Goal: Task Accomplishment & Management: Manage account settings

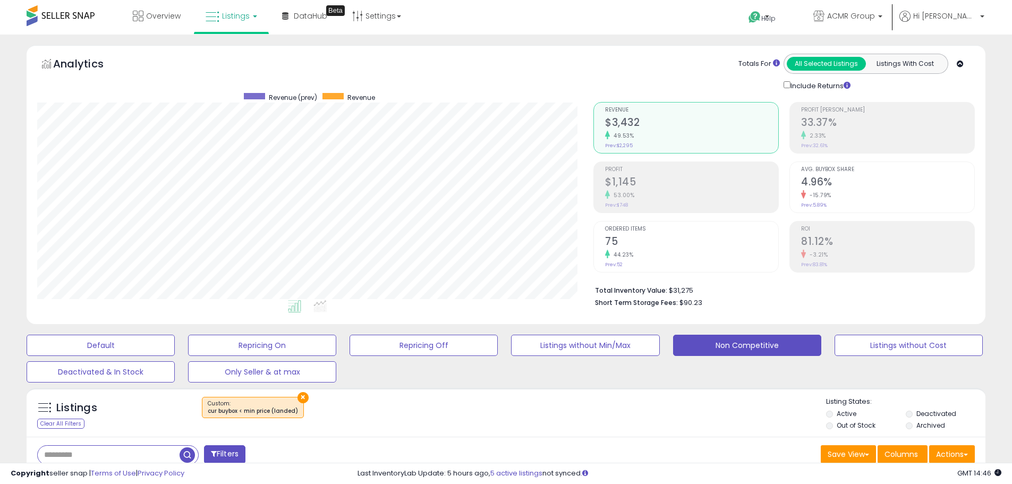
click at [217, 13] on icon at bounding box center [213, 17] width 14 height 14
click at [218, 46] on icon at bounding box center [239, 53] width 46 height 14
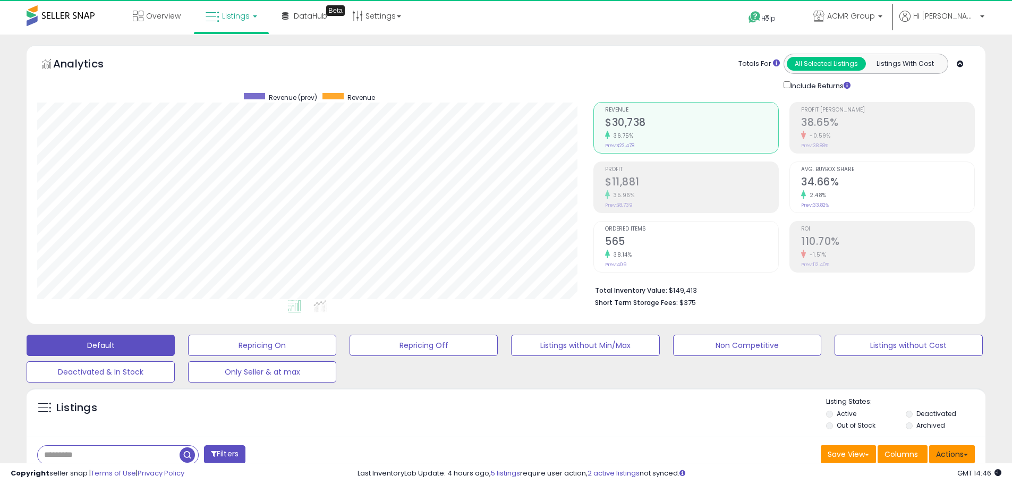
scroll to position [218, 556]
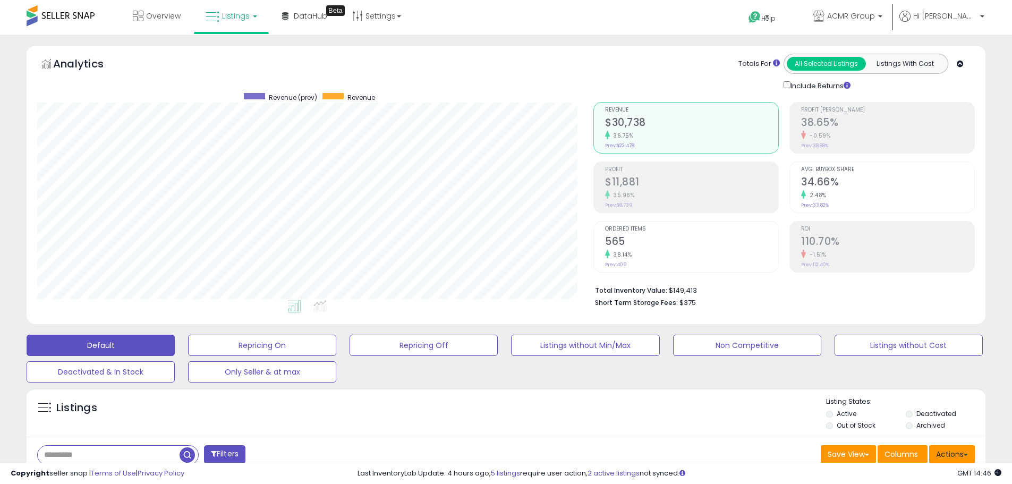
click at [955, 454] on button "Actions" at bounding box center [952, 454] width 46 height 18
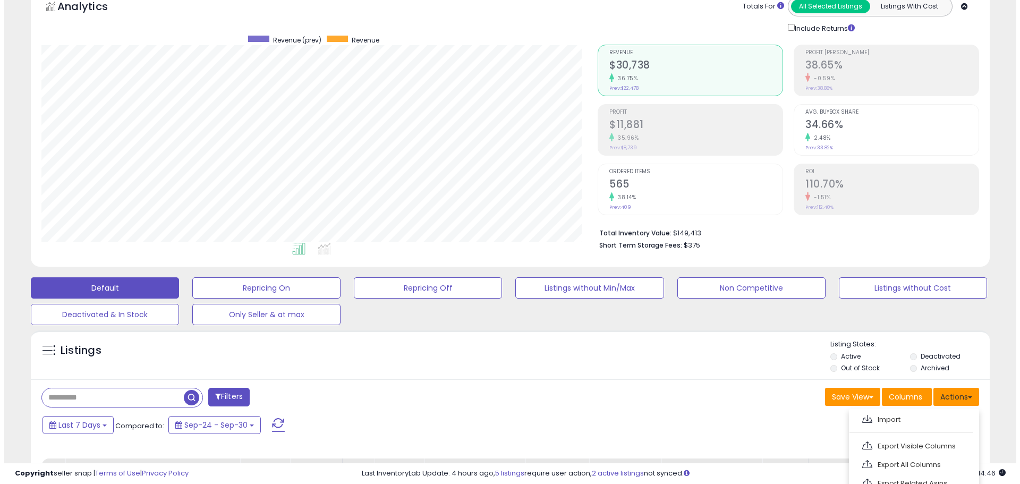
scroll to position [213, 0]
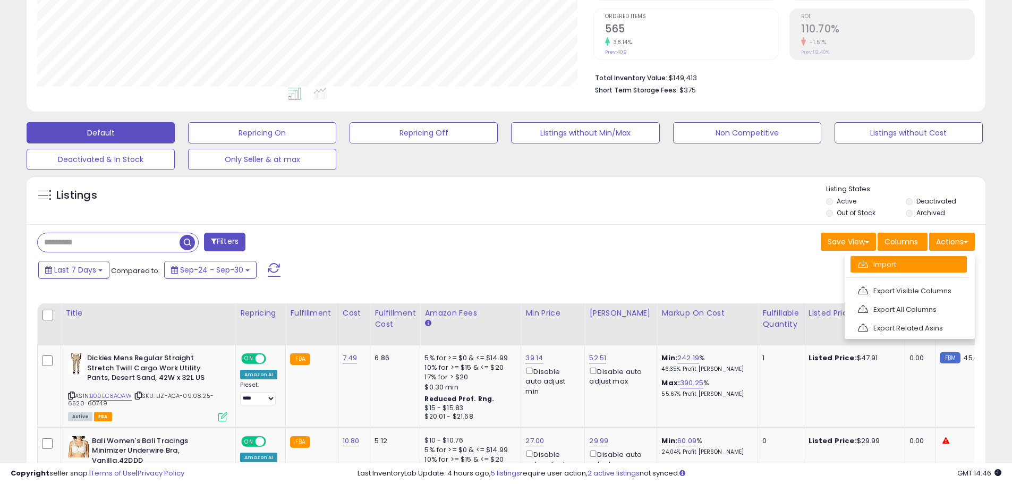
click at [888, 267] on link "Import" at bounding box center [909, 264] width 116 height 16
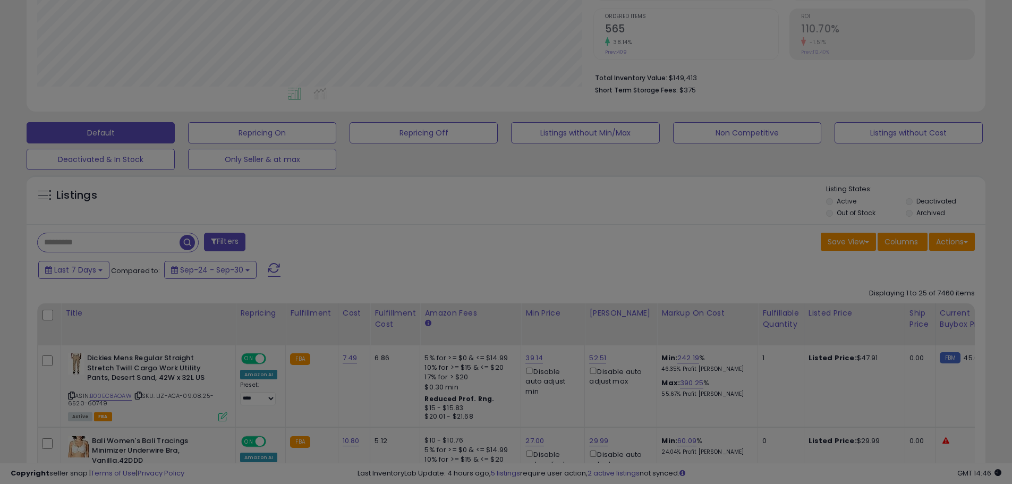
scroll to position [218, 561]
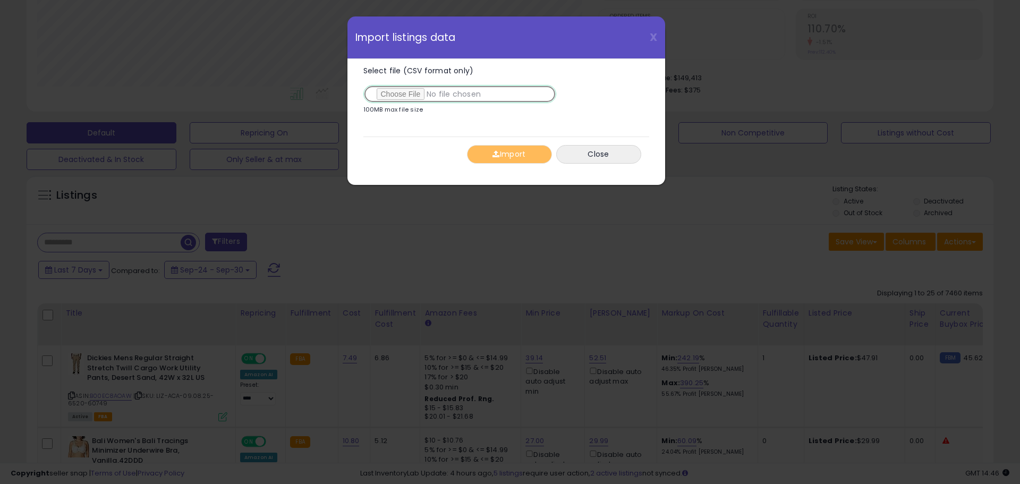
click at [415, 94] on input "Select file (CSV format only)" at bounding box center [459, 94] width 193 height 18
click at [502, 158] on button "Import" at bounding box center [509, 154] width 85 height 19
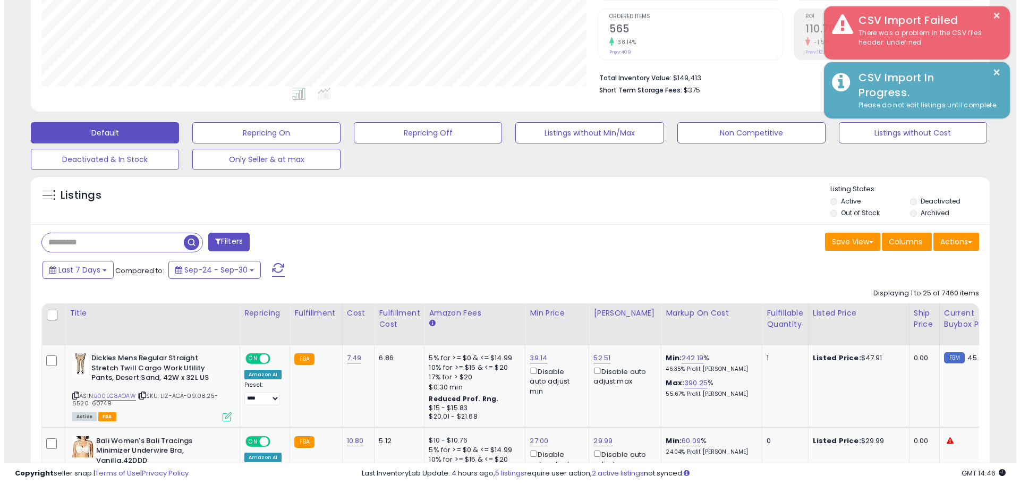
scroll to position [531174, 530836]
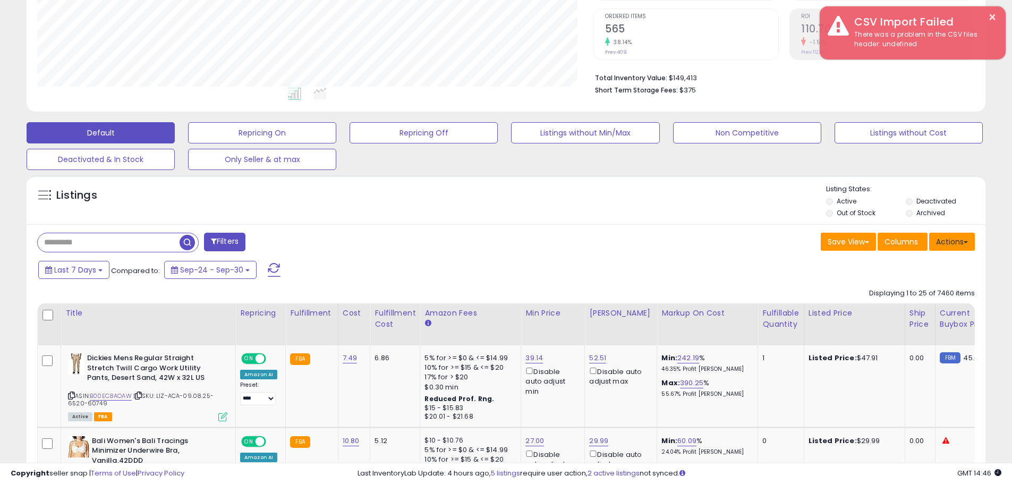
click at [962, 238] on button "Actions" at bounding box center [952, 242] width 46 height 18
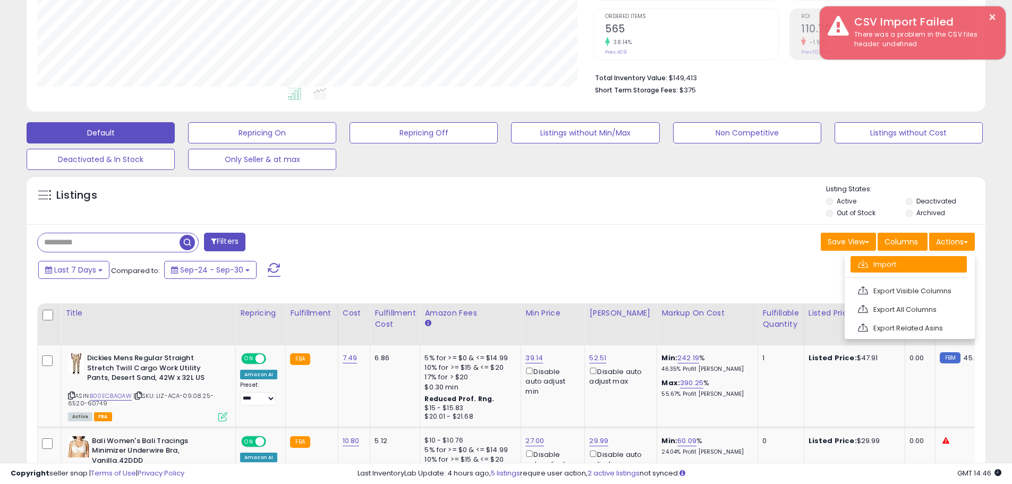
click at [925, 258] on link "Import" at bounding box center [909, 264] width 116 height 16
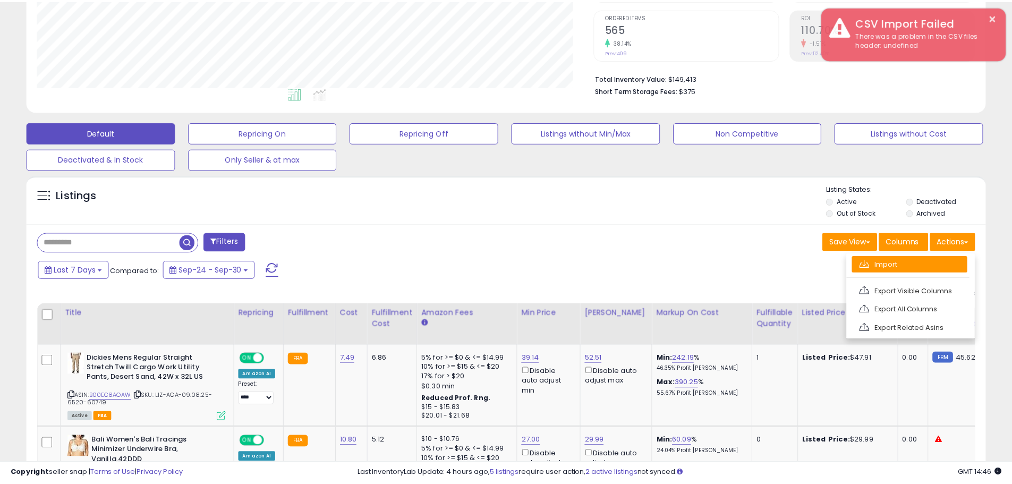
scroll to position [218, 561]
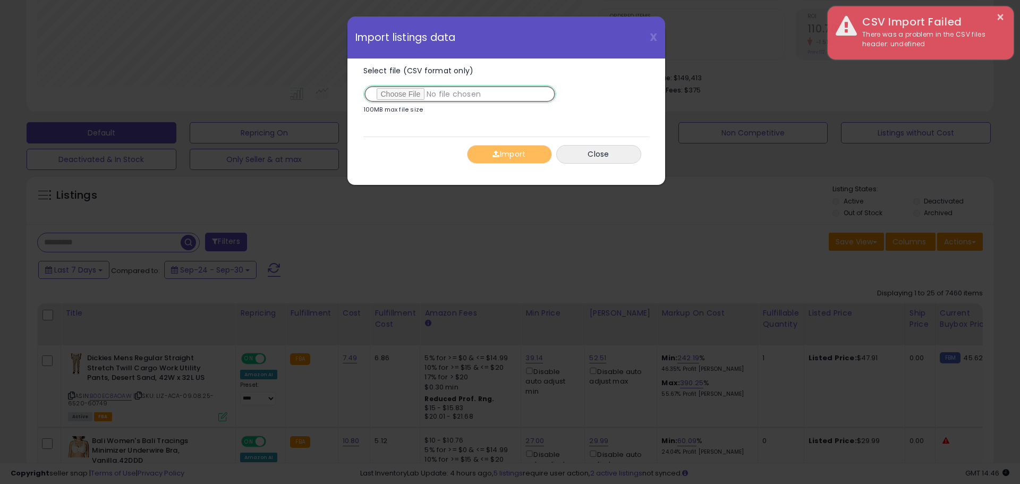
click at [417, 92] on input "Select file (CSV format only)" at bounding box center [459, 94] width 193 height 18
click at [397, 95] on input "Select file (CSV format only)" at bounding box center [459, 94] width 193 height 18
type input "**********"
click at [533, 156] on button "Import" at bounding box center [509, 154] width 85 height 19
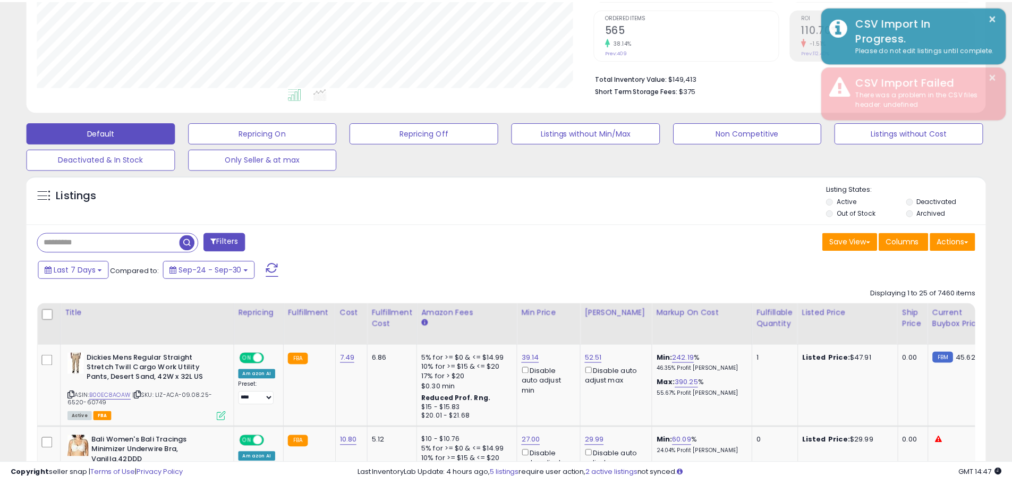
scroll to position [531174, 530836]
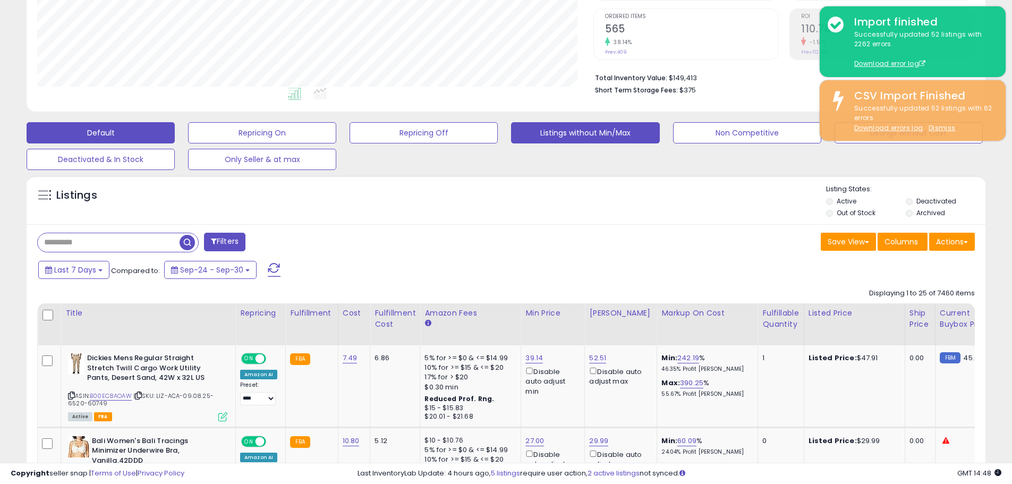
click at [586, 134] on button "Listings without Min/Max" at bounding box center [585, 132] width 148 height 21
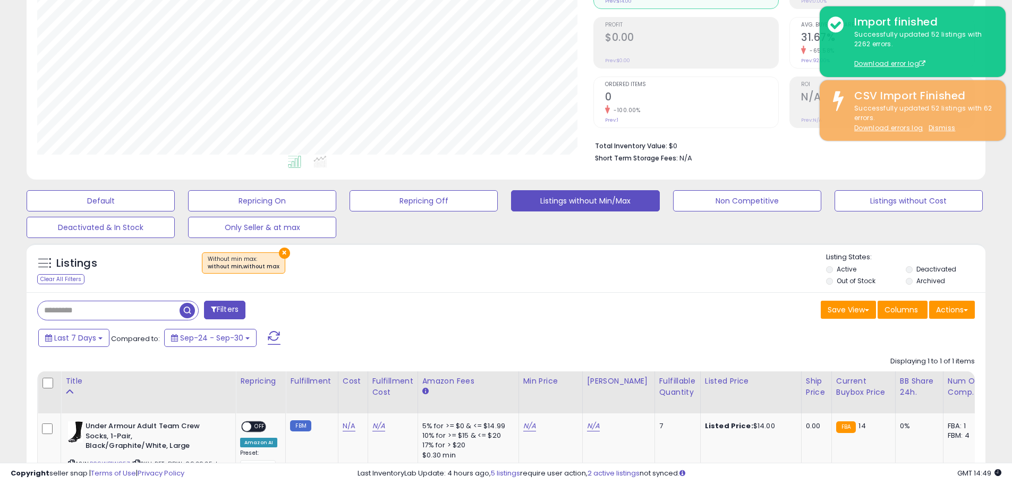
scroll to position [0, 0]
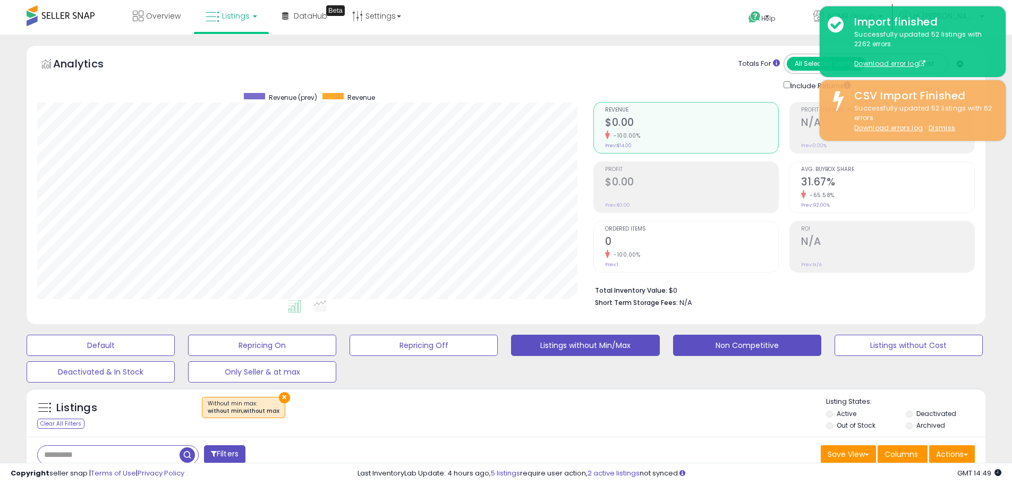
click at [780, 345] on button "Non Competitive" at bounding box center [747, 345] width 148 height 21
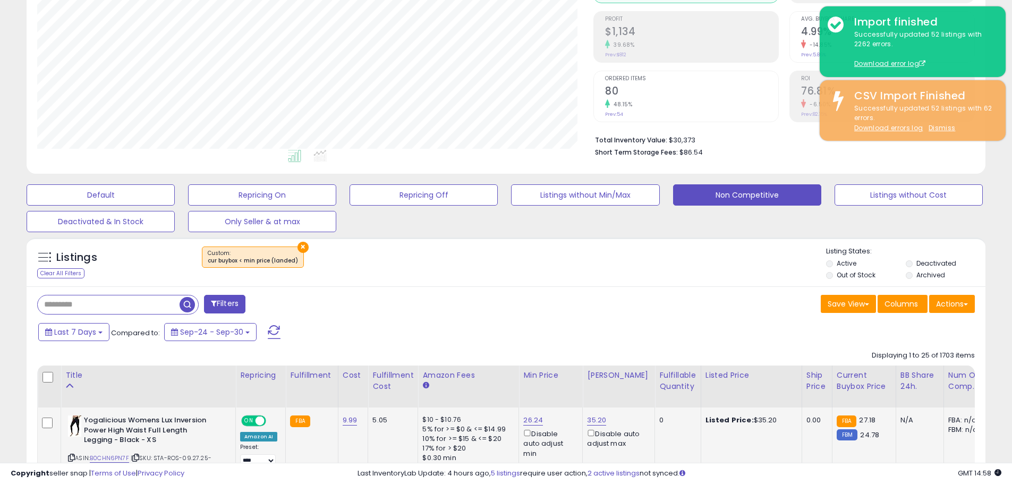
scroll to position [319, 0]
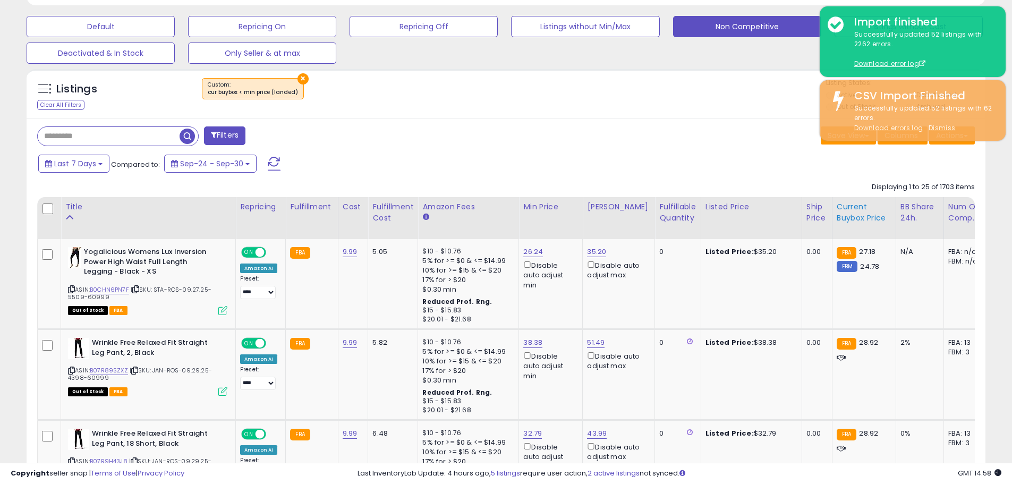
click at [837, 220] on div "Current Buybox Price" at bounding box center [864, 212] width 55 height 22
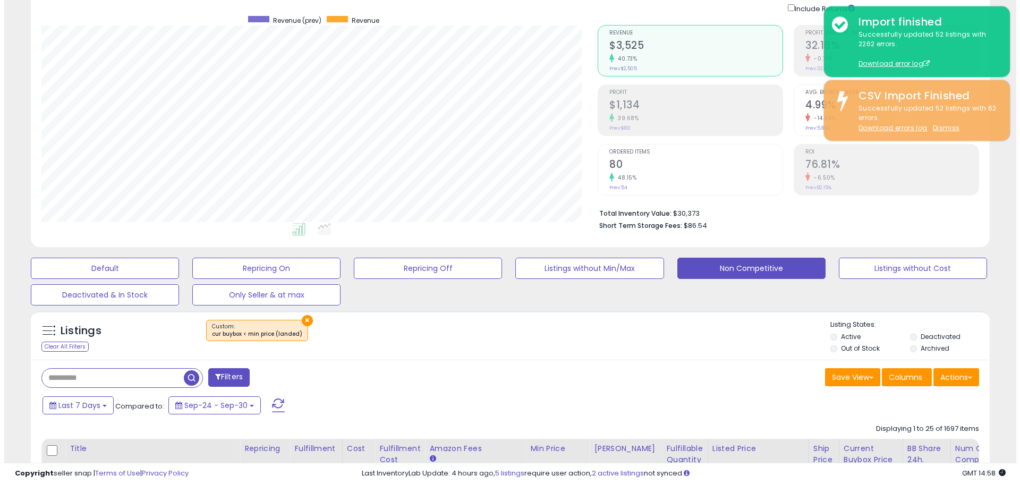
scroll to position [0, 0]
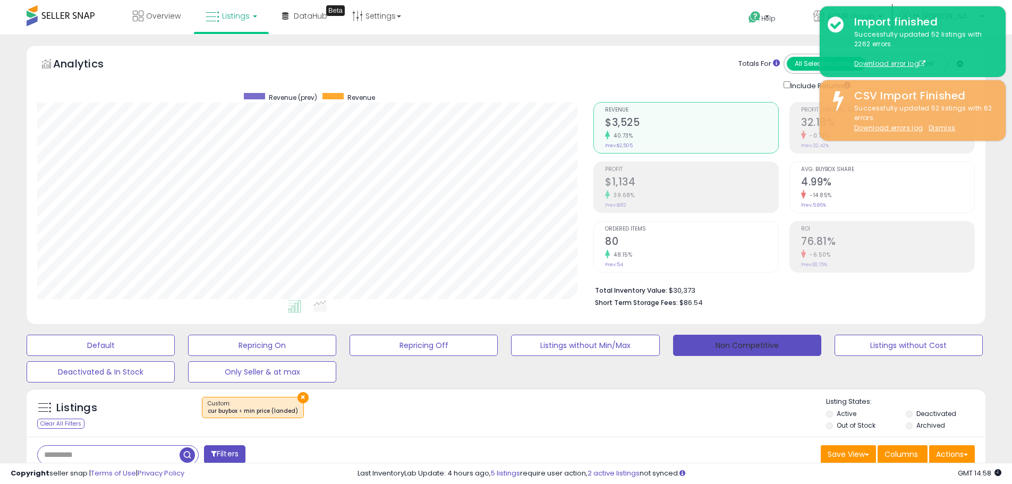
click at [738, 344] on button "Non Competitive" at bounding box center [747, 345] width 148 height 21
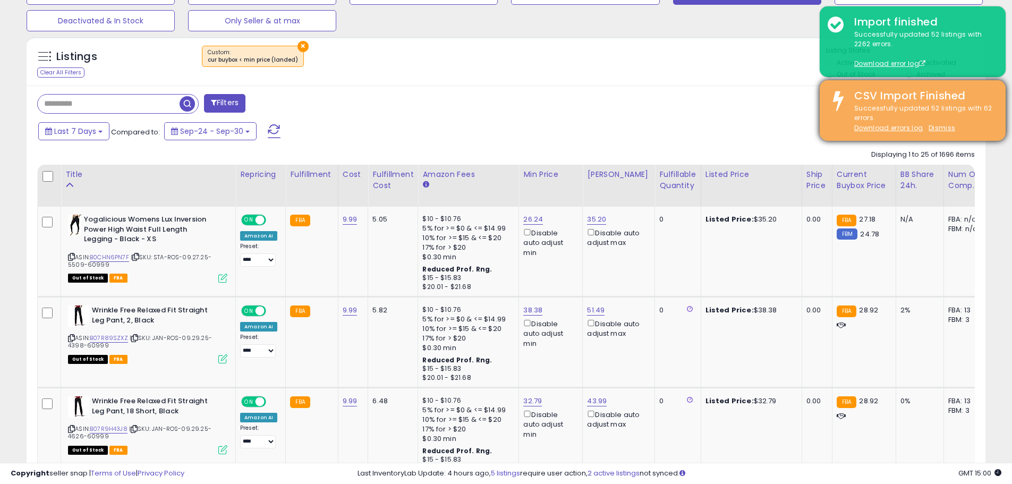
scroll to position [213, 0]
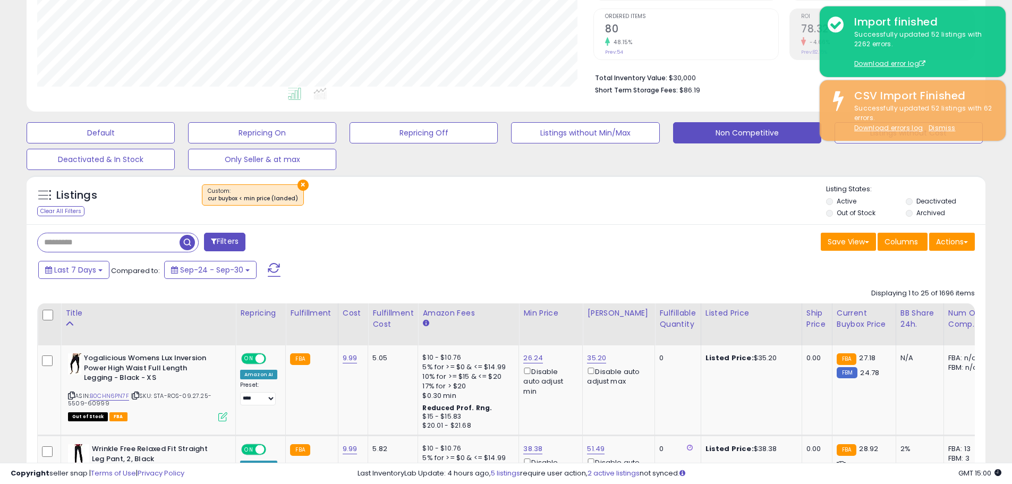
click at [721, 206] on div "×" at bounding box center [508, 199] width 638 height 30
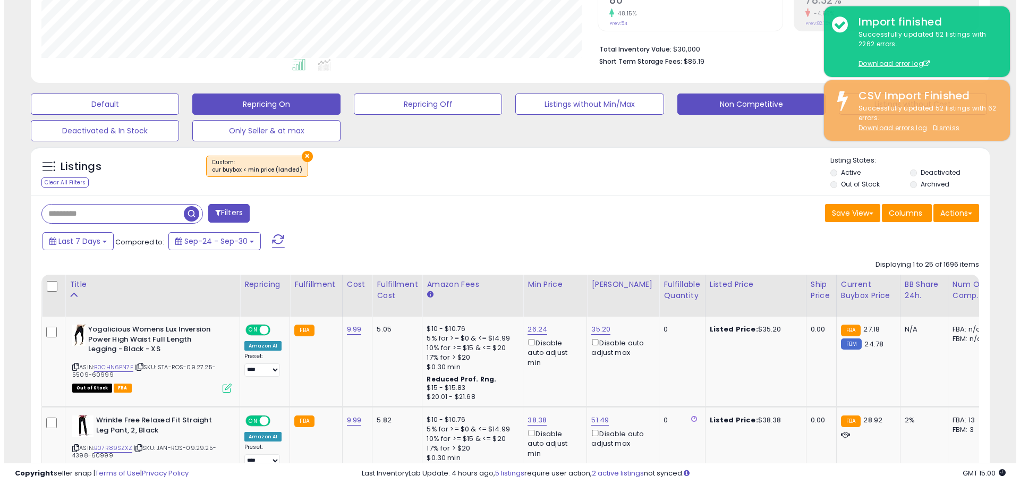
scroll to position [106, 0]
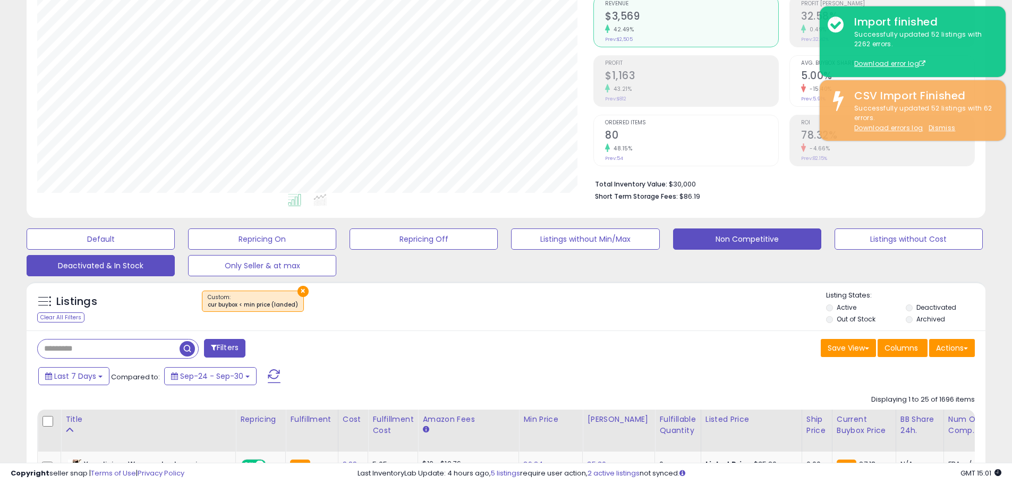
click at [126, 269] on button "Deactivated & In Stock" at bounding box center [101, 265] width 148 height 21
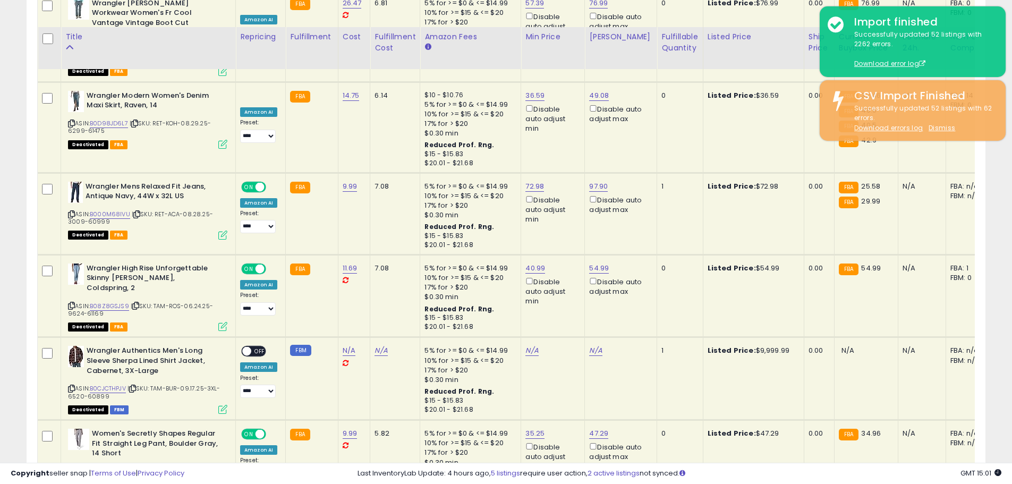
scroll to position [1754, 0]
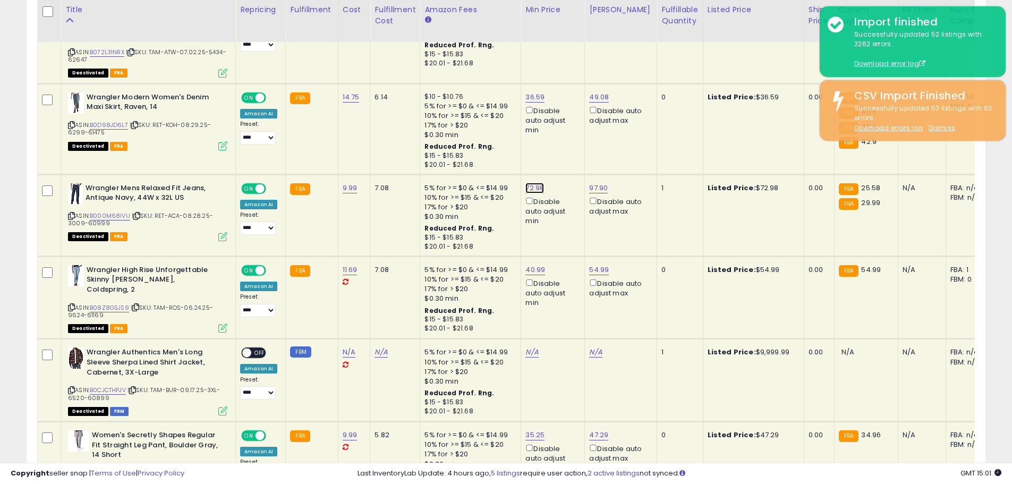
click at [532, 183] on link "72.98" at bounding box center [535, 188] width 19 height 11
drag, startPoint x: 489, startPoint y: 130, endPoint x: 363, endPoint y: 113, distance: 127.2
type input "*****"
click button "submit" at bounding box center [561, 128] width 18 height 16
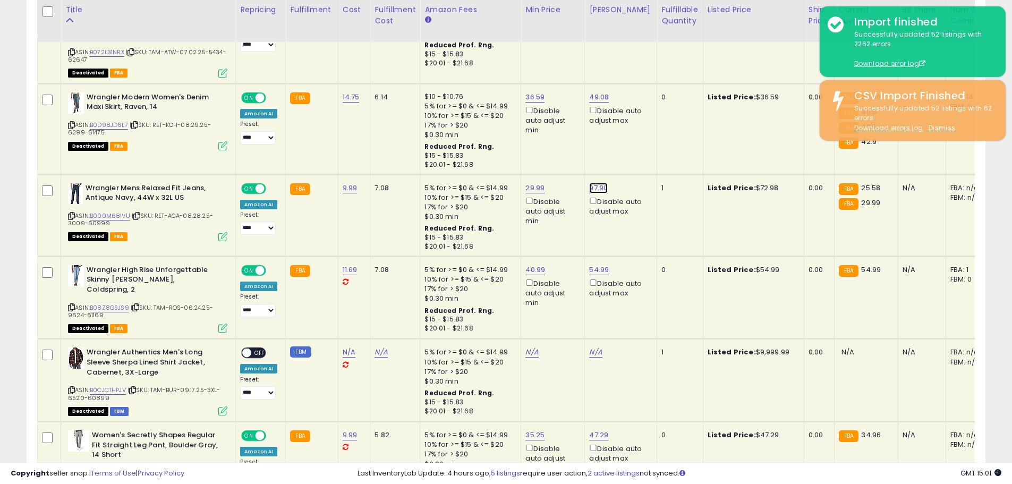
click at [596, 183] on link "97.90" at bounding box center [598, 188] width 19 height 11
drag, startPoint x: 554, startPoint y: 130, endPoint x: 410, endPoint y: 105, distance: 145.6
type input "*"
type input "*****"
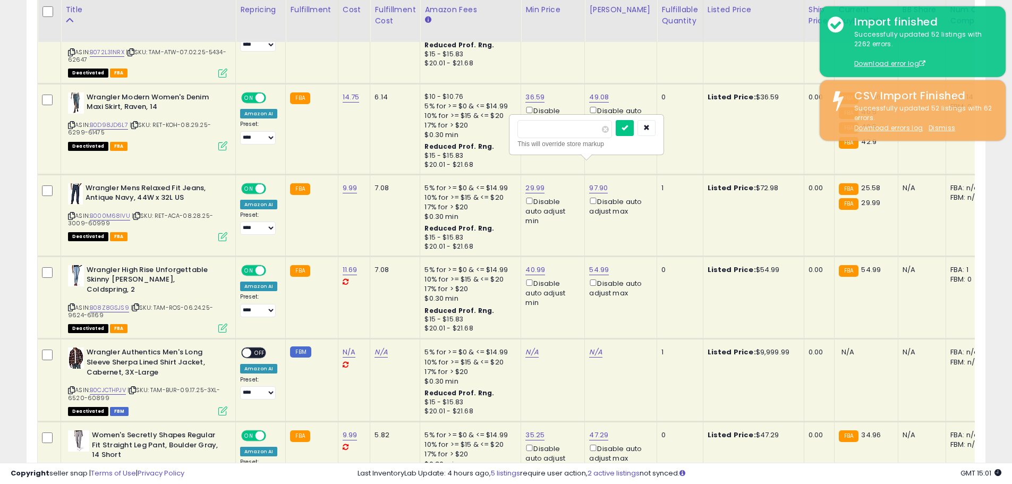
click button "submit" at bounding box center [625, 128] width 18 height 16
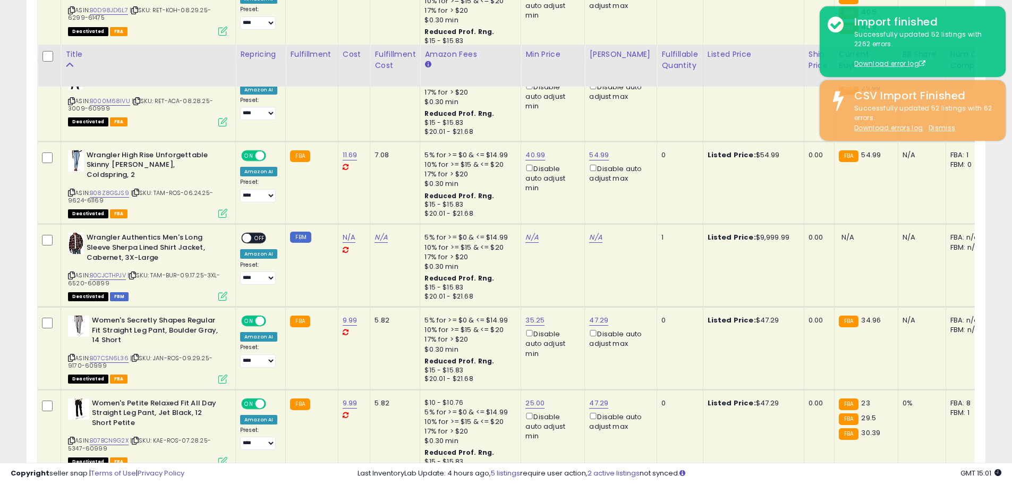
scroll to position [1913, 0]
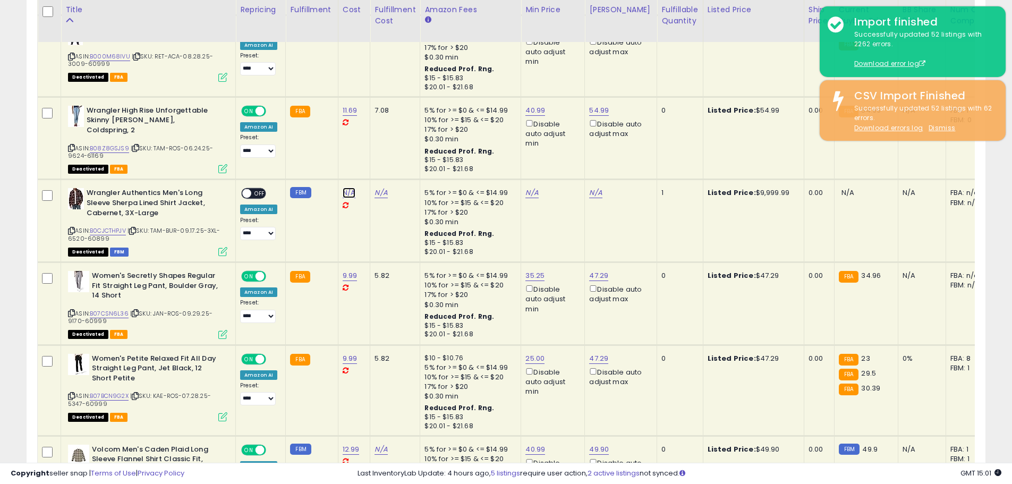
click at [343, 188] on link "N/A" at bounding box center [349, 193] width 13 height 11
type input "****"
click button "submit" at bounding box center [377, 143] width 18 height 16
click at [526, 188] on link "N/A" at bounding box center [532, 193] width 13 height 11
type input "*****"
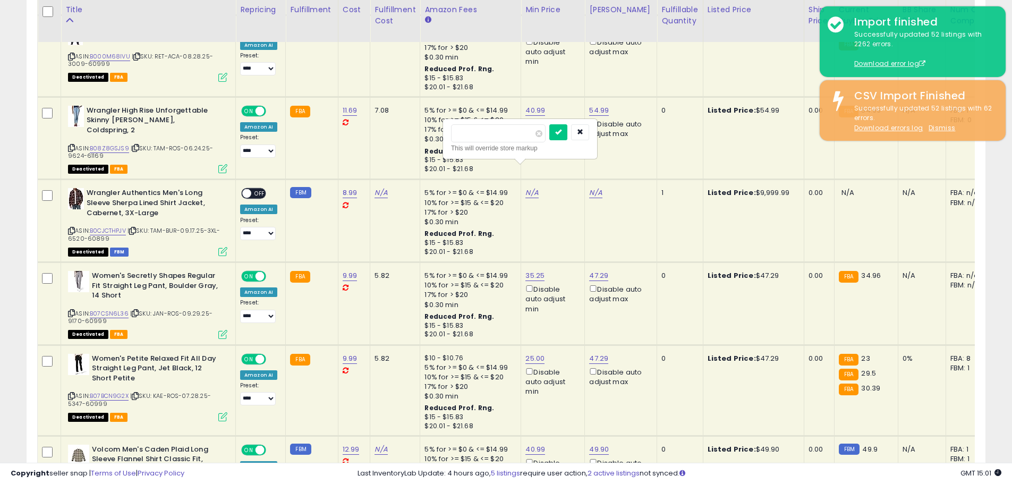
click button "submit" at bounding box center [558, 132] width 18 height 16
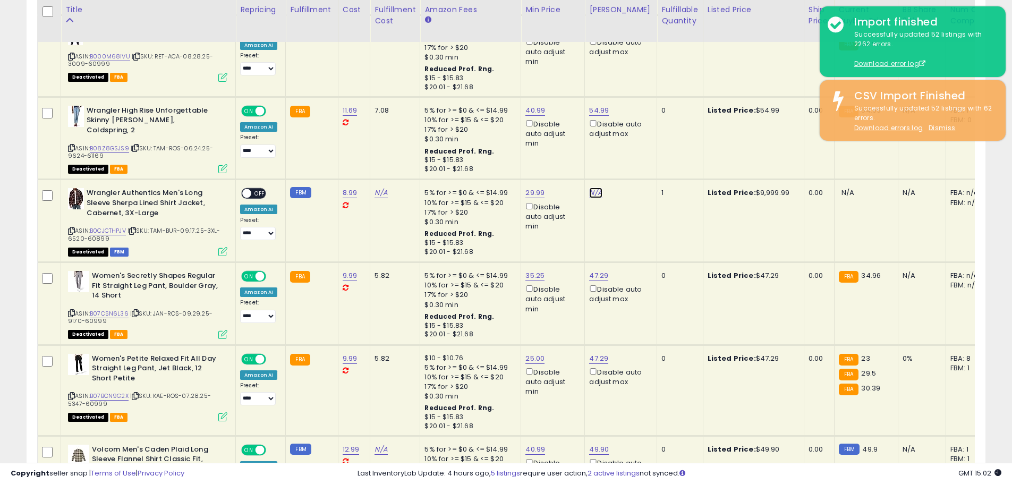
click at [597, 188] on link "N/A" at bounding box center [595, 193] width 13 height 11
type input "*****"
click button "submit" at bounding box center [622, 132] width 18 height 16
click at [255, 189] on span "OFF" at bounding box center [259, 193] width 17 height 9
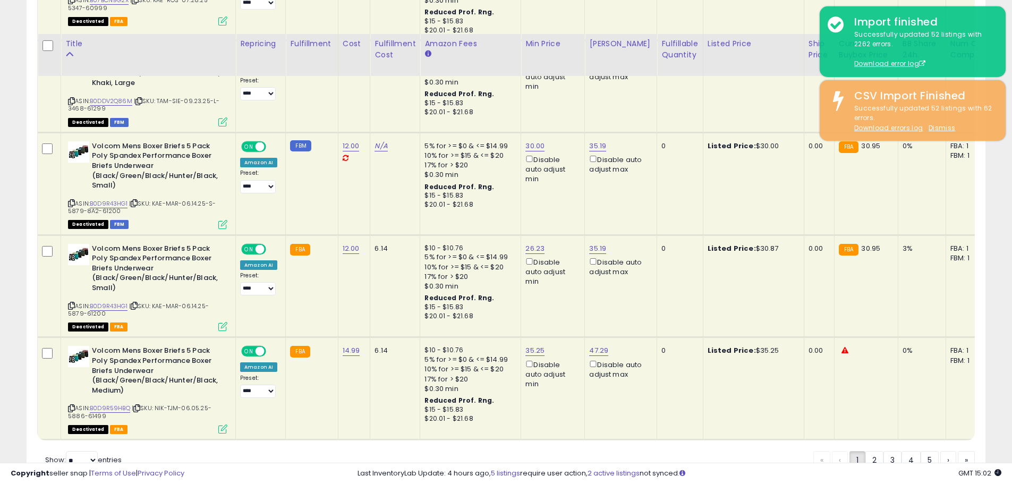
scroll to position [2343, 0]
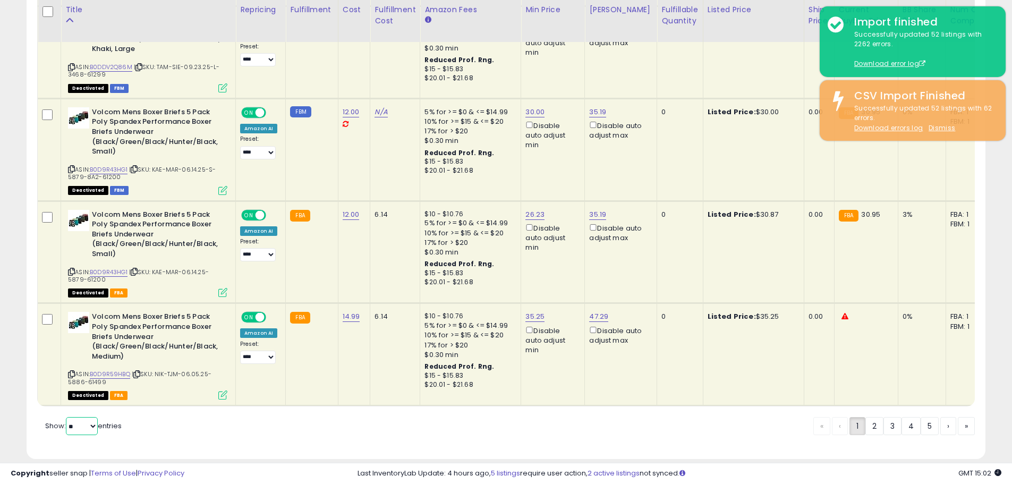
click at [89, 417] on select "** **" at bounding box center [82, 426] width 32 height 18
select select "**"
click at [67, 417] on select "** **" at bounding box center [82, 426] width 32 height 18
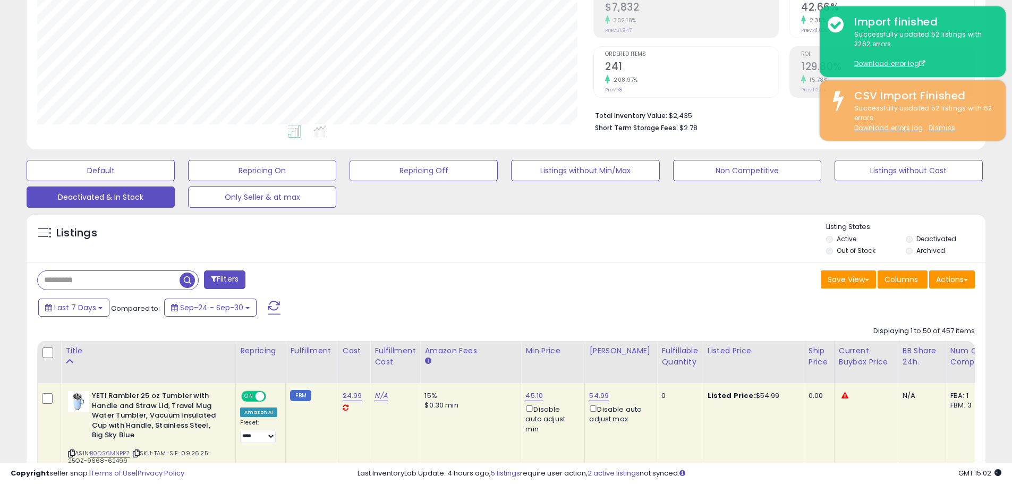
scroll to position [531174, 530836]
click at [547, 238] on div "Listings" at bounding box center [506, 240] width 959 height 36
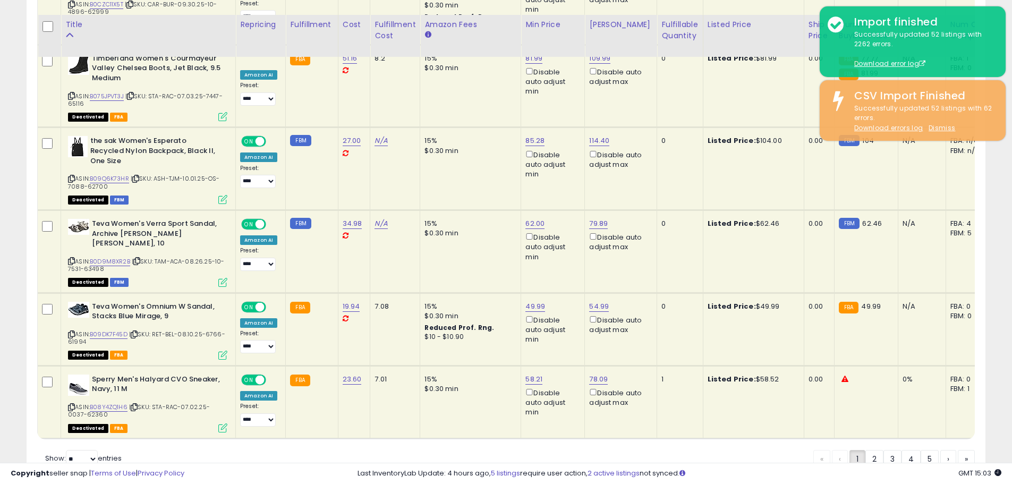
scroll to position [4449, 0]
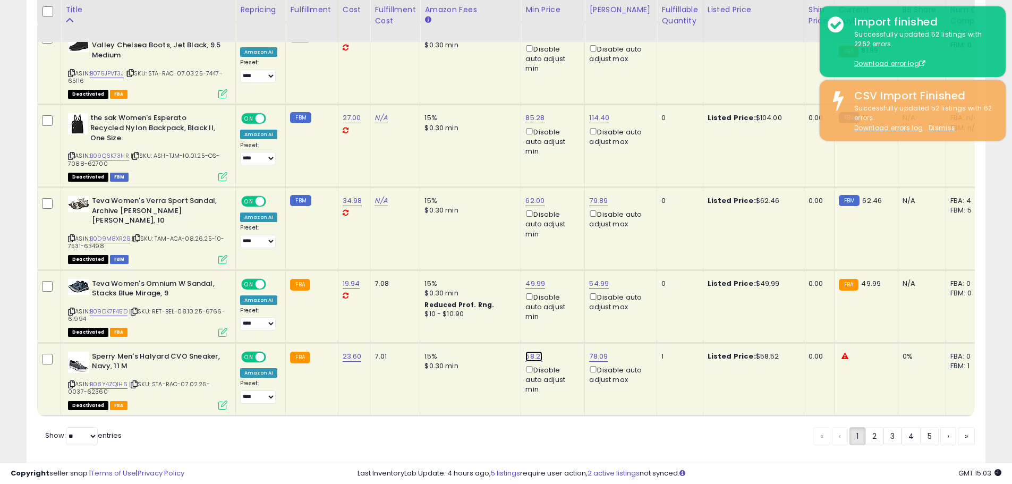
click at [534, 351] on link "58.21" at bounding box center [534, 356] width 17 height 11
drag, startPoint x: 511, startPoint y: 285, endPoint x: 244, endPoint y: 264, distance: 267.6
type input "**"
click button "submit" at bounding box center [561, 286] width 18 height 16
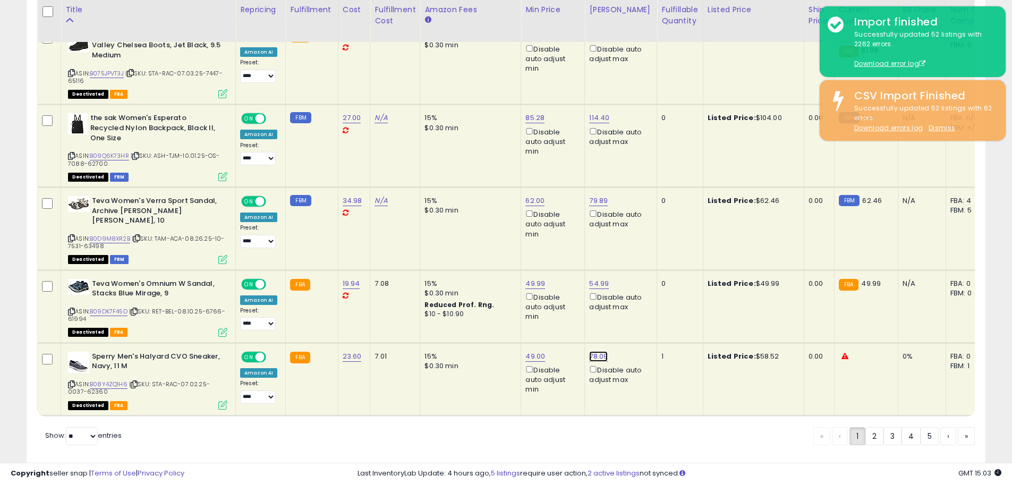
click at [599, 351] on link "78.09" at bounding box center [598, 356] width 19 height 11
drag, startPoint x: 571, startPoint y: 289, endPoint x: 197, endPoint y: 251, distance: 376.1
type input "*****"
click button "submit" at bounding box center [625, 286] width 18 height 16
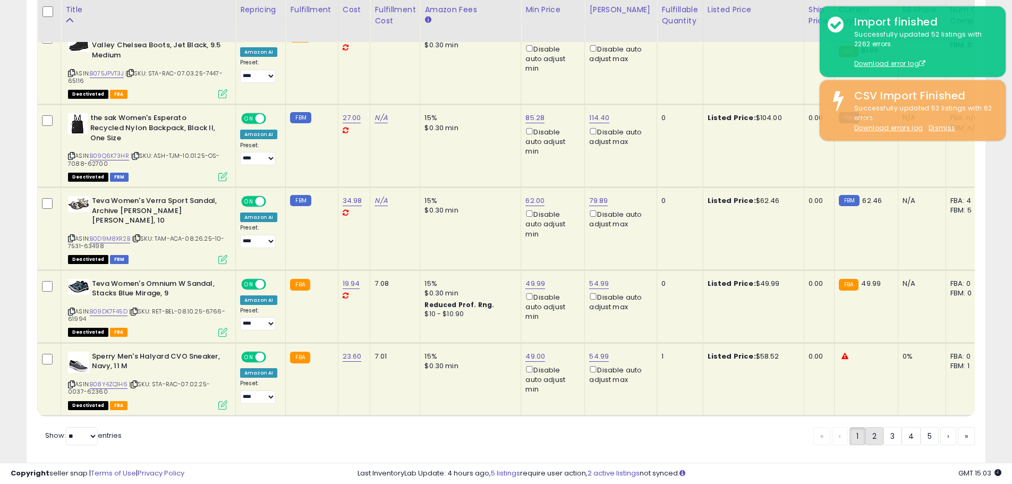
click at [870, 427] on link "2" at bounding box center [875, 436] width 18 height 18
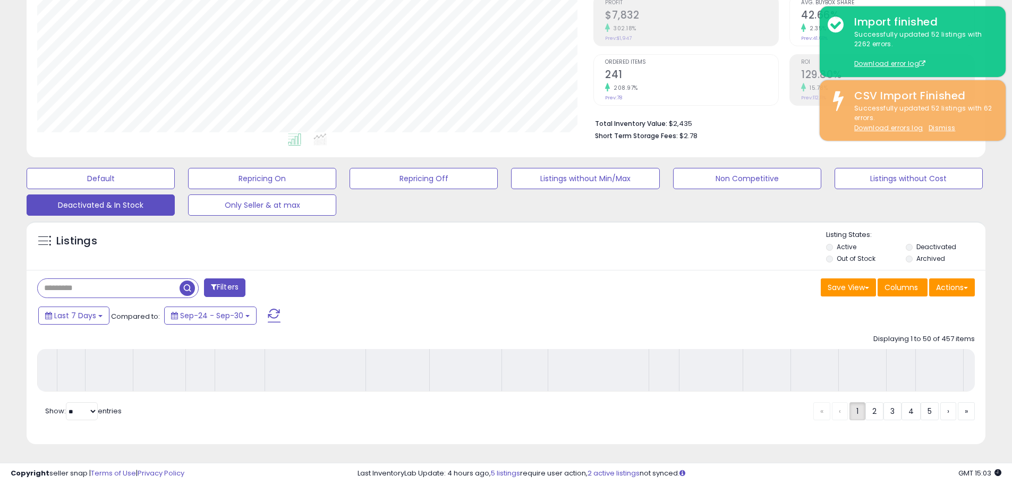
scroll to position [175, 0]
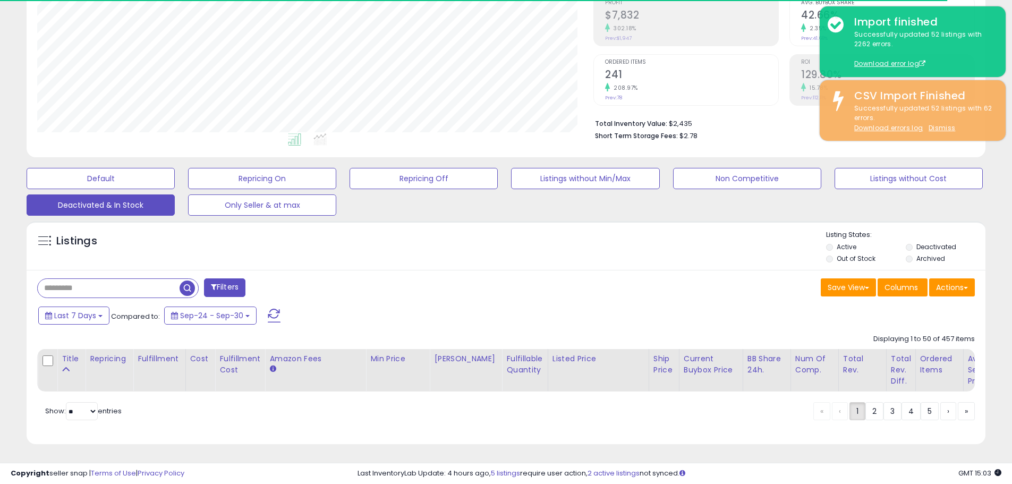
click at [503, 287] on div "Filters" at bounding box center [267, 288] width 477 height 21
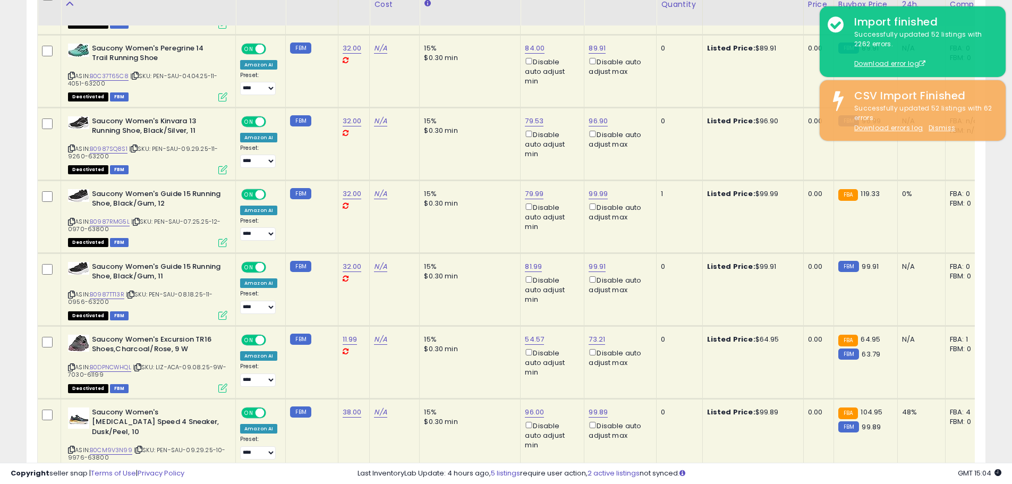
scroll to position [1769, 0]
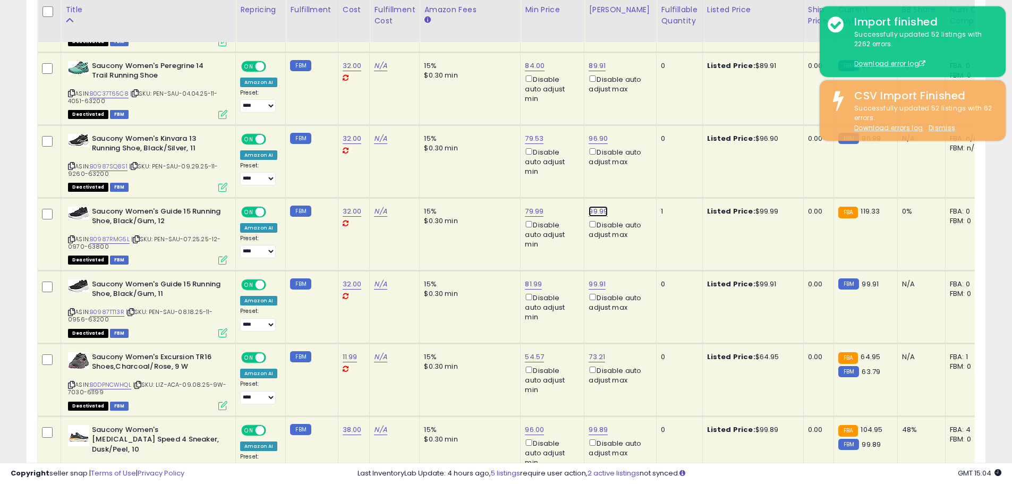
click at [591, 206] on link "99.99" at bounding box center [598, 211] width 19 height 11
drag, startPoint x: 544, startPoint y: 167, endPoint x: 333, endPoint y: 139, distance: 212.8
type input "*****"
click button "submit" at bounding box center [626, 164] width 18 height 16
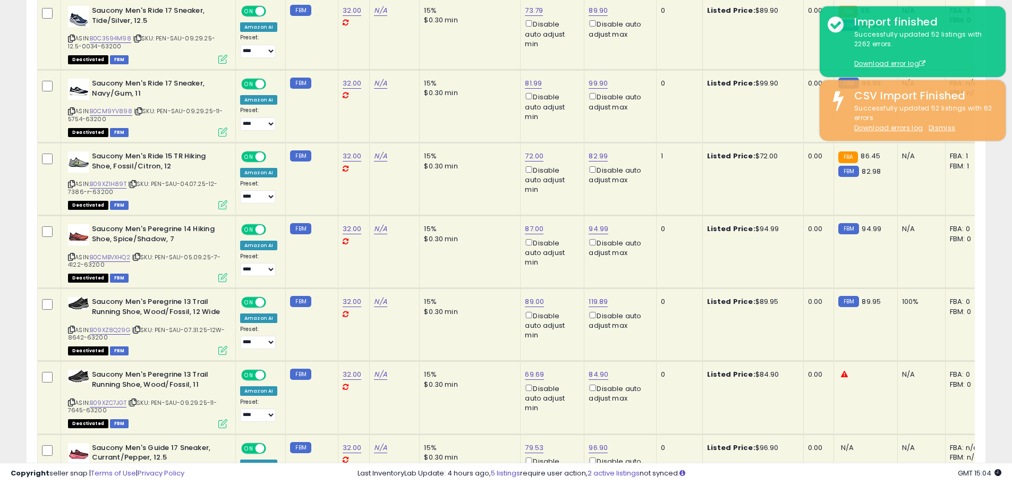
scroll to position [2885, 0]
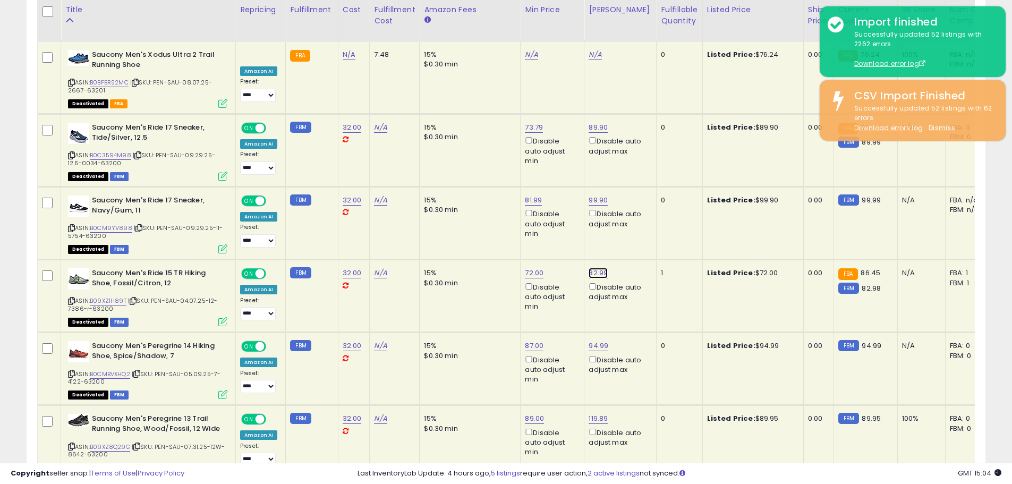
click at [595, 268] on link "82.99" at bounding box center [598, 273] width 19 height 11
drag, startPoint x: 554, startPoint y: 215, endPoint x: 434, endPoint y: 206, distance: 120.4
type input "*****"
click button "submit" at bounding box center [625, 216] width 18 height 16
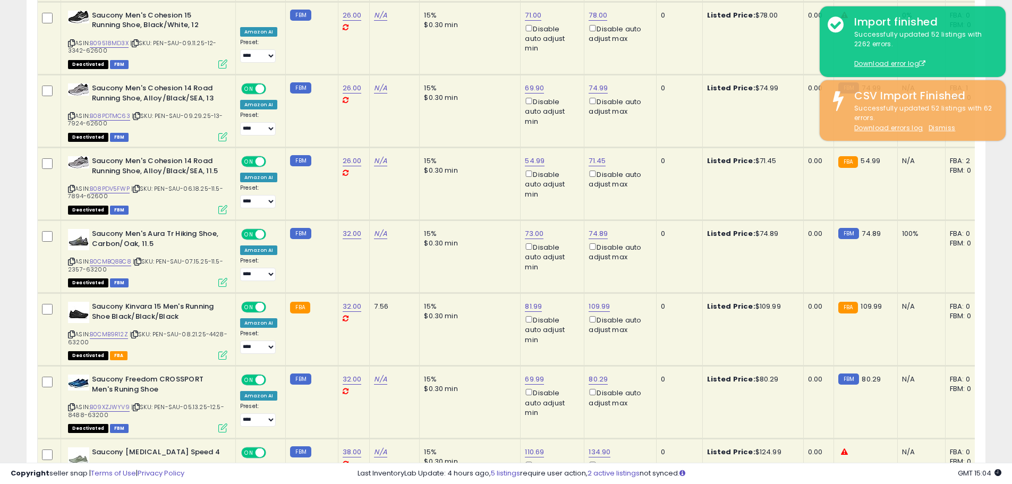
scroll to position [3906, 0]
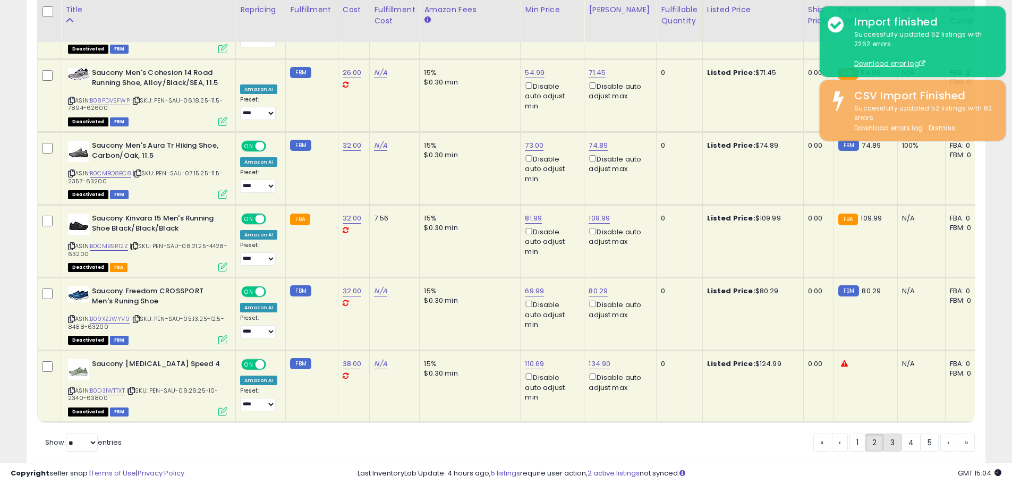
click at [887, 434] on link "3" at bounding box center [893, 443] width 18 height 18
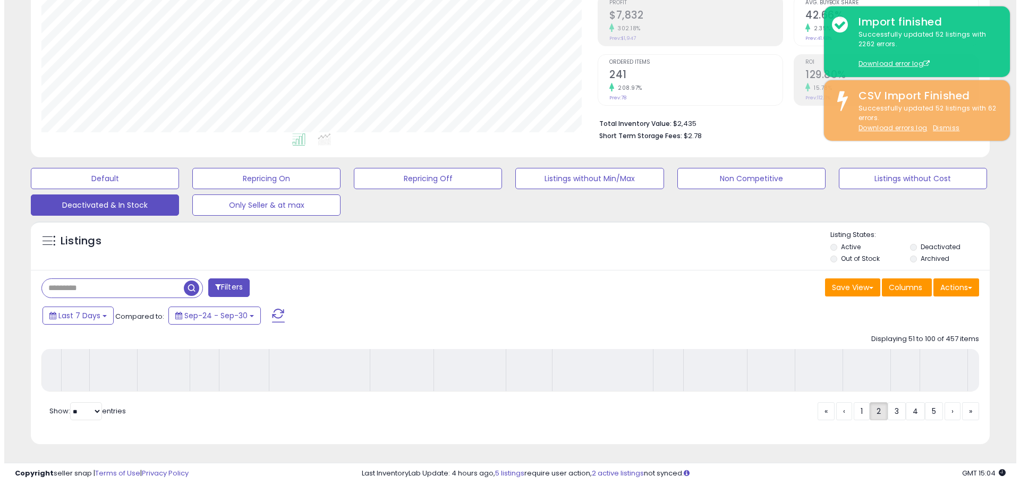
scroll to position [175, 0]
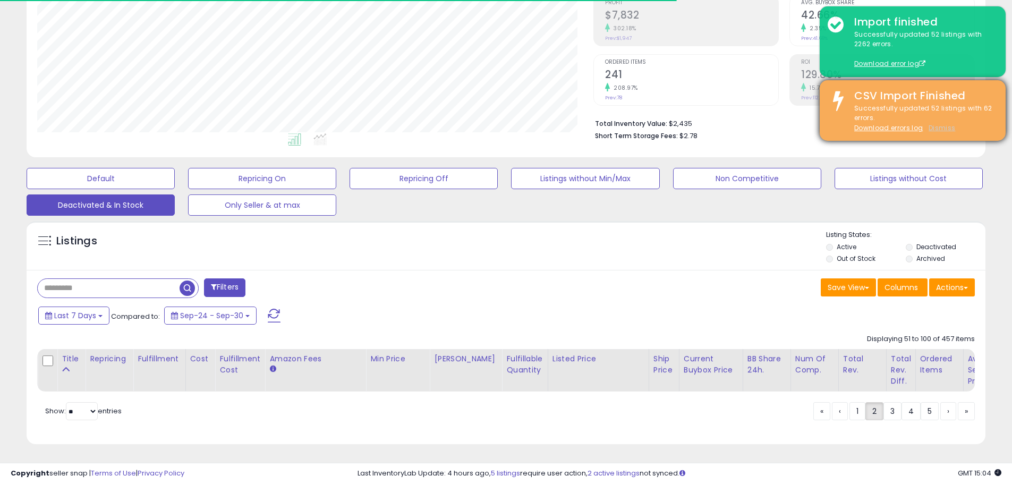
click at [942, 125] on u "Dismiss" at bounding box center [942, 127] width 27 height 9
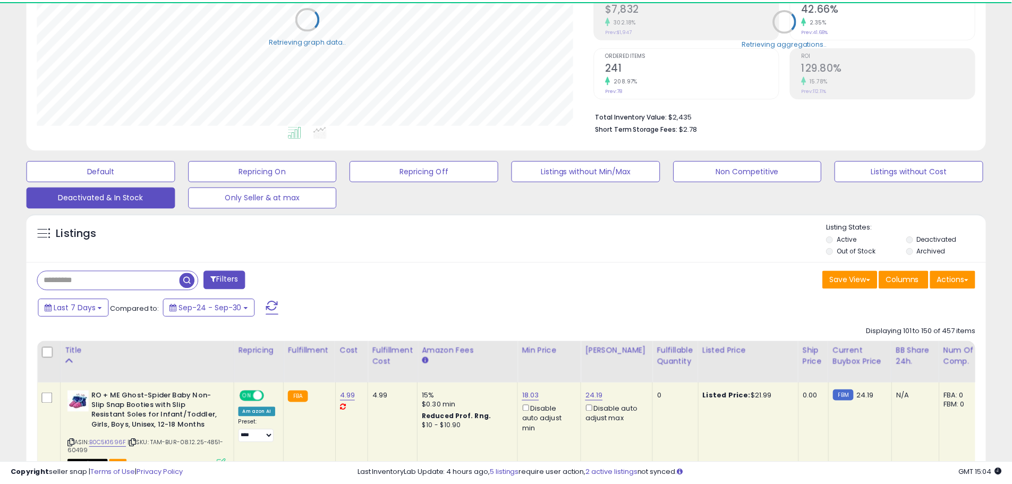
scroll to position [531174, 530836]
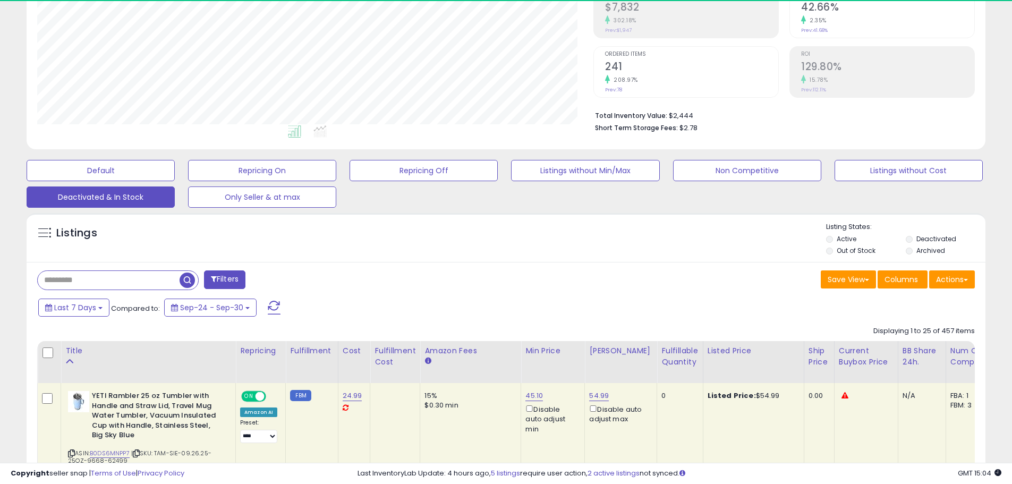
select select "**"
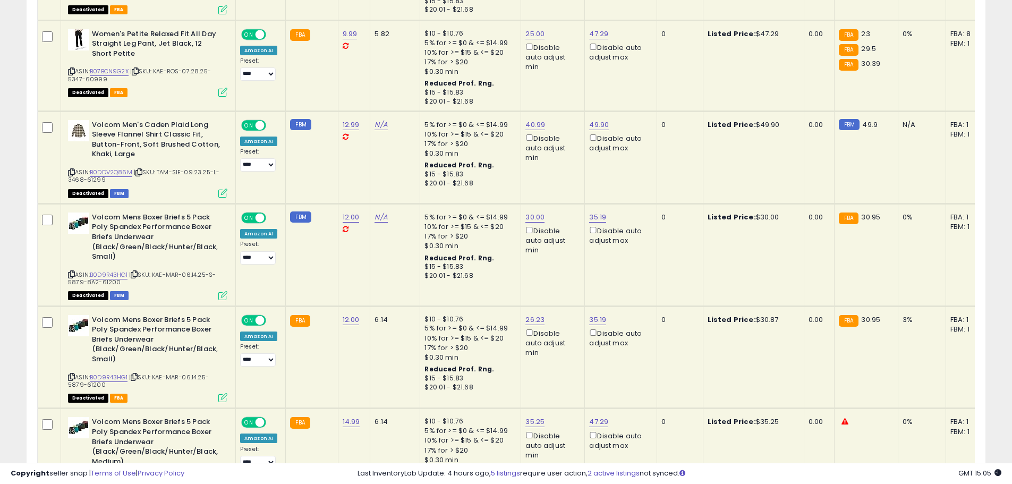
scroll to position [2343, 0]
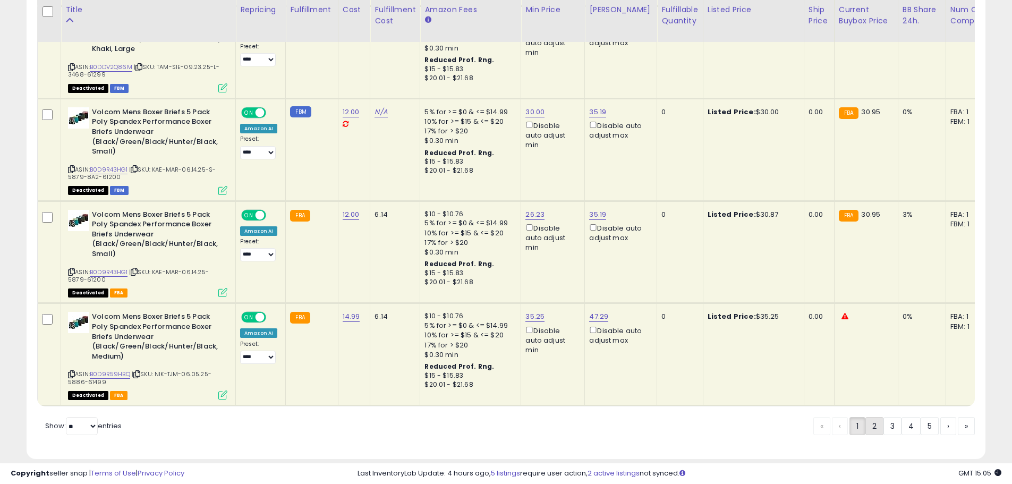
click at [873, 417] on link "2" at bounding box center [875, 426] width 18 height 18
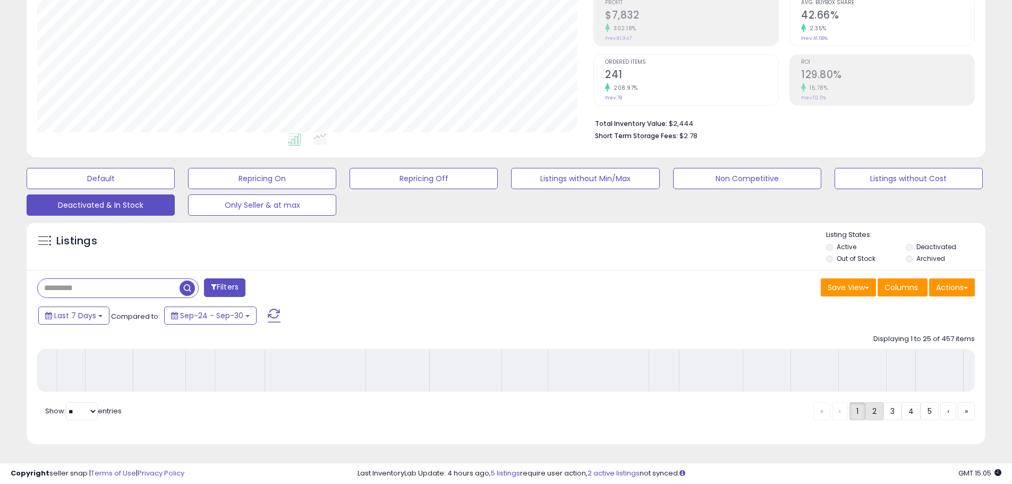
scroll to position [175, 0]
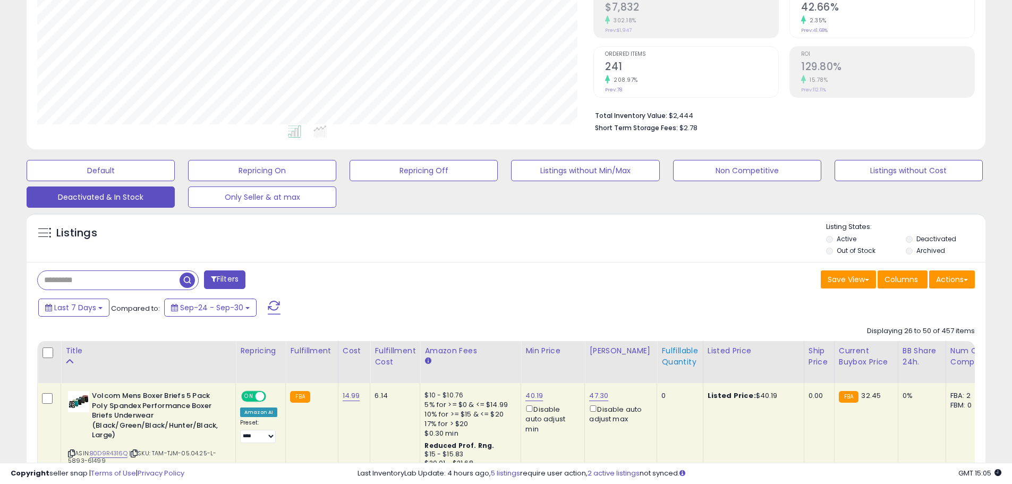
click at [667, 351] on div "Fulfillable Quantity" at bounding box center [680, 356] width 37 height 22
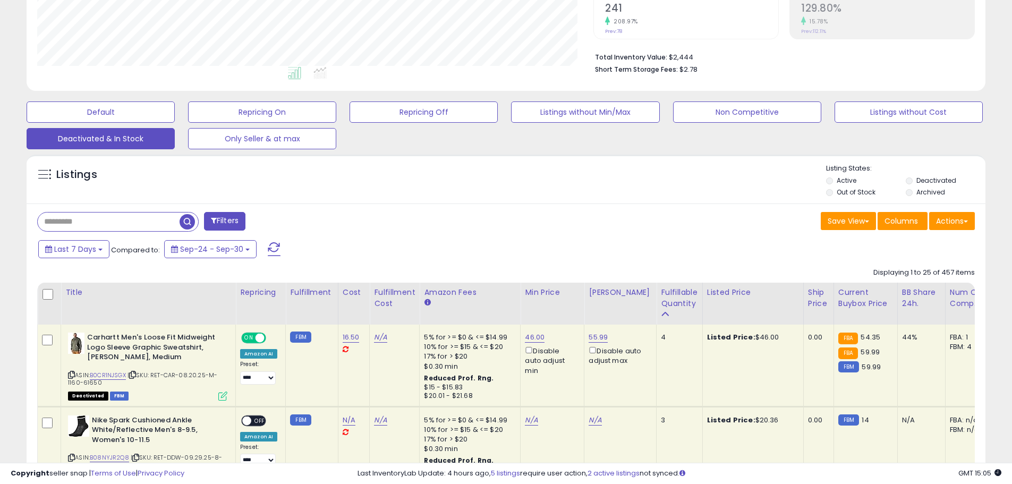
scroll to position [387, 0]
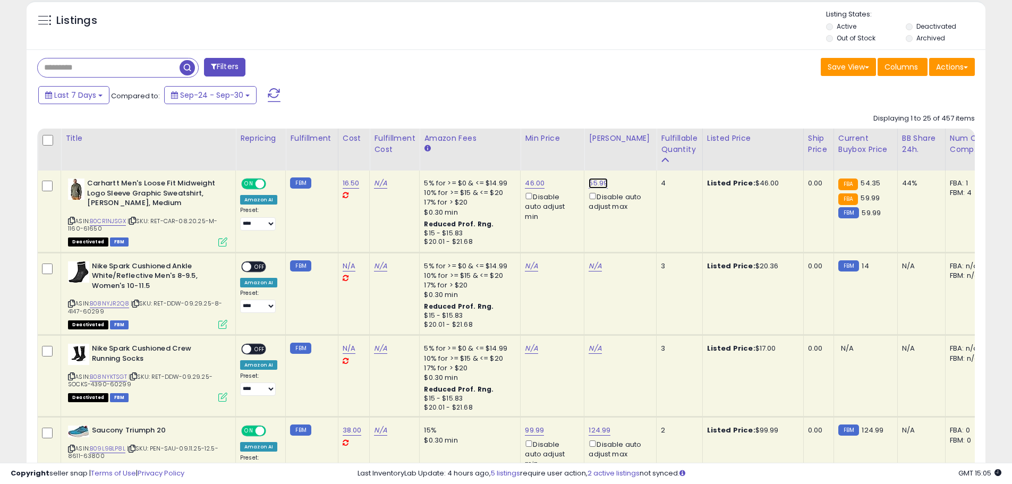
click at [600, 180] on link "55.99" at bounding box center [598, 183] width 19 height 11
drag, startPoint x: 556, startPoint y: 146, endPoint x: 442, endPoint y: 131, distance: 114.7
type input "*****"
click button "submit" at bounding box center [625, 146] width 18 height 16
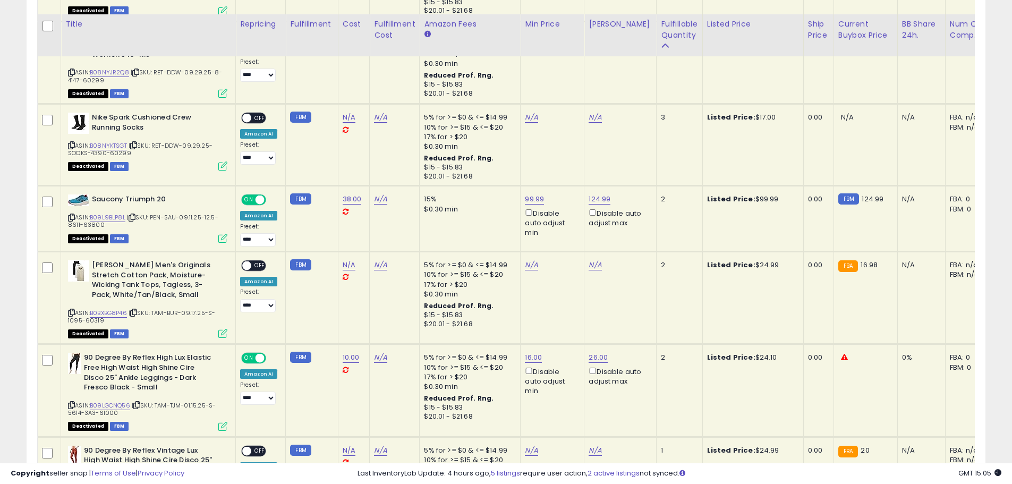
scroll to position [653, 0]
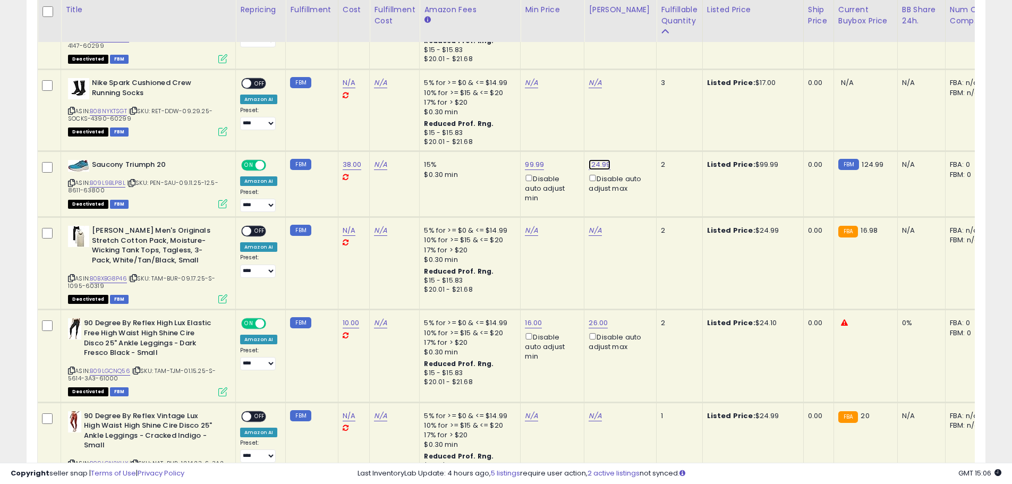
click at [598, 164] on link "124.99" at bounding box center [600, 164] width 22 height 11
drag, startPoint x: 553, startPoint y: 125, endPoint x: 427, endPoint y: 115, distance: 126.3
type input "******"
click button "submit" at bounding box center [626, 127] width 18 height 16
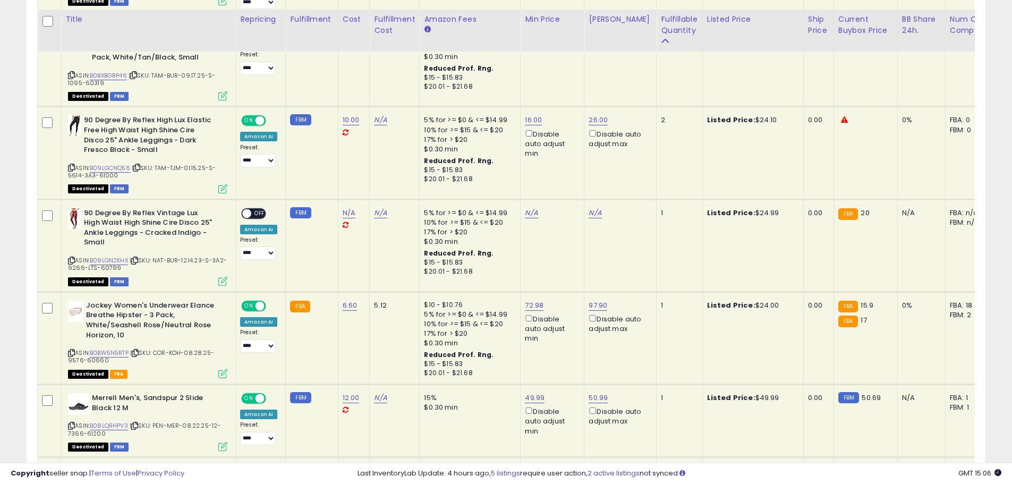
scroll to position [866, 0]
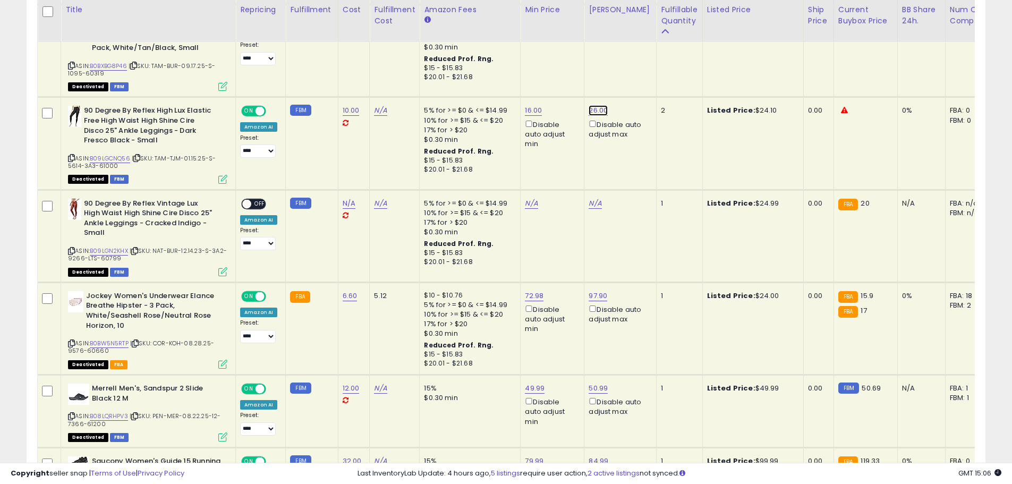
click at [596, 109] on link "26.00" at bounding box center [598, 110] width 19 height 11
drag, startPoint x: 552, startPoint y: 77, endPoint x: 425, endPoint y: 49, distance: 129.3
type input "*****"
click button "submit" at bounding box center [625, 73] width 18 height 16
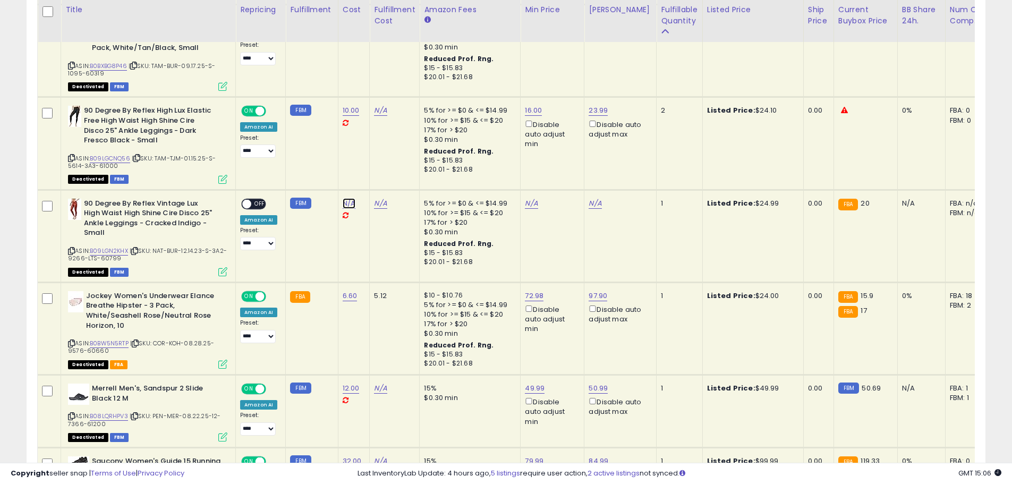
click at [351, 201] on link "N/A" at bounding box center [349, 203] width 13 height 11
type input "****"
click button "submit" at bounding box center [377, 176] width 18 height 16
click at [531, 204] on link "N/A" at bounding box center [531, 203] width 13 height 11
type input "**"
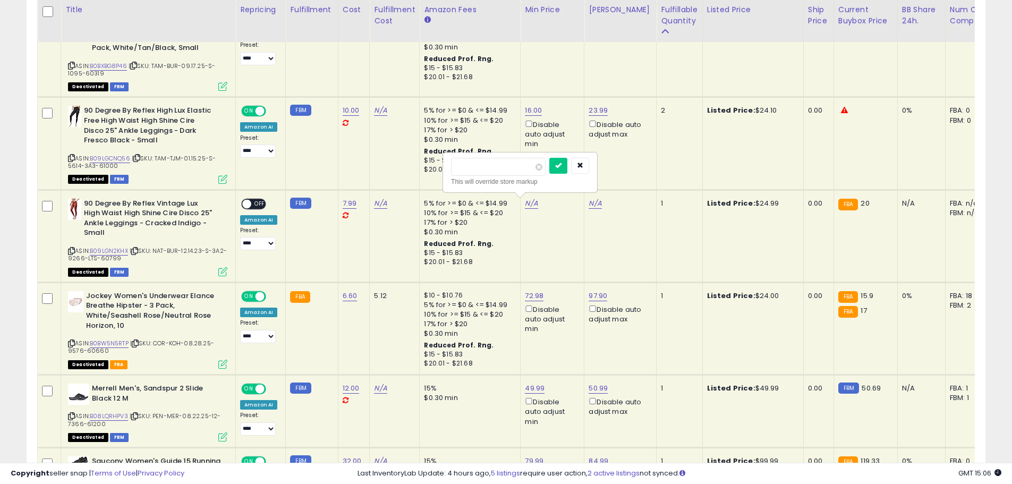
click button "submit" at bounding box center [558, 166] width 18 height 16
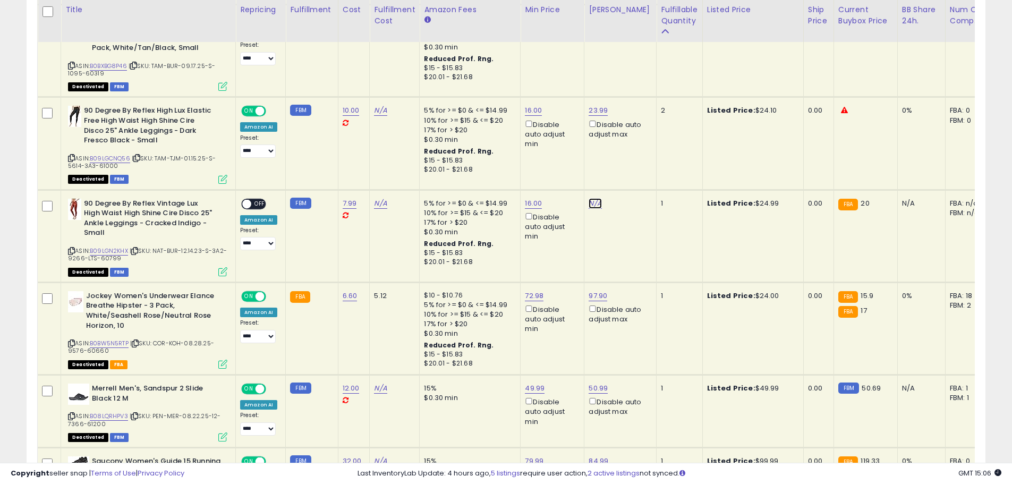
click at [589, 205] on link "N/A" at bounding box center [595, 203] width 13 height 11
type input "*****"
click button "submit" at bounding box center [622, 166] width 18 height 16
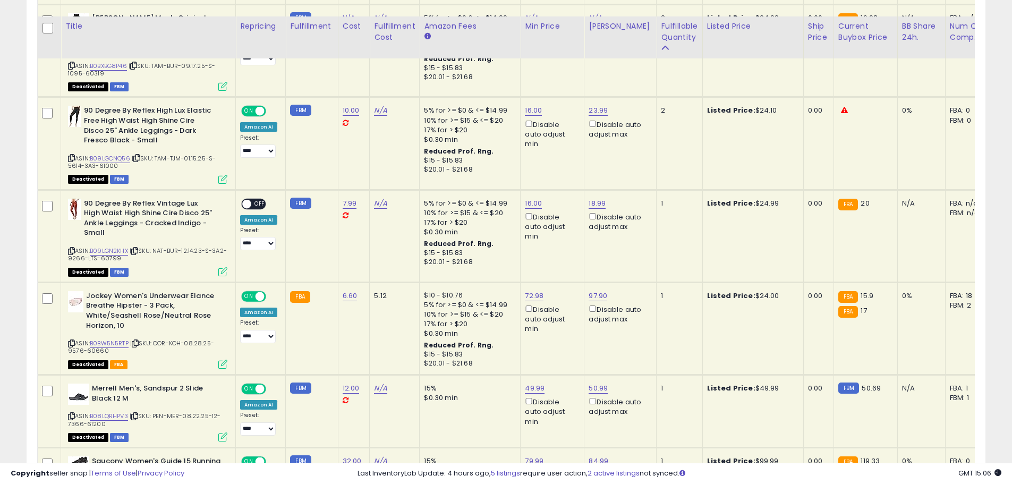
scroll to position [1025, 0]
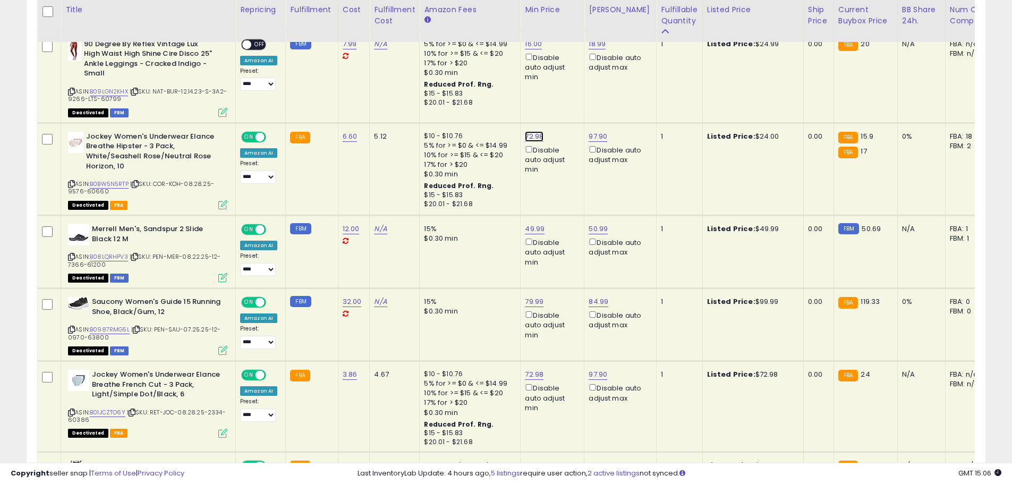
click at [532, 136] on link "72.98" at bounding box center [534, 136] width 19 height 11
drag, startPoint x: 461, startPoint y: 94, endPoint x: 356, endPoint y: 84, distance: 106.2
type input "**"
click button "submit" at bounding box center [561, 99] width 18 height 16
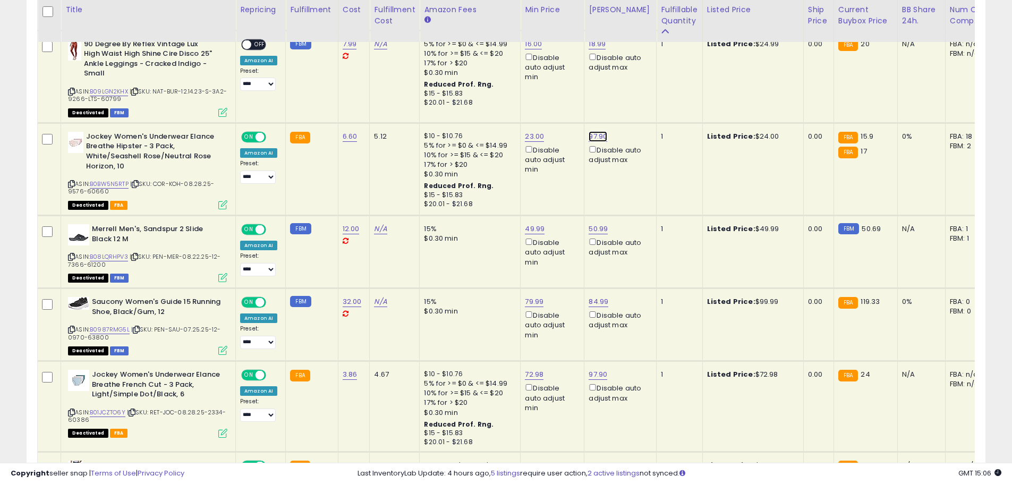
click at [594, 134] on link "97.90" at bounding box center [598, 136] width 19 height 11
drag, startPoint x: 508, startPoint y: 99, endPoint x: 392, endPoint y: 88, distance: 116.3
type input "*****"
click button "submit" at bounding box center [625, 99] width 18 height 16
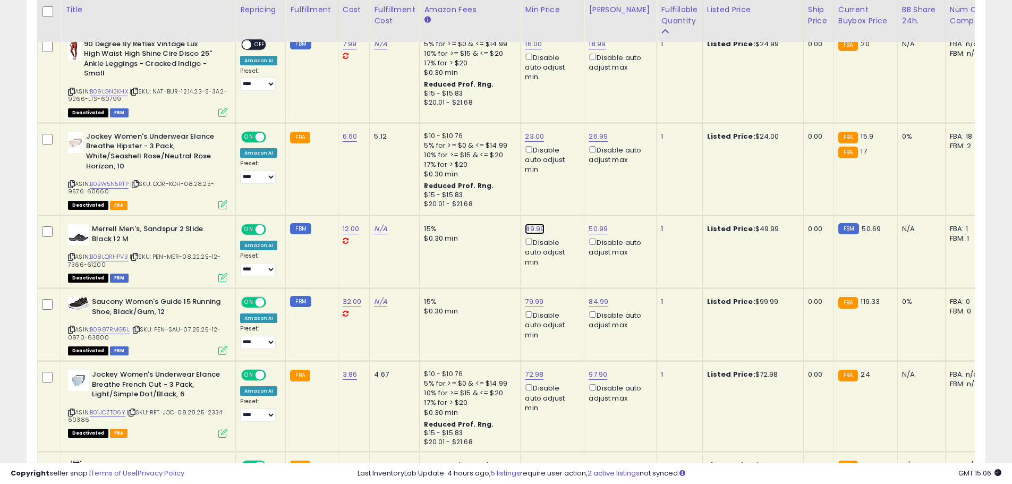
click at [539, 229] on link "49.99" at bounding box center [535, 229] width 20 height 11
drag, startPoint x: 500, startPoint y: 193, endPoint x: 331, endPoint y: 172, distance: 170.4
type input "**"
click button "submit" at bounding box center [562, 191] width 18 height 16
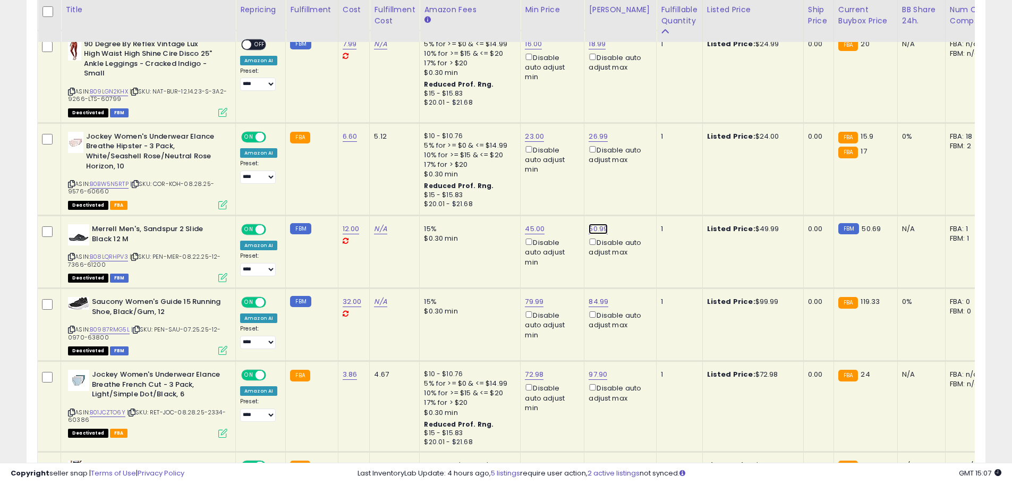
click at [599, 229] on link "50.99" at bounding box center [598, 229] width 19 height 11
drag, startPoint x: 563, startPoint y: 191, endPoint x: 333, endPoint y: 150, distance: 233.6
type input "*****"
click button "submit" at bounding box center [625, 191] width 18 height 16
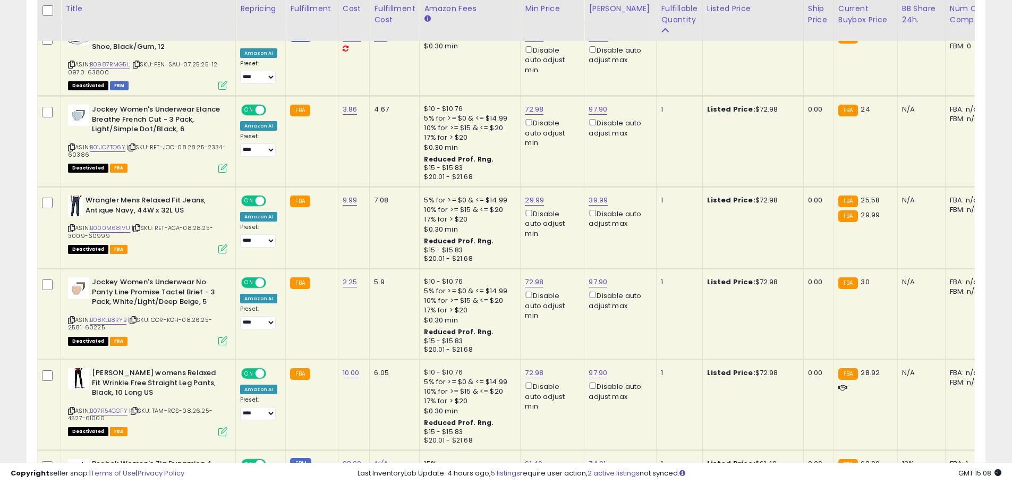
scroll to position [1291, 0]
click at [528, 280] on link "72.98" at bounding box center [534, 281] width 19 height 11
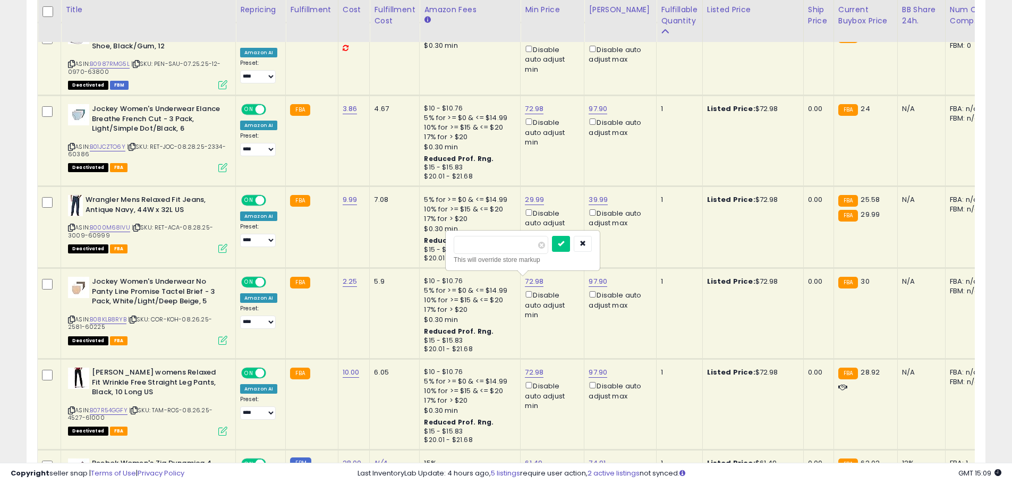
drag, startPoint x: 492, startPoint y: 249, endPoint x: 383, endPoint y: 238, distance: 109.5
click at [384, 238] on tbody "**********" at bounding box center [804, 321] width 1533 height 2109
type input "**"
click button "submit" at bounding box center [561, 244] width 18 height 16
click at [597, 282] on link "97.90" at bounding box center [598, 281] width 19 height 11
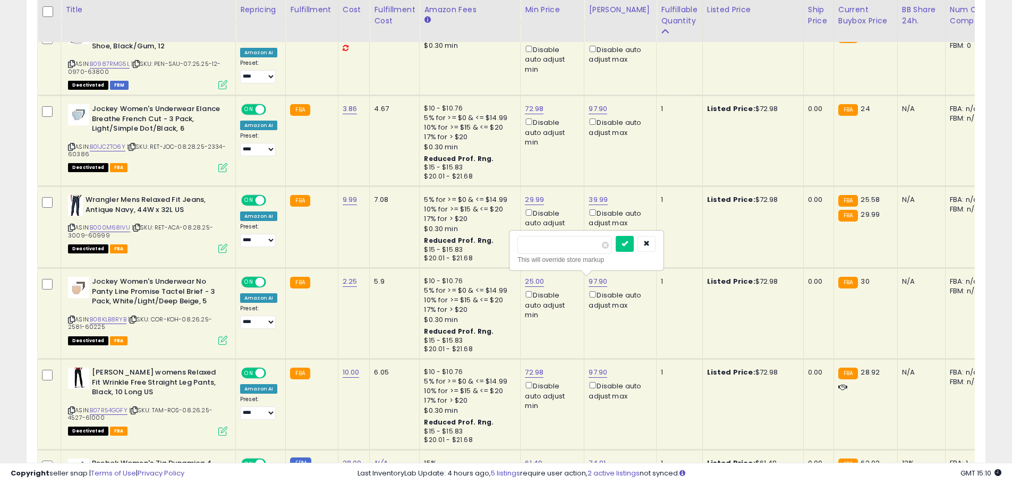
drag, startPoint x: 551, startPoint y: 248, endPoint x: 285, endPoint y: 210, distance: 268.4
click at [285, 210] on tbody "**********" at bounding box center [804, 321] width 1533 height 2109
type input "*****"
click button "submit" at bounding box center [625, 244] width 18 height 16
click at [537, 370] on link "72.98" at bounding box center [534, 372] width 19 height 11
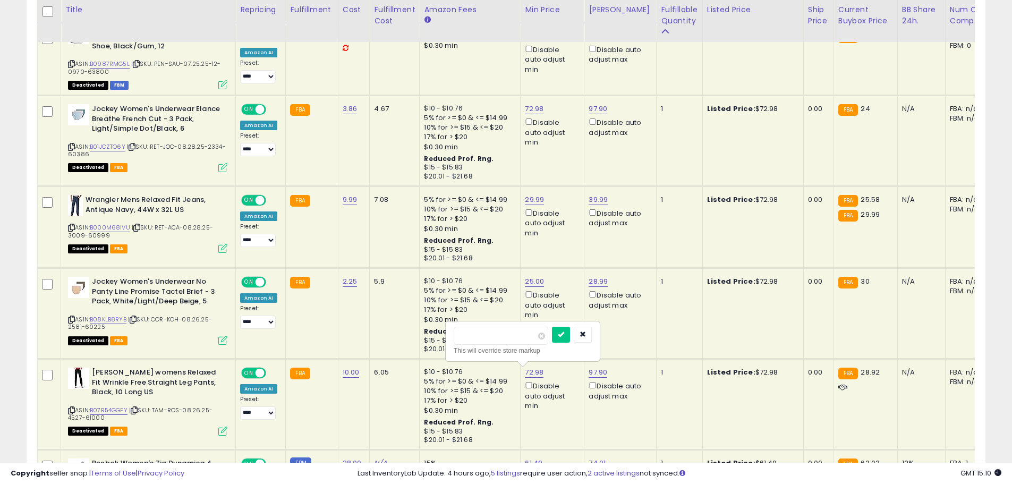
drag, startPoint x: 446, startPoint y: 332, endPoint x: 346, endPoint y: 321, distance: 100.5
click at [353, 321] on tbody "**********" at bounding box center [804, 321] width 1533 height 2109
type input "**"
click button "submit" at bounding box center [561, 335] width 18 height 16
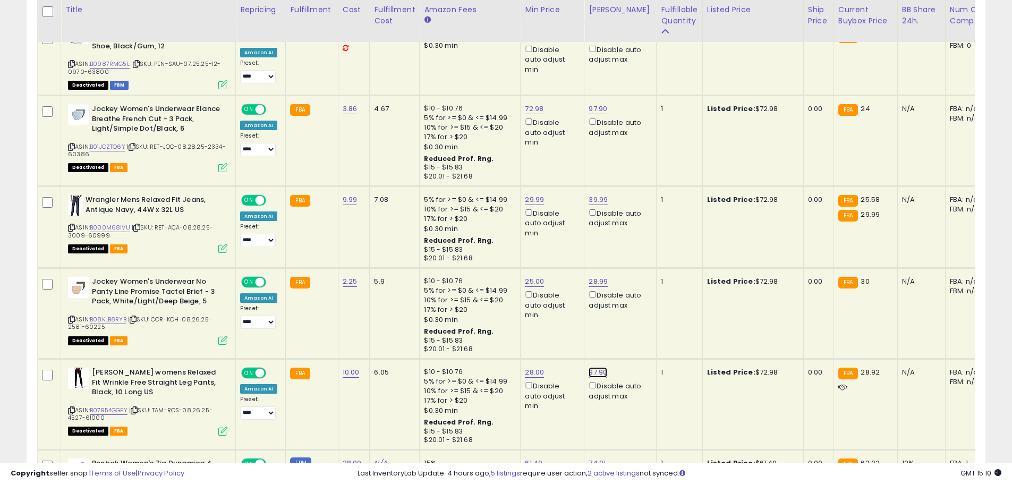
click at [599, 370] on link "97.90" at bounding box center [598, 372] width 19 height 11
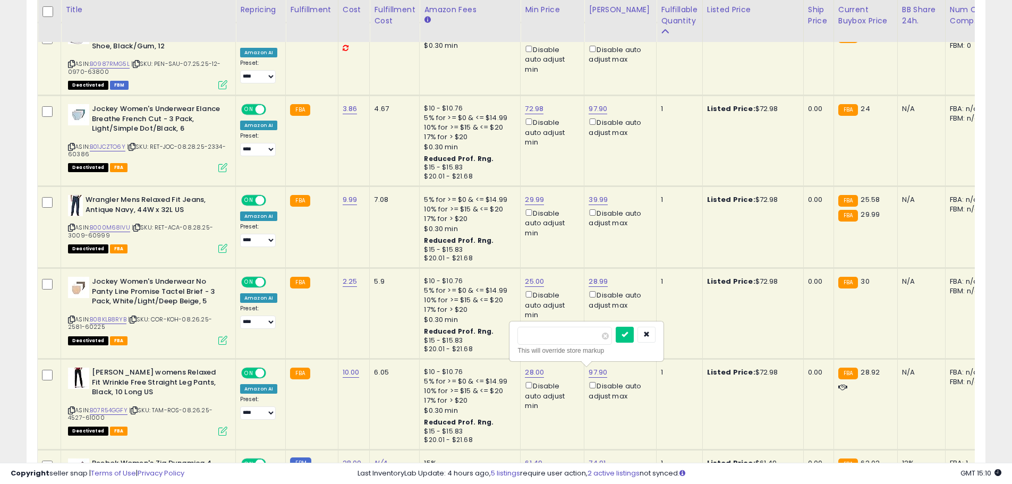
drag, startPoint x: 565, startPoint y: 334, endPoint x: 289, endPoint y: 328, distance: 276.4
click at [298, 327] on tbody "**********" at bounding box center [804, 321] width 1533 height 2109
type input "**"
click button "submit" at bounding box center [625, 335] width 18 height 16
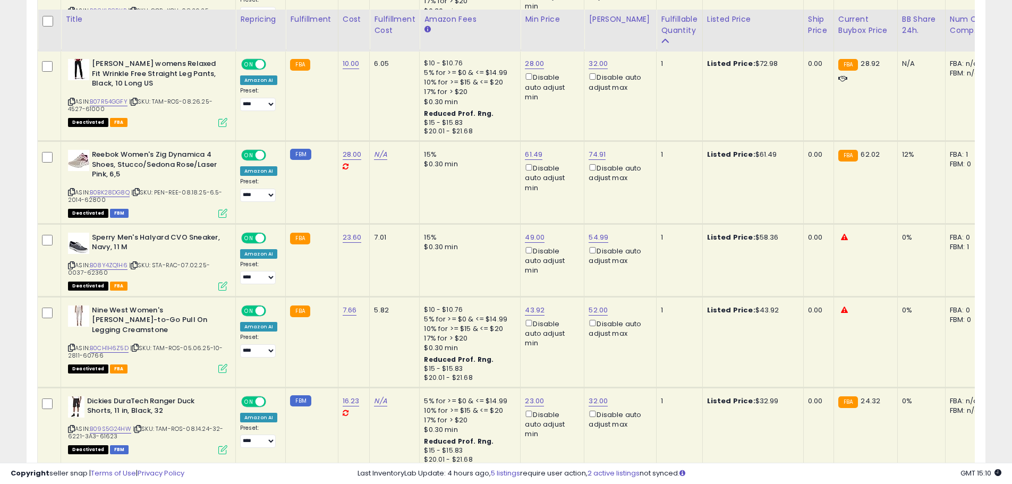
scroll to position [1610, 0]
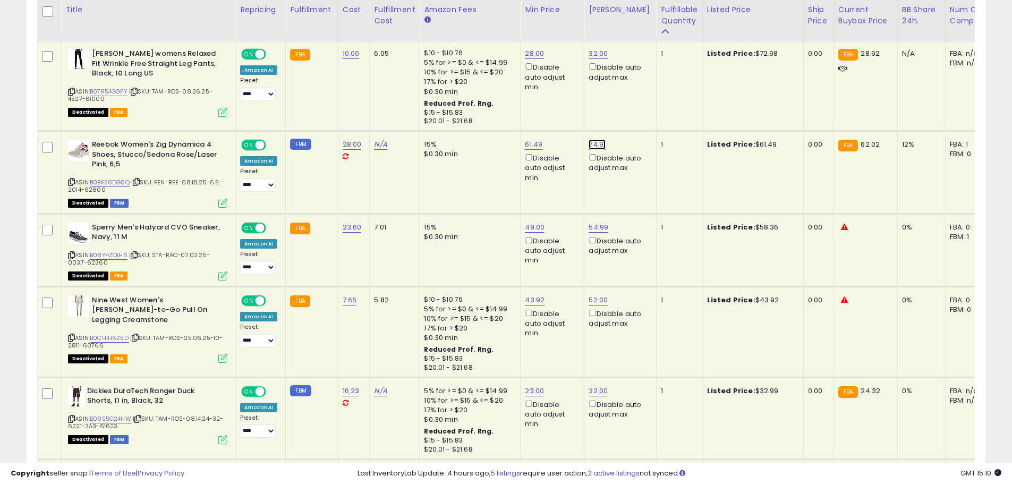
click at [589, 147] on link "74.91" at bounding box center [597, 144] width 17 height 11
drag, startPoint x: 552, startPoint y: 107, endPoint x: 450, endPoint y: 96, distance: 103.2
click at [452, 96] on tbody "**********" at bounding box center [804, 2] width 1533 height 2109
type input "*****"
click button "submit" at bounding box center [624, 107] width 18 height 16
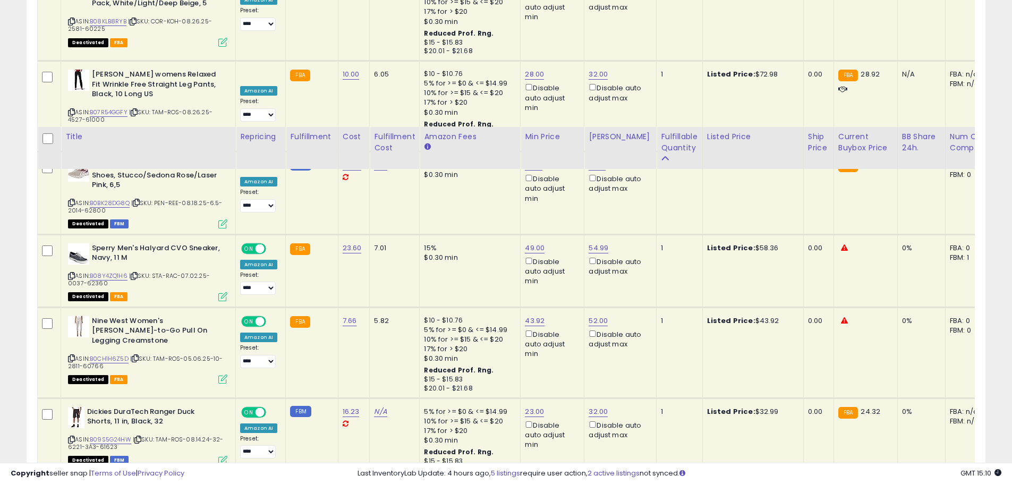
scroll to position [1716, 0]
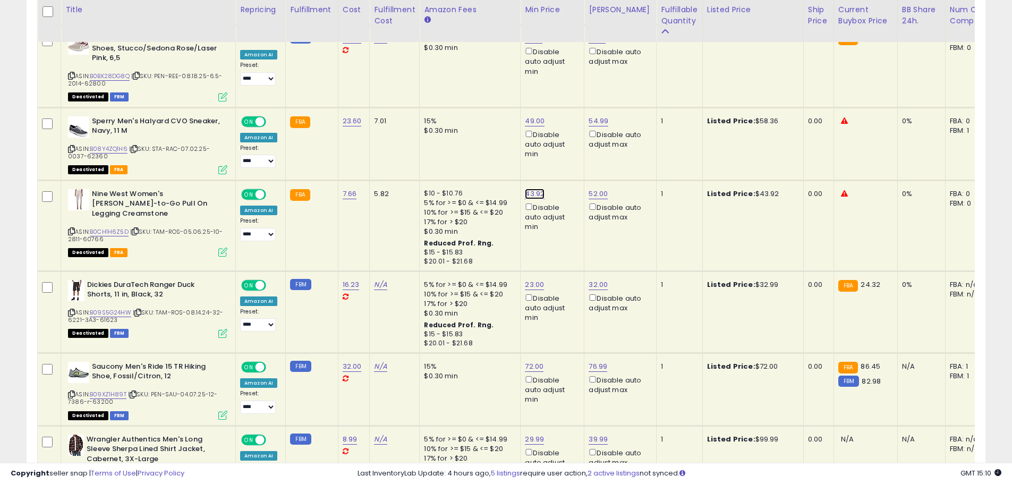
click at [538, 190] on link "43.92" at bounding box center [535, 194] width 20 height 11
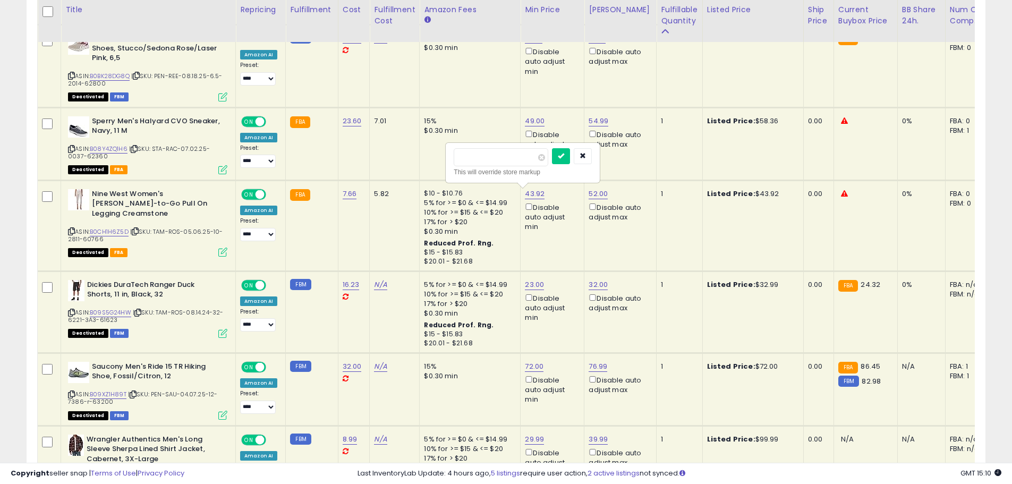
drag, startPoint x: 490, startPoint y: 155, endPoint x: 403, endPoint y: 146, distance: 87.6
type input "**"
click button "submit" at bounding box center [561, 156] width 18 height 16
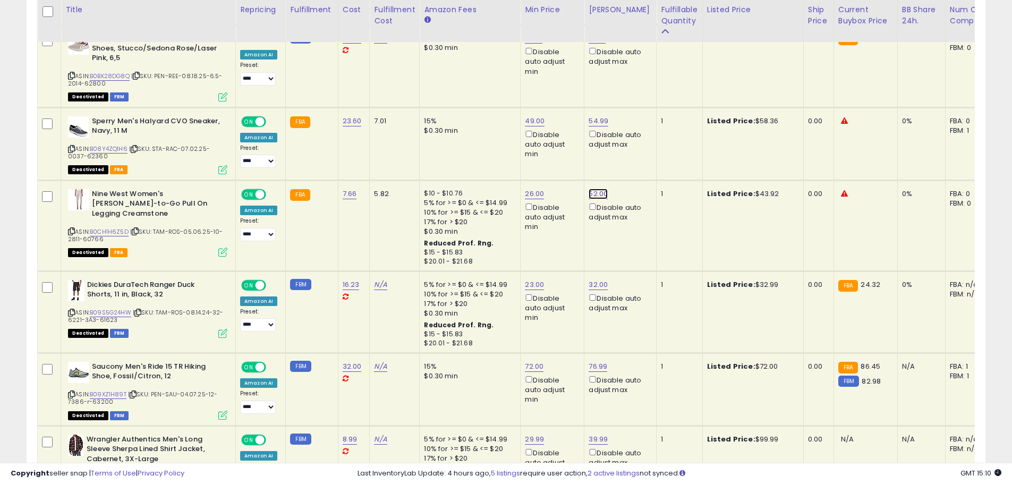
click at [598, 194] on link "52.00" at bounding box center [598, 194] width 19 height 11
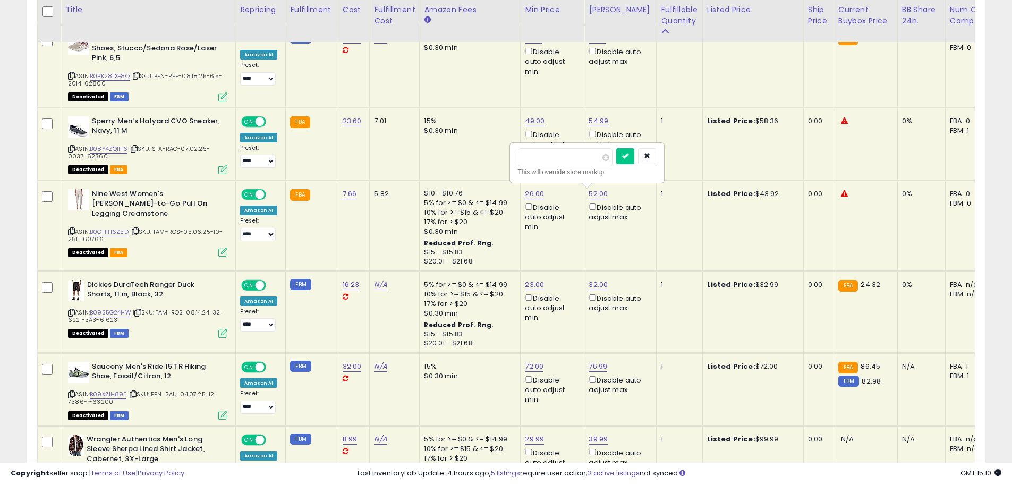
drag, startPoint x: 568, startPoint y: 156, endPoint x: 460, endPoint y: 135, distance: 109.3
type input "*****"
click button "submit" at bounding box center [625, 156] width 18 height 16
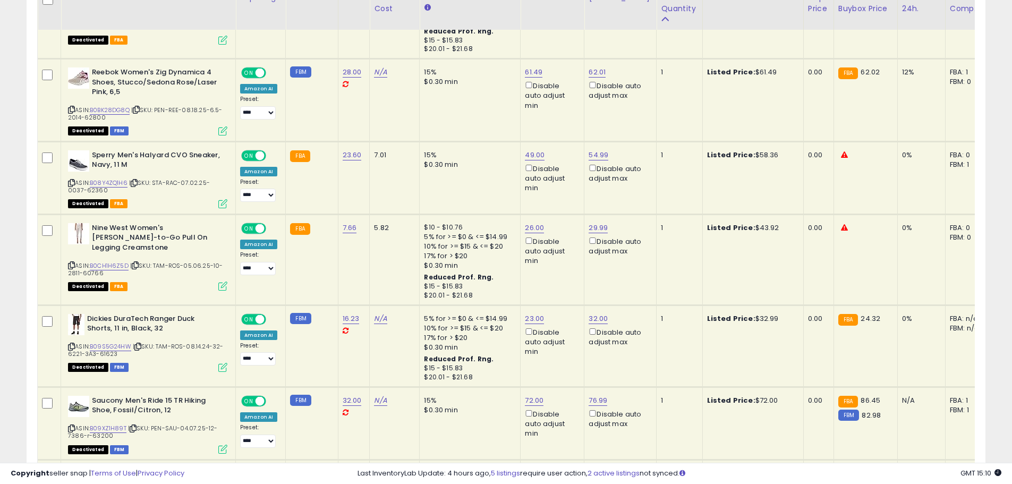
scroll to position [1663, 0]
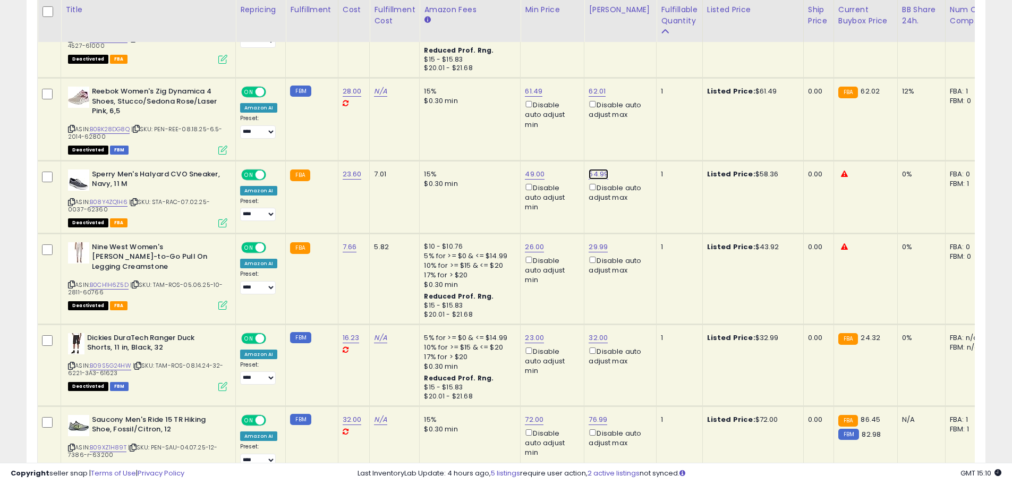
click at [594, 175] on link "54.99" at bounding box center [599, 174] width 20 height 11
click at [650, 138] on icon "button" at bounding box center [647, 136] width 6 height 6
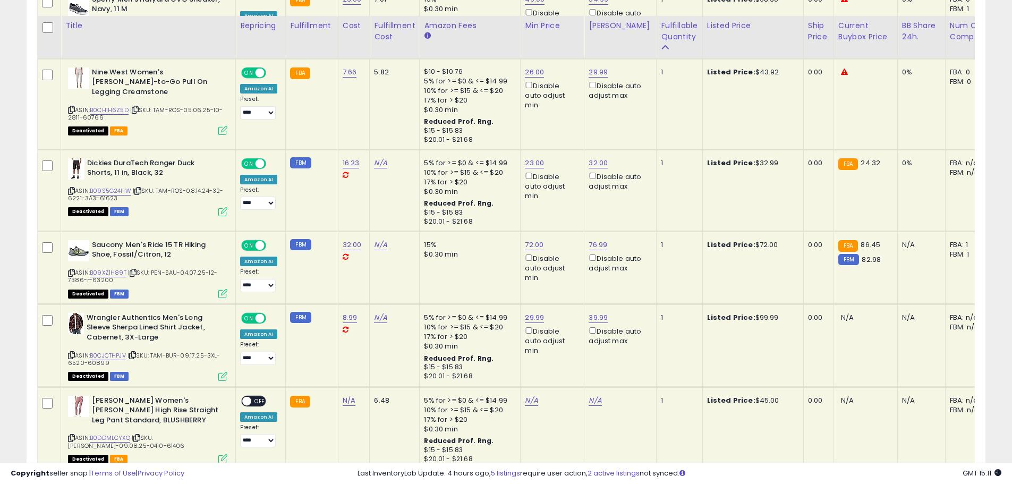
scroll to position [1875, 0]
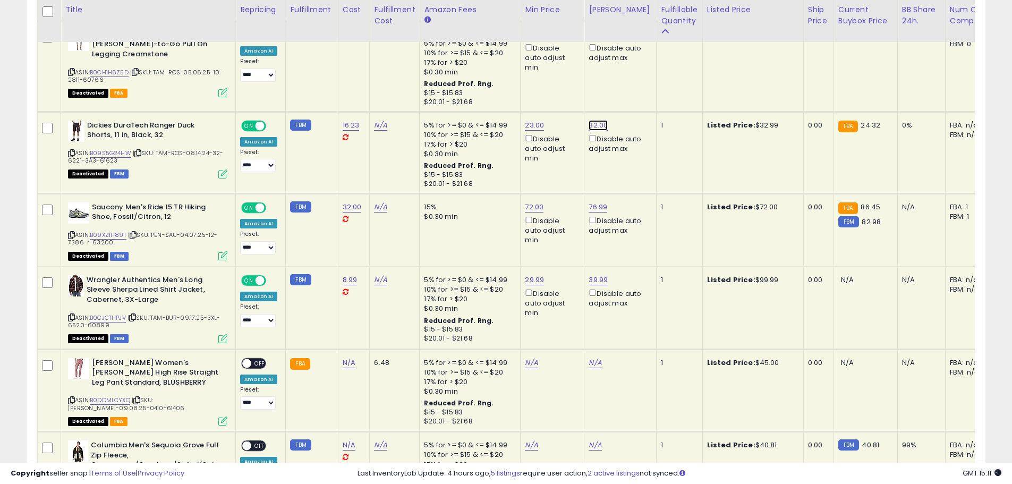
click at [594, 123] on link "32.00" at bounding box center [598, 125] width 19 height 11
drag, startPoint x: 548, startPoint y: 88, endPoint x: 498, endPoint y: 78, distance: 50.4
type input "**"
click button "submit" at bounding box center [625, 88] width 18 height 16
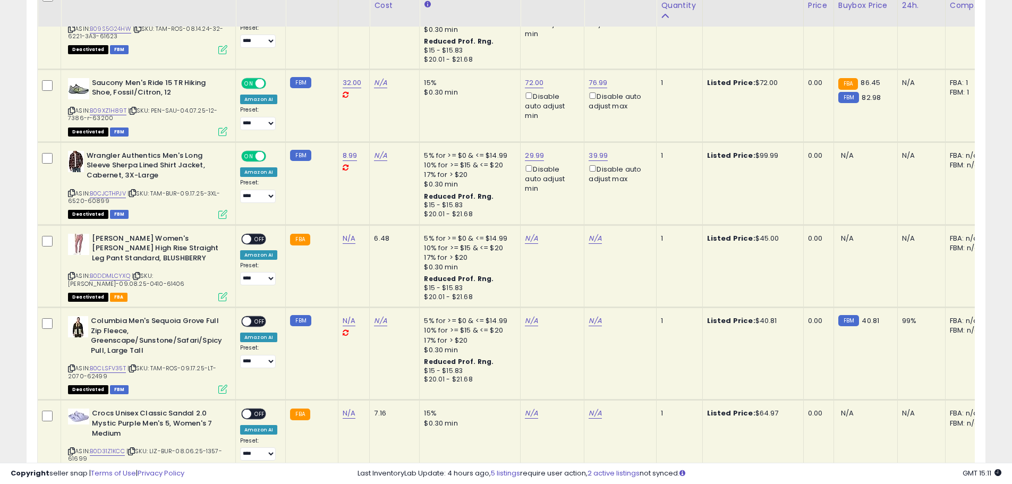
scroll to position [1982, 0]
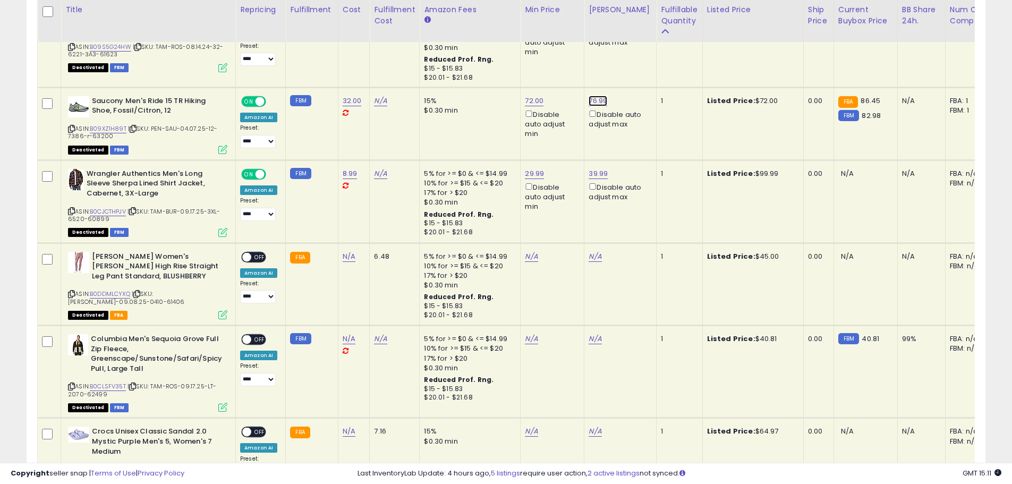
click at [593, 100] on link "76.99" at bounding box center [598, 101] width 19 height 11
drag, startPoint x: 556, startPoint y: 64, endPoint x: 476, endPoint y: 59, distance: 80.4
type input "**"
click button "submit" at bounding box center [625, 63] width 18 height 16
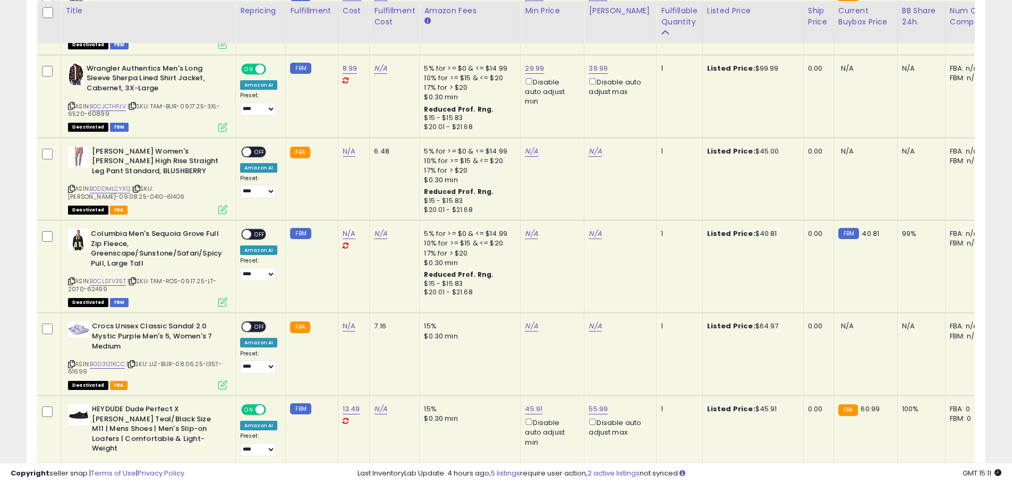
scroll to position [2088, 0]
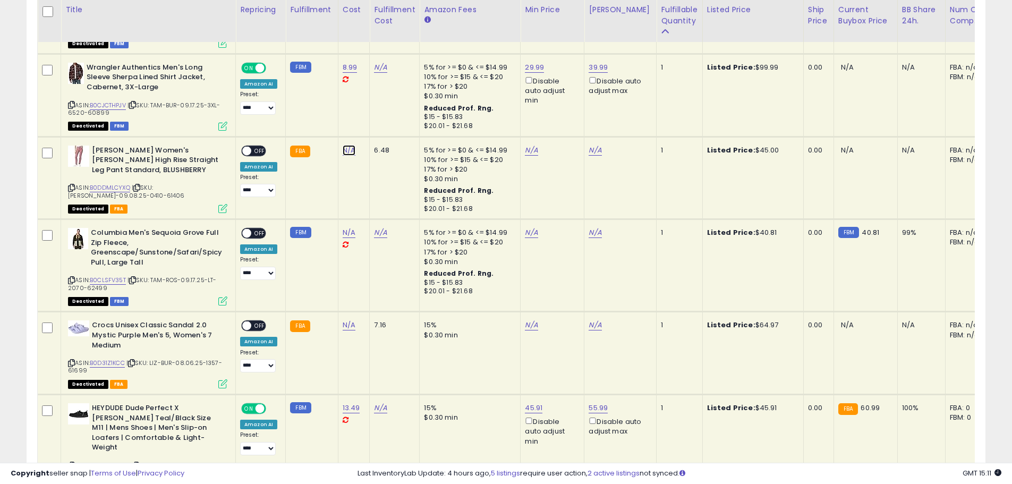
click at [346, 149] on link "N/A" at bounding box center [349, 150] width 13 height 11
type input "*****"
click button "submit" at bounding box center [377, 123] width 18 height 16
click at [525, 150] on link "N/A" at bounding box center [531, 150] width 13 height 11
click at [489, 114] on input "number" at bounding box center [498, 114] width 95 height 18
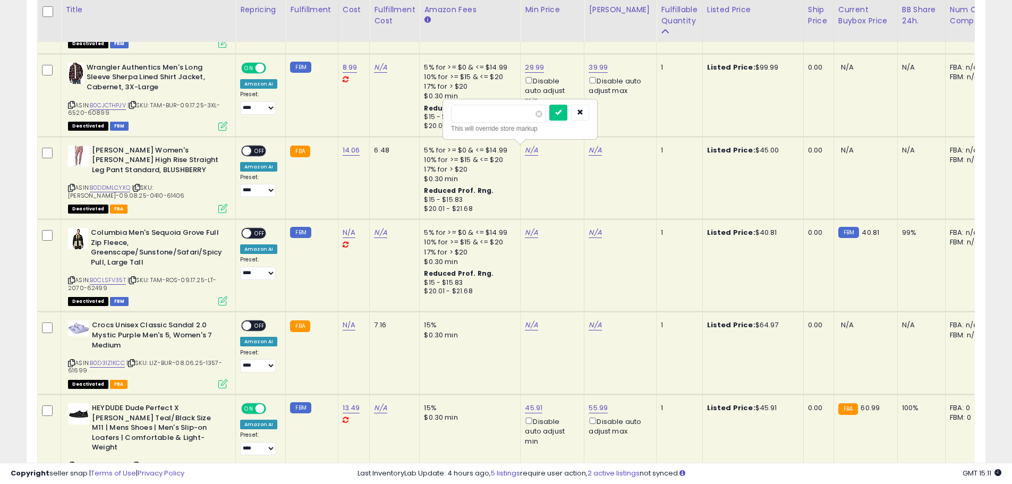
type input "**"
click button "submit" at bounding box center [558, 113] width 18 height 16
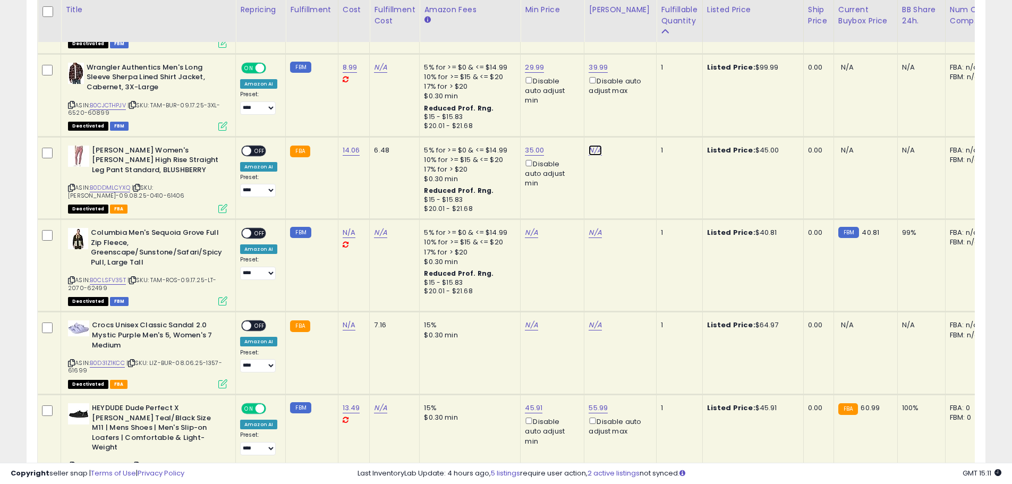
click at [589, 151] on link "N/A" at bounding box center [595, 150] width 13 height 11
type input "*****"
click button "submit" at bounding box center [622, 113] width 18 height 16
click at [252, 148] on span "OFF" at bounding box center [259, 150] width 17 height 9
click at [349, 238] on link "N/A" at bounding box center [349, 232] width 13 height 11
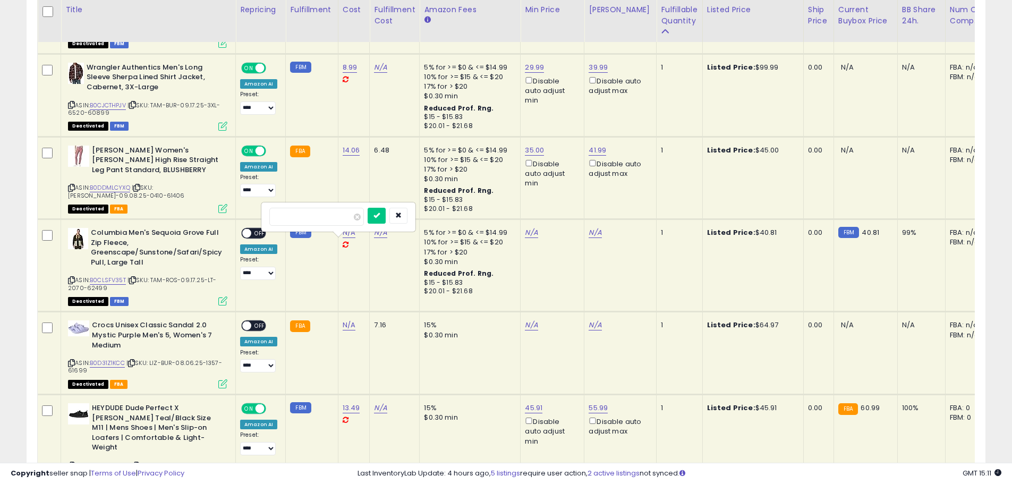
type input "*****"
click button "submit" at bounding box center [377, 216] width 18 height 16
click at [526, 238] on link "N/A" at bounding box center [532, 232] width 13 height 11
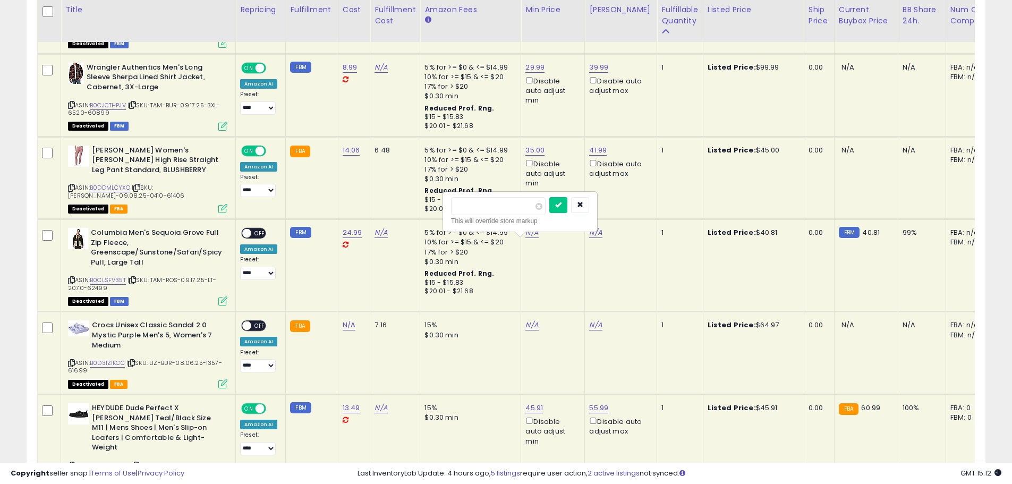
type input "**"
click button "submit" at bounding box center [558, 205] width 18 height 16
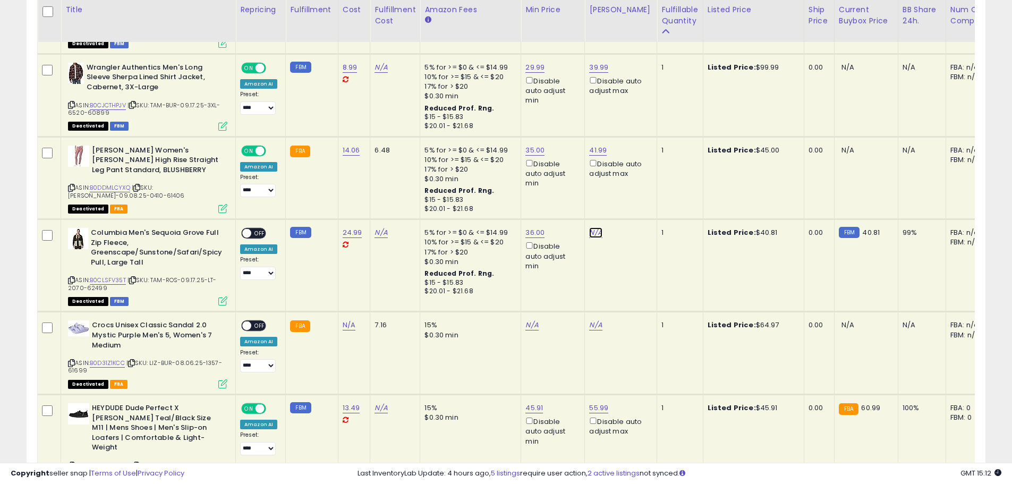
click at [591, 238] on link "N/A" at bounding box center [595, 232] width 13 height 11
type input "**"
click button "submit" at bounding box center [622, 205] width 18 height 16
click at [257, 238] on span "OFF" at bounding box center [259, 233] width 17 height 9
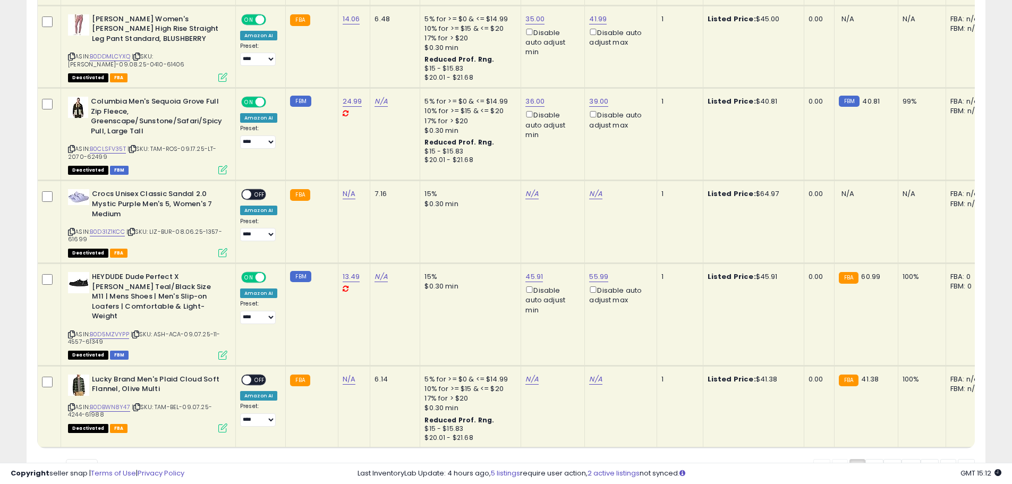
scroll to position [2247, 0]
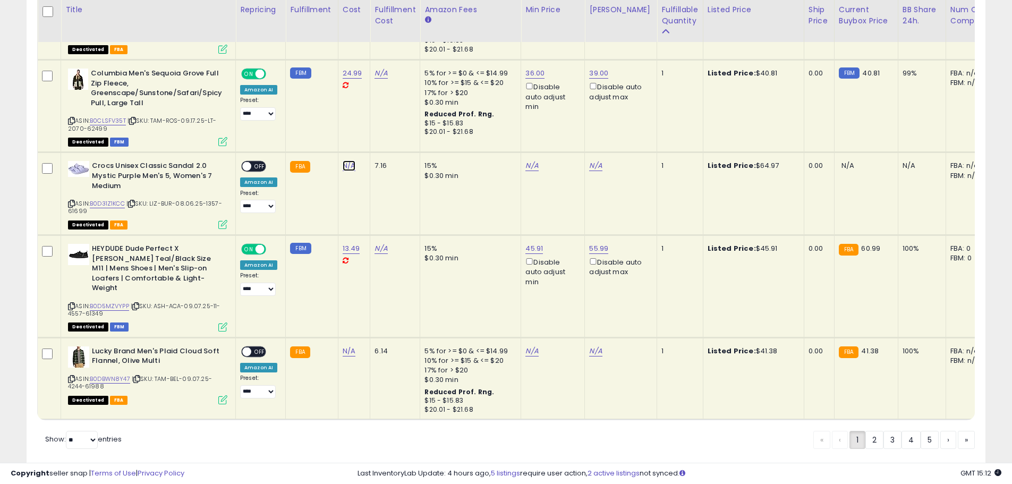
click at [343, 171] on link "N/A" at bounding box center [349, 165] width 13 height 11
type input "*****"
click button "submit" at bounding box center [377, 149] width 18 height 16
click at [526, 171] on link "N/A" at bounding box center [532, 165] width 13 height 11
type input "**"
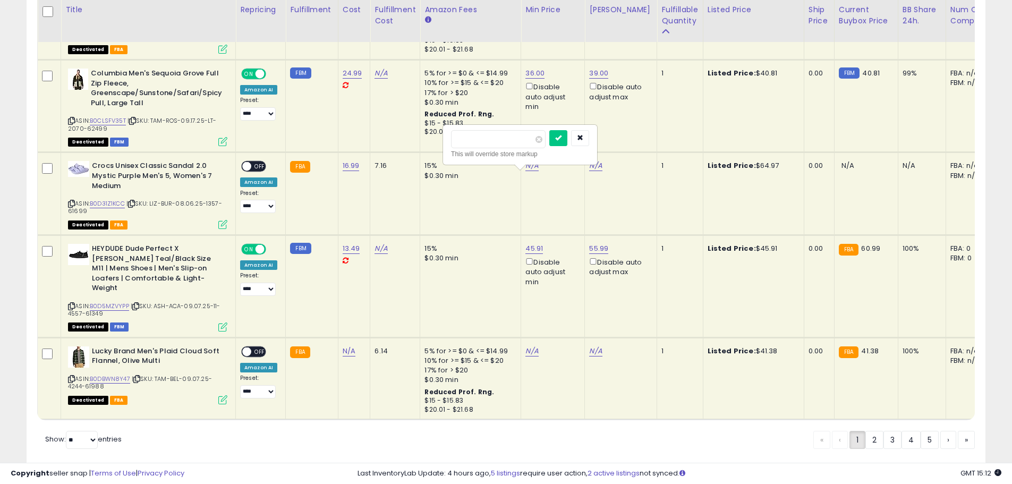
click button "submit" at bounding box center [558, 138] width 18 height 16
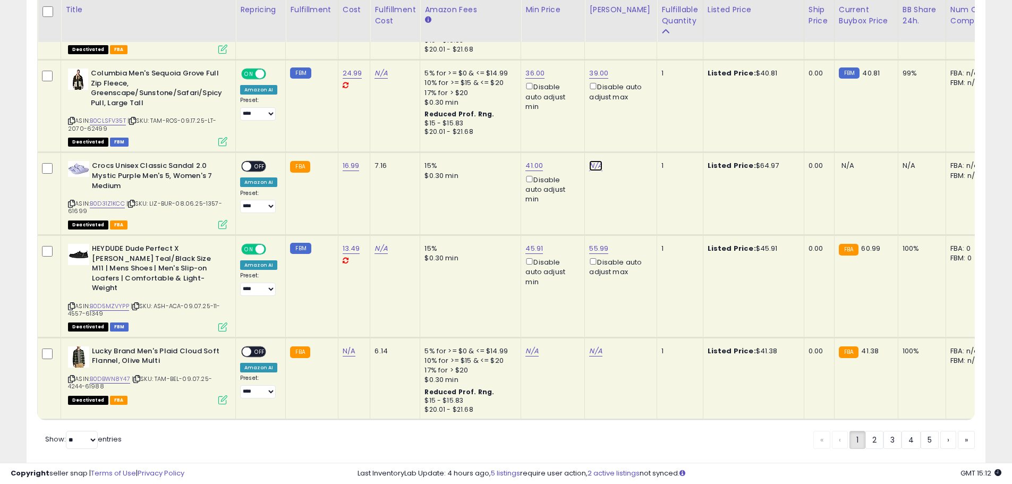
click at [595, 171] on link "N/A" at bounding box center [595, 165] width 13 height 11
type input "*****"
click button "submit" at bounding box center [622, 138] width 18 height 16
click at [255, 171] on span "OFF" at bounding box center [259, 166] width 17 height 9
click at [596, 171] on link "45.99" at bounding box center [599, 165] width 20 height 11
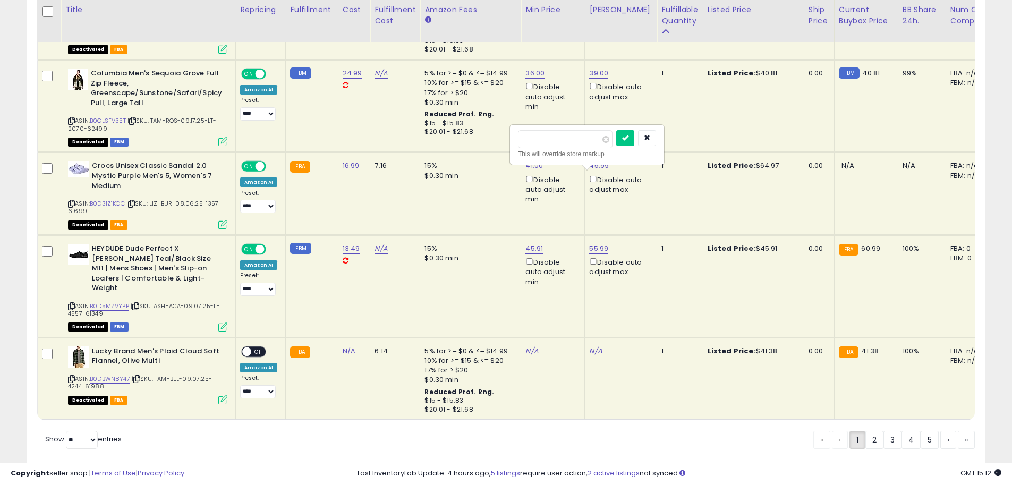
drag, startPoint x: 549, startPoint y: 137, endPoint x: 438, endPoint y: 124, distance: 111.9
type input "*****"
click button "submit" at bounding box center [625, 138] width 18 height 16
click at [597, 254] on link "55.99" at bounding box center [598, 248] width 19 height 11
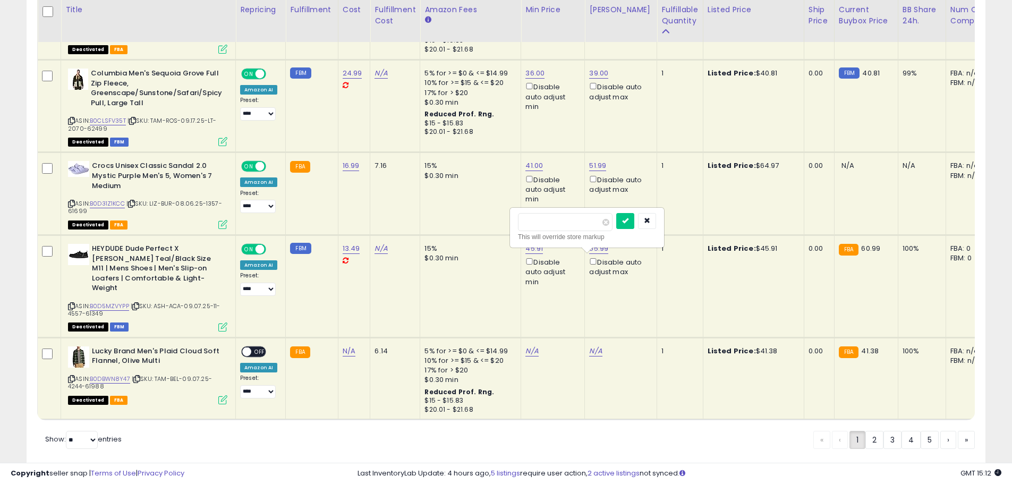
drag, startPoint x: 568, startPoint y: 224, endPoint x: 507, endPoint y: 216, distance: 61.1
type input "****"
click button "submit" at bounding box center [625, 221] width 18 height 16
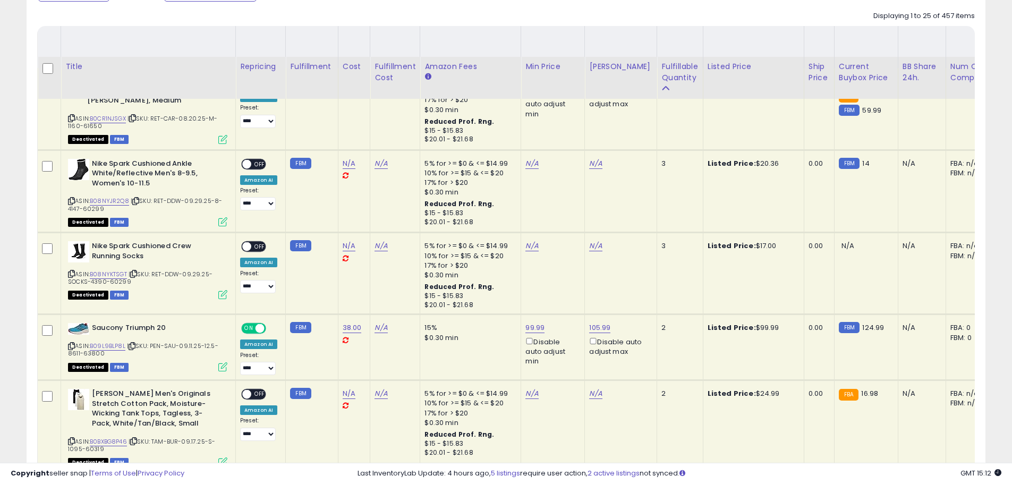
scroll to position [547, 0]
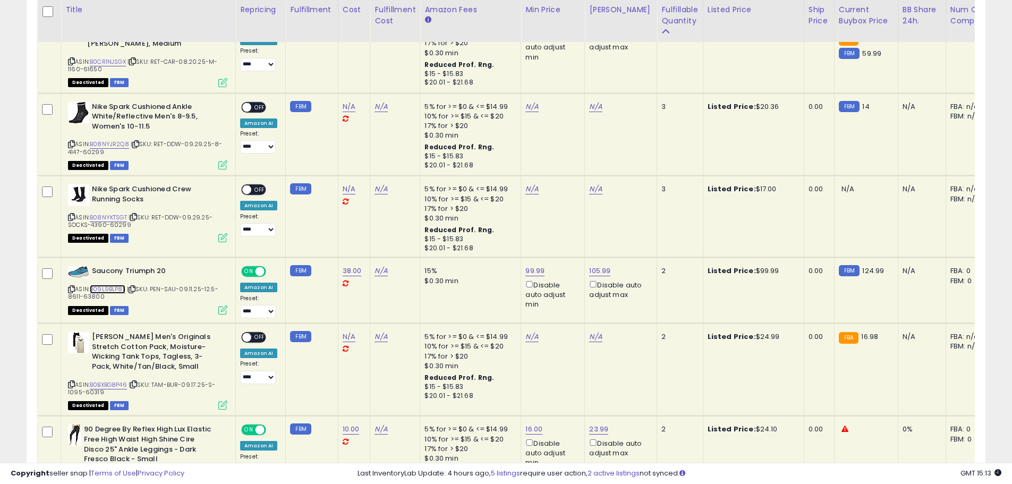
click at [107, 287] on link "B09L9BLP8L" at bounding box center [108, 289] width 36 height 9
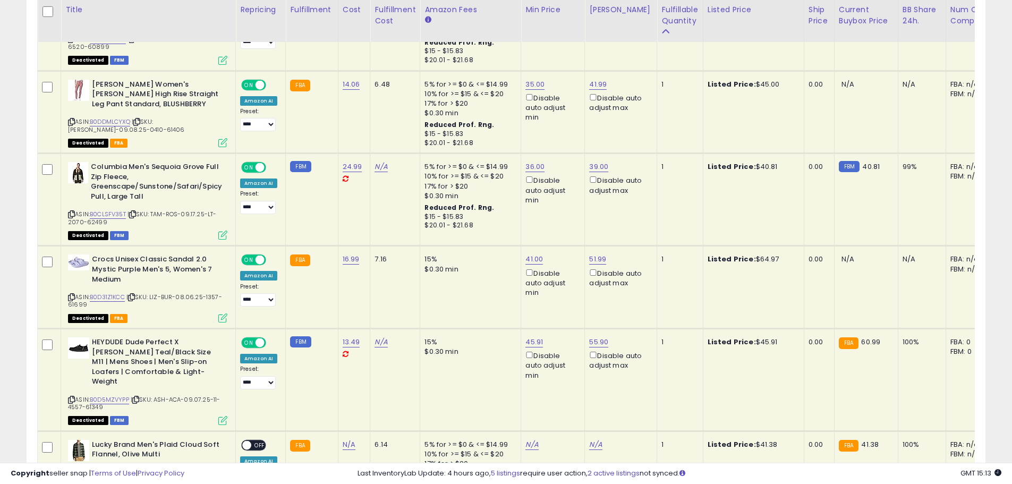
scroll to position [2284, 0]
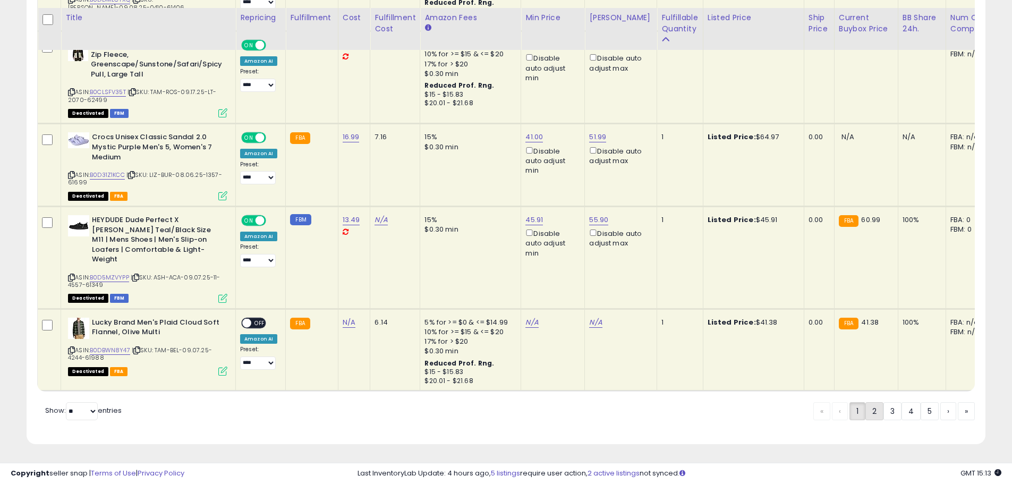
click at [874, 415] on link "2" at bounding box center [875, 411] width 18 height 18
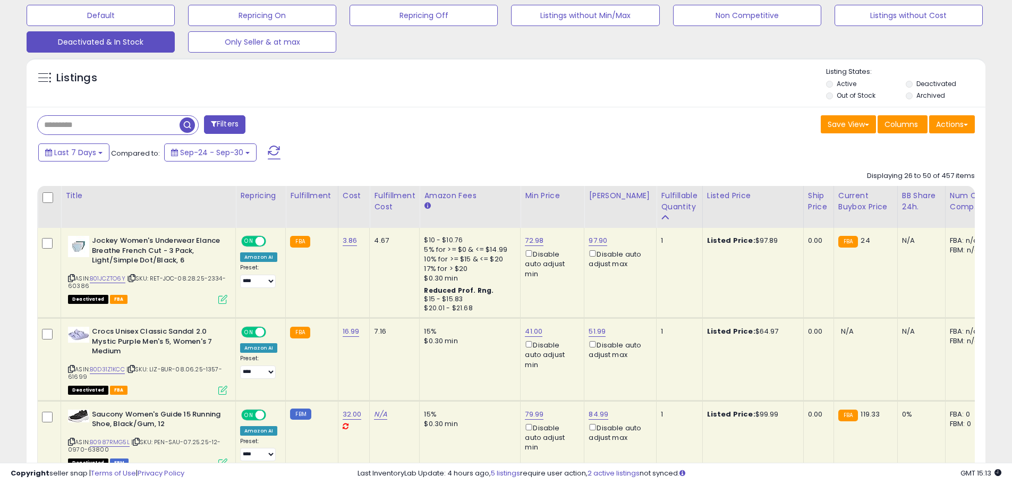
scroll to position [334, 0]
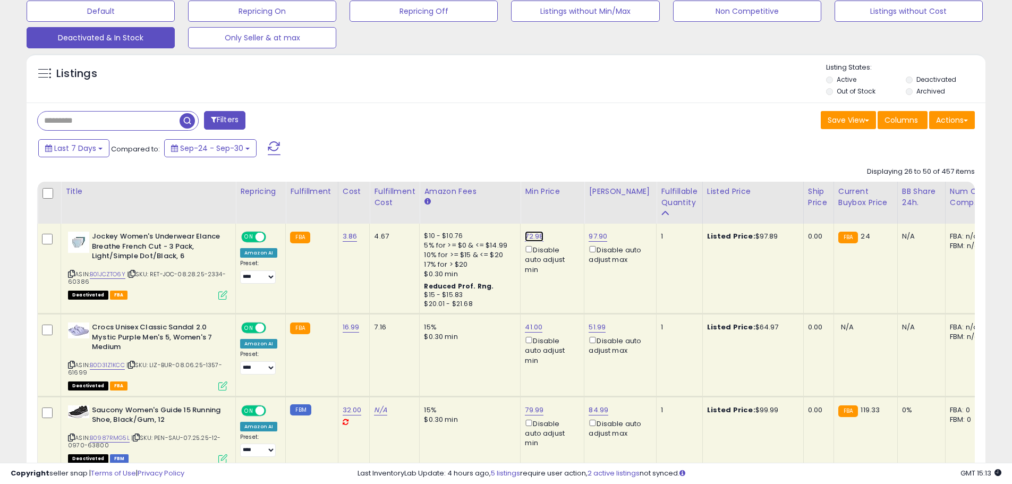
click at [529, 236] on link "72.98" at bounding box center [534, 236] width 19 height 11
drag, startPoint x: 492, startPoint y: 201, endPoint x: 268, endPoint y: 177, distance: 225.0
type input "**"
click button "submit" at bounding box center [561, 199] width 18 height 16
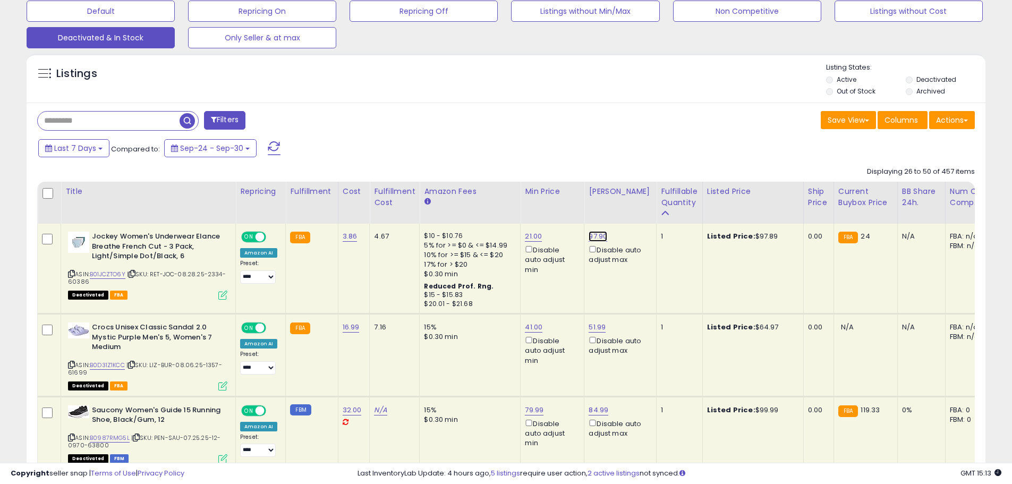
click at [595, 232] on link "97.90" at bounding box center [598, 236] width 19 height 11
drag, startPoint x: 575, startPoint y: 204, endPoint x: 323, endPoint y: 182, distance: 252.8
type input "**"
click button "submit" at bounding box center [625, 199] width 18 height 16
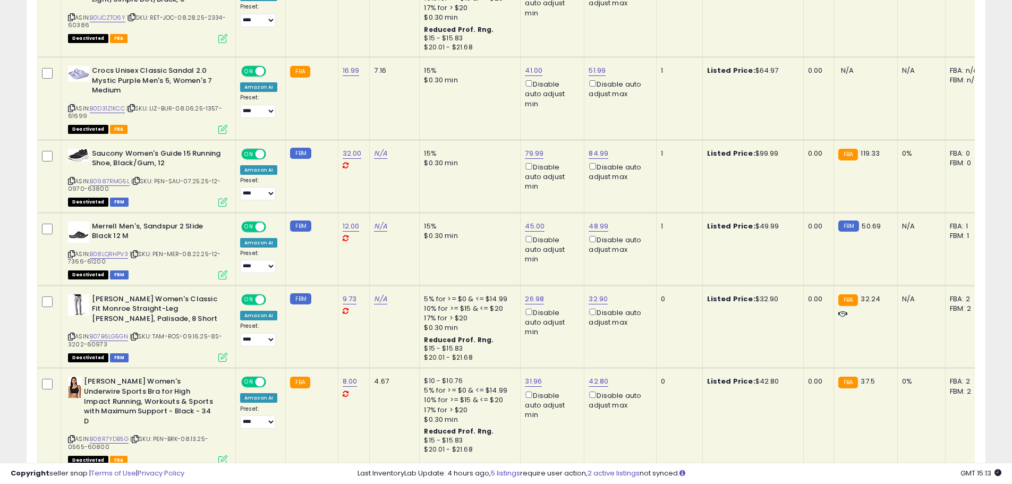
scroll to position [653, 0]
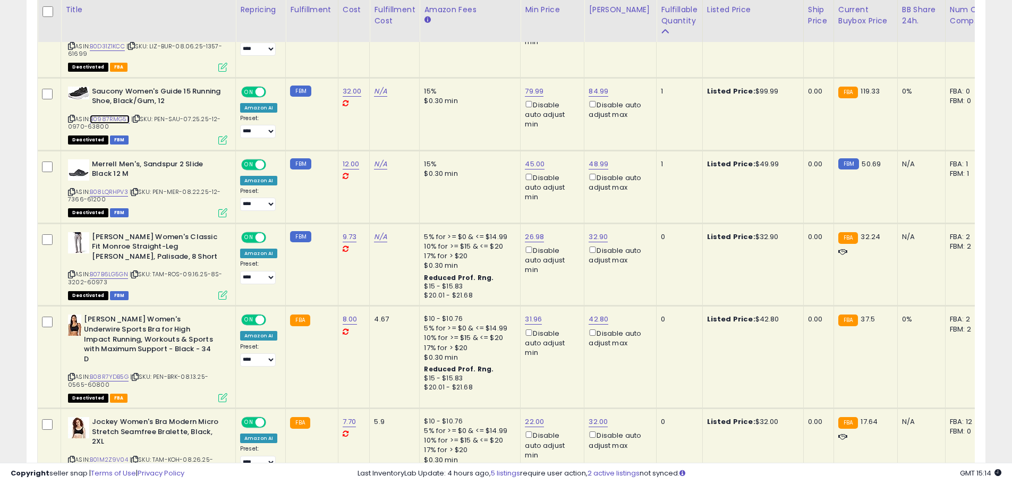
click at [108, 119] on link "B0987RMG5L" at bounding box center [110, 119] width 40 height 9
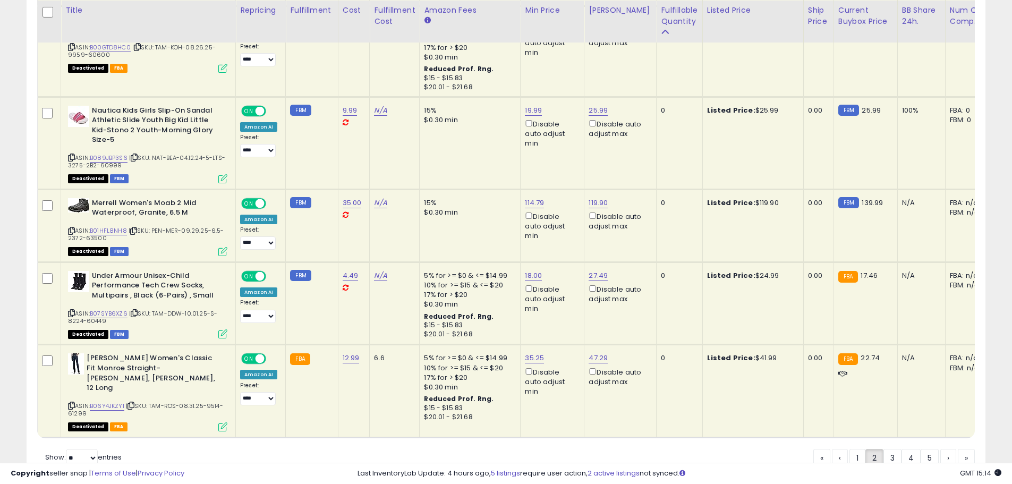
scroll to position [2268, 0]
click at [892, 448] on link "3" at bounding box center [893, 457] width 18 height 18
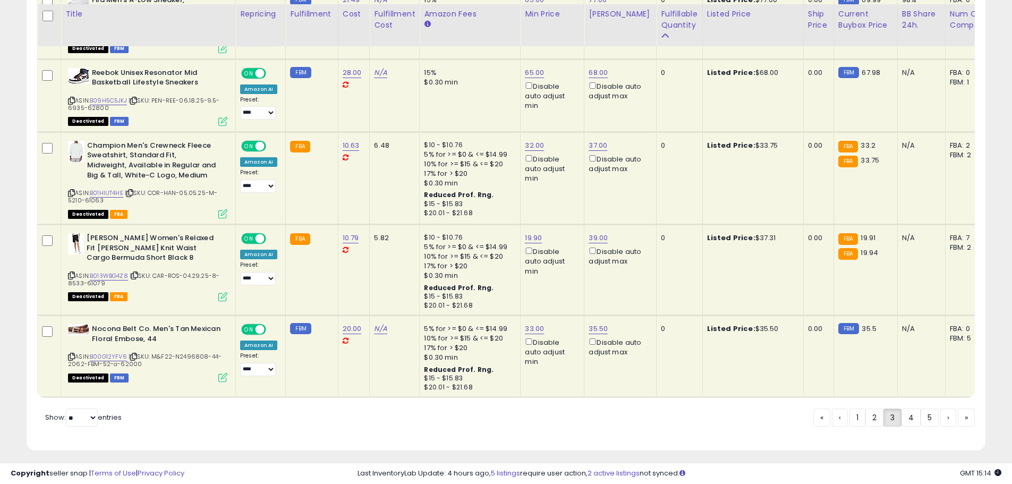
scroll to position [2242, 0]
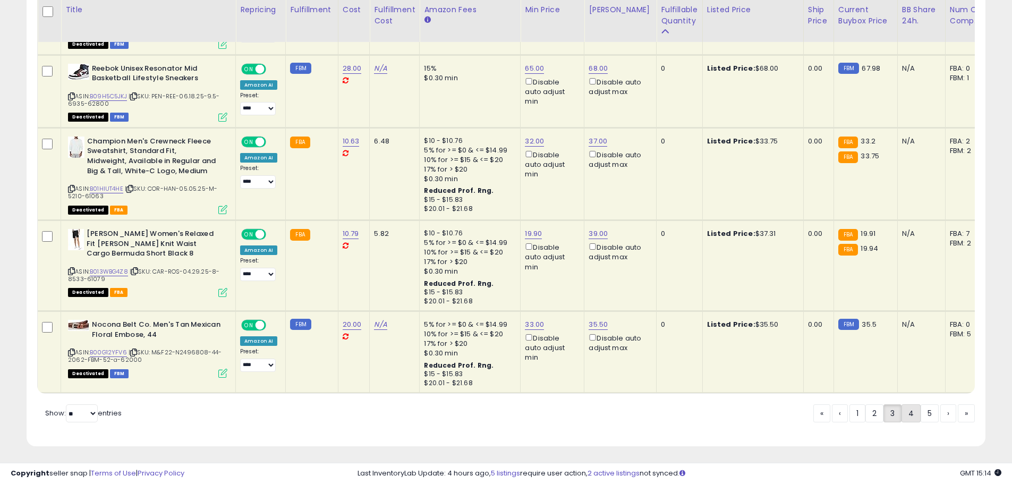
click at [911, 412] on link "4" at bounding box center [911, 413] width 19 height 18
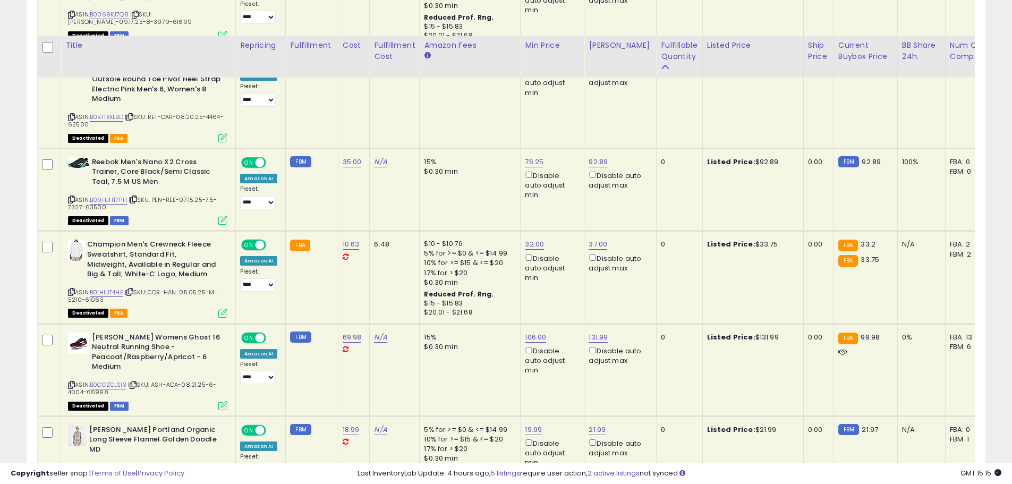
scroll to position [2291, 0]
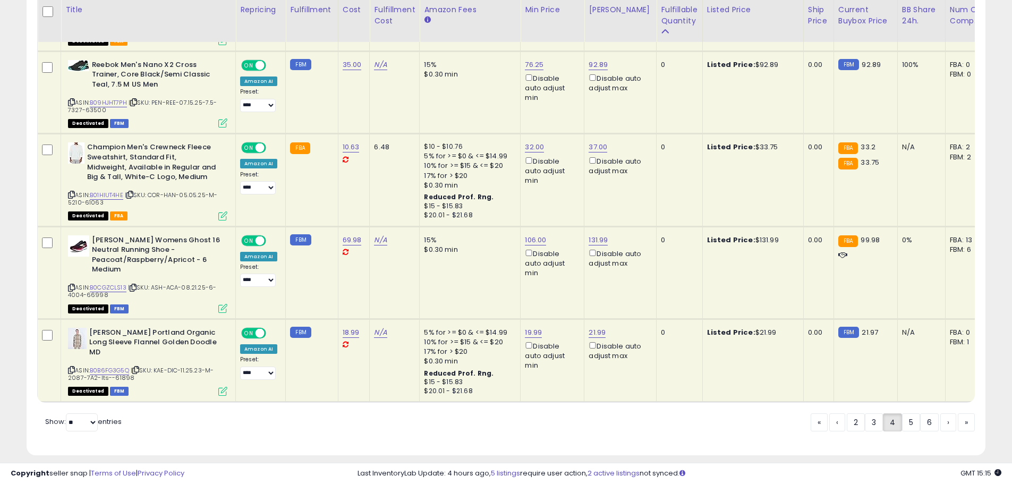
drag, startPoint x: 912, startPoint y: 412, endPoint x: 30, endPoint y: 354, distance: 884.5
click at [912, 413] on link "5" at bounding box center [911, 422] width 18 height 18
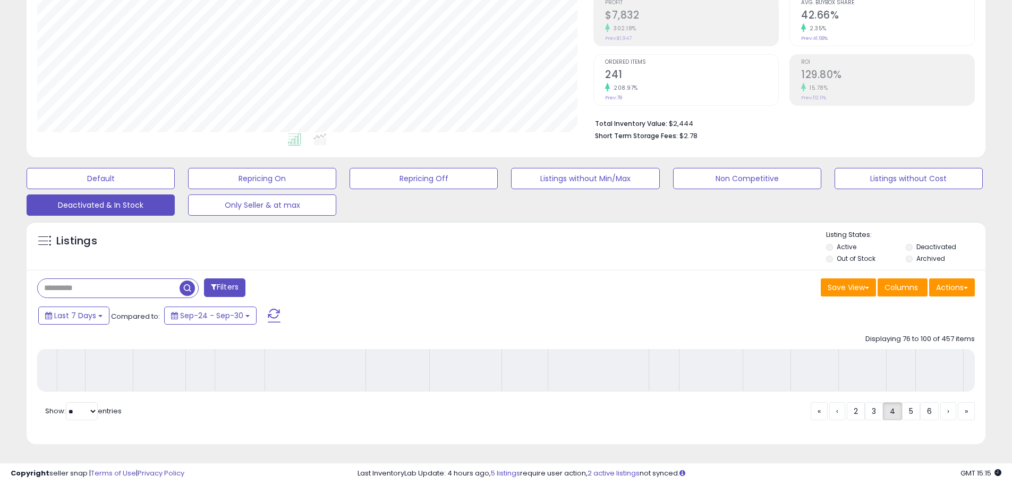
scroll to position [175, 0]
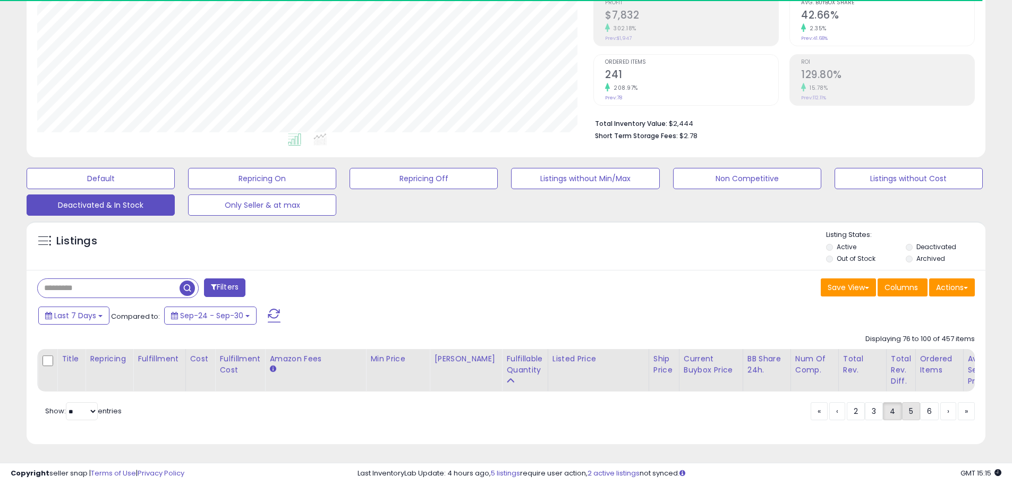
click at [909, 412] on link "5" at bounding box center [911, 411] width 18 height 18
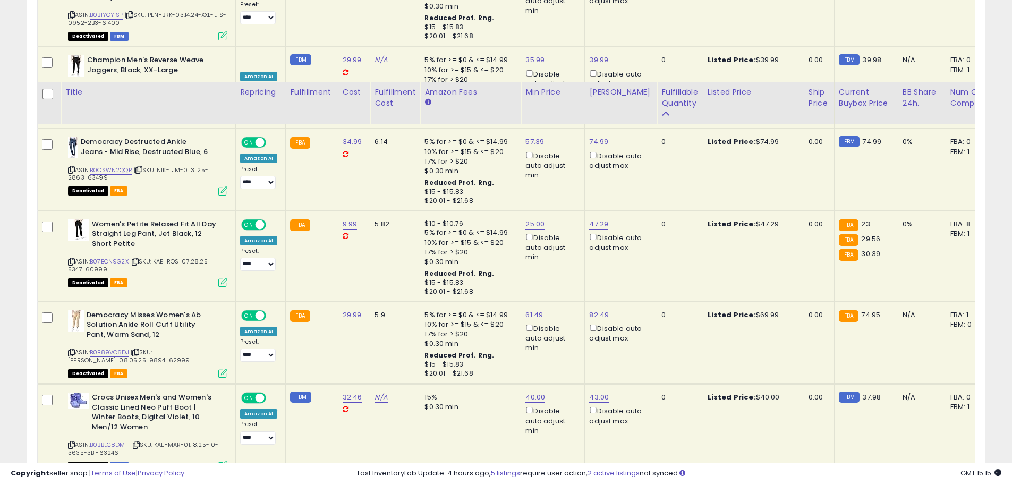
scroll to position [2245, 0]
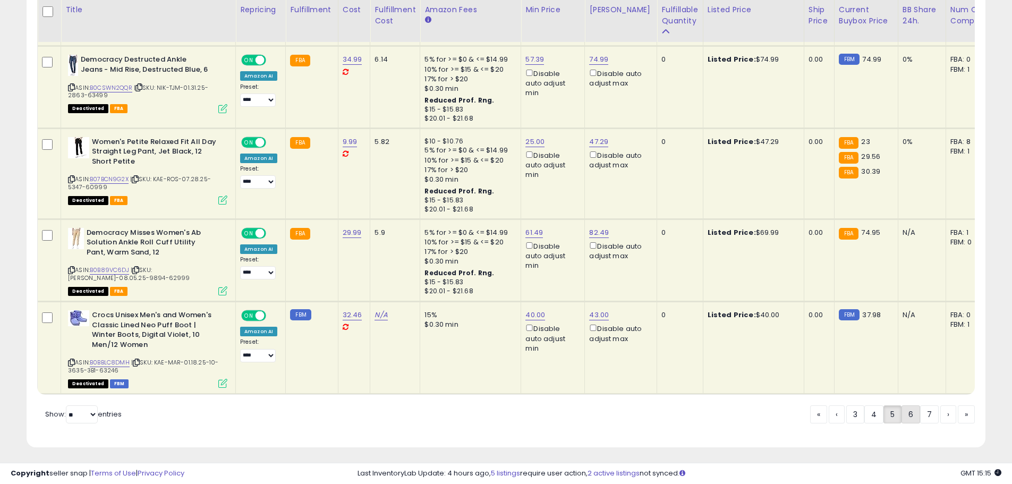
click at [910, 411] on link "6" at bounding box center [911, 414] width 19 height 18
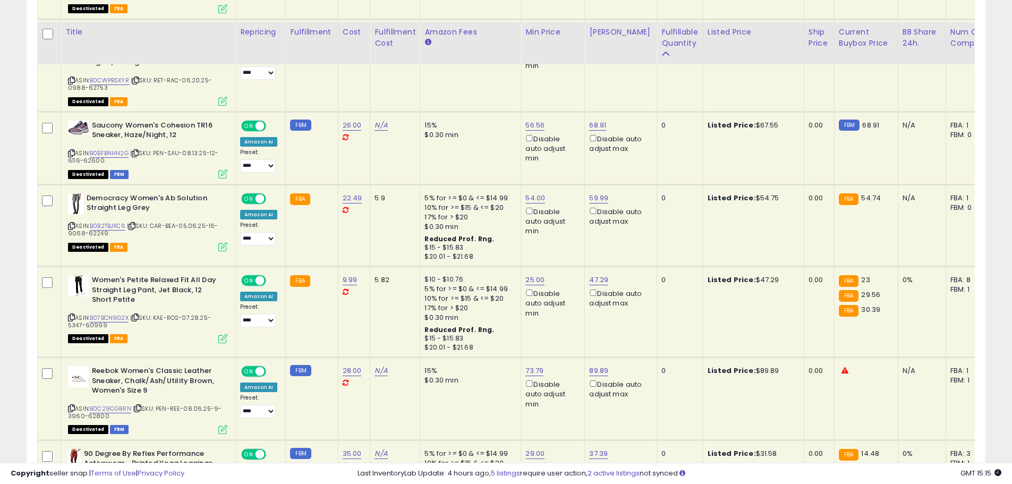
scroll to position [2226, 0]
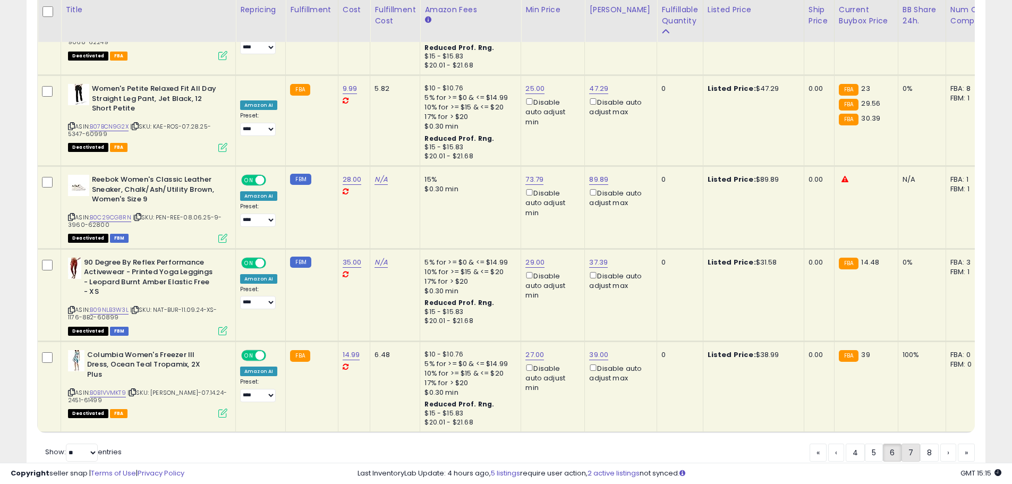
click at [907, 444] on link "7" at bounding box center [911, 453] width 19 height 18
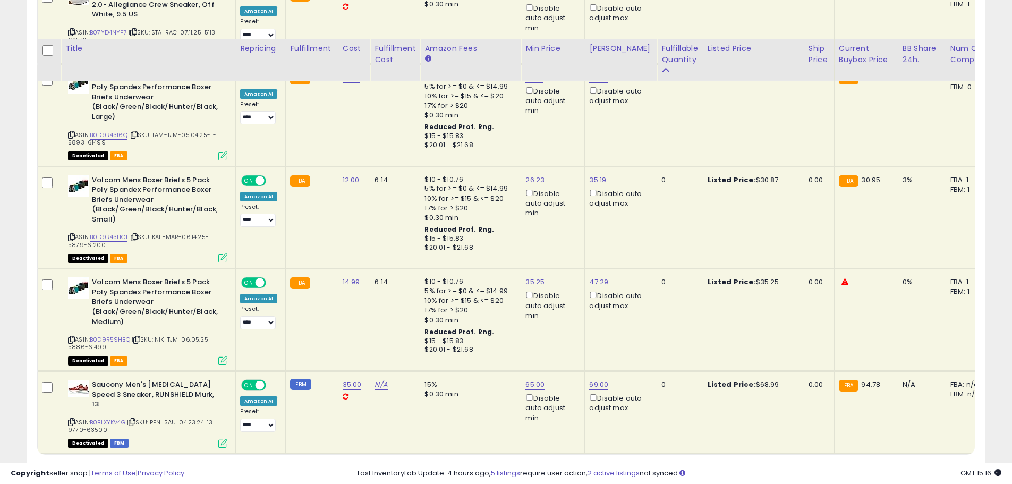
scroll to position [2287, 0]
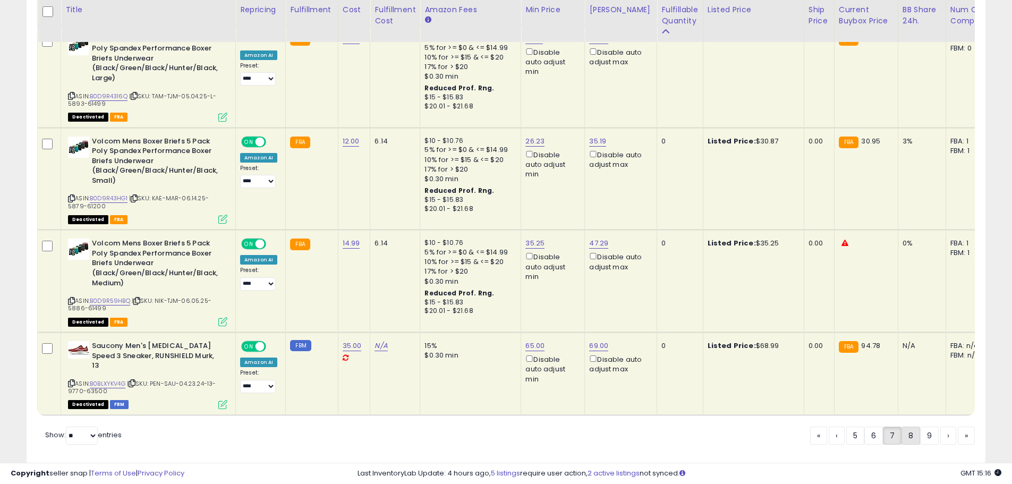
click at [911, 427] on link "8" at bounding box center [911, 436] width 19 height 18
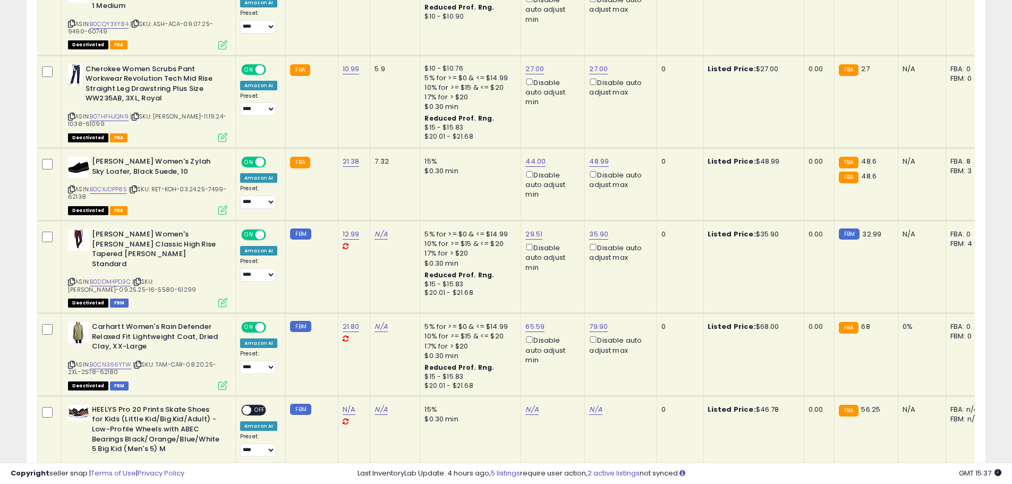
scroll to position [213, 0]
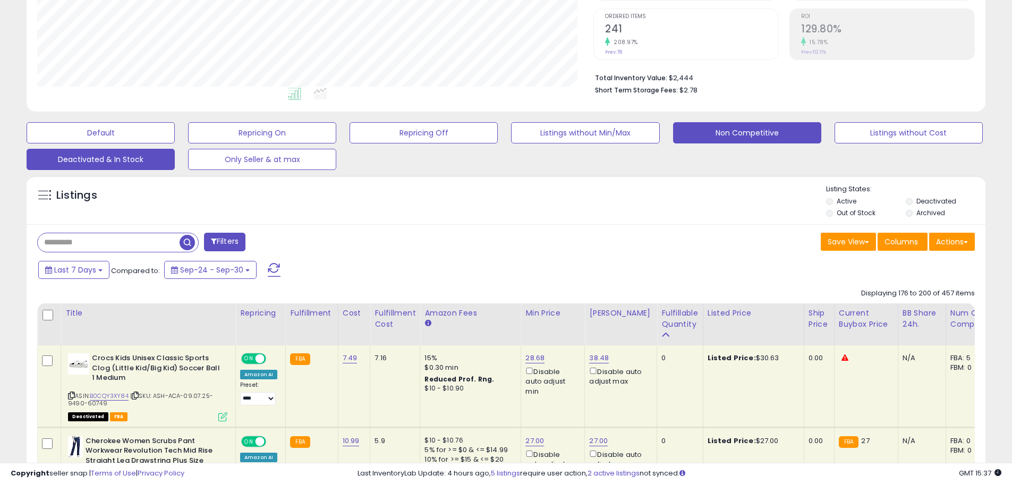
click at [746, 131] on button "Non Competitive" at bounding box center [747, 132] width 148 height 21
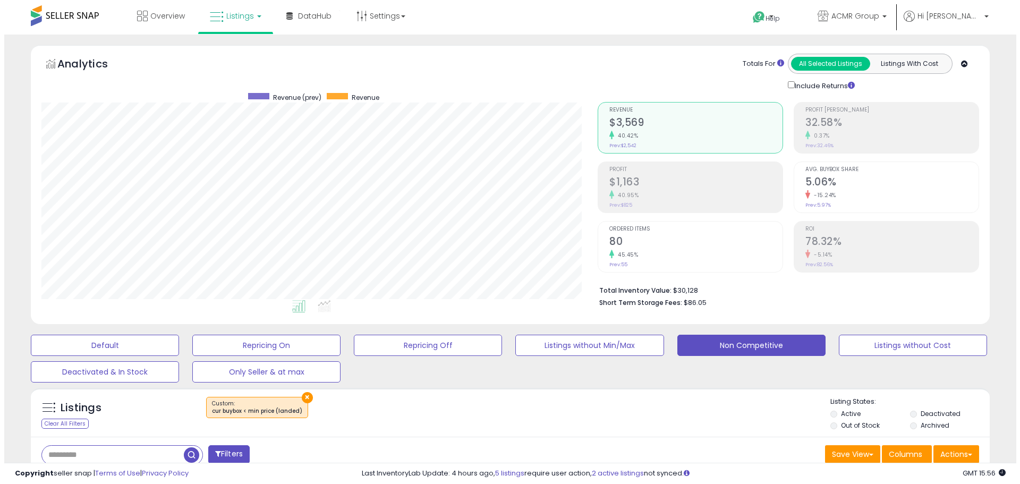
scroll to position [218, 556]
click at [962, 18] on span "Hi [PERSON_NAME]" at bounding box center [945, 16] width 64 height 11
click at [901, 124] on h2 "32.58%" at bounding box center [887, 123] width 173 height 14
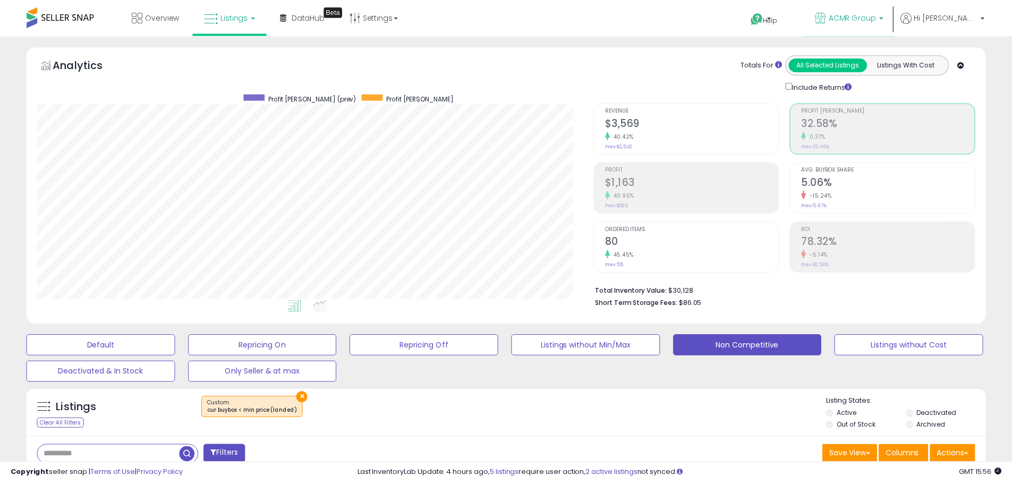
scroll to position [531174, 530836]
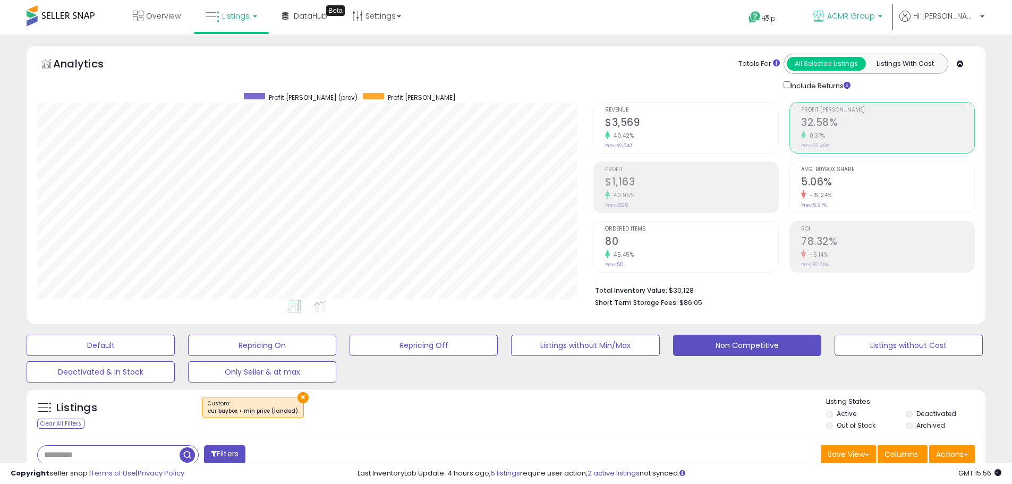
click at [875, 18] on span "ACMR Group" at bounding box center [851, 16] width 48 height 11
click at [605, 46] on div "Analytics Totals For All Selected Listings Listings With Cost Include Returns" at bounding box center [506, 184] width 959 height 279
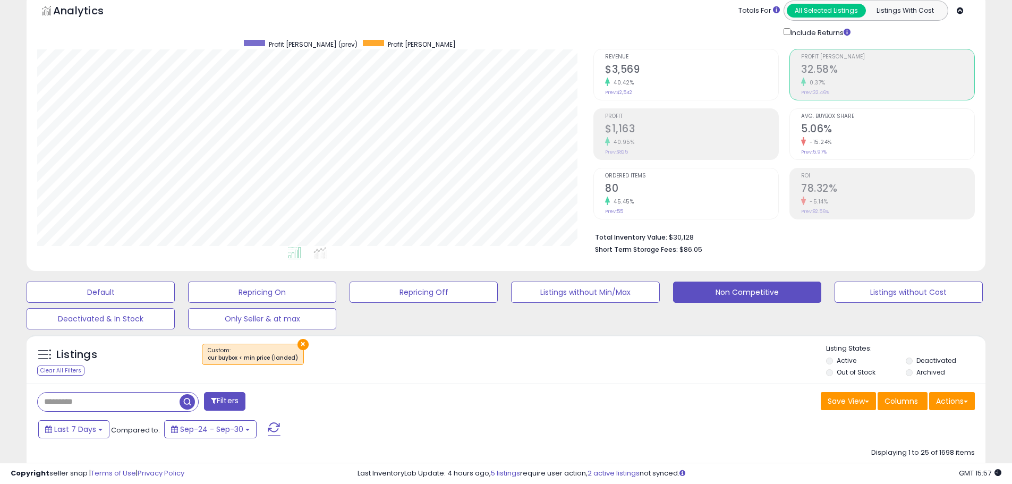
scroll to position [0, 0]
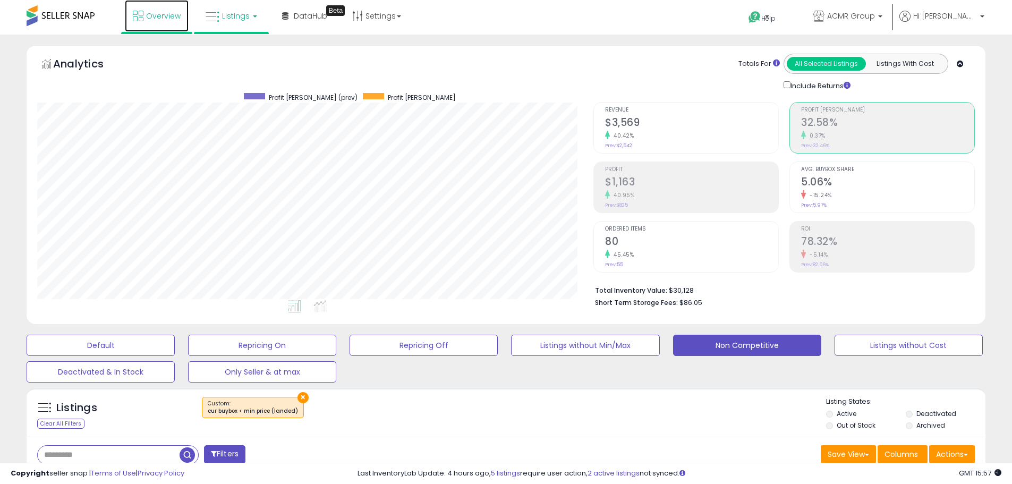
click at [163, 13] on span "Overview" at bounding box center [163, 16] width 35 height 11
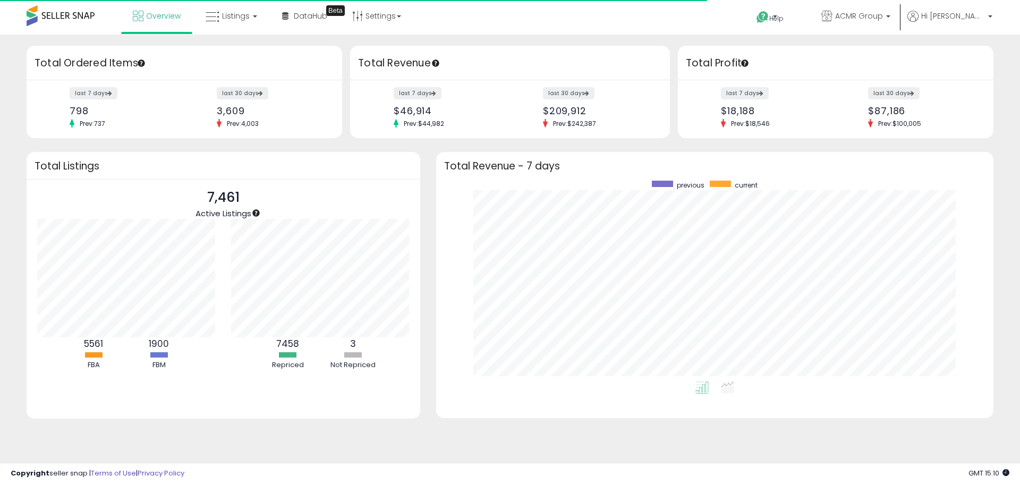
scroll to position [201, 536]
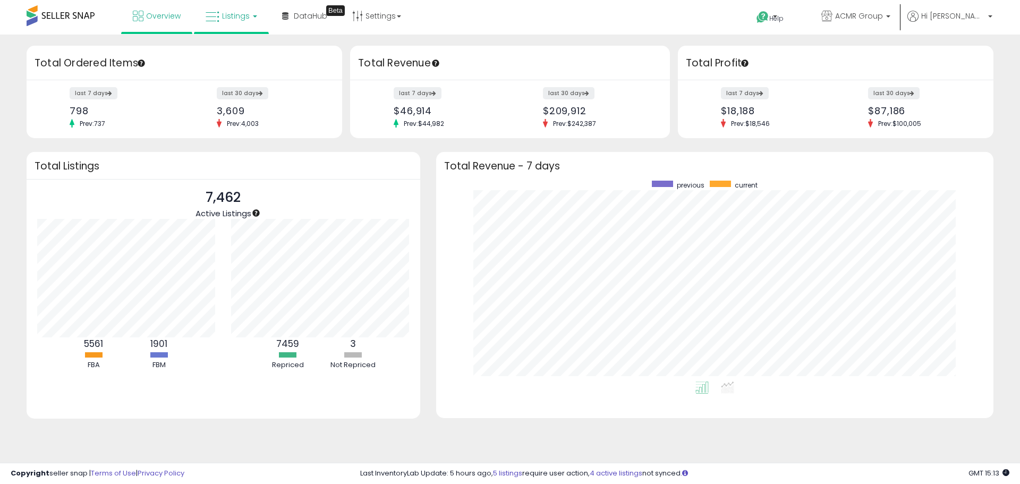
click at [217, 17] on icon at bounding box center [213, 17] width 14 height 14
click at [229, 52] on icon at bounding box center [239, 53] width 46 height 14
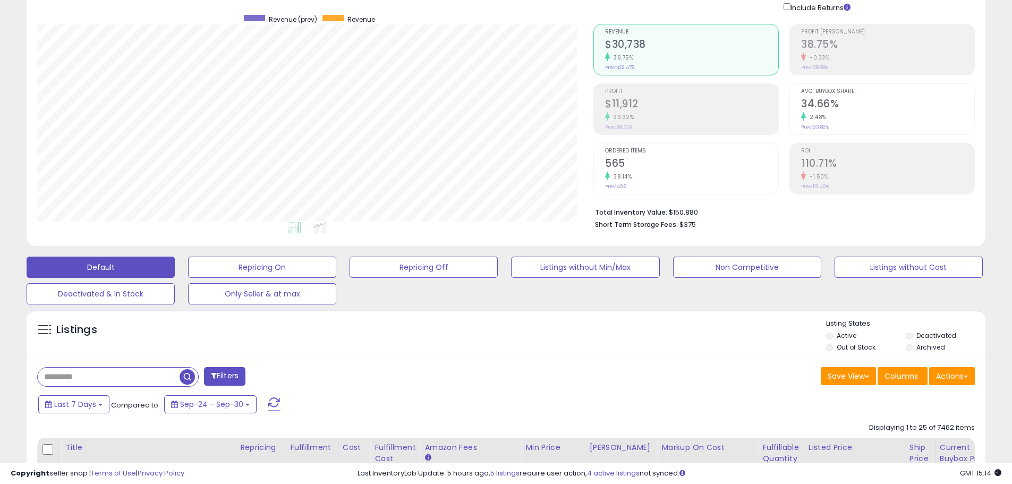
scroll to position [213, 0]
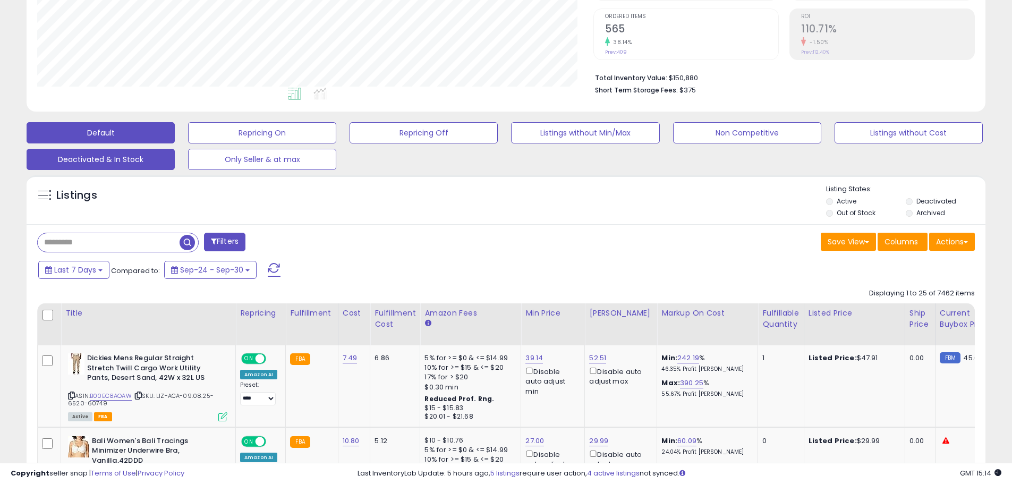
click at [62, 158] on button "Deactivated & In Stock" at bounding box center [101, 159] width 148 height 21
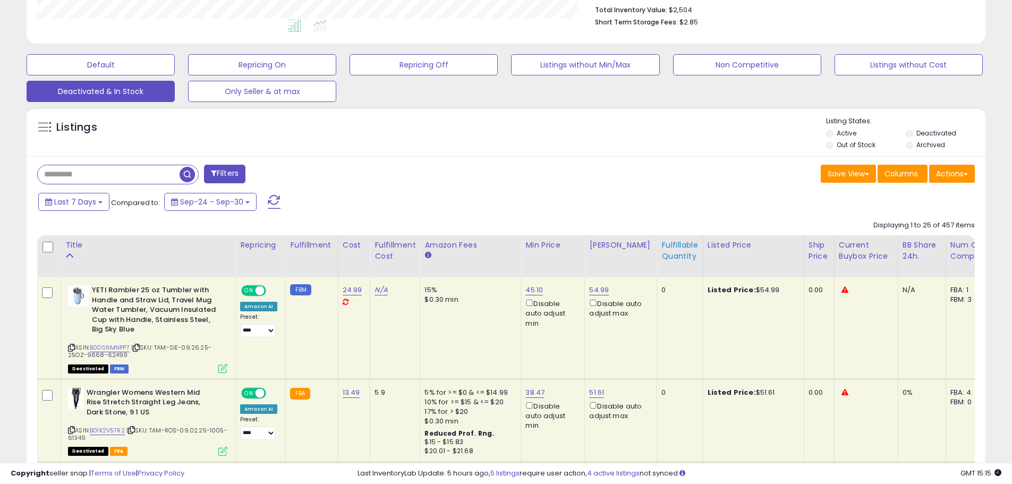
scroll to position [281, 0]
click at [670, 256] on div "Fulfillable Quantity" at bounding box center [680, 250] width 37 height 22
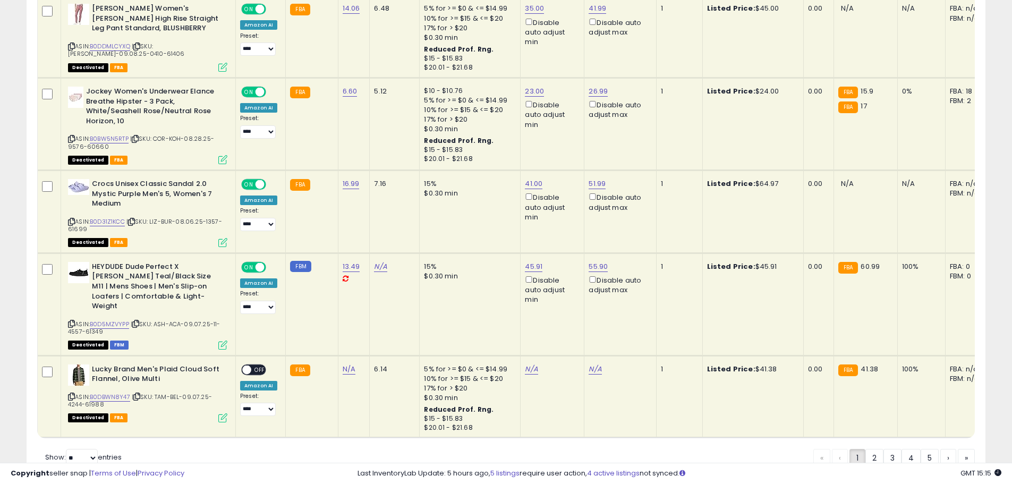
scroll to position [2283, 0]
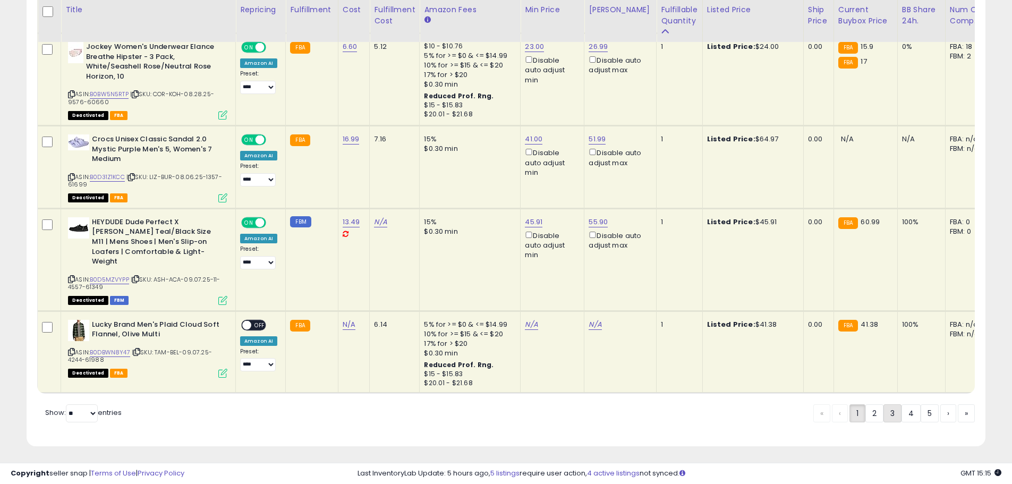
click at [887, 410] on link "3" at bounding box center [893, 413] width 18 height 18
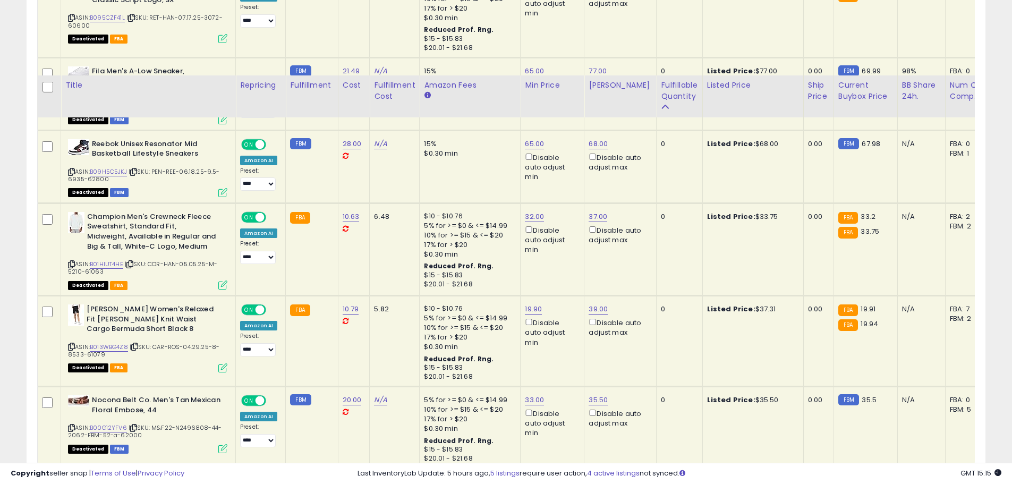
scroll to position [2242, 0]
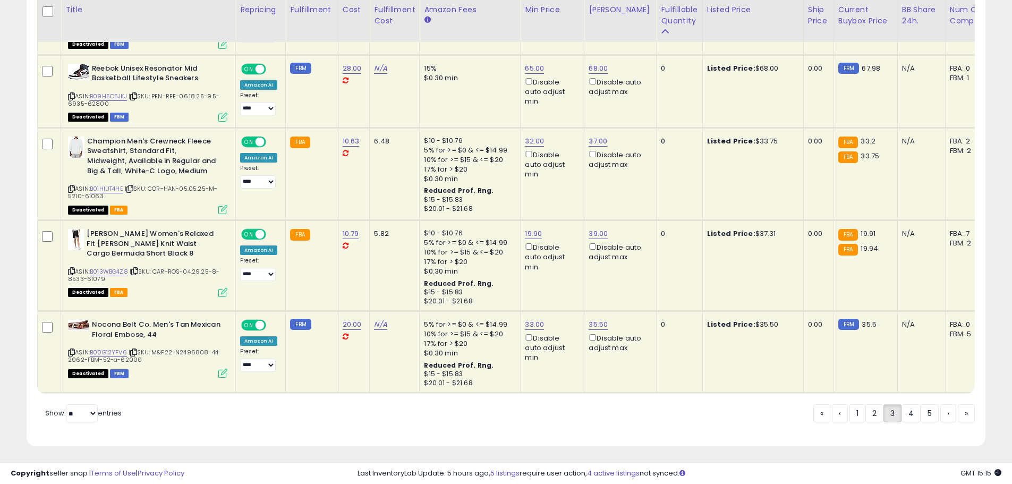
drag, startPoint x: 873, startPoint y: 413, endPoint x: 1018, endPoint y: 380, distance: 148.6
click at [873, 413] on link "2" at bounding box center [875, 413] width 18 height 18
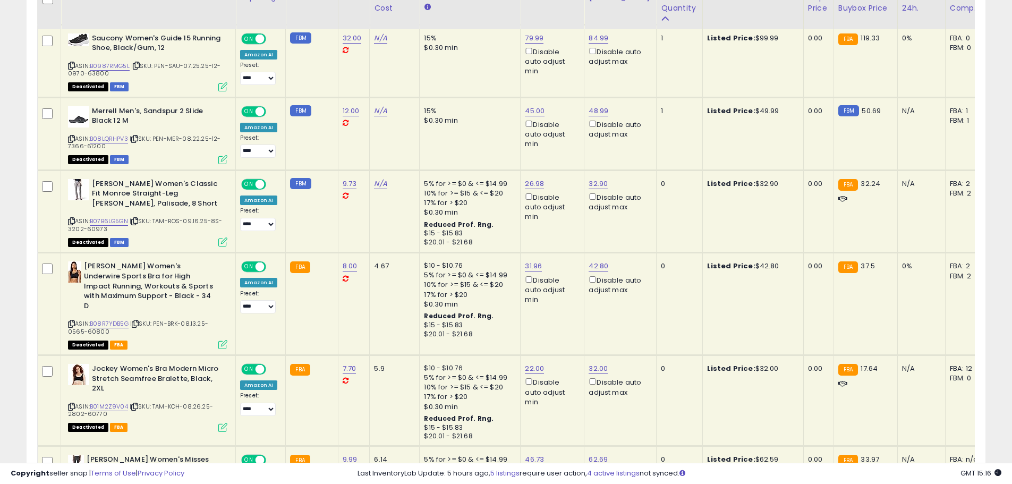
scroll to position [759, 0]
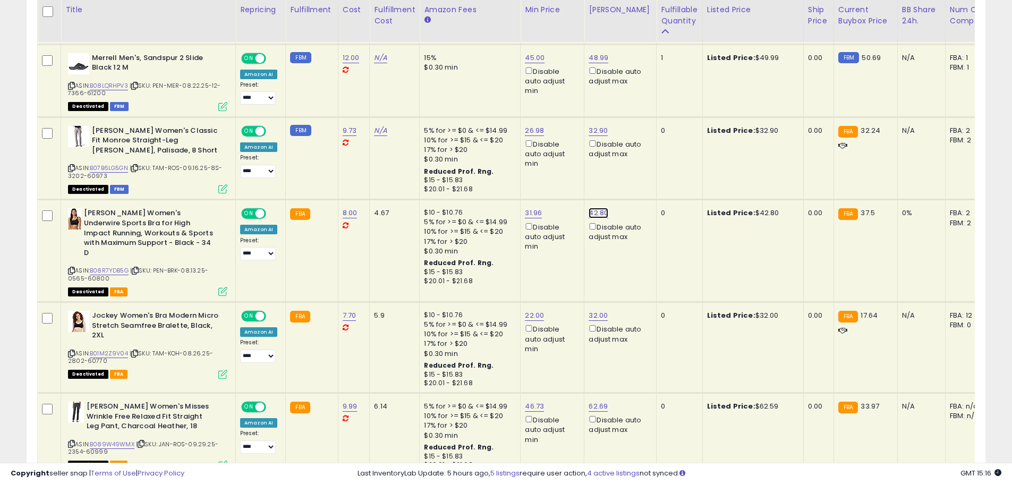
click at [594, 213] on link "42.80" at bounding box center [599, 213] width 20 height 11
drag, startPoint x: 564, startPoint y: 170, endPoint x: 504, endPoint y: 171, distance: 59.5
type input "*****"
click button "submit" at bounding box center [625, 175] width 18 height 16
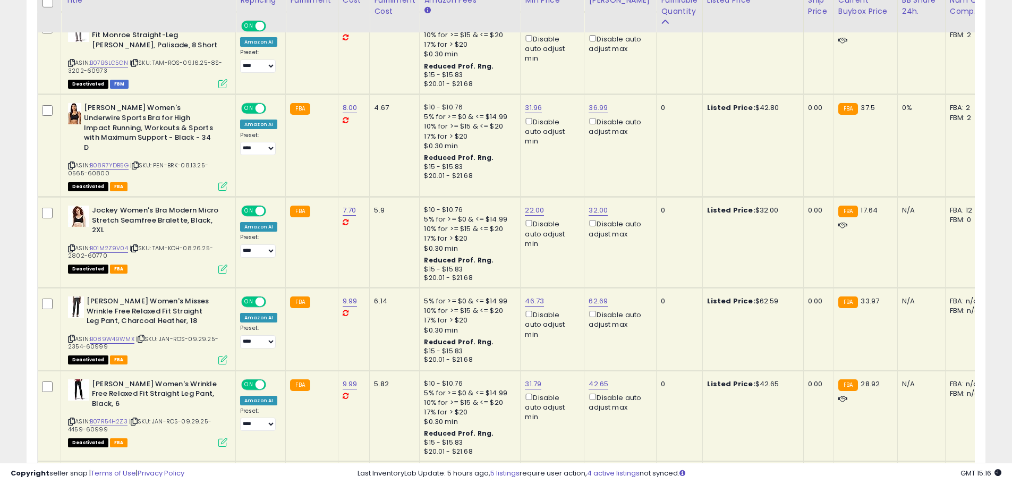
scroll to position [866, 0]
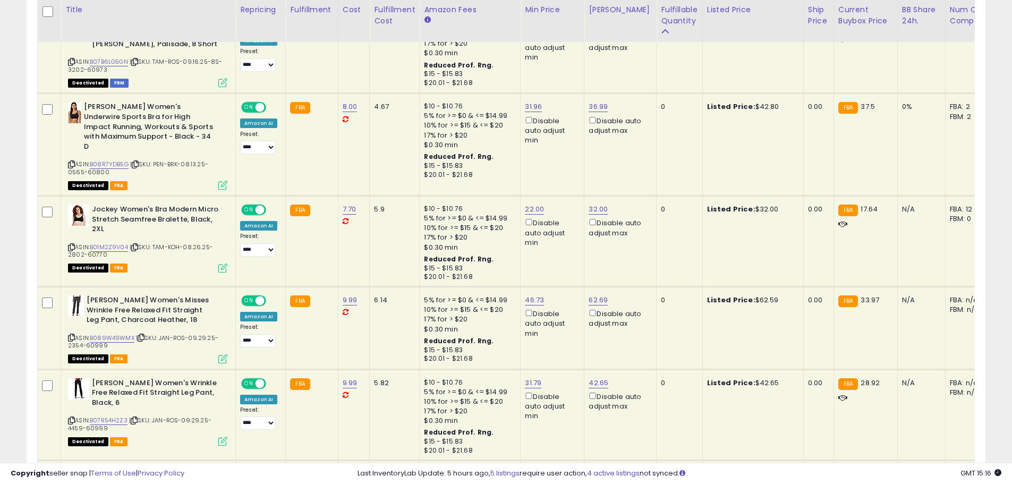
click at [526, 205] on div "22.00 Disable auto adjust min" at bounding box center [550, 226] width 51 height 43
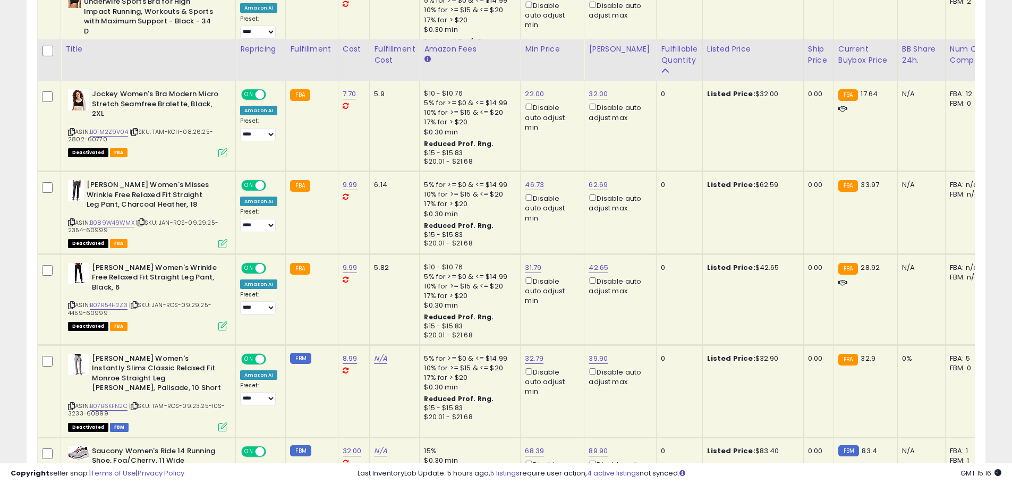
scroll to position [1025, 0]
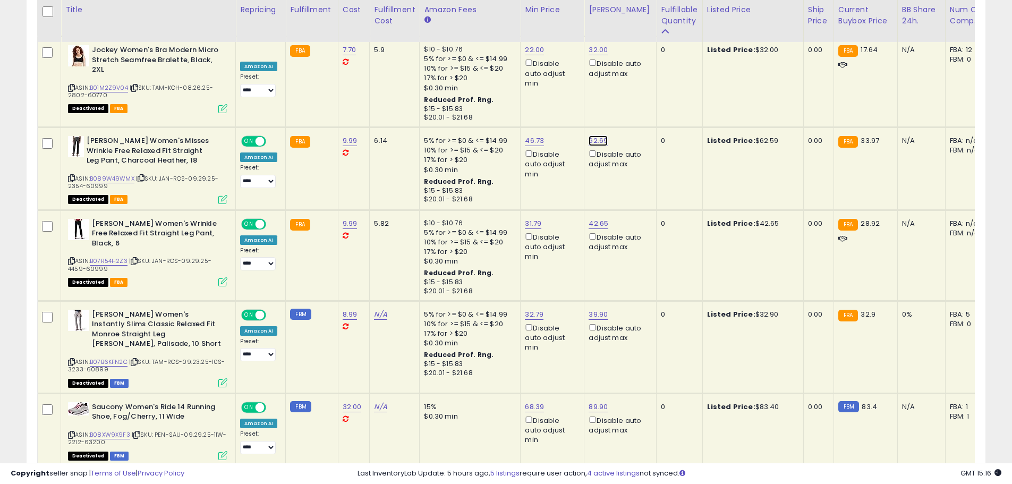
click at [594, 136] on link "62.69" at bounding box center [598, 141] width 19 height 11
click at [629, 93] on icon "submit" at bounding box center [625, 92] width 6 height 6
click at [532, 136] on link "46.73" at bounding box center [534, 141] width 19 height 11
drag, startPoint x: 442, startPoint y: 91, endPoint x: 151, endPoint y: 87, distance: 290.7
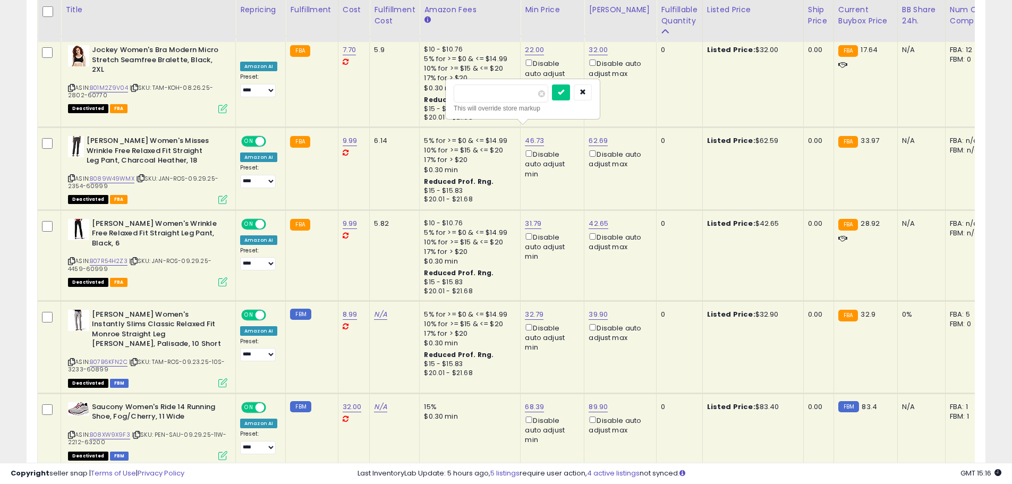
type input "**"
click button "submit" at bounding box center [561, 92] width 18 height 16
click at [598, 136] on link "62.69" at bounding box center [598, 141] width 19 height 11
click at [629, 90] on icon "submit" at bounding box center [625, 92] width 6 height 6
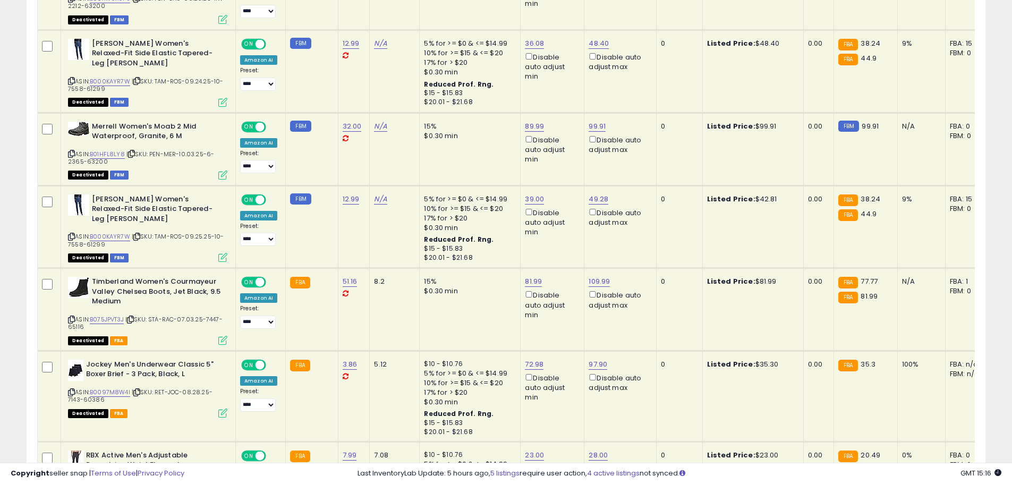
scroll to position [1291, 0]
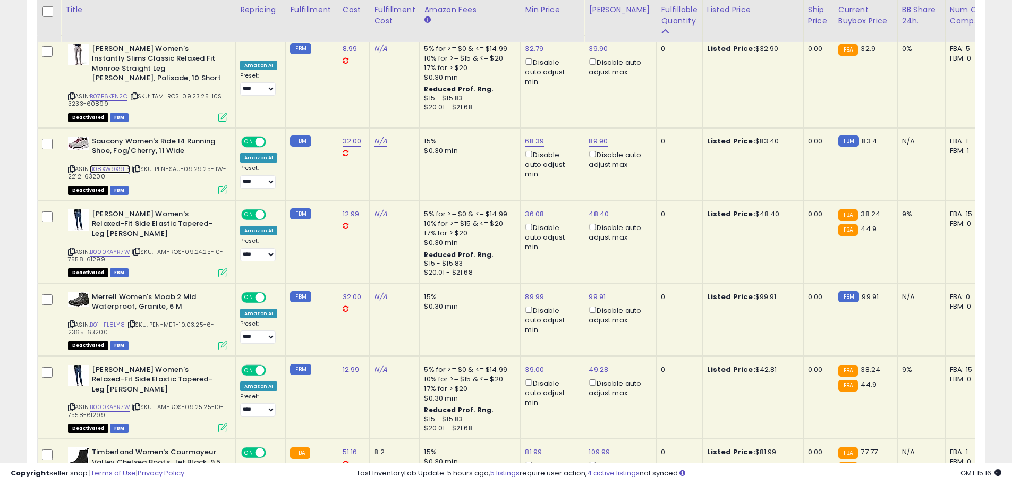
click at [111, 165] on link "B08XW9X9F3" at bounding box center [110, 169] width 40 height 9
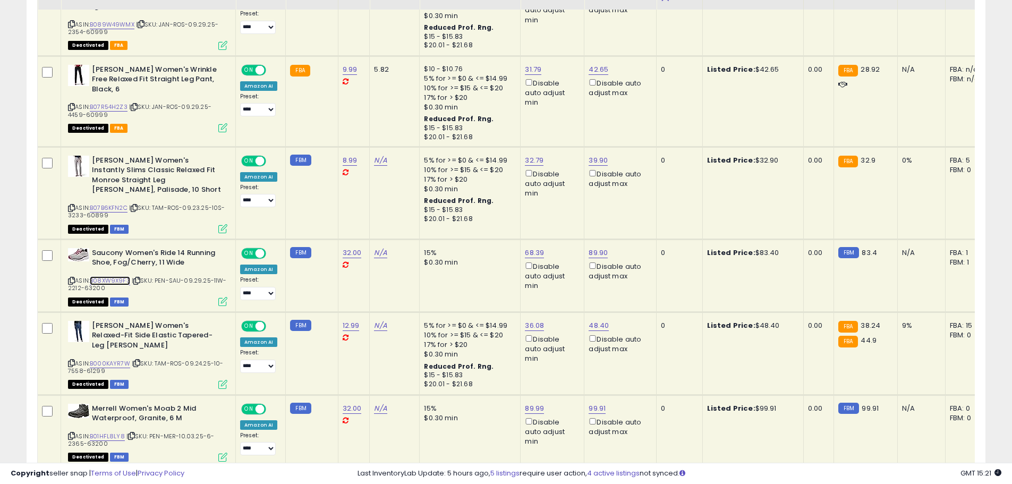
scroll to position [1078, 0]
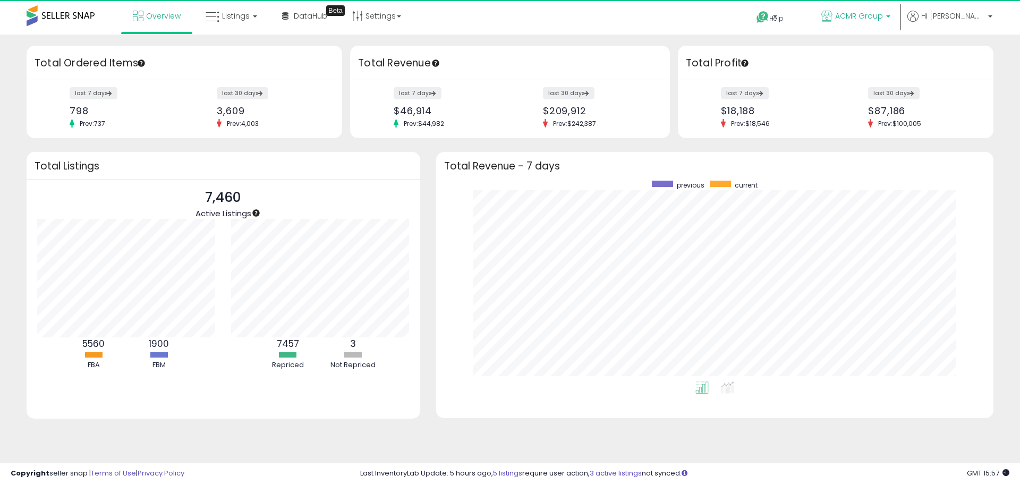
scroll to position [201, 536]
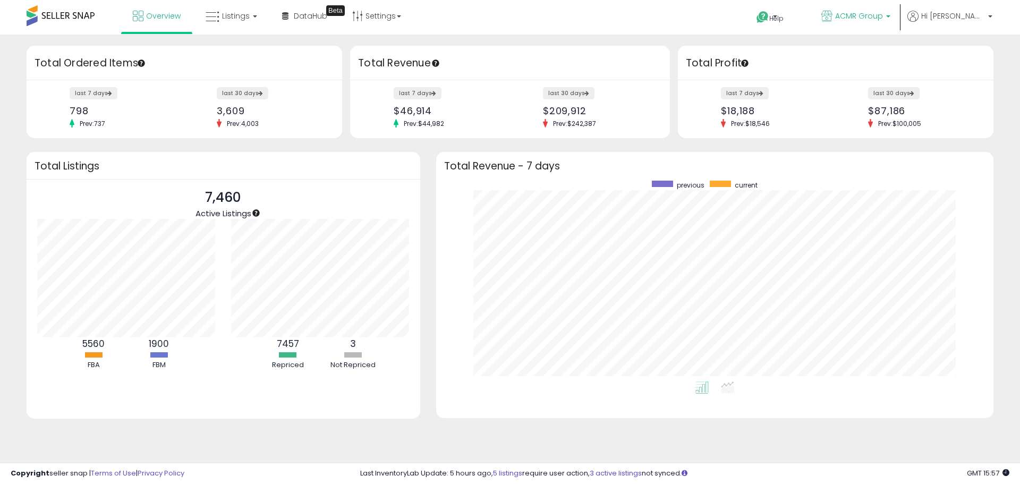
click at [883, 19] on span "ACMR Group" at bounding box center [859, 16] width 48 height 11
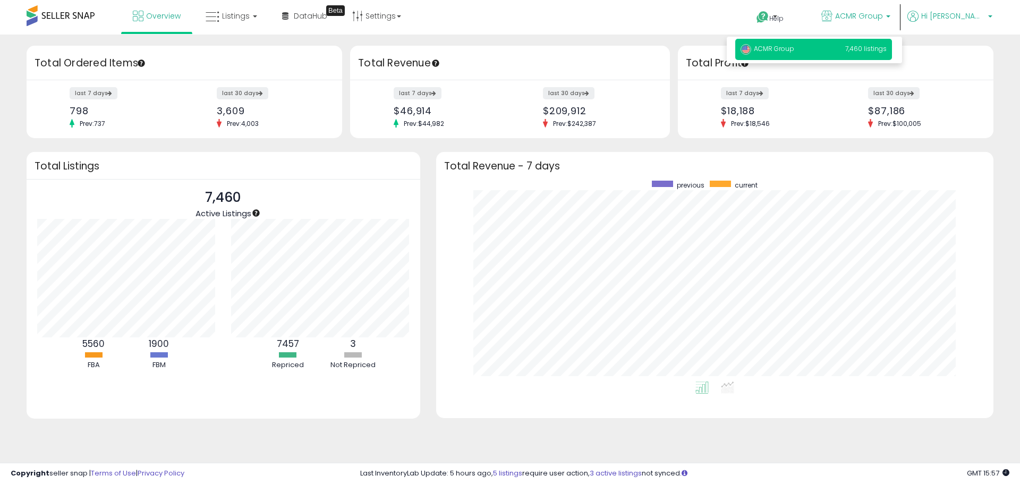
click at [954, 15] on span "Hi [PERSON_NAME]" at bounding box center [953, 16] width 64 height 11
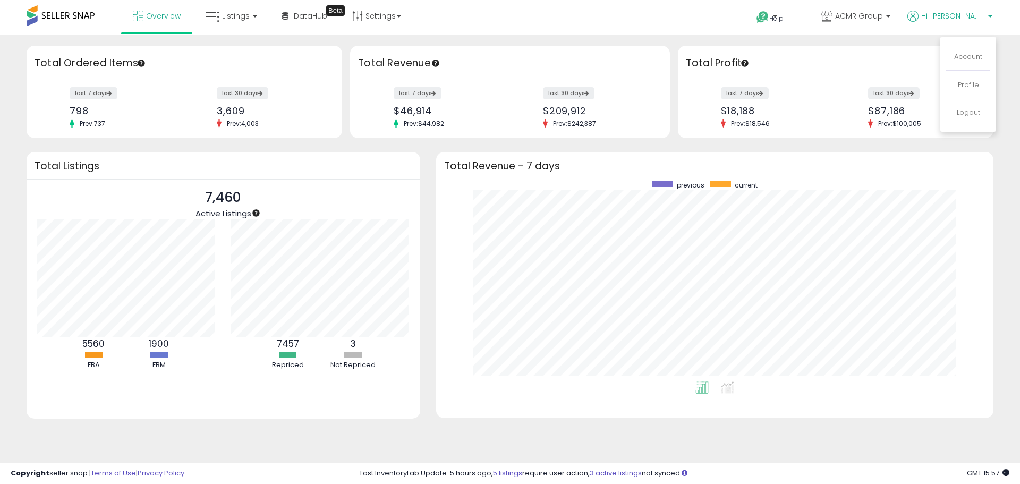
click at [997, 331] on div "Retrieving overview data.. Total Revenue - 7 days previous current" at bounding box center [714, 292] width 573 height 280
click at [999, 39] on div "Retrieving insights data.. Retrieving overview data.. Total Ordered Items last …" at bounding box center [510, 255] width 1020 height 441
click at [244, 19] on span "Listings" at bounding box center [236, 16] width 28 height 11
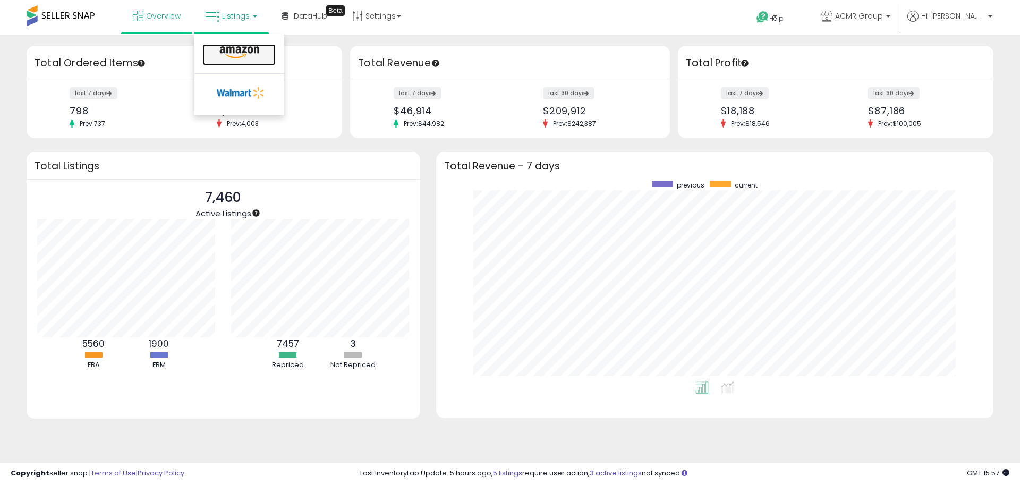
click at [231, 57] on icon at bounding box center [239, 53] width 46 height 14
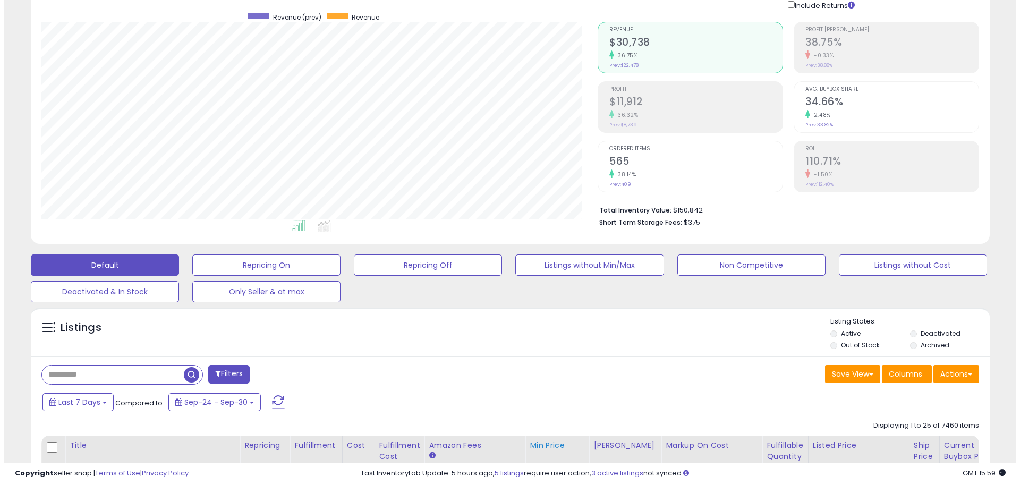
scroll to position [266, 0]
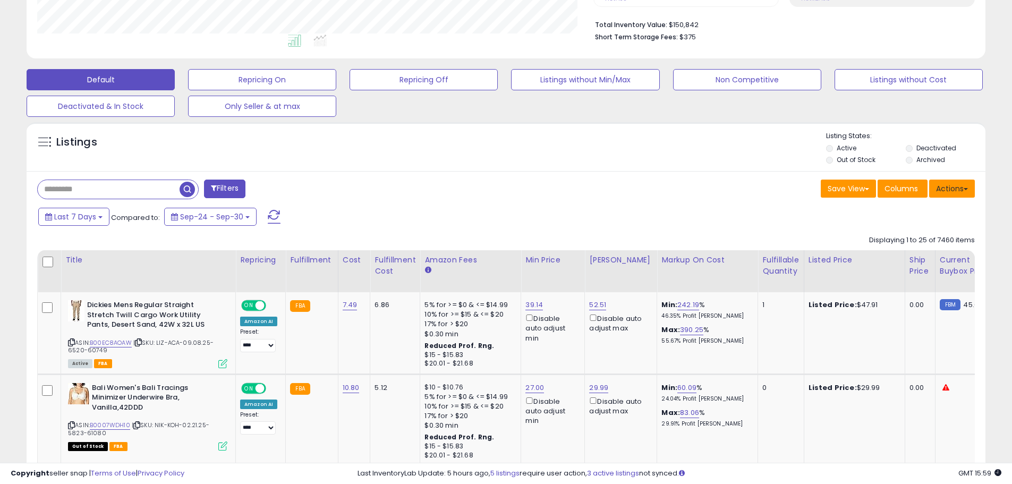
click at [958, 190] on button "Actions" at bounding box center [952, 189] width 46 height 18
click at [892, 188] on span "Columns" at bounding box center [901, 188] width 33 height 11
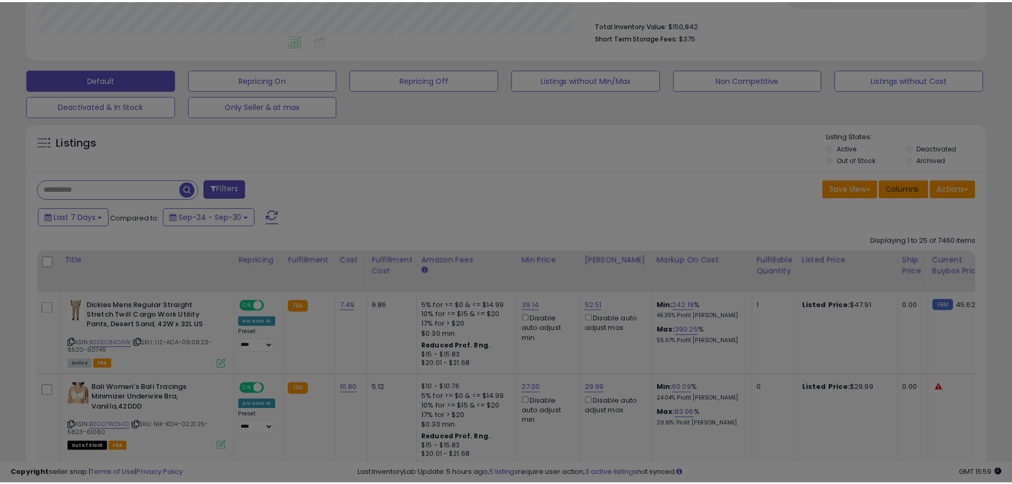
scroll to position [218, 561]
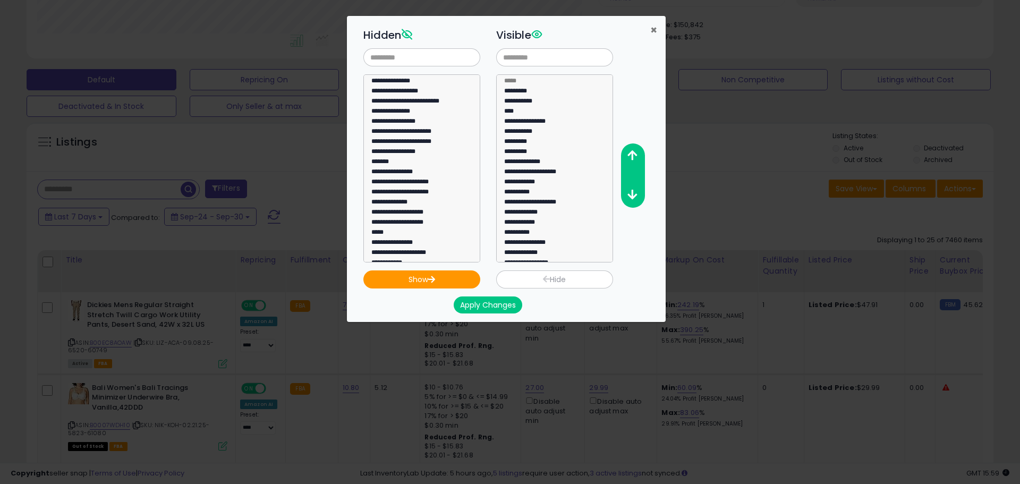
click at [653, 30] on span "×" at bounding box center [653, 29] width 7 height 15
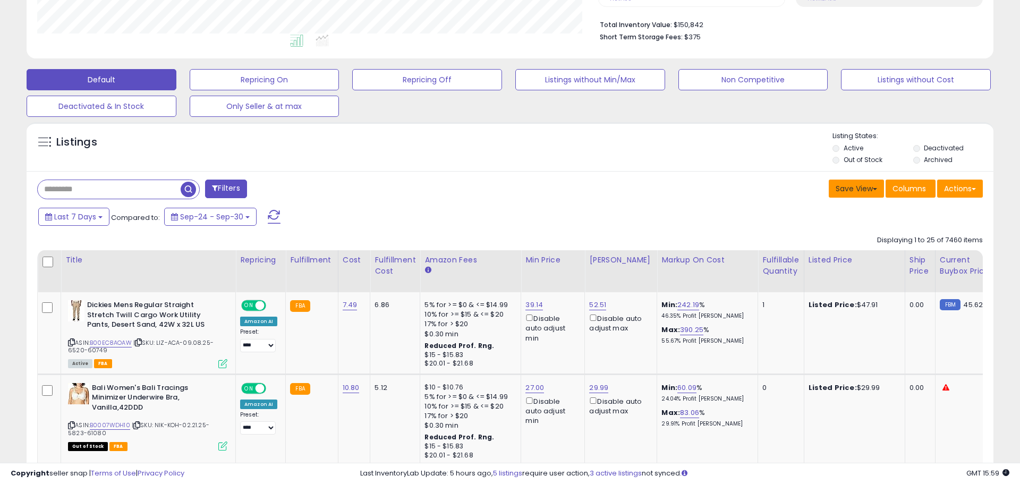
scroll to position [531174, 530836]
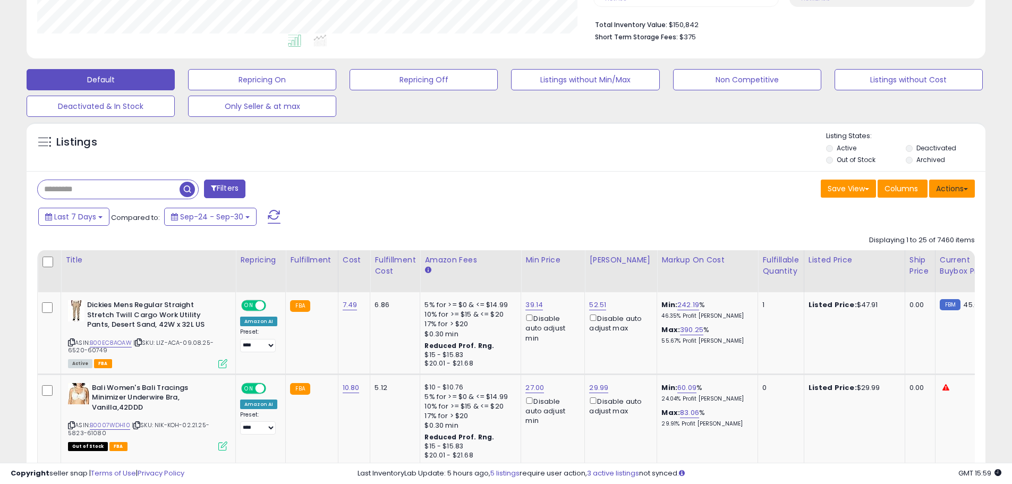
click at [940, 186] on button "Actions" at bounding box center [952, 189] width 46 height 18
click at [846, 190] on button "Save View" at bounding box center [848, 189] width 55 height 18
click at [894, 184] on span "Columns" at bounding box center [901, 188] width 33 height 11
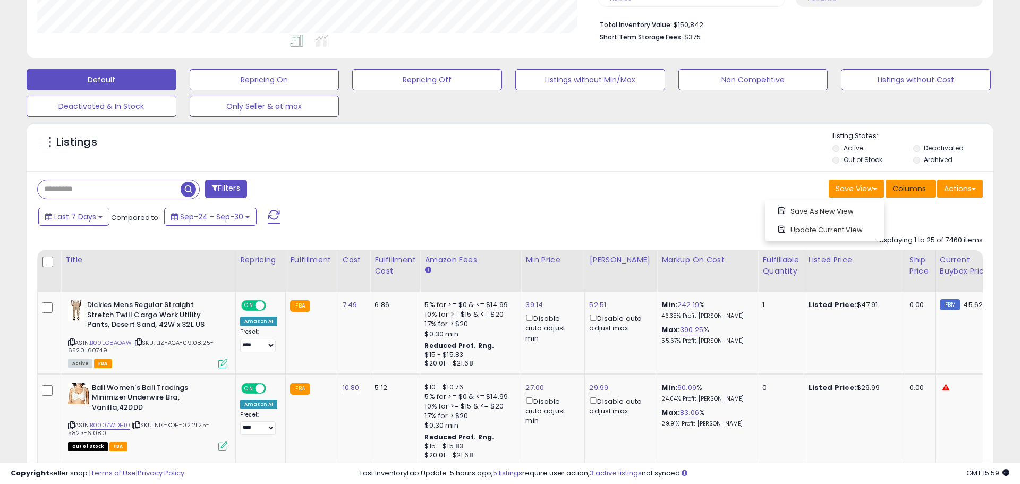
scroll to position [218, 561]
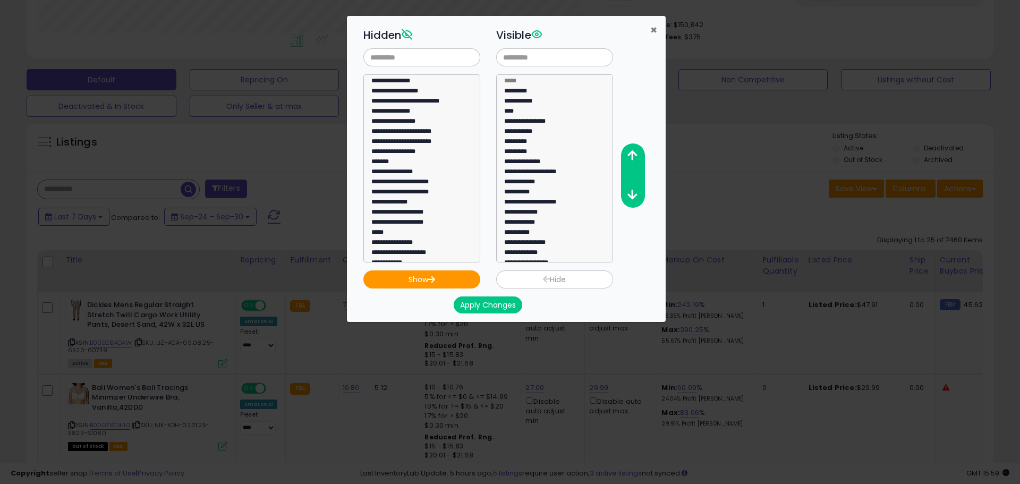
click at [653, 28] on span "×" at bounding box center [653, 29] width 7 height 15
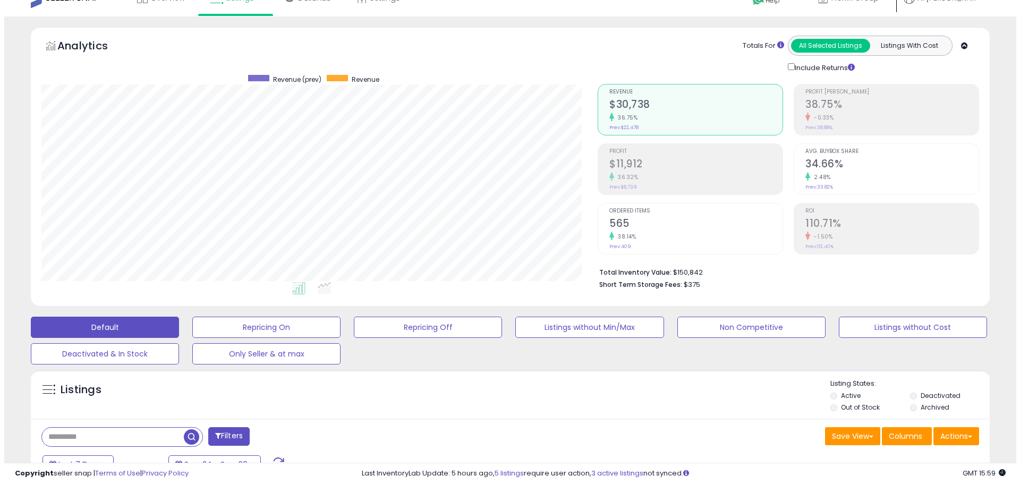
scroll to position [0, 0]
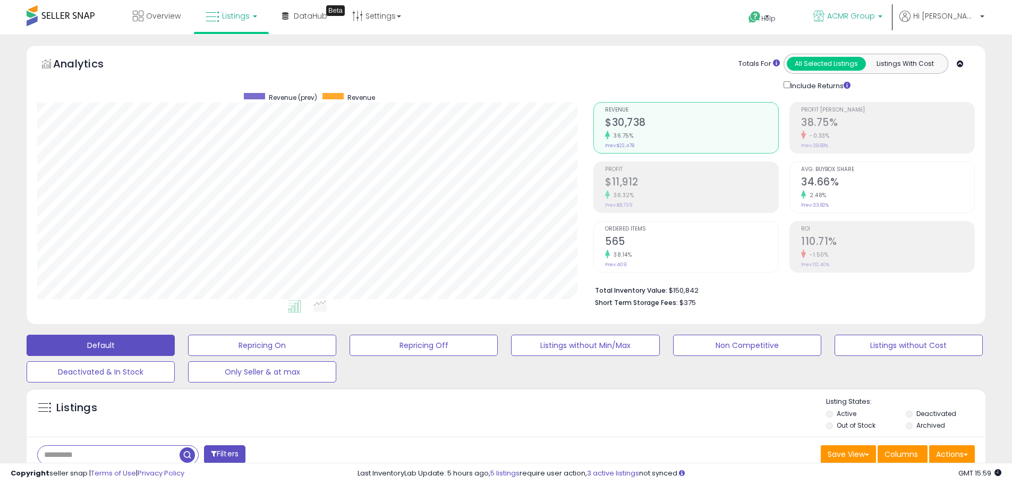
click at [875, 13] on span "ACMR Group" at bounding box center [851, 16] width 48 height 11
click at [965, 138] on div "-0.33%" at bounding box center [887, 136] width 173 height 10
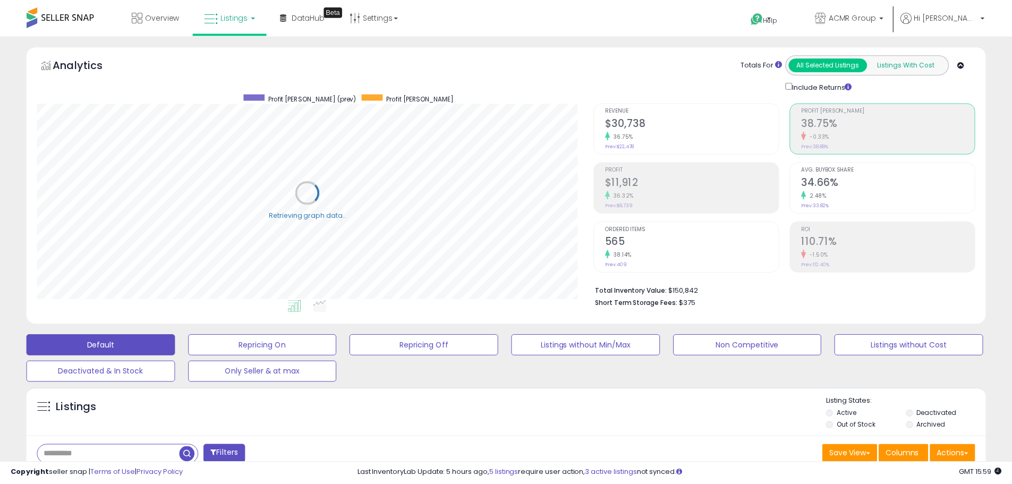
scroll to position [218, 556]
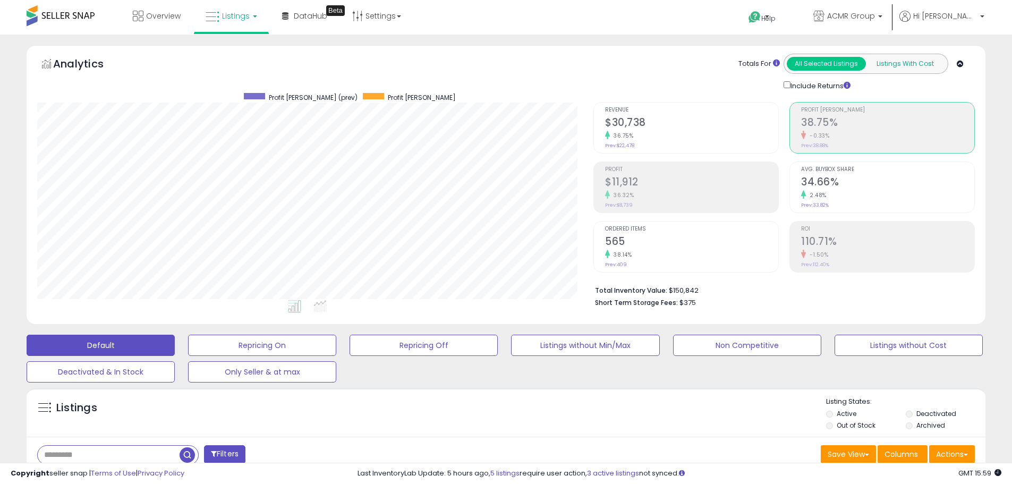
click at [926, 61] on button "Listings With Cost" at bounding box center [905, 64] width 79 height 14
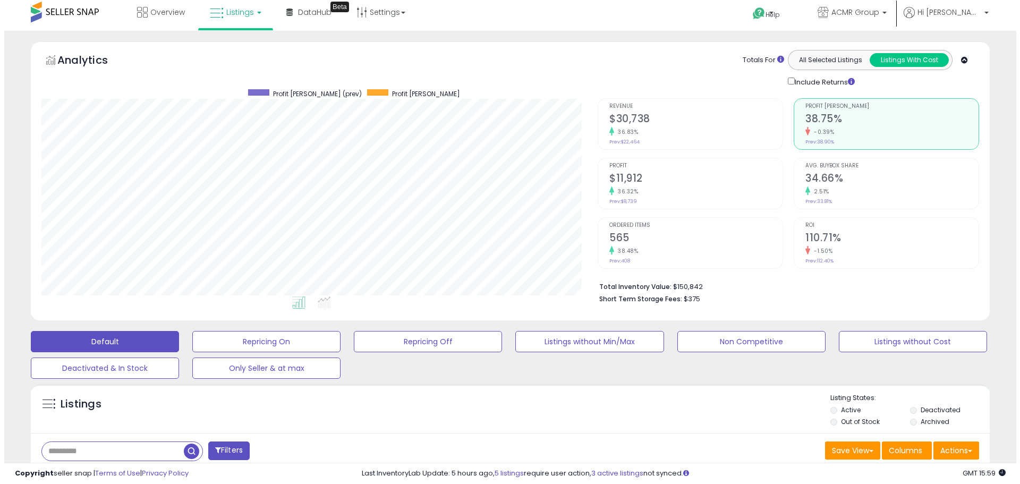
scroll to position [0, 0]
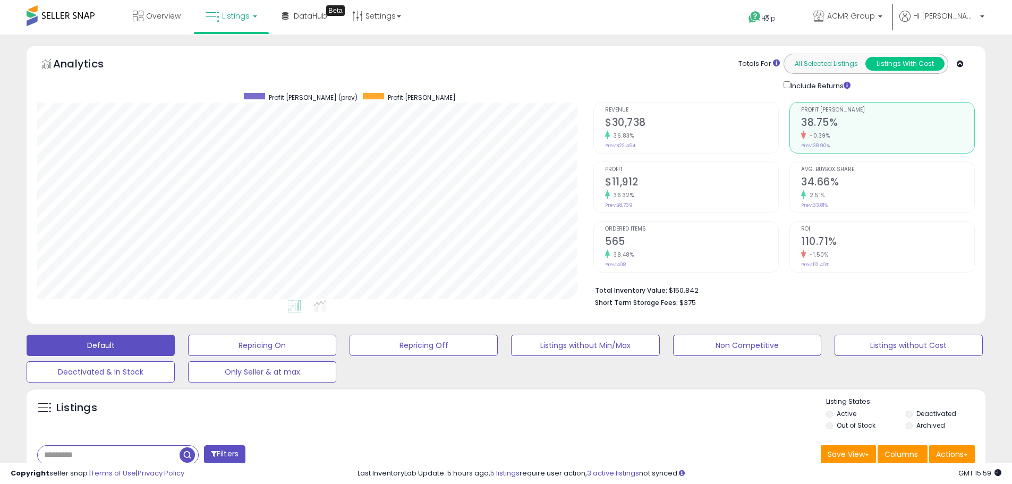
click at [818, 64] on button "All Selected Listings" at bounding box center [826, 64] width 79 height 14
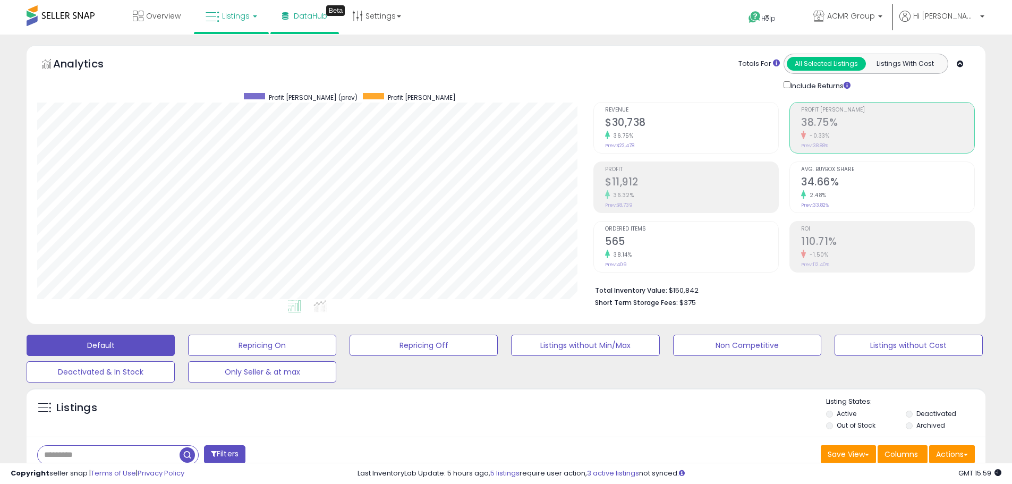
scroll to position [218, 556]
click at [365, 14] on link "Settings" at bounding box center [376, 16] width 65 height 32
click at [659, 30] on div "Overview Listings DataHub Beta" at bounding box center [327, 22] width 670 height 45
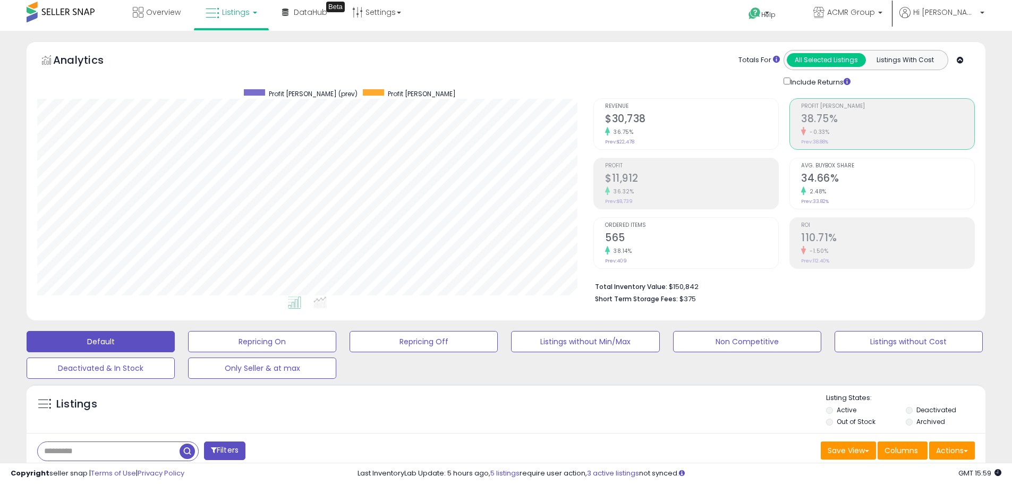
scroll to position [0, 0]
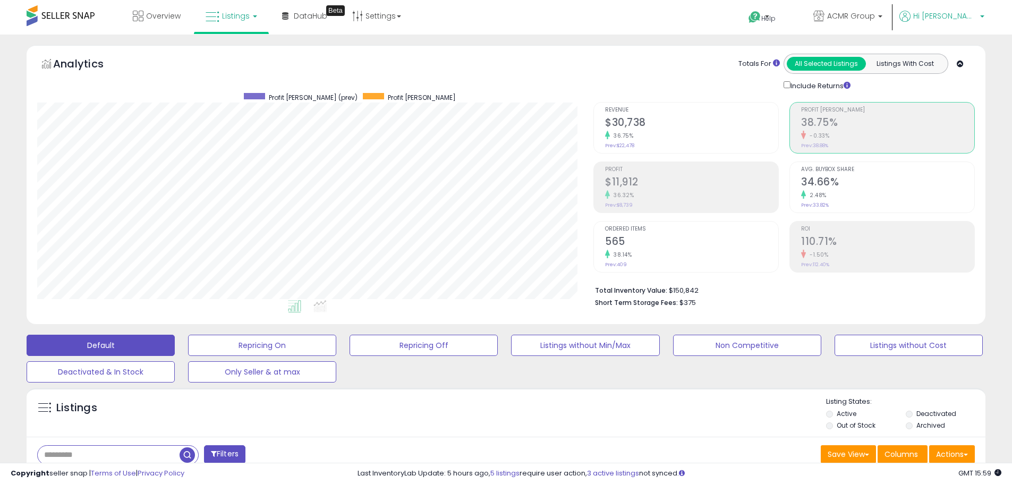
click at [967, 16] on span "Hi [PERSON_NAME]" at bounding box center [945, 16] width 64 height 11
click at [959, 54] on link "Account" at bounding box center [960, 57] width 28 height 10
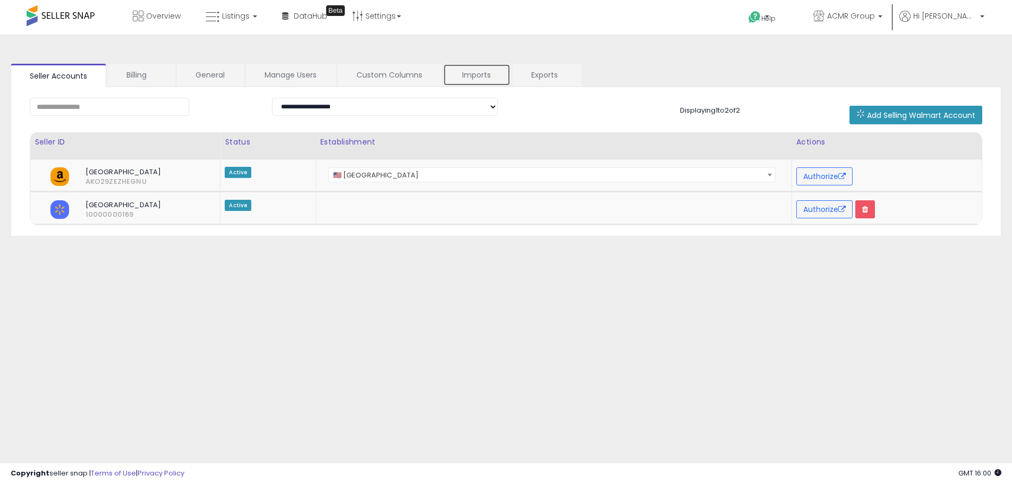
click at [478, 75] on link "Imports" at bounding box center [476, 75] width 67 height 22
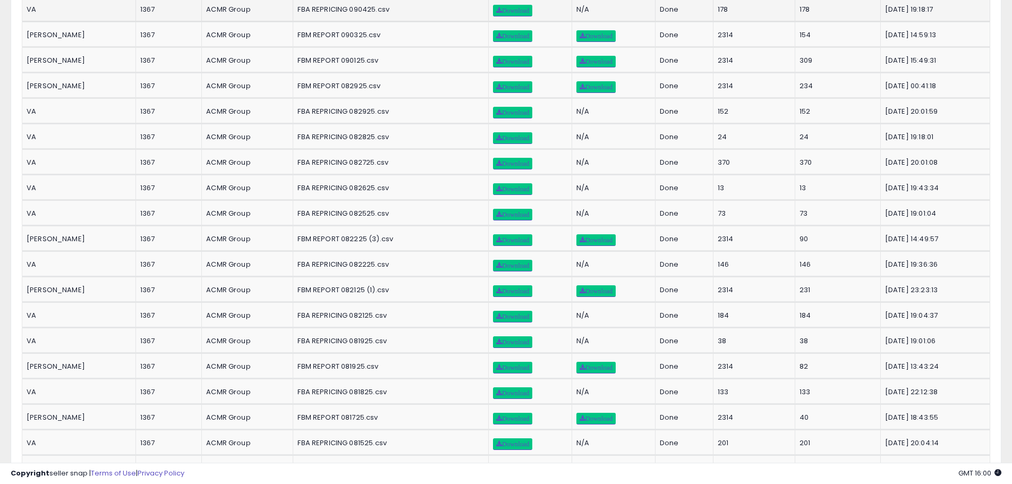
scroll to position [957, 0]
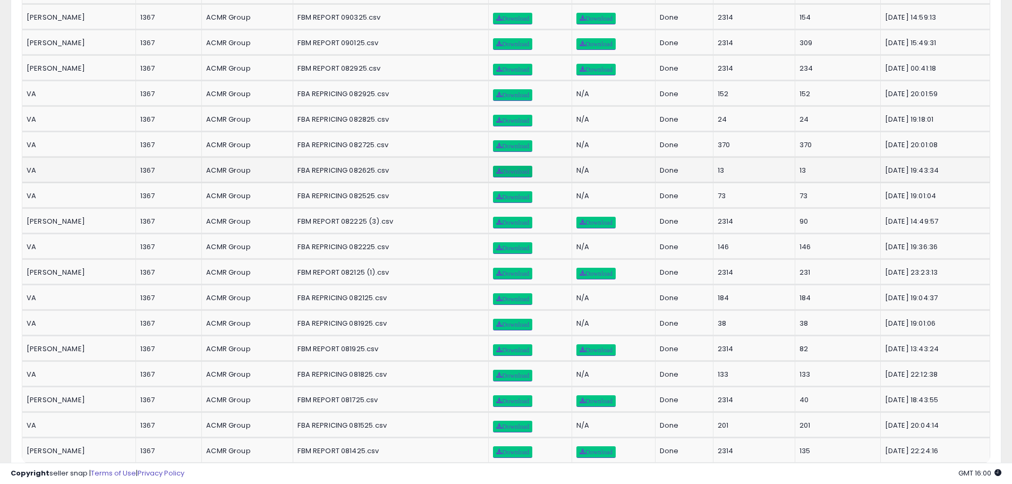
click at [496, 169] on span "Download" at bounding box center [512, 171] width 33 height 6
click at [505, 144] on span "Download" at bounding box center [512, 146] width 33 height 6
click at [499, 116] on link "Download" at bounding box center [512, 121] width 39 height 12
click at [501, 95] on span "Download" at bounding box center [512, 95] width 33 height 6
click at [496, 98] on span "Download" at bounding box center [512, 95] width 33 height 6
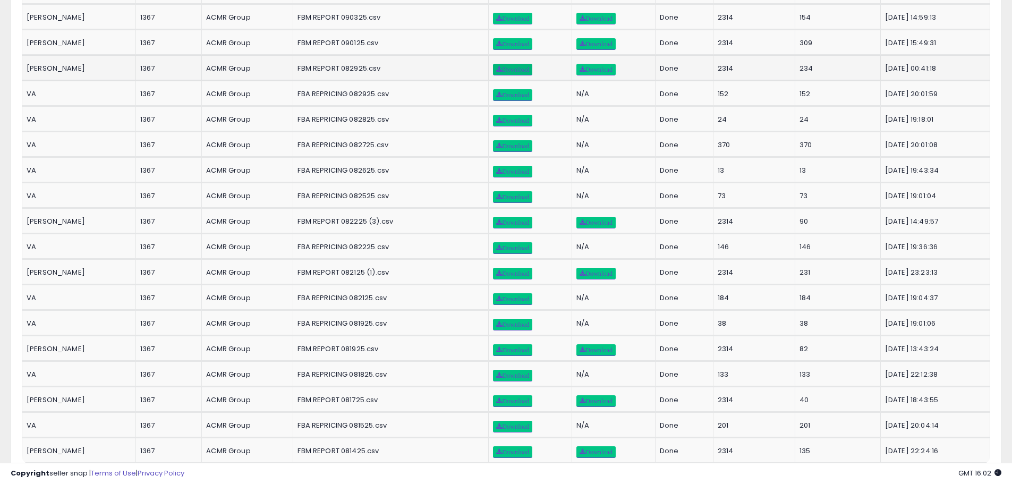
click at [496, 71] on span "Download" at bounding box center [512, 69] width 33 height 6
click at [505, 70] on span "Download" at bounding box center [512, 69] width 33 height 6
click at [501, 66] on link "Download" at bounding box center [512, 70] width 39 height 12
click at [590, 70] on span "Download" at bounding box center [596, 69] width 33 height 6
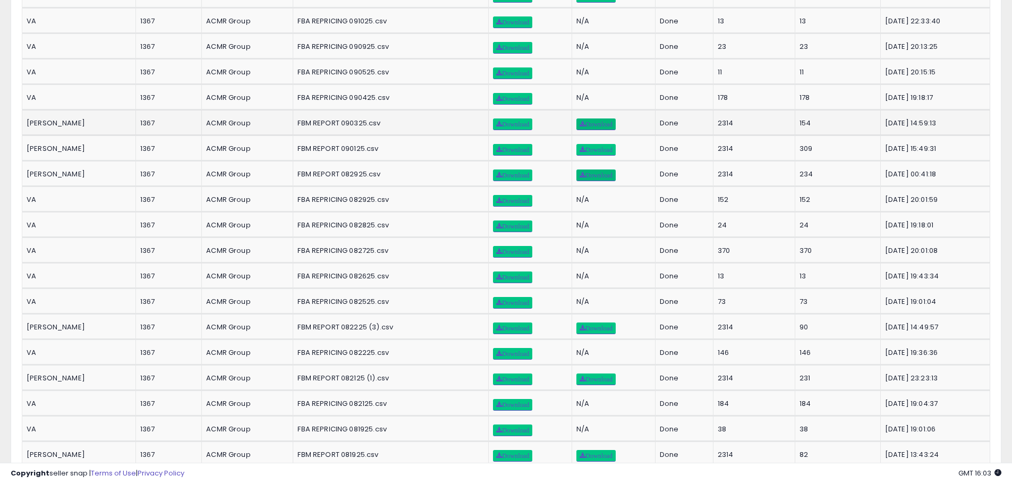
scroll to position [850, 0]
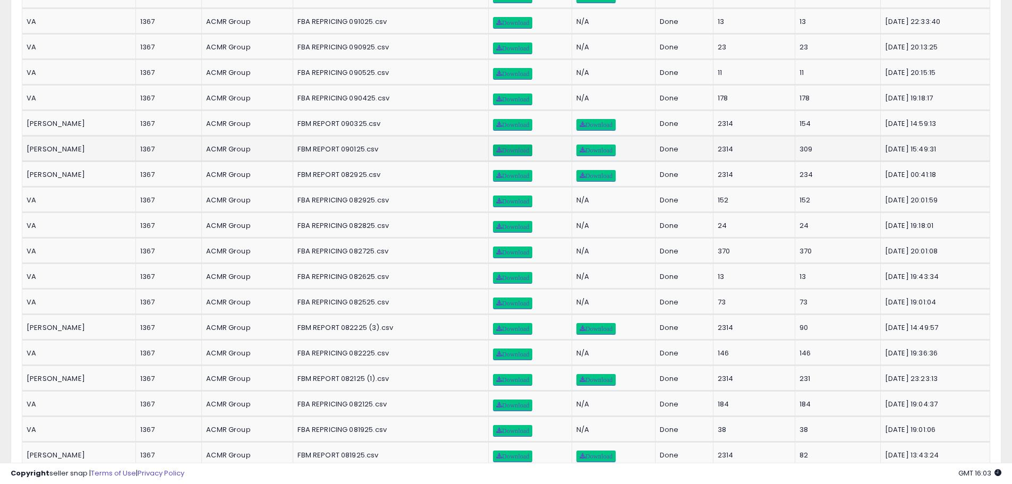
click at [505, 151] on span "Download" at bounding box center [512, 150] width 33 height 6
click at [496, 150] on span "Download" at bounding box center [512, 150] width 33 height 6
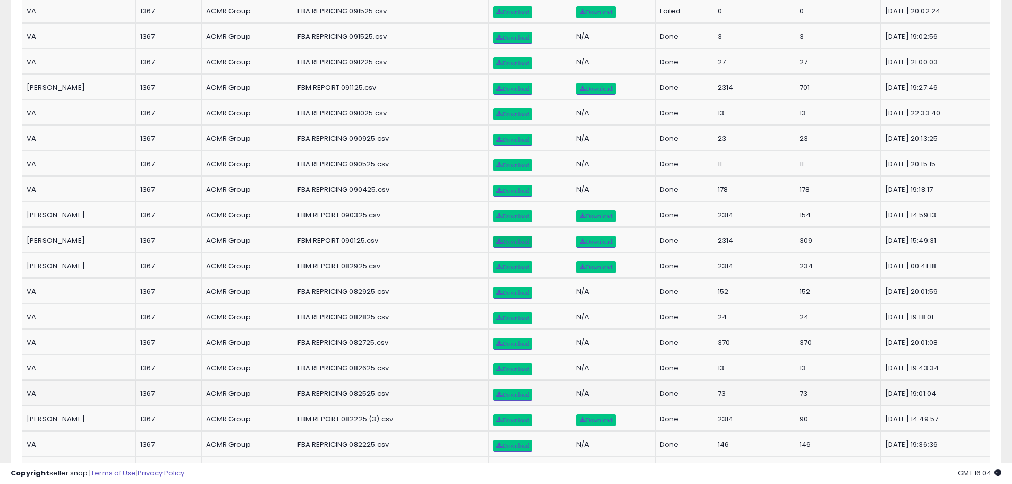
scroll to position [744, 0]
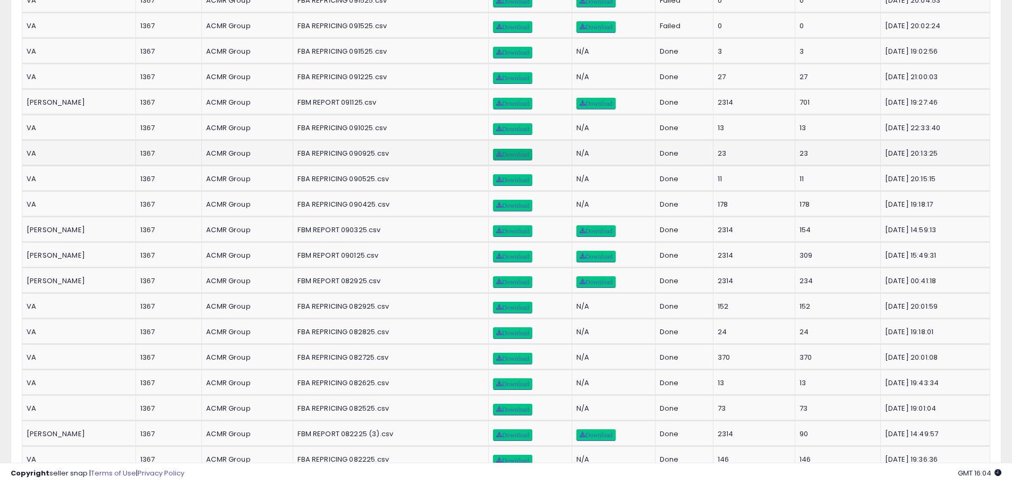
click at [498, 157] on span "Download" at bounding box center [512, 154] width 33 height 6
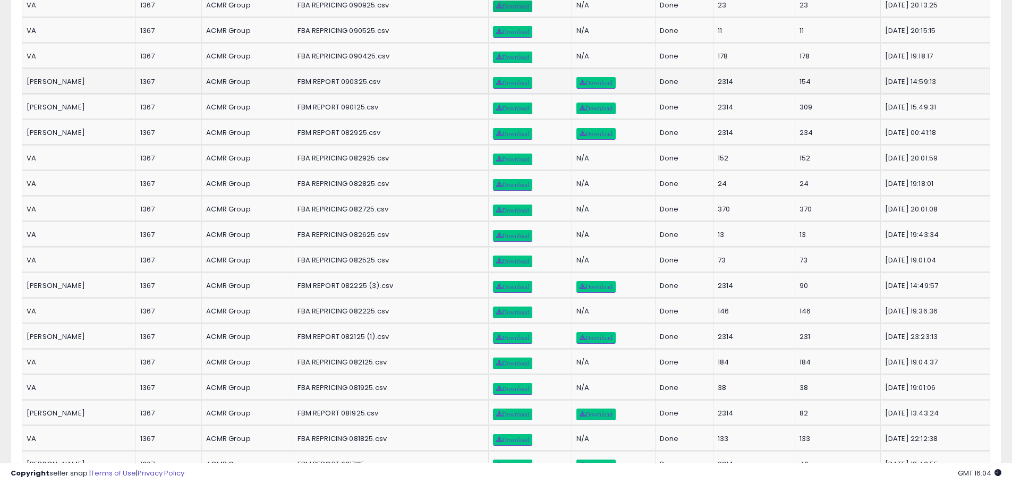
scroll to position [903, 0]
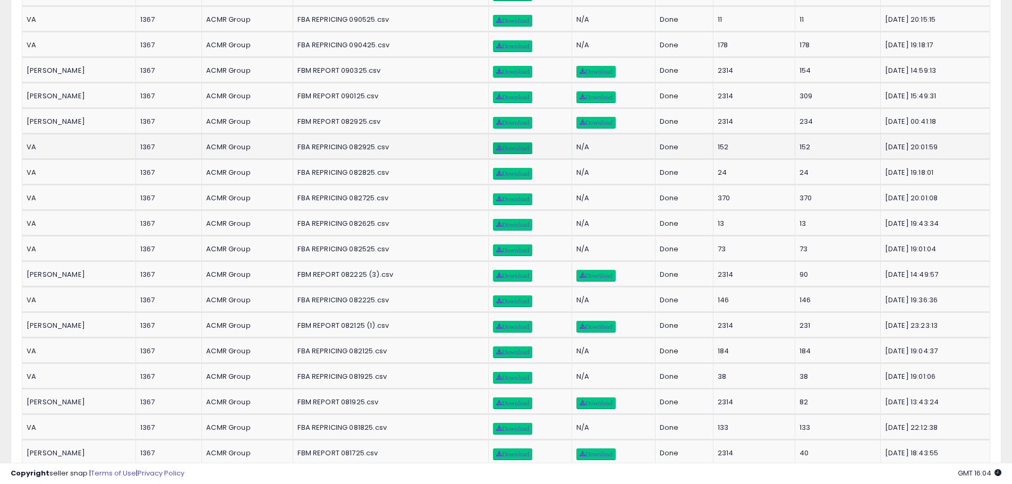
click at [496, 150] on span "Download" at bounding box center [512, 148] width 33 height 6
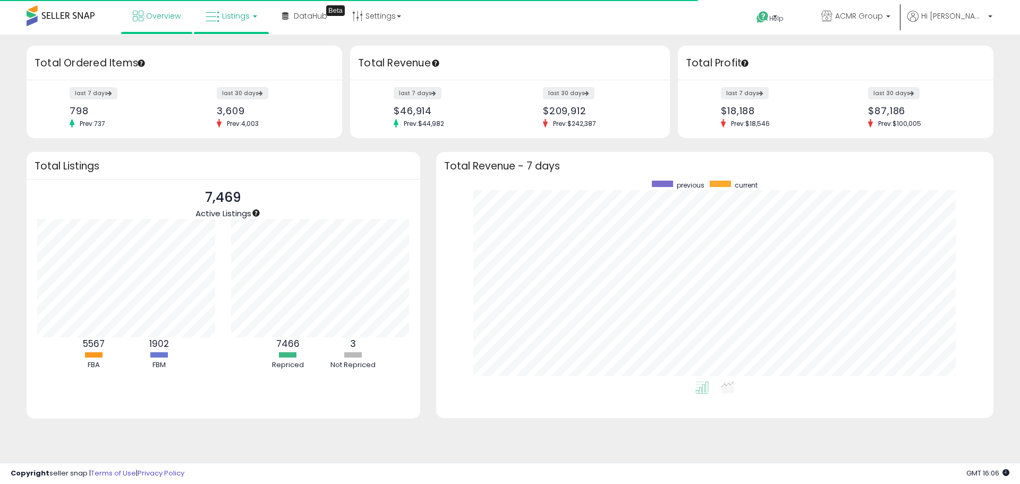
scroll to position [201, 536]
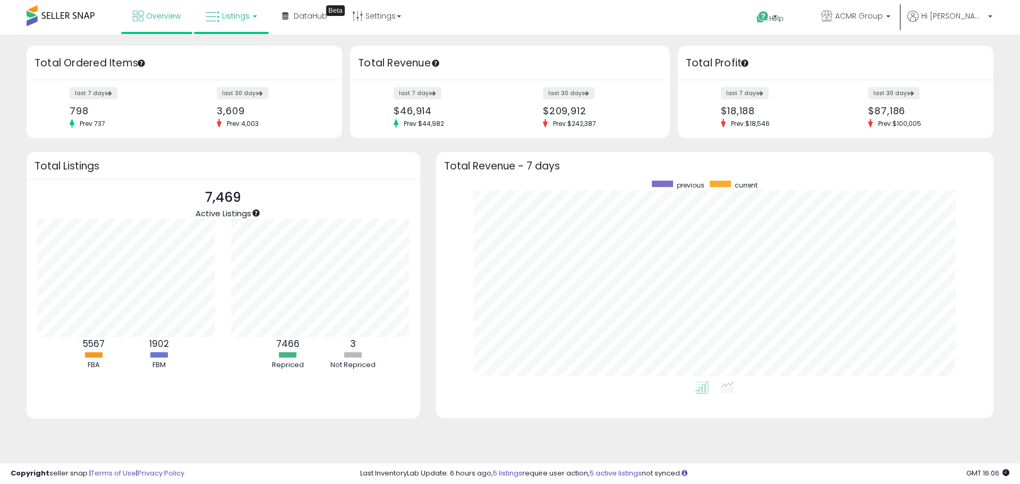
click at [242, 17] on span "Listings" at bounding box center [236, 16] width 28 height 11
click at [251, 51] on icon at bounding box center [239, 53] width 46 height 14
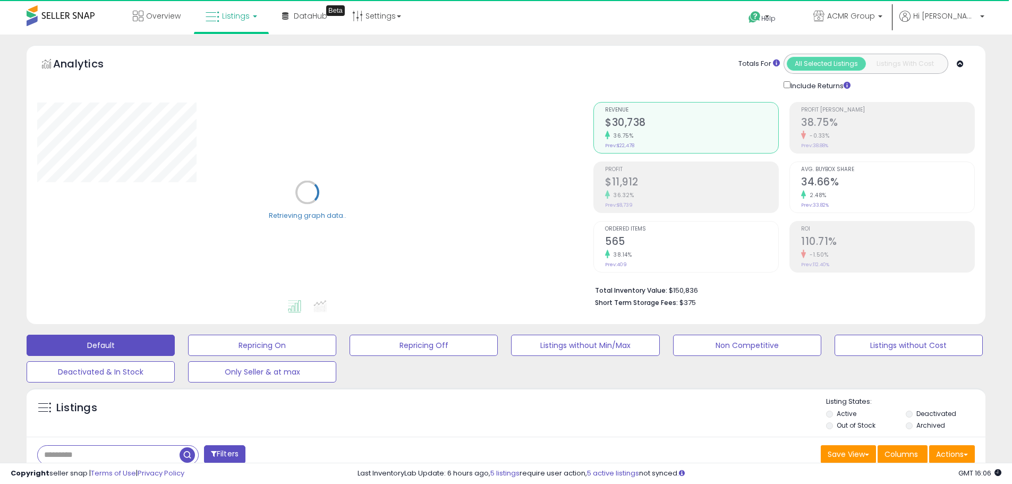
click at [485, 414] on div "Listings" at bounding box center [506, 415] width 959 height 36
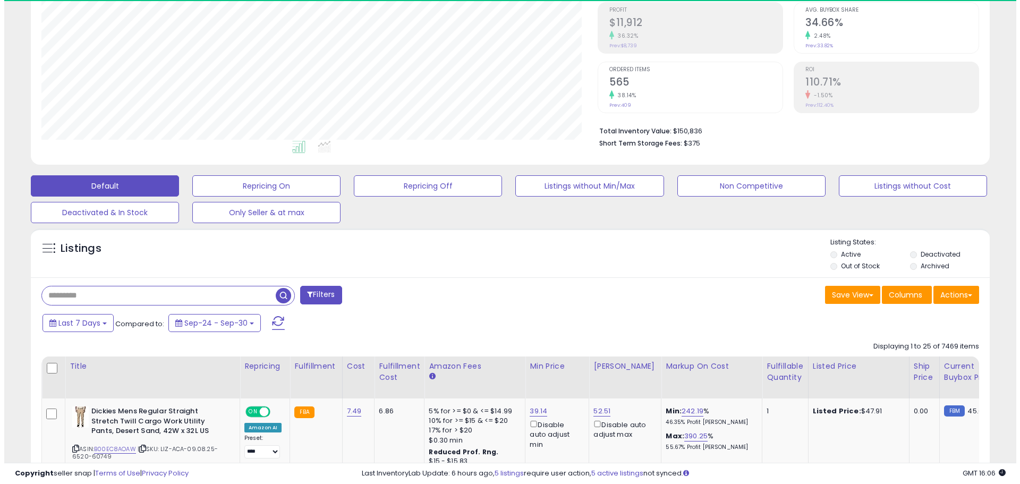
scroll to position [218, 556]
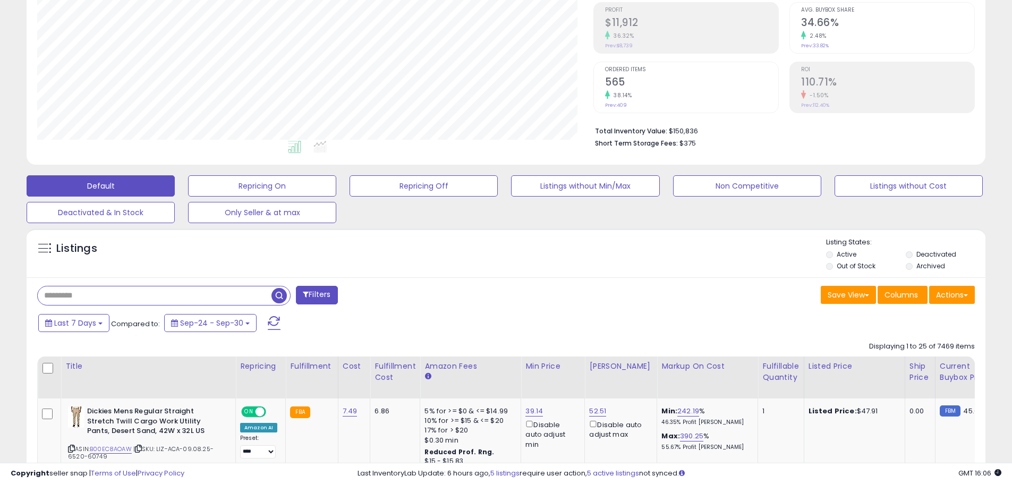
paste input "**********"
type input "**********"
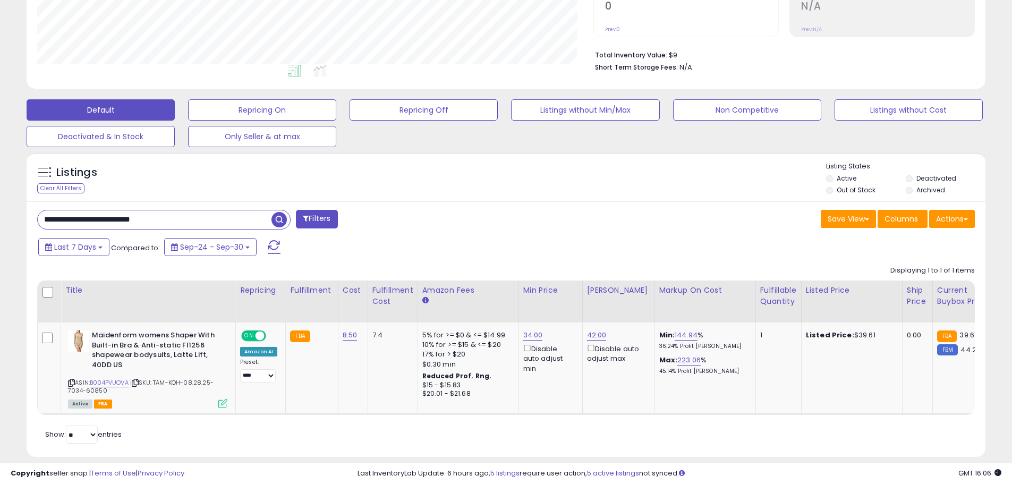
scroll to position [256, 0]
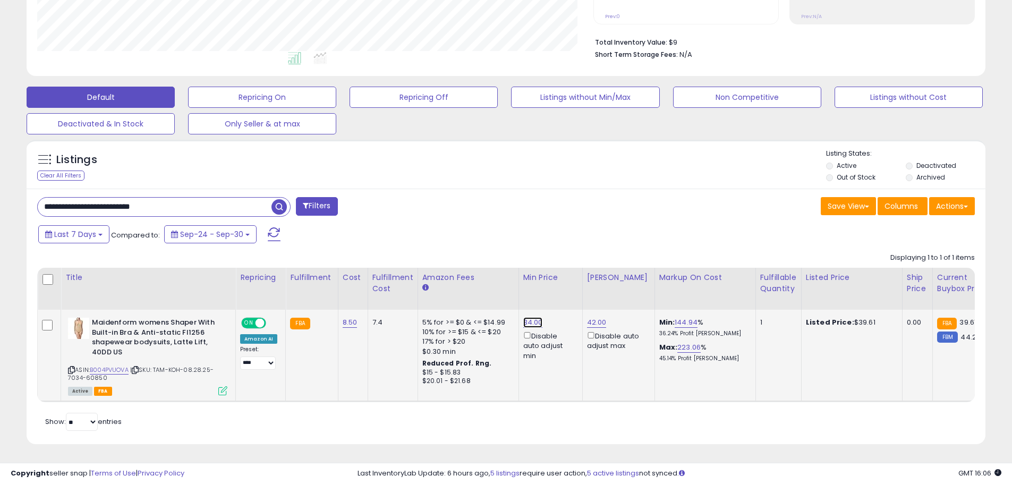
click at [528, 317] on link "34.00" at bounding box center [533, 322] width 20 height 11
click at [562, 281] on icon "submit" at bounding box center [559, 284] width 6 height 6
click at [591, 317] on link "42.00" at bounding box center [597, 322] width 20 height 11
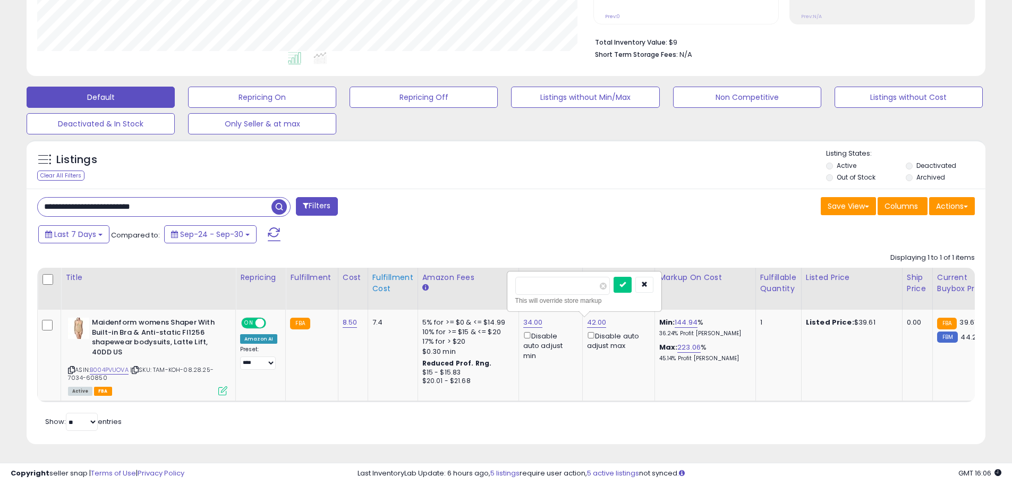
drag, startPoint x: 553, startPoint y: 276, endPoint x: 365, endPoint y: 265, distance: 187.9
click at [384, 268] on table "Title Repricing" at bounding box center [845, 335] width 1617 height 134
type input "*****"
click button "submit" at bounding box center [623, 285] width 18 height 16
drag, startPoint x: 153, startPoint y: 198, endPoint x: 36, endPoint y: 202, distance: 117.0
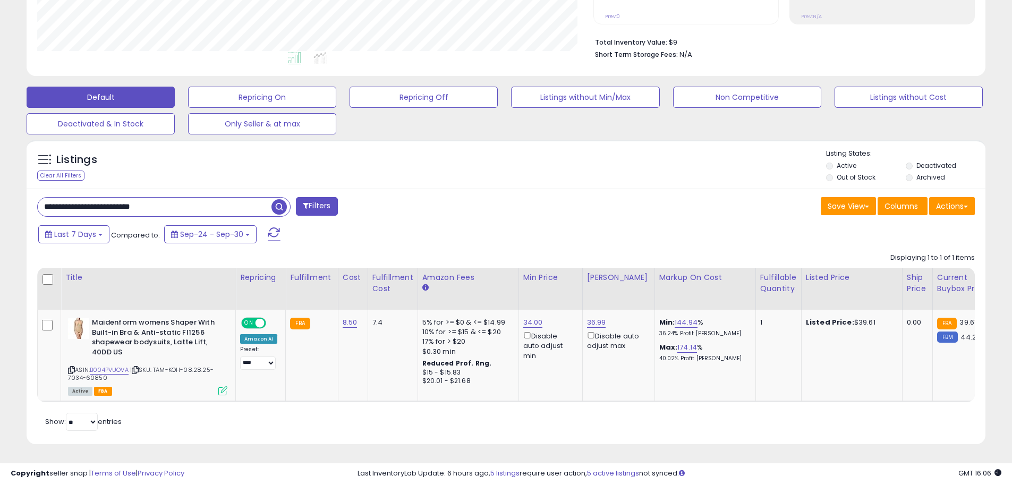
click at [36, 202] on div "**********" at bounding box center [267, 207] width 477 height 21
paste input "text"
drag, startPoint x: 281, startPoint y: 201, endPoint x: 35, endPoint y: 184, distance: 246.1
click at [281, 199] on span "button" at bounding box center [279, 206] width 15 height 15
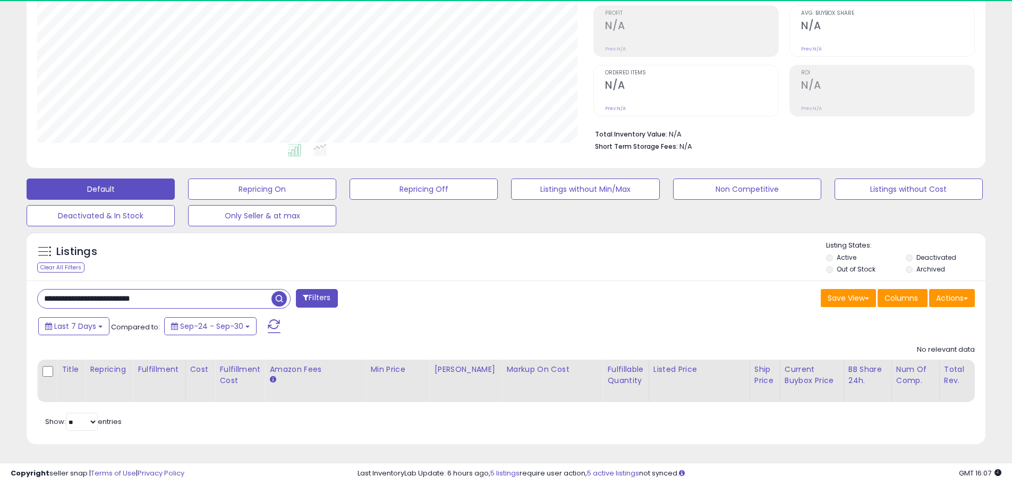
scroll to position [218, 556]
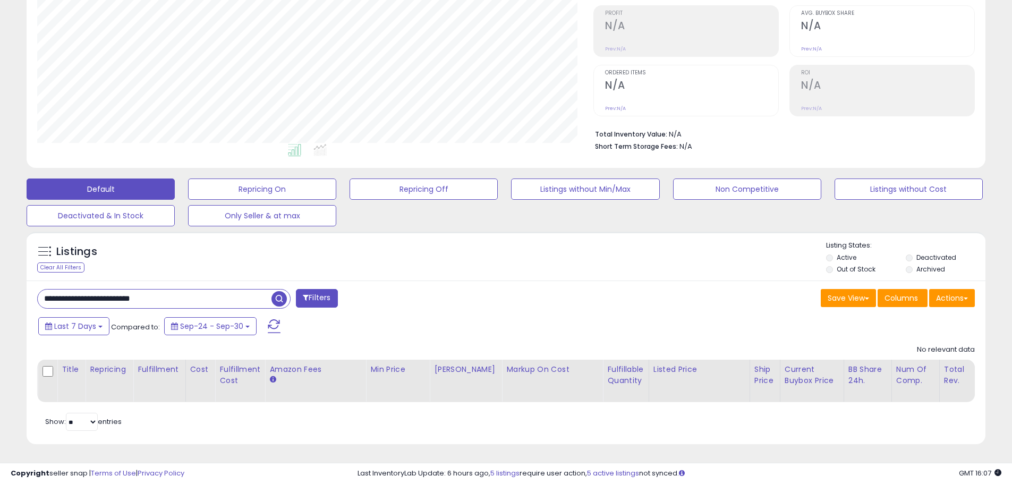
drag, startPoint x: 185, startPoint y: 289, endPoint x: -104, endPoint y: 298, distance: 288.7
click at [0, 298] on html "Unable to login Retrieving listings data.. has not yet accepted the Terms of Us…" at bounding box center [506, 86] width 1012 height 484
paste input "text"
drag, startPoint x: 123, startPoint y: 290, endPoint x: 1, endPoint y: 278, distance: 122.2
click at [1, 278] on div "**********" at bounding box center [506, 181] width 1012 height 606
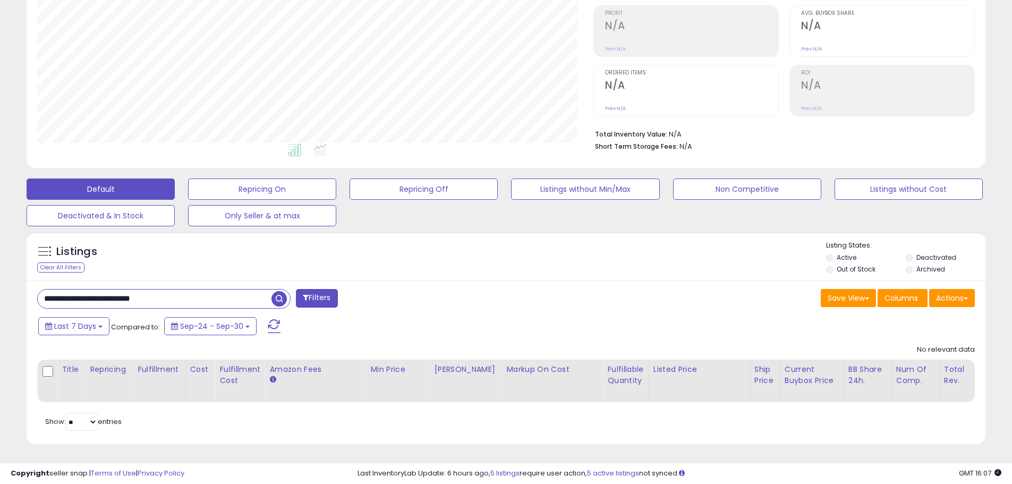
paste input "text"
drag, startPoint x: 112, startPoint y: 290, endPoint x: -45, endPoint y: 286, distance: 157.3
click at [0, 286] on html "Unable to login Retrieving listings data.. has not yet accepted the Terms of Us…" at bounding box center [506, 86] width 1012 height 484
paste input "text"
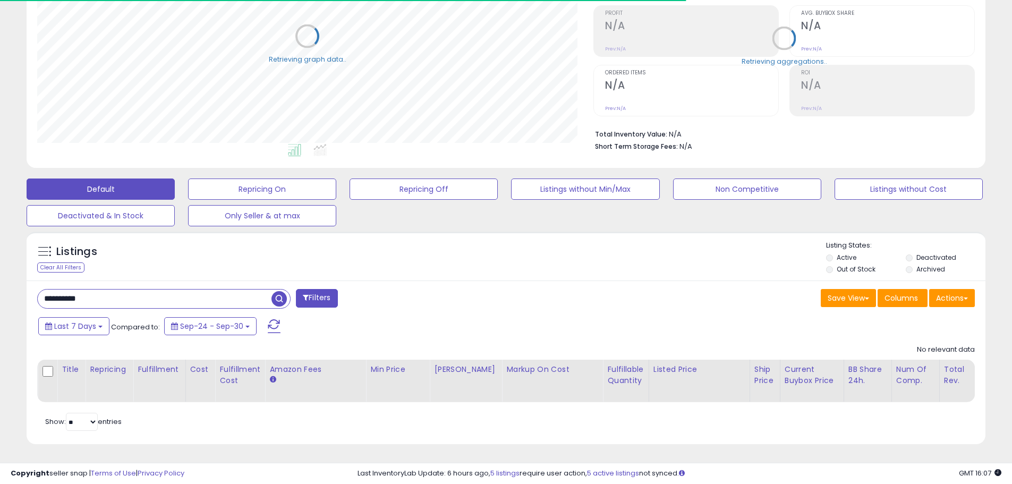
scroll to position [0, 0]
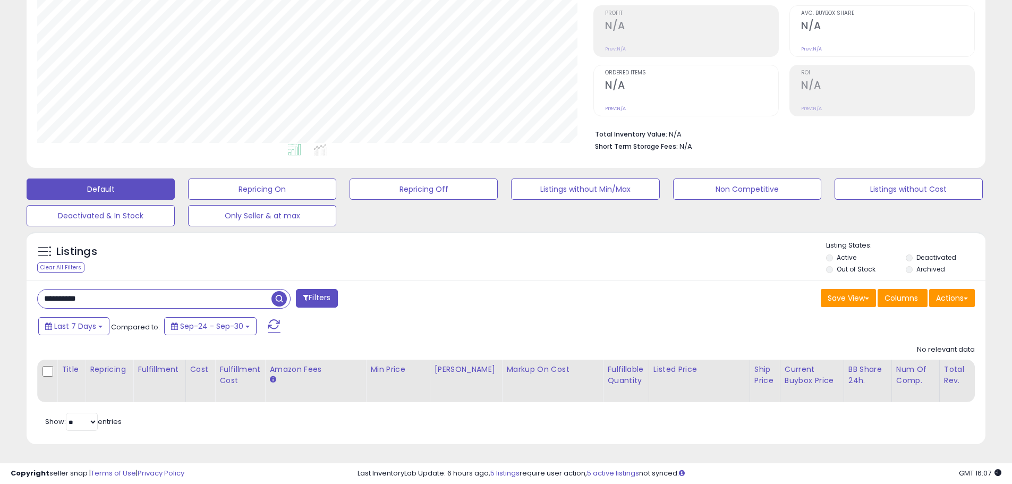
drag, startPoint x: 86, startPoint y: 286, endPoint x: 35, endPoint y: 288, distance: 51.1
click at [35, 289] on div "**********" at bounding box center [267, 299] width 477 height 21
paste input "text"
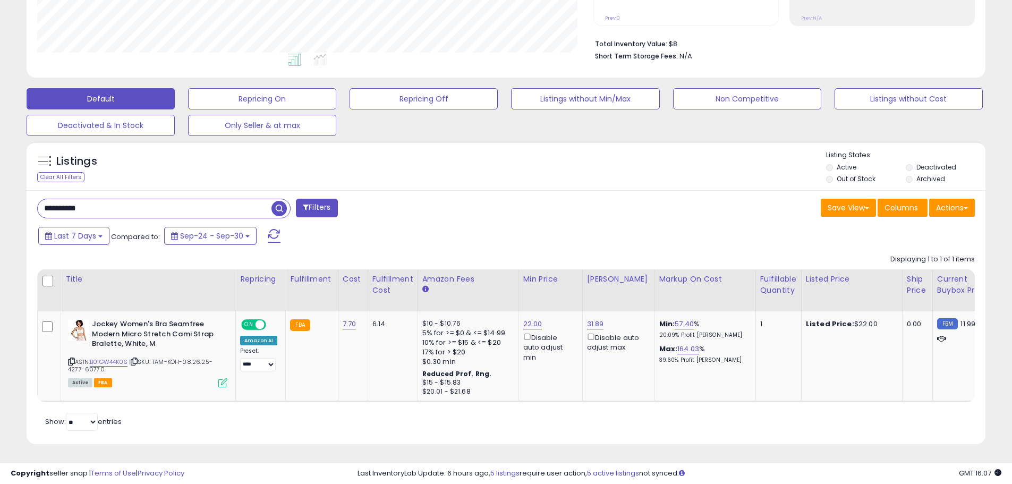
drag, startPoint x: 148, startPoint y: 198, endPoint x: -2, endPoint y: 192, distance: 150.0
paste input "text"
type input "**********"
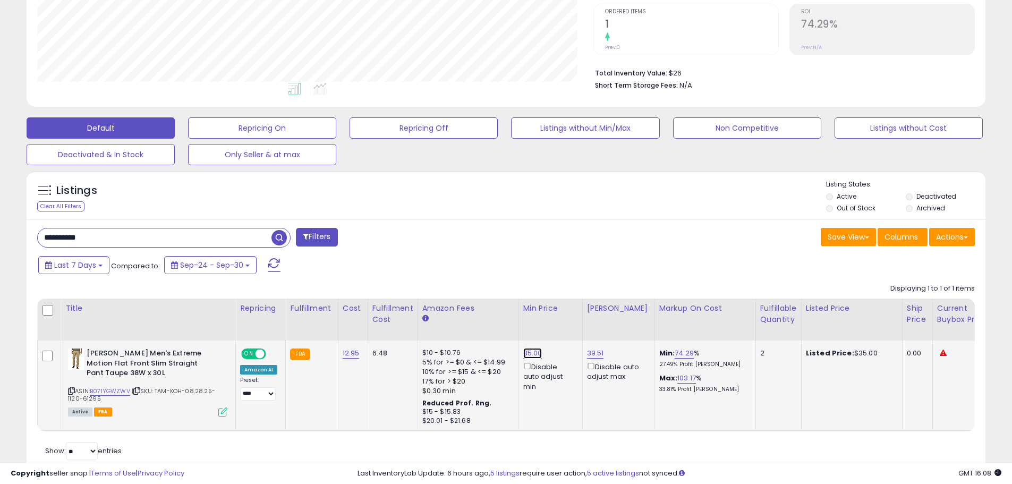
click at [534, 356] on link "35.00" at bounding box center [532, 353] width 19 height 11
drag, startPoint x: 448, startPoint y: 315, endPoint x: 174, endPoint y: 282, distance: 276.7
click at [174, 282] on div "Displaying 1 to 1 of 1 items Title Repricing" at bounding box center [506, 355] width 938 height 154
type input "*****"
click button "submit" at bounding box center [559, 316] width 18 height 16
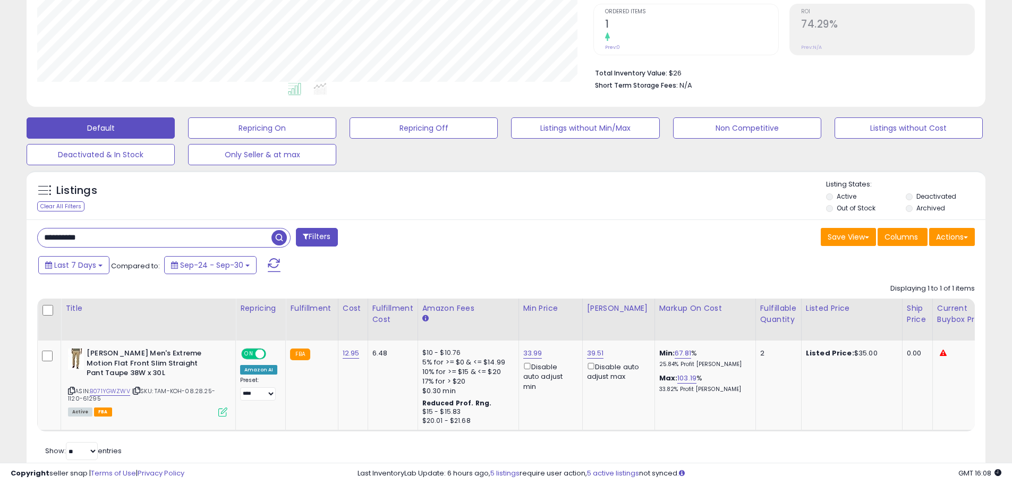
drag, startPoint x: 118, startPoint y: 235, endPoint x: 66, endPoint y: 237, distance: 51.6
click at [12, 238] on div "**********" at bounding box center [506, 157] width 1002 height 659
paste input "text"
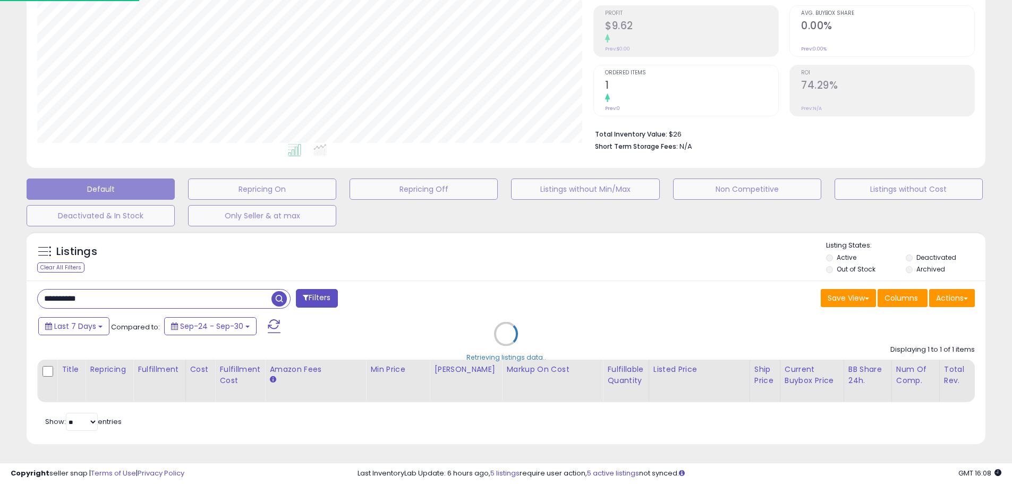
scroll to position [218, 561]
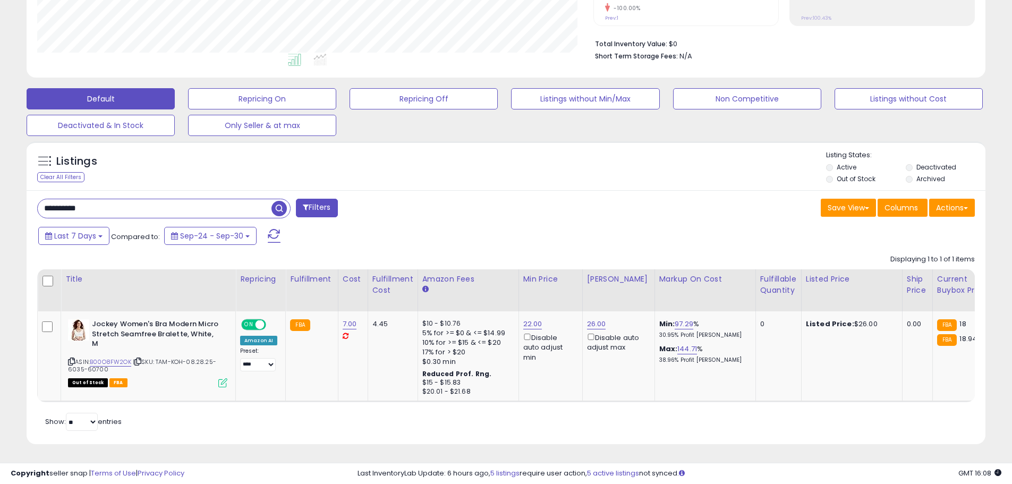
drag, startPoint x: 42, startPoint y: 200, endPoint x: 21, endPoint y: 204, distance: 21.6
click at [21, 204] on div "Listings Clear All Filters" at bounding box center [506, 296] width 975 height 321
paste input "text"
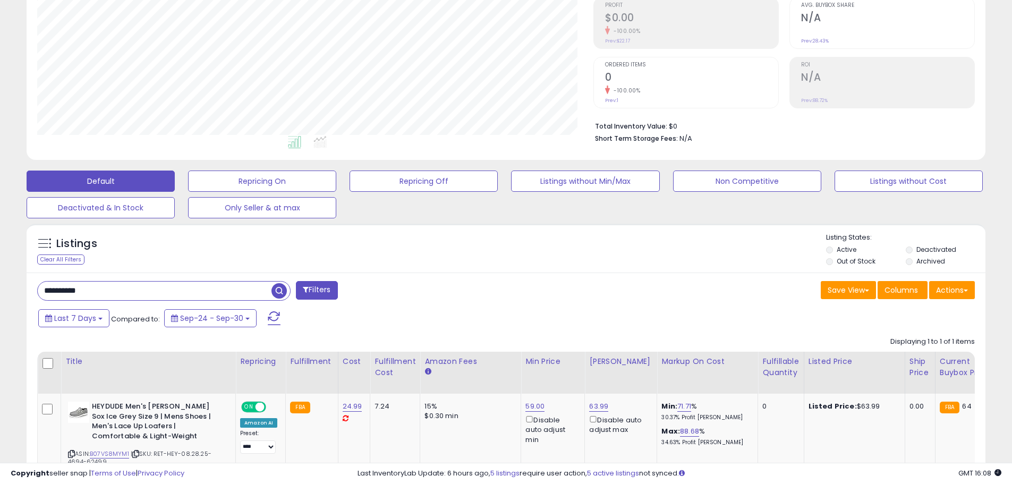
drag, startPoint x: 97, startPoint y: 286, endPoint x: 47, endPoint y: 296, distance: 51.0
click at [0, 292] on html "Unable to login Retrieving listings data.. has not yet accepted the Terms of Us…" at bounding box center [506, 78] width 1012 height 484
paste input "text"
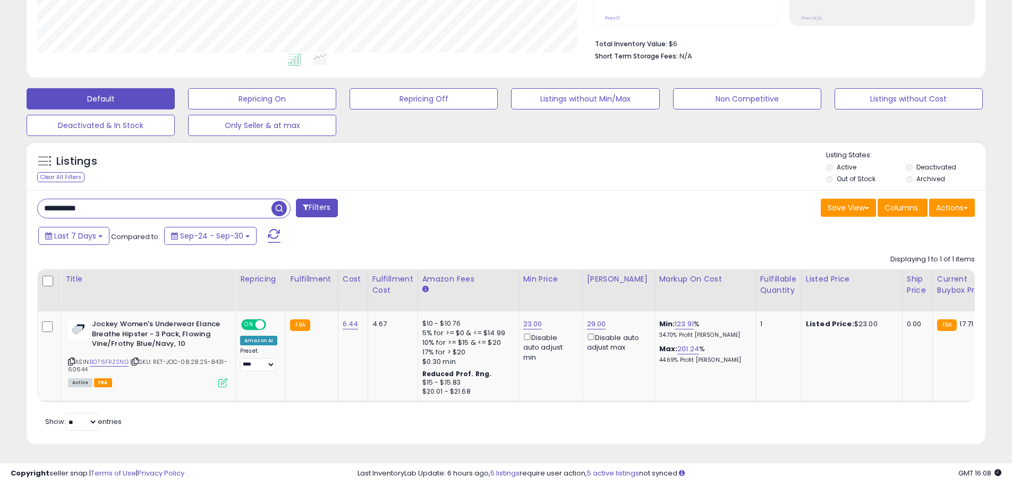
drag, startPoint x: 138, startPoint y: 197, endPoint x: 27, endPoint y: 198, distance: 111.1
click at [27, 198] on div "**********" at bounding box center [506, 317] width 959 height 255
paste input "text"
type input "**********"
click at [527, 319] on link "72.98" at bounding box center [532, 324] width 19 height 11
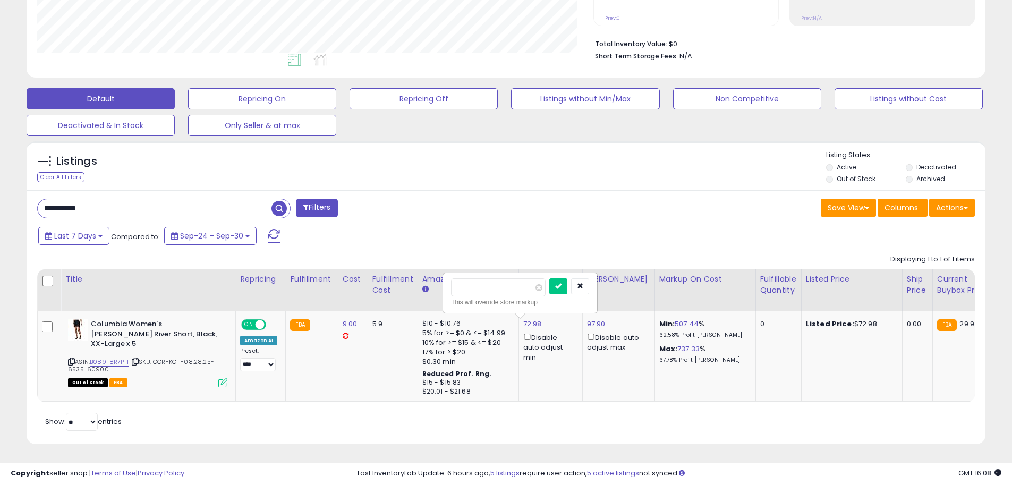
drag, startPoint x: 489, startPoint y: 284, endPoint x: 12, endPoint y: 218, distance: 482.3
click at [12, 218] on div "**********" at bounding box center [506, 128] width 1002 height 659
type input "*****"
click button "submit" at bounding box center [558, 286] width 18 height 16
click at [590, 319] on link "97.90" at bounding box center [596, 324] width 19 height 11
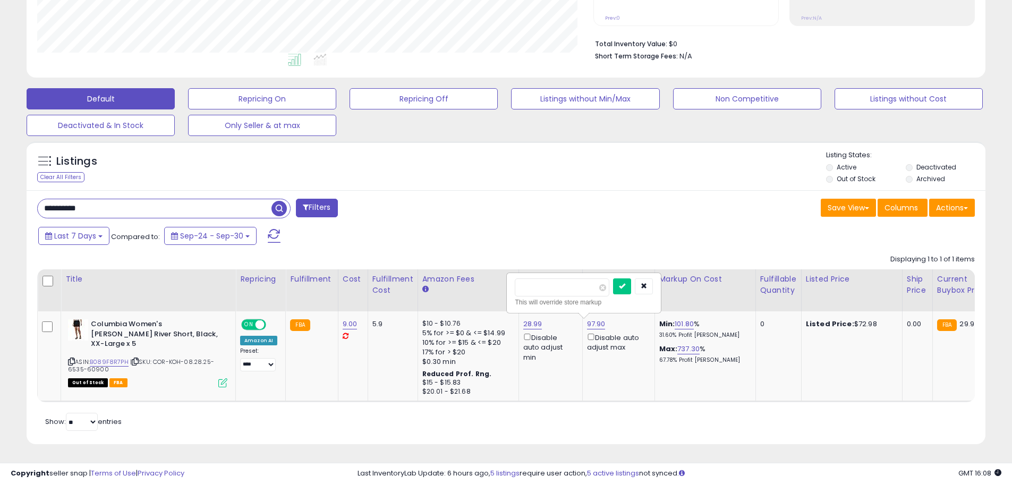
drag, startPoint x: 546, startPoint y: 278, endPoint x: 267, endPoint y: 241, distance: 282.0
click at [291, 249] on div "Displaying 1 to 1 of 1 items Title Repricing" at bounding box center [506, 326] width 938 height 154
type input "*****"
click button "submit" at bounding box center [622, 286] width 18 height 16
drag, startPoint x: 140, startPoint y: 198, endPoint x: -3, endPoint y: 192, distance: 143.1
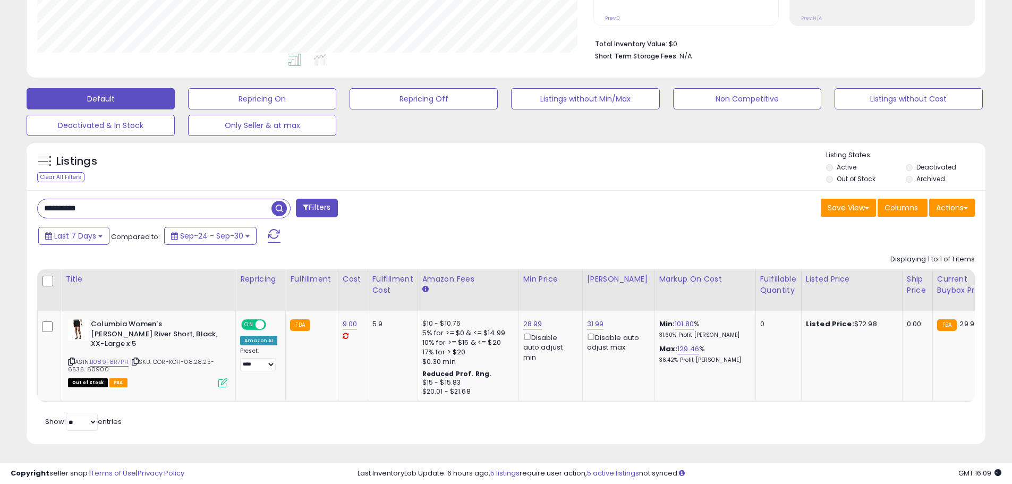
paste input "text"
click at [279, 203] on span "button" at bounding box center [279, 208] width 15 height 15
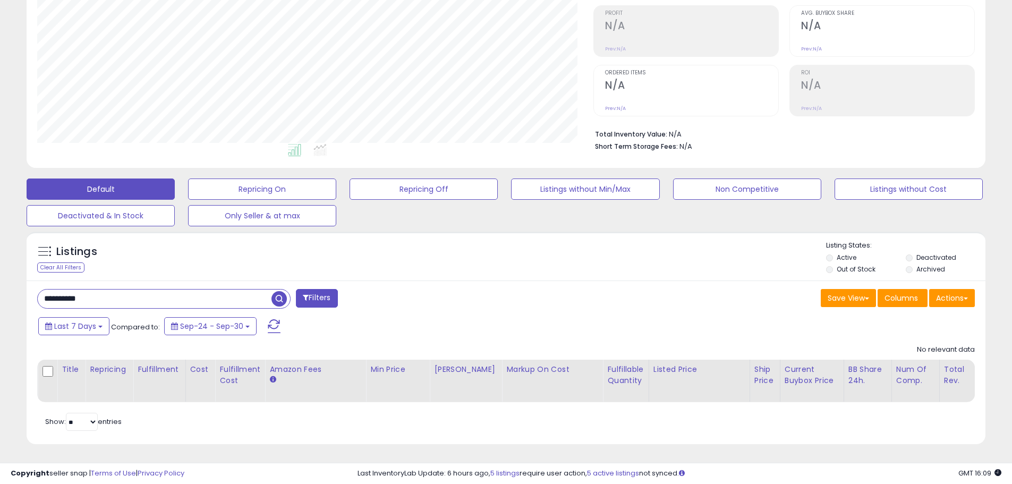
drag, startPoint x: 58, startPoint y: 289, endPoint x: 23, endPoint y: 290, distance: 34.6
click at [23, 290] on div "Listings Clear All Filters" at bounding box center [506, 341] width 975 height 231
paste input "text"
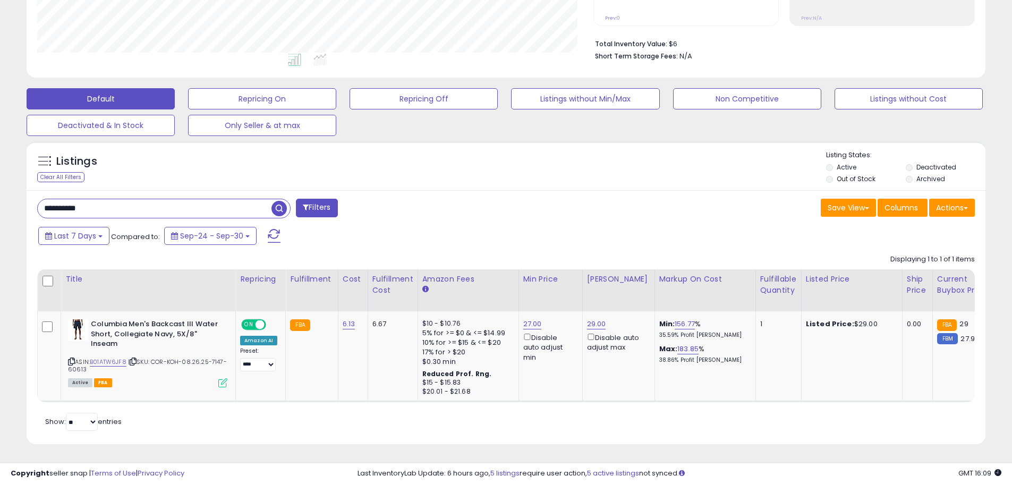
drag, startPoint x: 128, startPoint y: 191, endPoint x: 62, endPoint y: 200, distance: 66.1
click at [18, 198] on div "**********" at bounding box center [506, 128] width 1002 height 659
paste input "text"
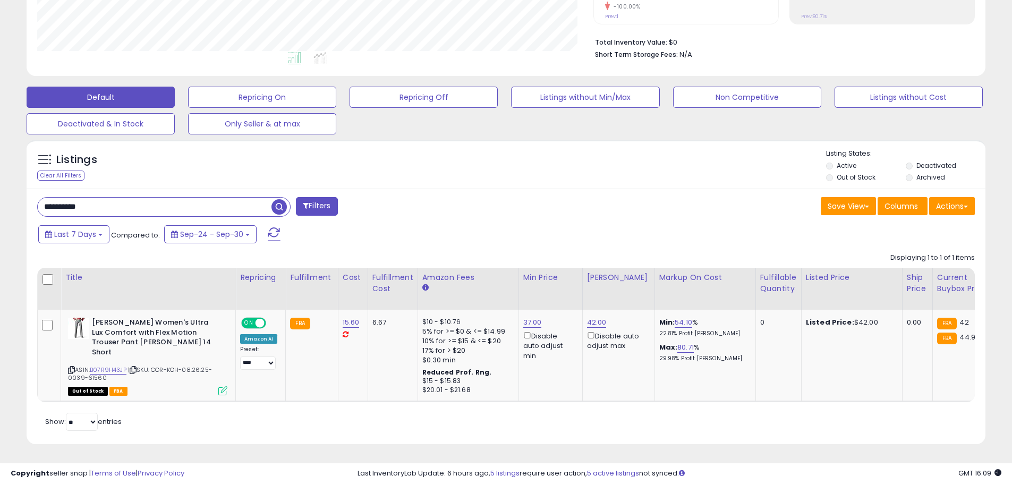
drag, startPoint x: 160, startPoint y: 199, endPoint x: 1, endPoint y: 193, distance: 160.0
click at [1, 193] on div "**********" at bounding box center [506, 135] width 1012 height 698
paste input "text"
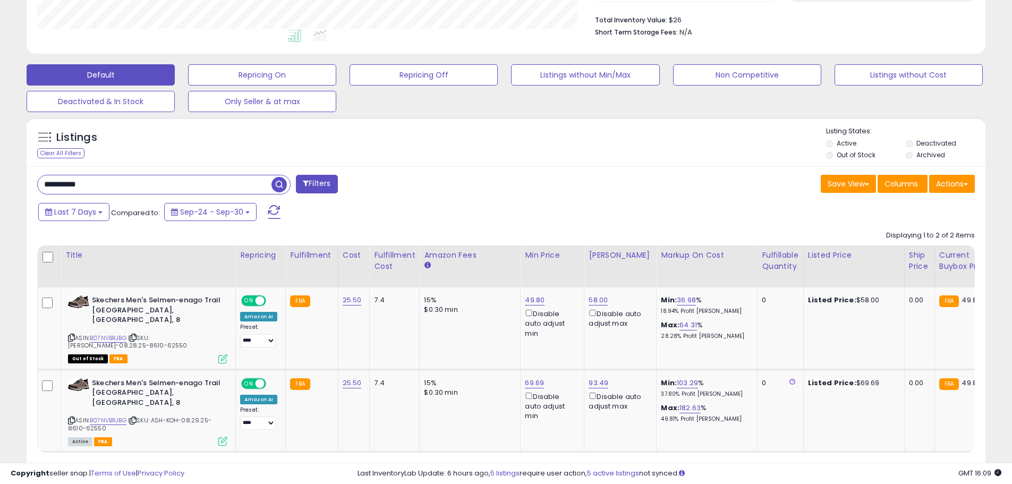
drag, startPoint x: 100, startPoint y: 184, endPoint x: 7, endPoint y: 185, distance: 93.0
click at [6, 184] on div "**********" at bounding box center [506, 141] width 1002 height 733
paste input "text"
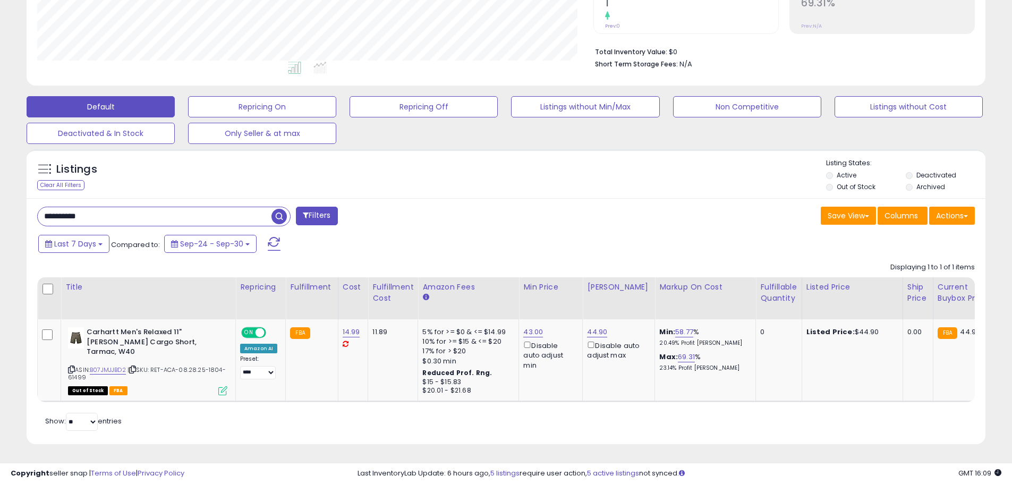
drag, startPoint x: 104, startPoint y: 207, endPoint x: 42, endPoint y: 202, distance: 62.4
click at [42, 207] on input "**********" at bounding box center [155, 216] width 234 height 19
paste input "text"
type input "**********"
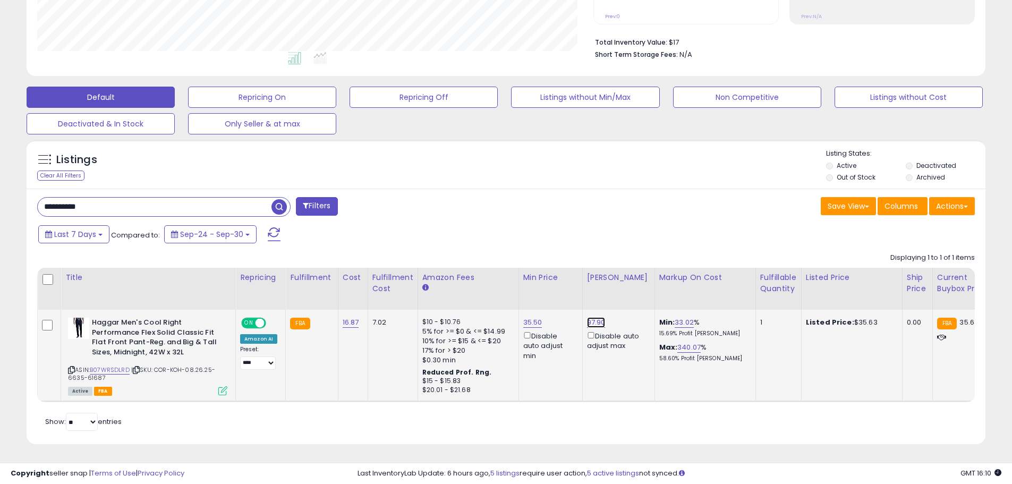
click at [587, 317] on link "97.90" at bounding box center [596, 322] width 19 height 11
drag, startPoint x: 561, startPoint y: 280, endPoint x: 382, endPoint y: 253, distance: 181.0
click at [384, 255] on div "Displaying 1 to 1 of 1 items Title Repricing" at bounding box center [506, 325] width 938 height 155
type input "*****"
click button "submit" at bounding box center [623, 285] width 18 height 16
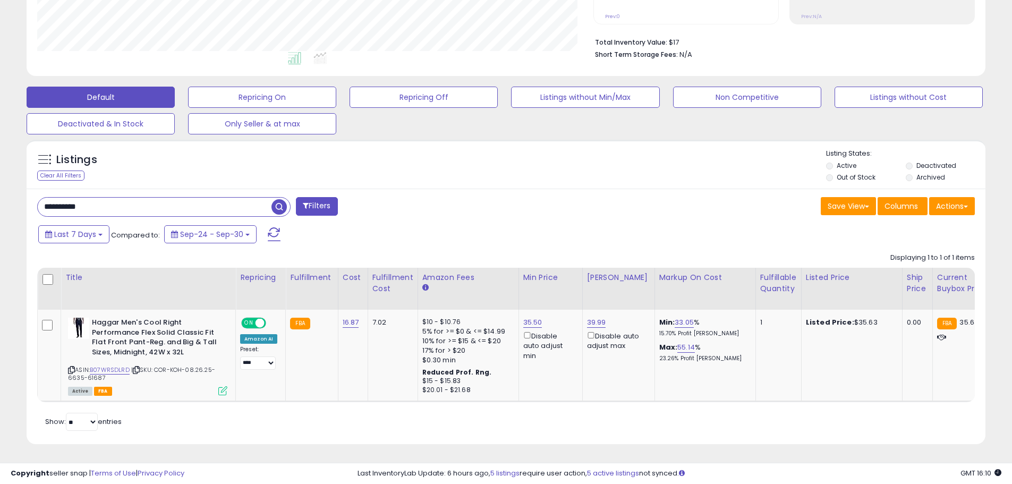
drag, startPoint x: 114, startPoint y: 199, endPoint x: -6, endPoint y: 194, distance: 120.2
paste input "text"
type input "**********"
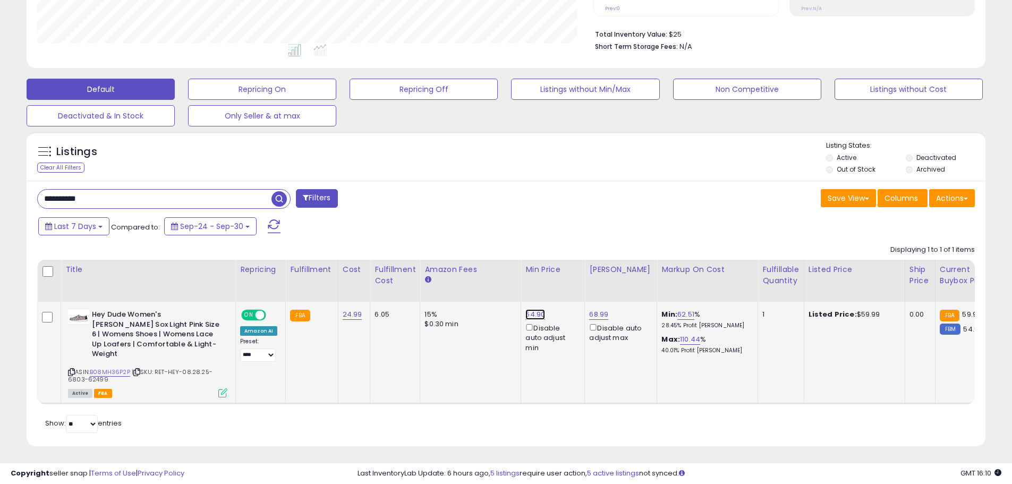
click at [538, 312] on link "54.90" at bounding box center [536, 314] width 20 height 11
type input "**"
click button "submit" at bounding box center [562, 277] width 18 height 16
drag, startPoint x: 104, startPoint y: 196, endPoint x: 32, endPoint y: 193, distance: 71.3
click at [33, 193] on div "**********" at bounding box center [267, 199] width 477 height 21
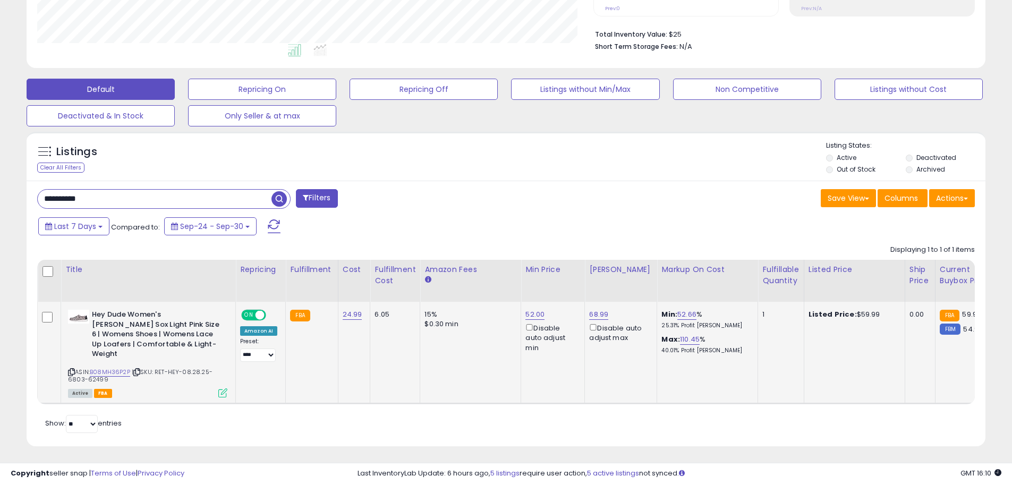
paste input "text"
click at [280, 197] on span "button" at bounding box center [279, 198] width 15 height 15
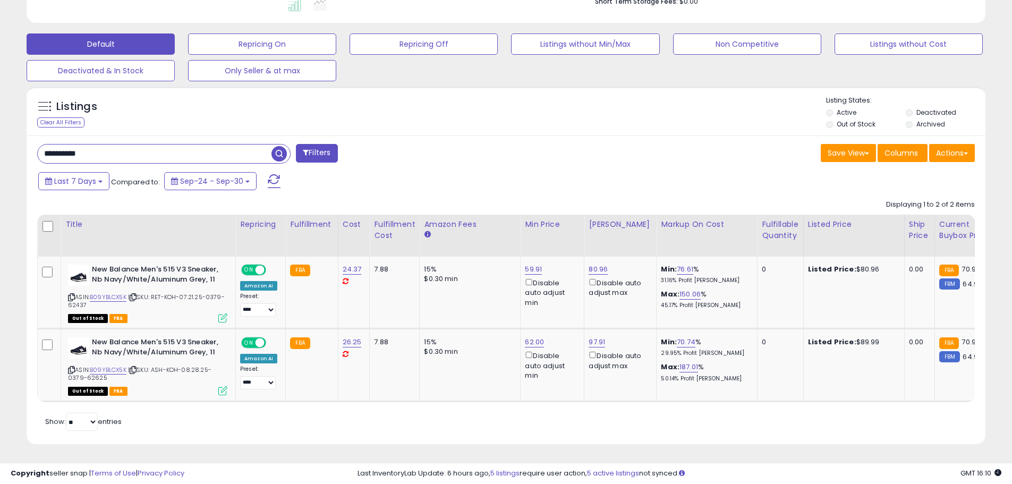
drag, startPoint x: 161, startPoint y: 142, endPoint x: 22, endPoint y: 140, distance: 139.3
click at [4, 132] on div "**********" at bounding box center [506, 108] width 1012 height 751
paste input "text"
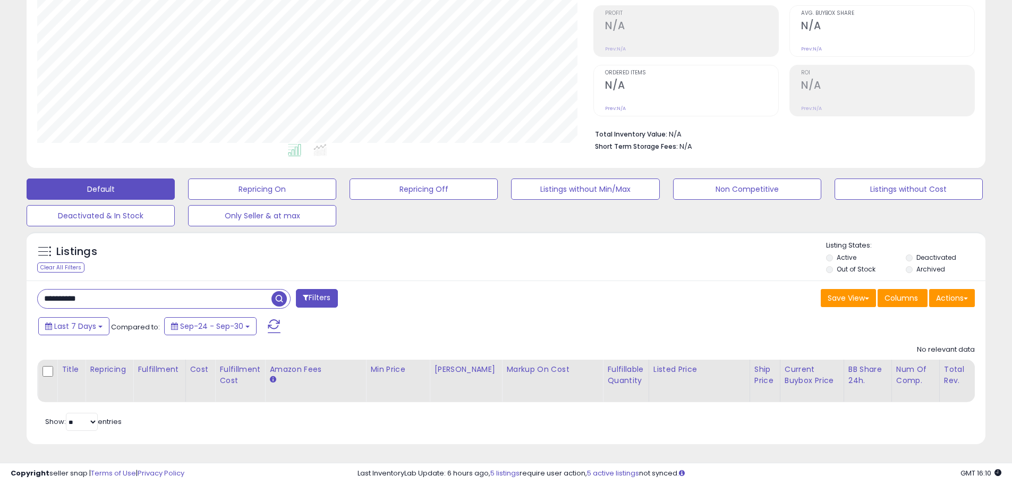
drag, startPoint x: 101, startPoint y: 282, endPoint x: 36, endPoint y: 287, distance: 65.1
click at [36, 289] on div "**********" at bounding box center [267, 299] width 477 height 21
paste input "text"
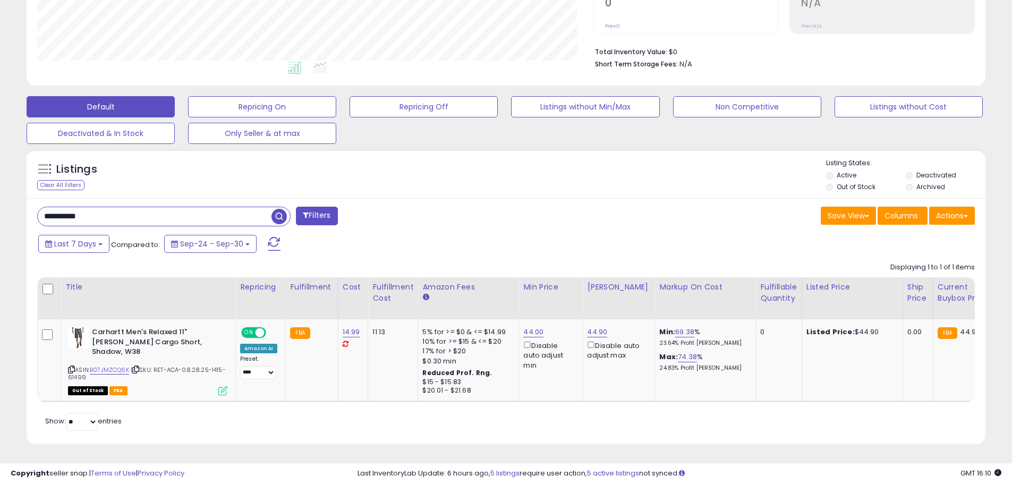
drag, startPoint x: 120, startPoint y: 214, endPoint x: 14, endPoint y: 208, distance: 105.9
click at [14, 208] on div "**********" at bounding box center [506, 132] width 1002 height 651
paste input "text"
type input "**********"
click at [280, 210] on span "button" at bounding box center [279, 216] width 15 height 15
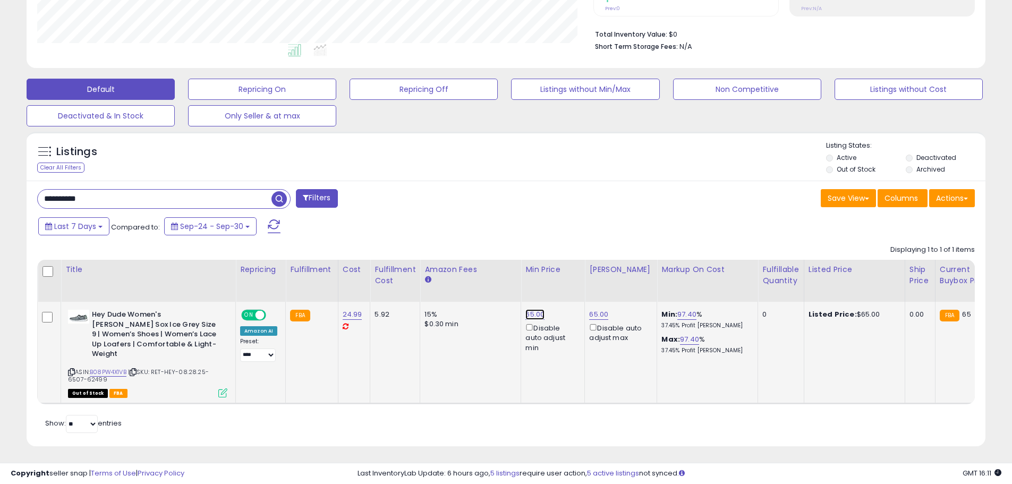
click at [528, 313] on link "65.00" at bounding box center [535, 314] width 19 height 11
drag, startPoint x: 492, startPoint y: 277, endPoint x: 23, endPoint y: 244, distance: 469.4
click at [60, 249] on div "Displaying 1 to 1 of 1 items Title Repricing" at bounding box center [506, 322] width 938 height 165
type input "*****"
click button "submit" at bounding box center [562, 277] width 18 height 16
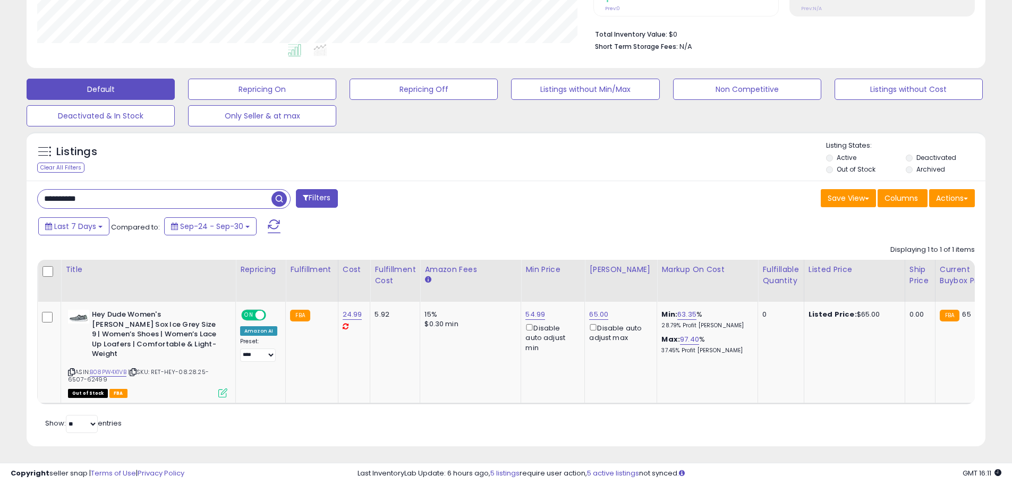
drag, startPoint x: 116, startPoint y: 198, endPoint x: 12, endPoint y: 193, distance: 103.7
click at [12, 193] on div "**********" at bounding box center [506, 124] width 1002 height 671
paste input "text"
click at [281, 197] on span "button" at bounding box center [279, 198] width 15 height 15
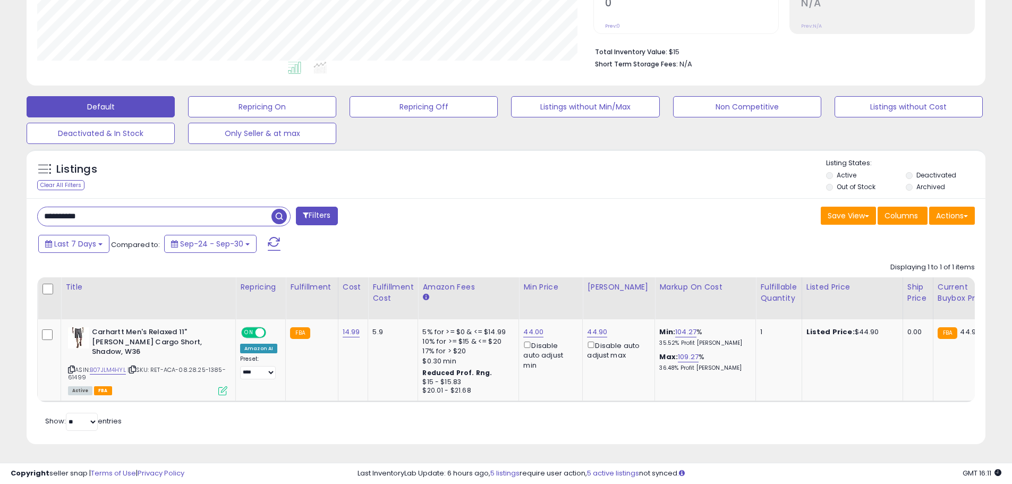
drag, startPoint x: 94, startPoint y: 210, endPoint x: 15, endPoint y: 211, distance: 78.7
click at [15, 211] on div "**********" at bounding box center [506, 132] width 1002 height 651
paste input "text"
type input "**********"
click at [279, 213] on span "button" at bounding box center [279, 216] width 15 height 15
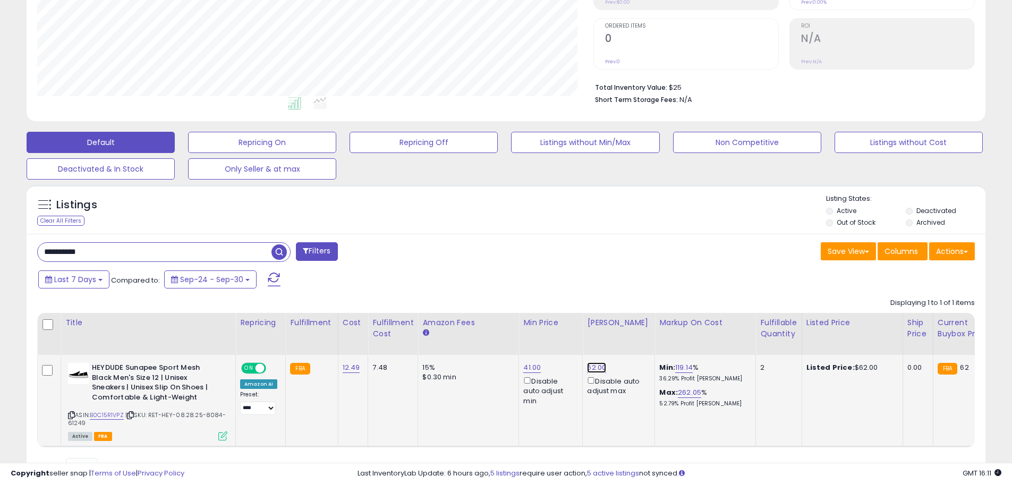
click at [595, 367] on link "62.00" at bounding box center [596, 367] width 19 height 11
drag, startPoint x: 494, startPoint y: 318, endPoint x: 357, endPoint y: 307, distance: 137.6
click at [374, 307] on div "Displaying 1 to 1 of 1 items Title Repricing" at bounding box center [506, 370] width 938 height 155
type input "*****"
click button "submit" at bounding box center [623, 330] width 18 height 16
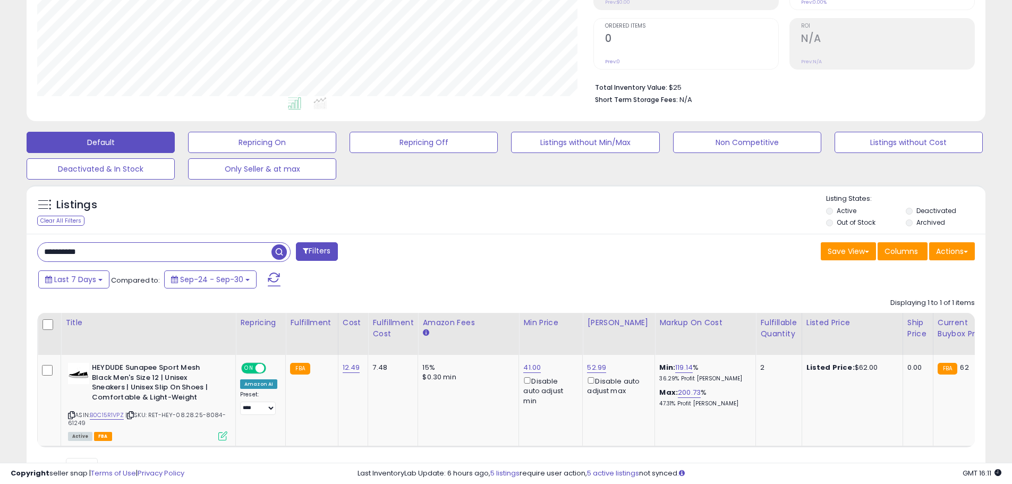
drag, startPoint x: 82, startPoint y: 250, endPoint x: 28, endPoint y: 249, distance: 54.2
click at [28, 249] on div "**********" at bounding box center [506, 362] width 959 height 256
paste input "text"
type input "**********"
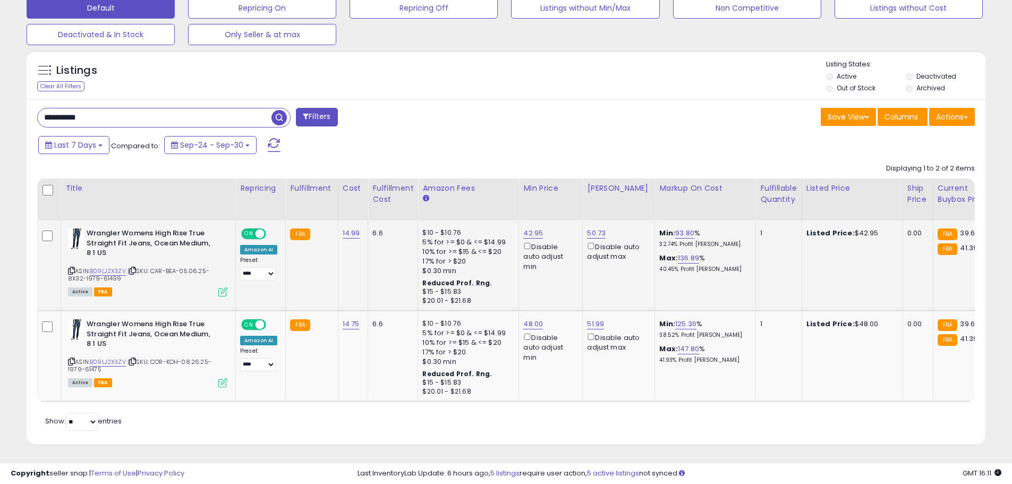
click at [541, 228] on div "42.95 Disable auto adjust min" at bounding box center [548, 249] width 51 height 43
click at [533, 228] on link "42.95" at bounding box center [533, 233] width 20 height 11
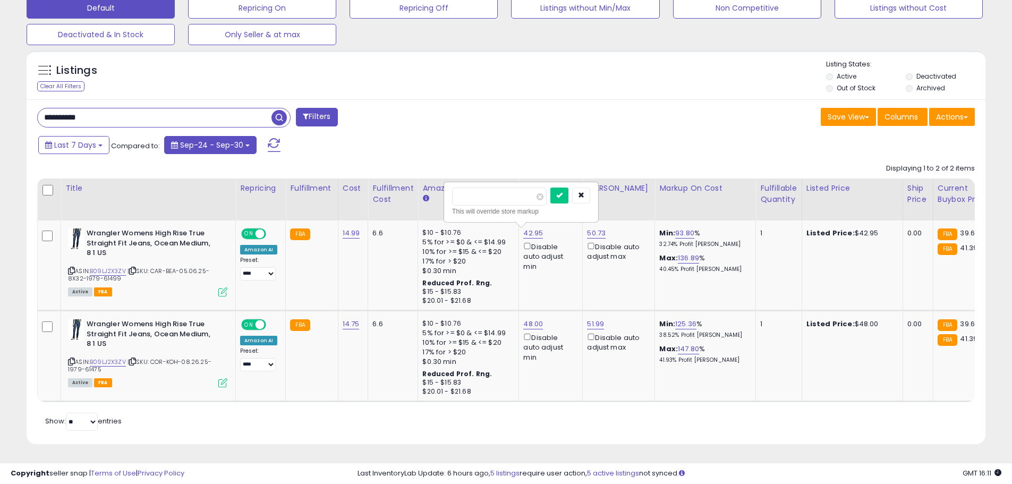
drag, startPoint x: 491, startPoint y: 190, endPoint x: 164, endPoint y: 137, distance: 331.1
click at [193, 146] on div "**********" at bounding box center [506, 271] width 959 height 345
type input "**"
click button "submit" at bounding box center [560, 196] width 18 height 16
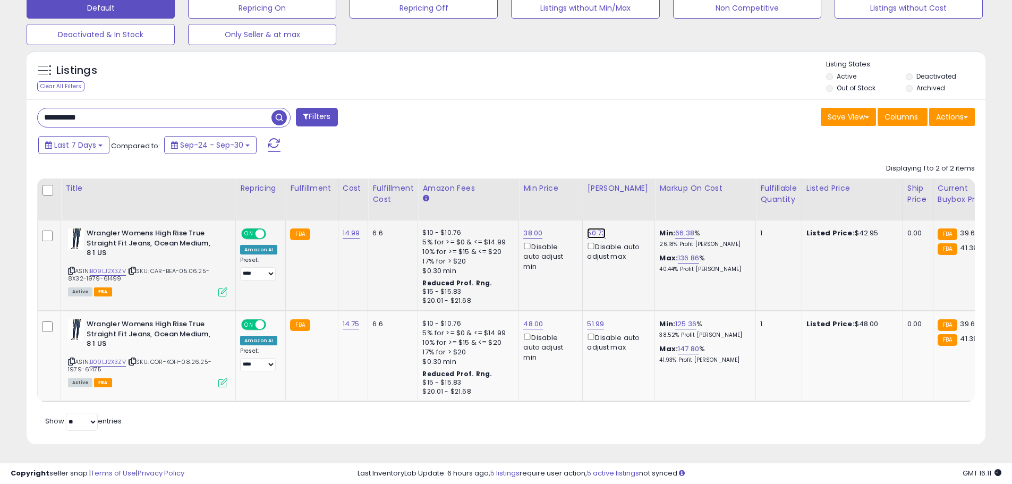
click at [598, 228] on link "50.73" at bounding box center [596, 233] width 19 height 11
drag, startPoint x: 583, startPoint y: 193, endPoint x: 228, endPoint y: 167, distance: 355.4
click at [307, 179] on table "Title Repricing" at bounding box center [846, 291] width 1618 height 224
type input "****"
click button "submit" at bounding box center [623, 196] width 18 height 16
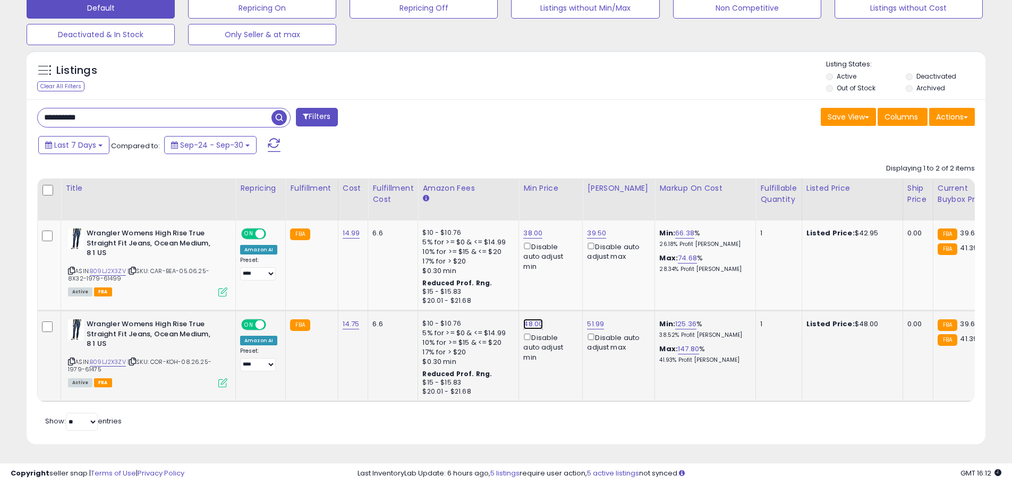
click at [529, 319] on link "48.00" at bounding box center [533, 324] width 20 height 11
drag, startPoint x: 486, startPoint y: 283, endPoint x: 300, endPoint y: 274, distance: 186.2
click at [319, 273] on tbody "**********" at bounding box center [846, 311] width 1617 height 181
type input "*"
type input "**"
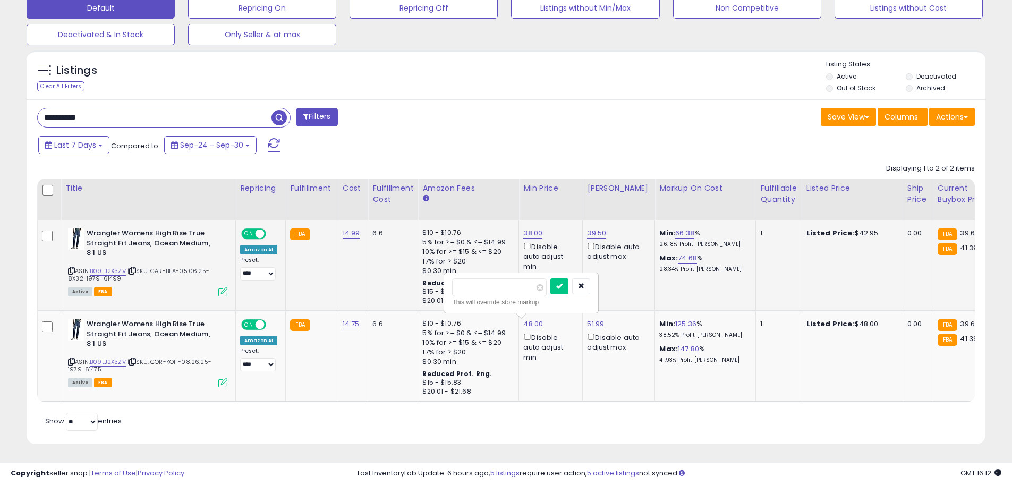
click button "submit" at bounding box center [560, 286] width 18 height 16
click at [598, 319] on link "51.99" at bounding box center [595, 324] width 17 height 11
drag, startPoint x: 467, startPoint y: 286, endPoint x: 358, endPoint y: 284, distance: 109.0
click at [358, 284] on tbody "**********" at bounding box center [846, 311] width 1617 height 181
type input "**"
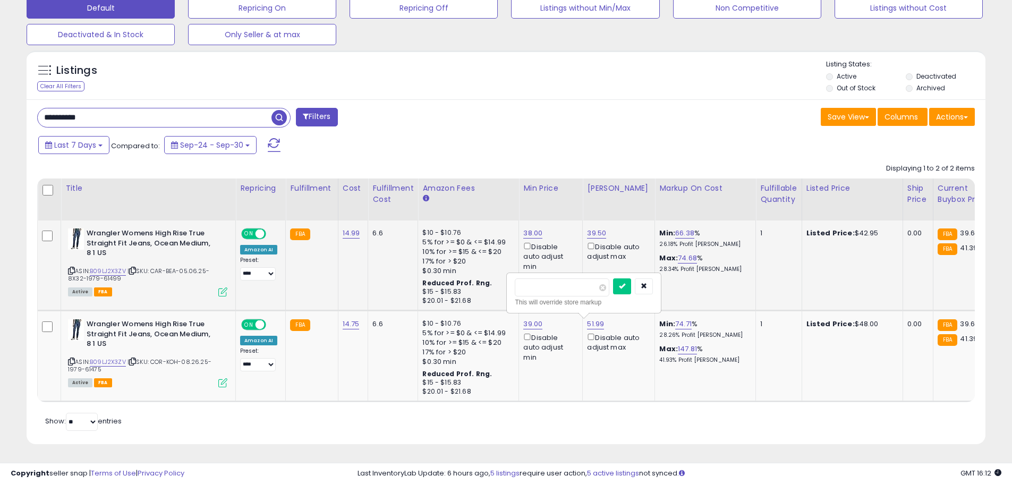
click button "submit" at bounding box center [622, 286] width 18 height 16
drag, startPoint x: 94, startPoint y: 108, endPoint x: 38, endPoint y: 106, distance: 55.9
click at [38, 108] on input "**********" at bounding box center [155, 117] width 234 height 19
paste input "text"
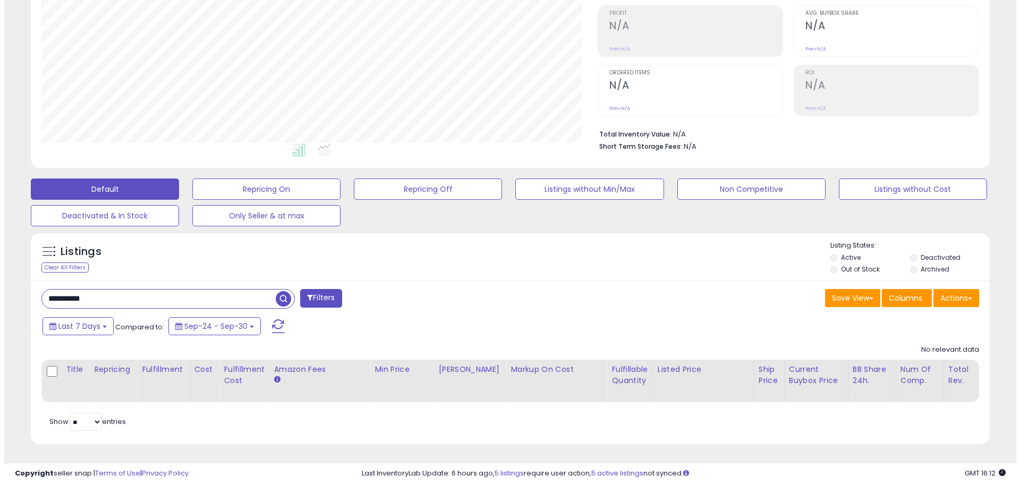
scroll to position [218, 556]
drag, startPoint x: 148, startPoint y: 279, endPoint x: 114, endPoint y: 298, distance: 39.2
click at [49, 289] on div "**********" at bounding box center [506, 363] width 959 height 164
drag, startPoint x: 139, startPoint y: 291, endPoint x: -5, endPoint y: 291, distance: 144.0
click at [0, 291] on html "Unable to login Retrieving listings data.. has not yet accepted the Terms of Us…" at bounding box center [506, 86] width 1012 height 484
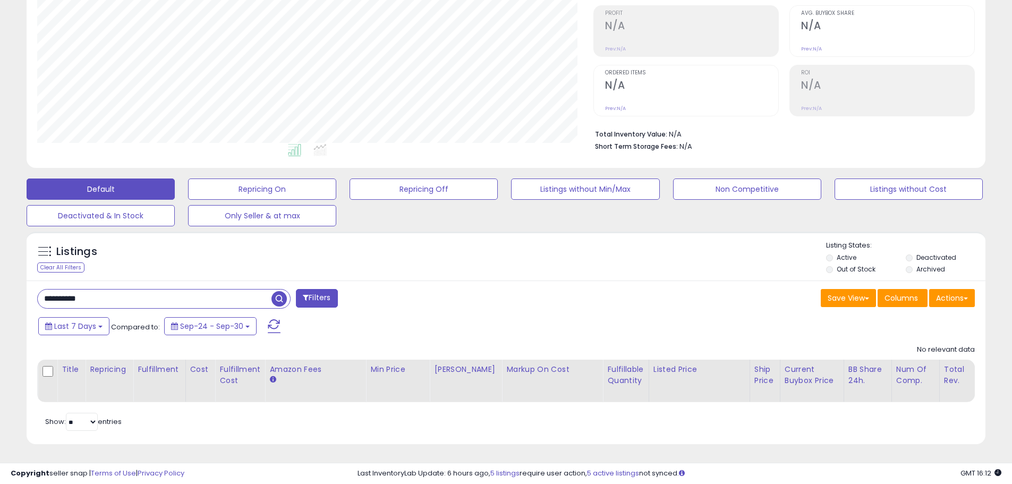
paste input "text"
click at [284, 291] on span "button" at bounding box center [279, 298] width 15 height 15
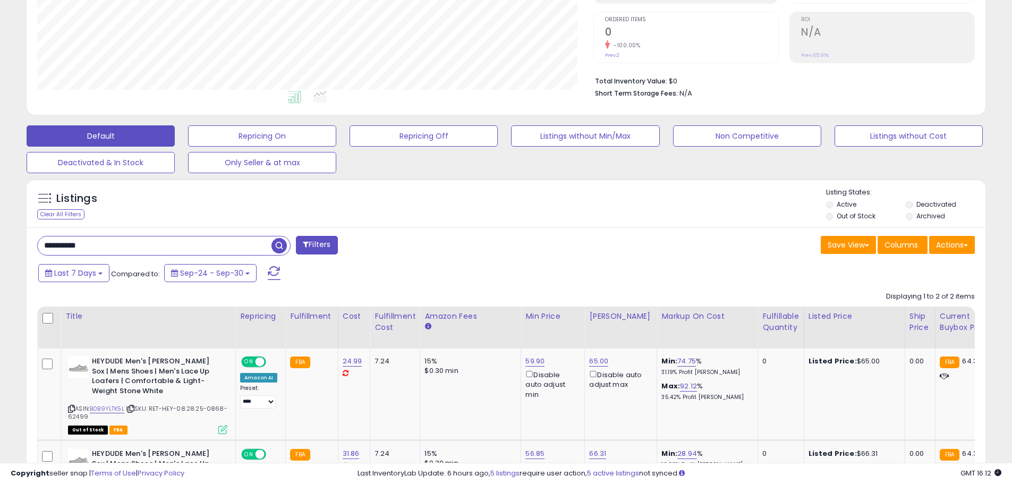
scroll to position [324, 0]
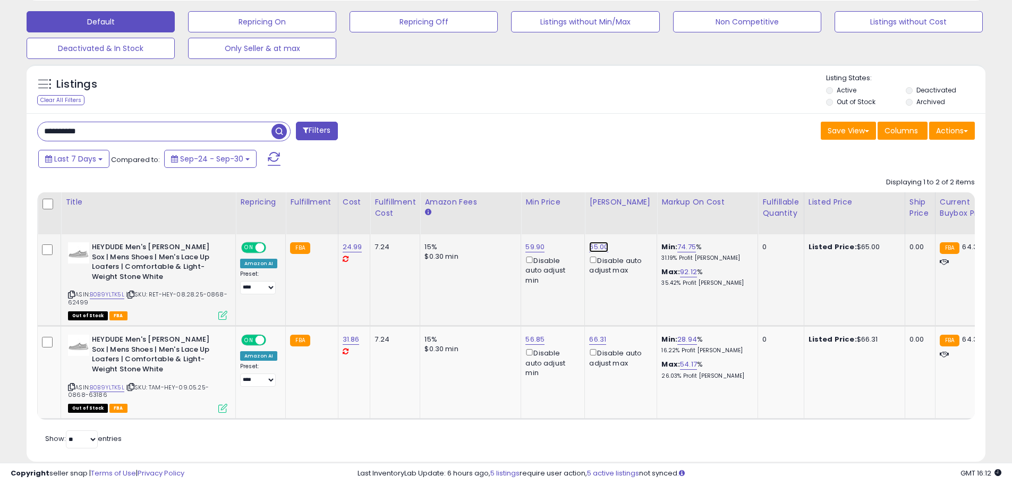
click at [590, 246] on link "65.00" at bounding box center [598, 247] width 19 height 11
click at [629, 210] on icon "submit" at bounding box center [625, 209] width 6 height 6
drag, startPoint x: 142, startPoint y: 128, endPoint x: -38, endPoint y: 131, distance: 180.2
paste input "text"
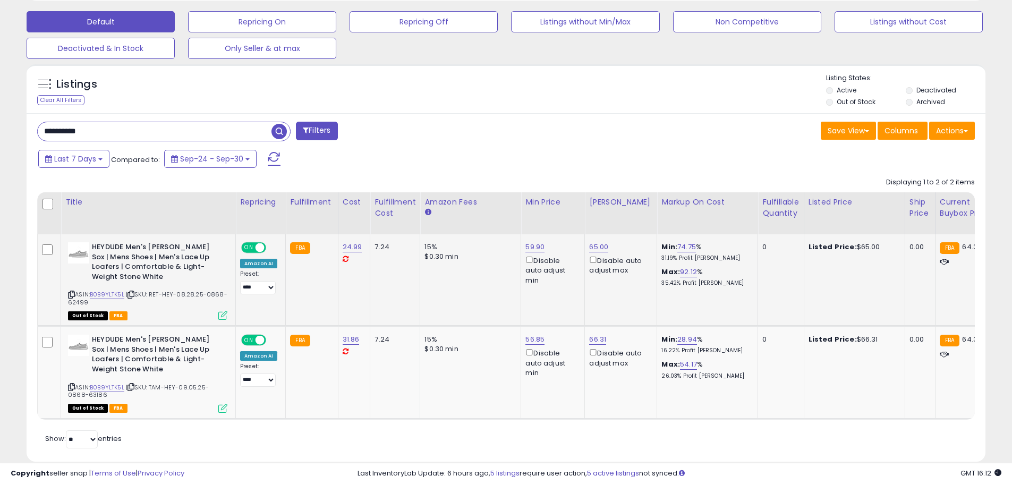
click at [280, 130] on span "button" at bounding box center [279, 131] width 15 height 15
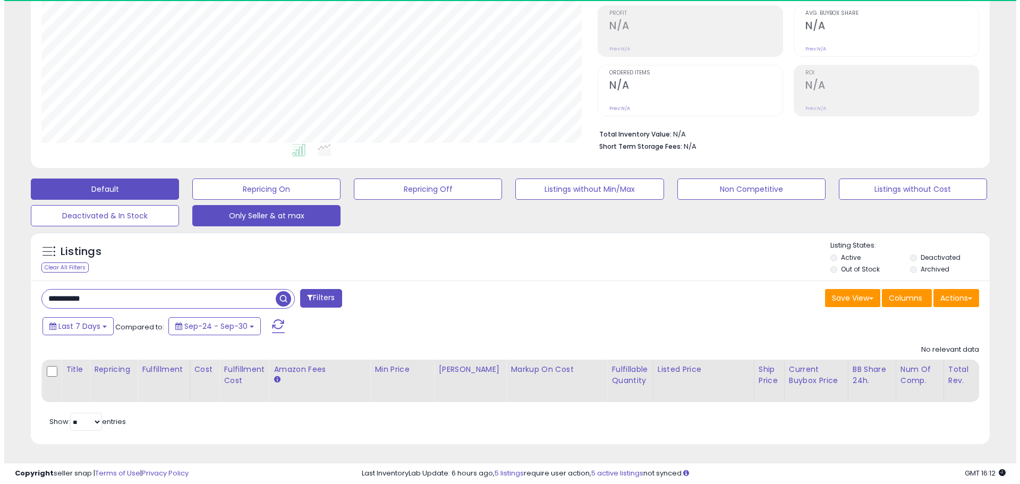
scroll to position [218, 556]
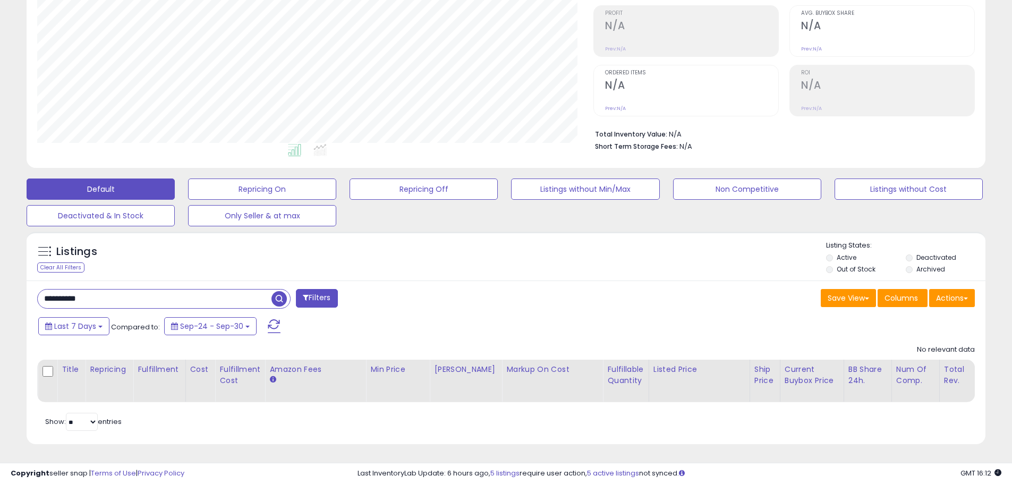
drag, startPoint x: 63, startPoint y: 280, endPoint x: 22, endPoint y: 280, distance: 40.9
click at [21, 280] on div "Listings Clear All Filters" at bounding box center [506, 341] width 975 height 231
paste input "text"
type input "**********"
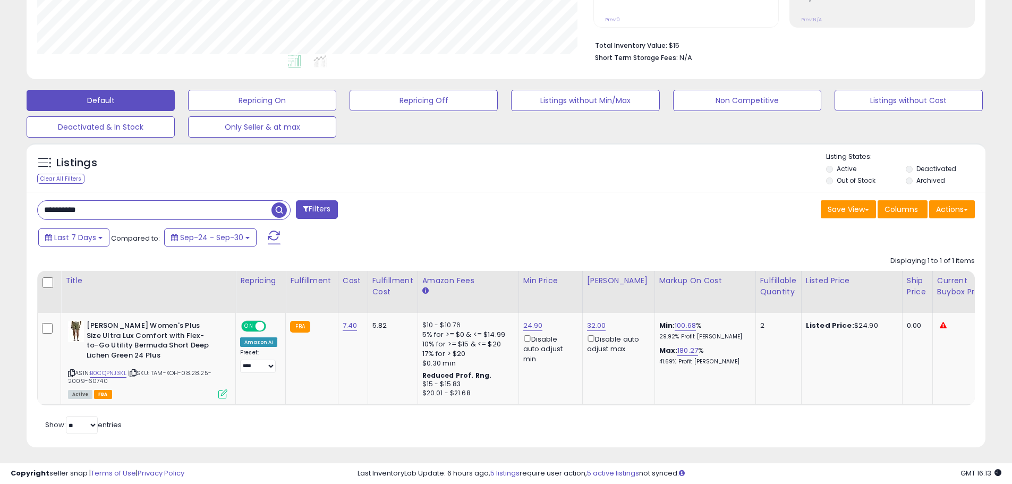
scroll to position [256, 0]
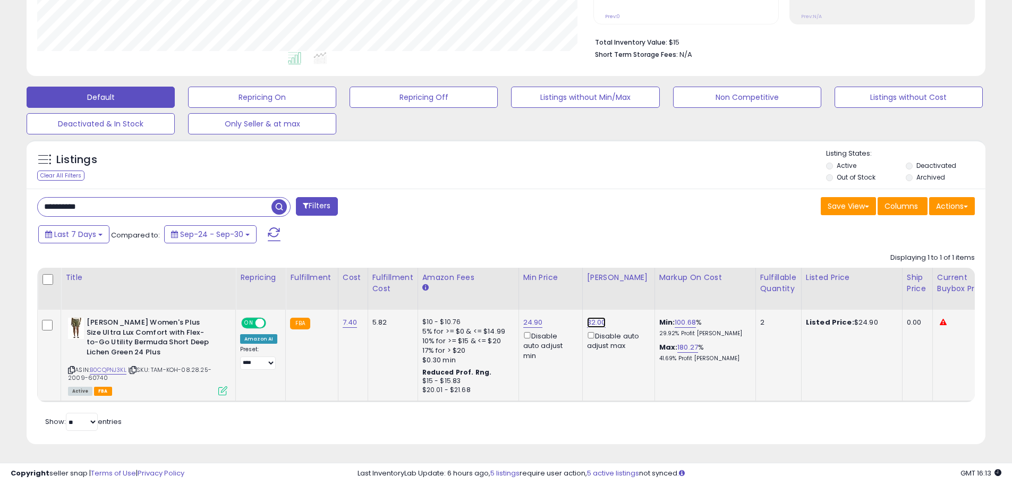
click at [589, 317] on link "32.00" at bounding box center [596, 322] width 19 height 11
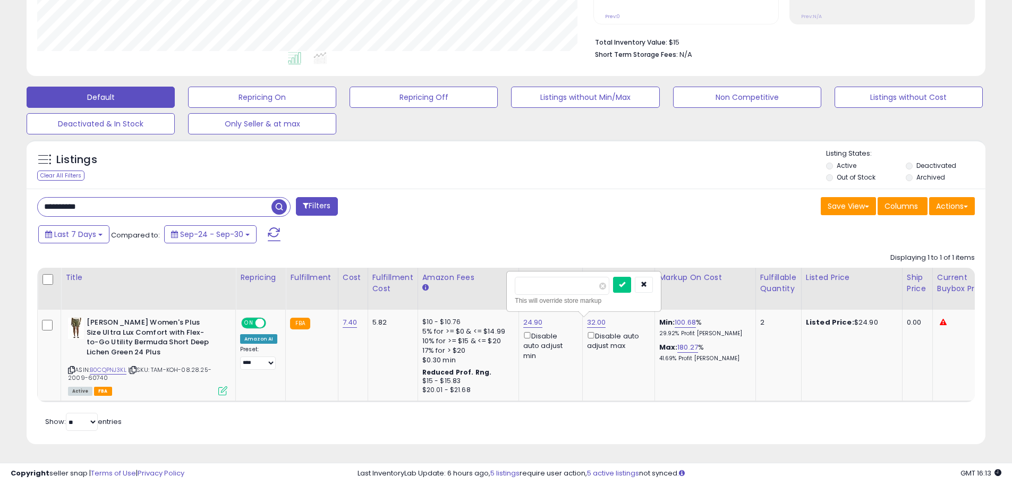
drag, startPoint x: 558, startPoint y: 279, endPoint x: 256, endPoint y: 242, distance: 304.6
click at [265, 248] on div "Displaying 1 to 1 of 1 items Title Repricing" at bounding box center [506, 325] width 938 height 155
type input "*****"
click button "submit" at bounding box center [622, 285] width 18 height 16
drag, startPoint x: 131, startPoint y: 200, endPoint x: 15, endPoint y: 201, distance: 115.3
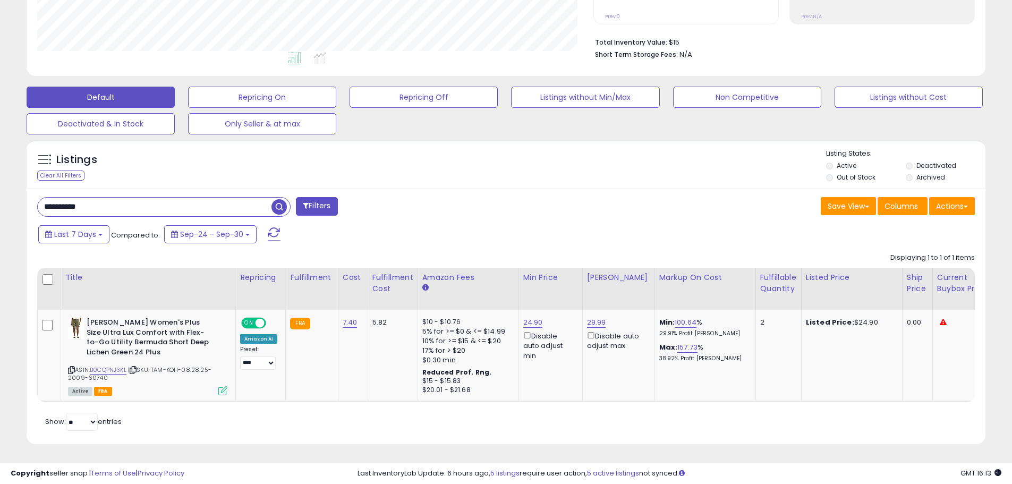
click at [16, 200] on div "**********" at bounding box center [506, 127] width 1002 height 661
paste input "text"
type input "**********"
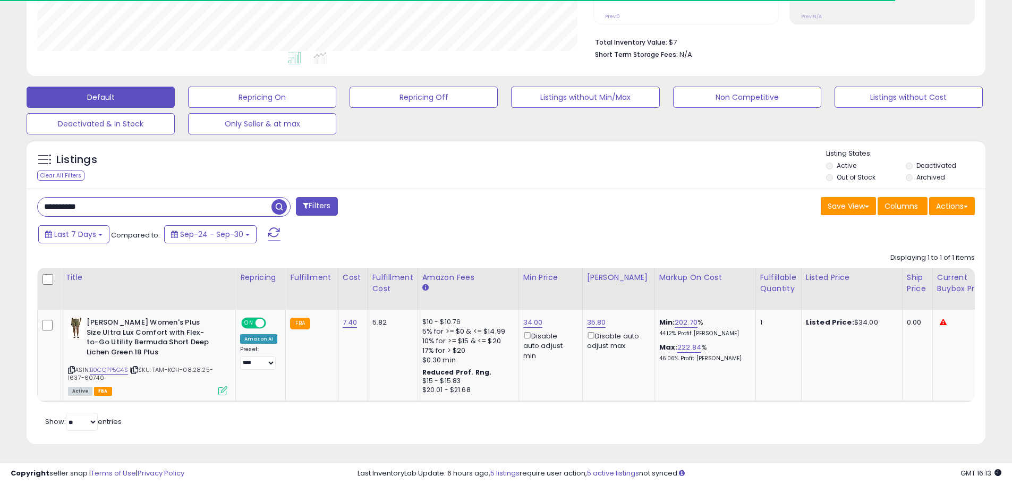
scroll to position [218, 556]
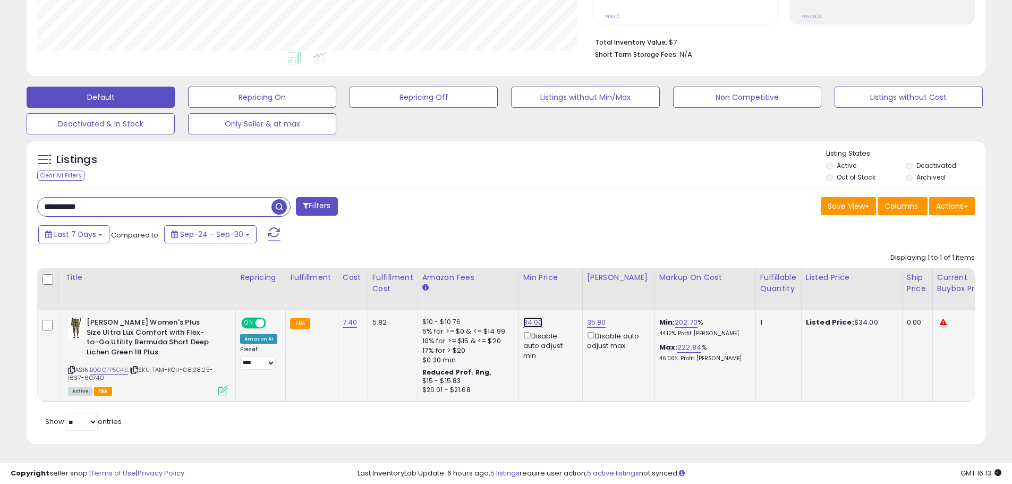
click at [528, 317] on link "34.00" at bounding box center [533, 322] width 20 height 11
drag, startPoint x: 504, startPoint y: 278, endPoint x: 155, endPoint y: 261, distance: 349.5
click at [185, 258] on div "Displaying 1 to 1 of 1 items Title Repricing" at bounding box center [506, 325] width 938 height 155
type input "**"
click button "submit" at bounding box center [559, 285] width 18 height 16
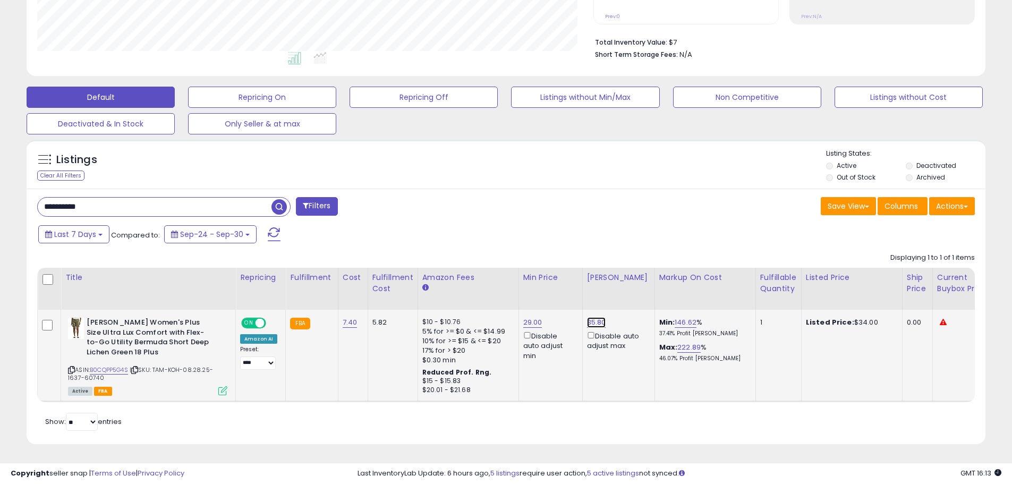
click at [596, 317] on link "35.80" at bounding box center [596, 322] width 19 height 11
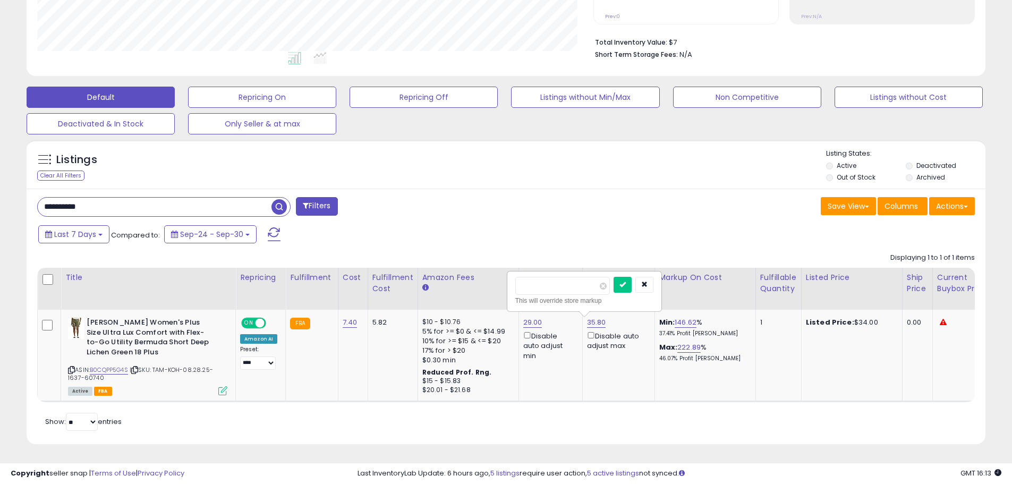
drag, startPoint x: 545, startPoint y: 279, endPoint x: 12, endPoint y: 235, distance: 535.3
click at [213, 248] on div "Displaying 1 to 1 of 1 items Title Repricing" at bounding box center [506, 325] width 938 height 155
type input "****"
click button "submit" at bounding box center [623, 285] width 18 height 16
drag, startPoint x: 113, startPoint y: 198, endPoint x: -6, endPoint y: 190, distance: 119.3
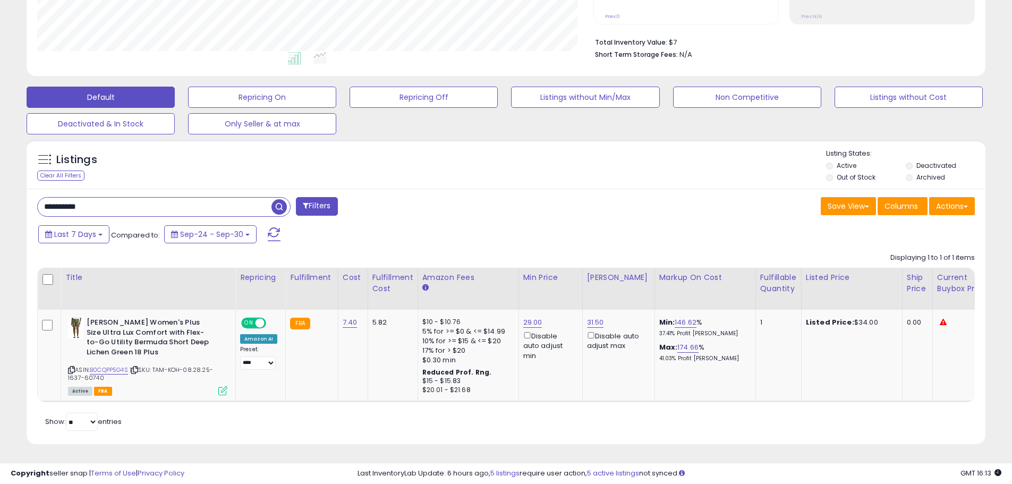
paste input "text"
type input "**********"
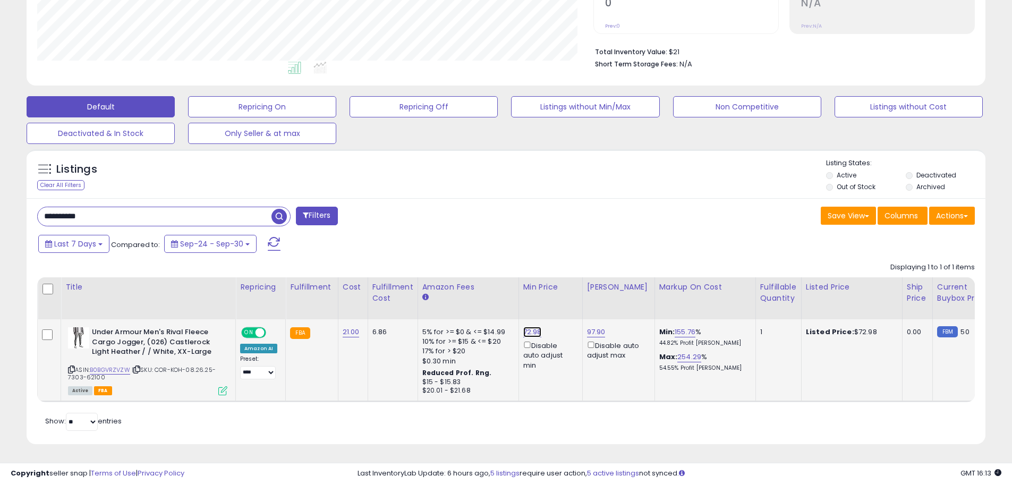
click at [529, 327] on link "72.98" at bounding box center [532, 332] width 19 height 11
drag, startPoint x: 479, startPoint y: 285, endPoint x: 311, endPoint y: 281, distance: 168.0
click at [322, 280] on table "Title Repricing" at bounding box center [845, 339] width 1617 height 125
type input "**"
click button "submit" at bounding box center [559, 294] width 18 height 16
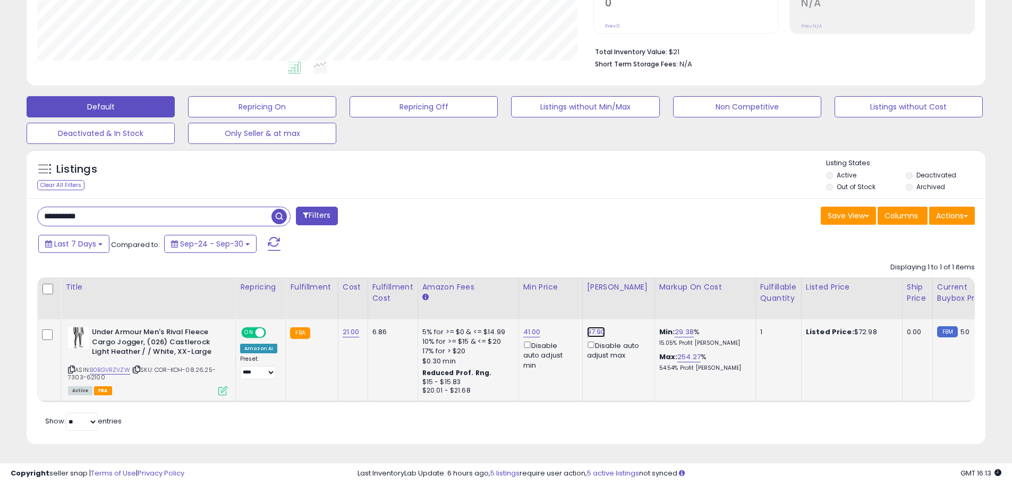
click at [592, 327] on link "97.90" at bounding box center [596, 332] width 19 height 11
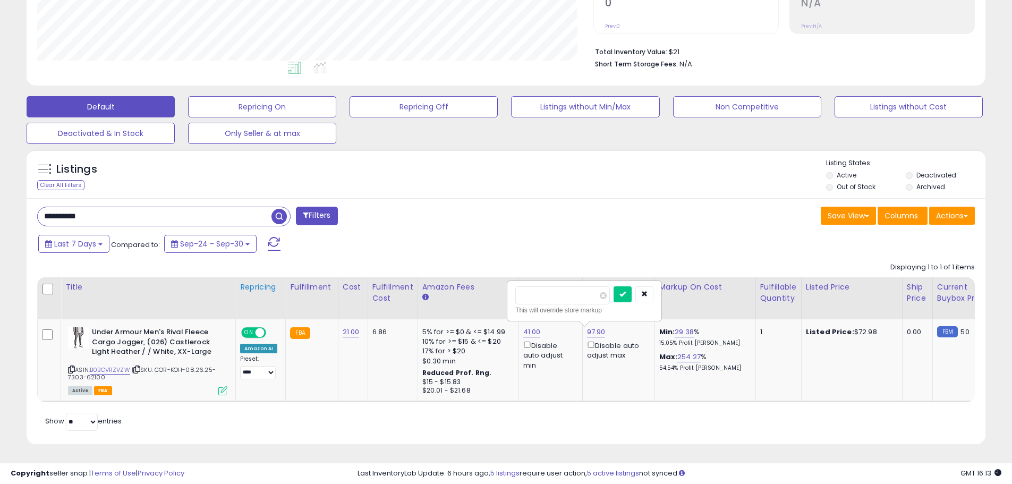
drag, startPoint x: 565, startPoint y: 285, endPoint x: 239, endPoint y: 270, distance: 326.6
click at [253, 277] on table "Title Repricing" at bounding box center [845, 339] width 1617 height 125
type input "**"
click button "submit" at bounding box center [623, 294] width 18 height 16
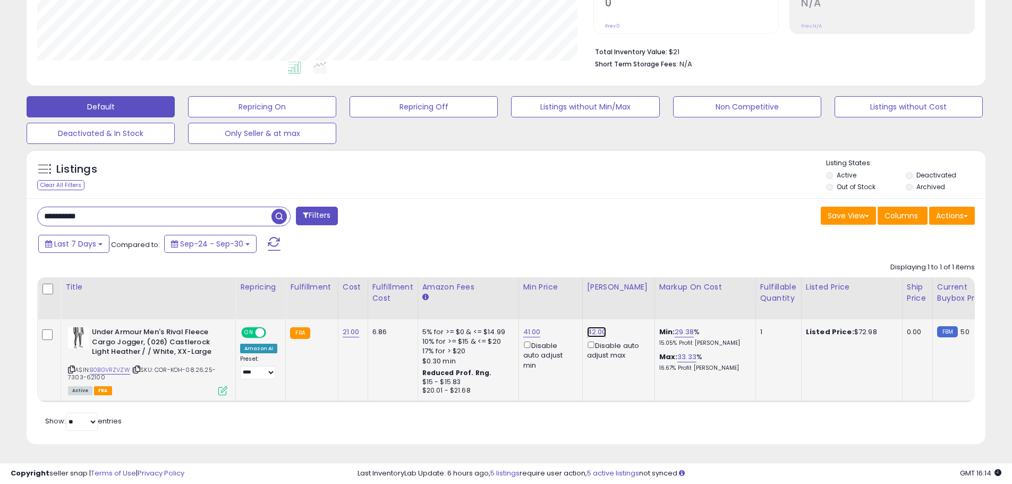
click at [598, 327] on link "42.00" at bounding box center [597, 332] width 20 height 11
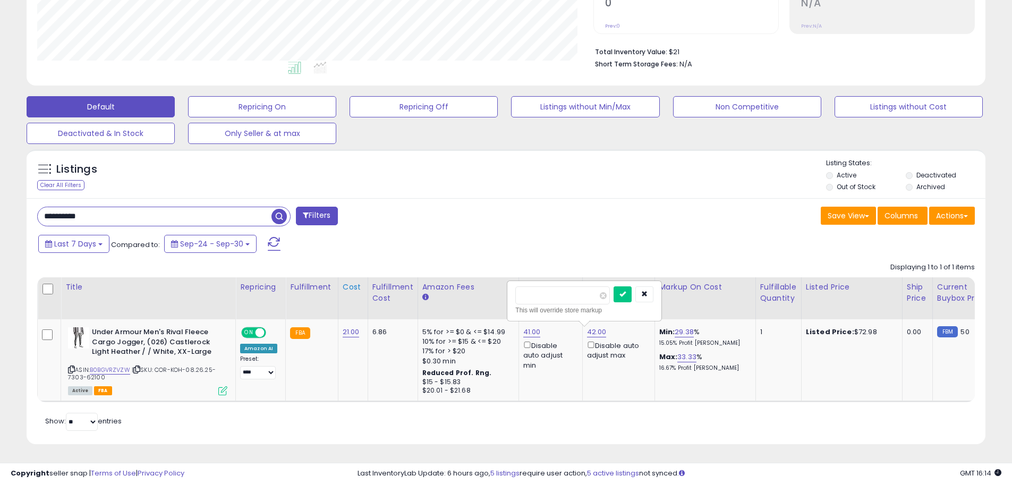
drag, startPoint x: 554, startPoint y: 290, endPoint x: 344, endPoint y: 269, distance: 210.9
click at [369, 277] on table "Title Repricing" at bounding box center [845, 339] width 1617 height 125
type input "*****"
click button "submit" at bounding box center [623, 294] width 18 height 16
drag, startPoint x: 128, startPoint y: 209, endPoint x: 25, endPoint y: 213, distance: 102.6
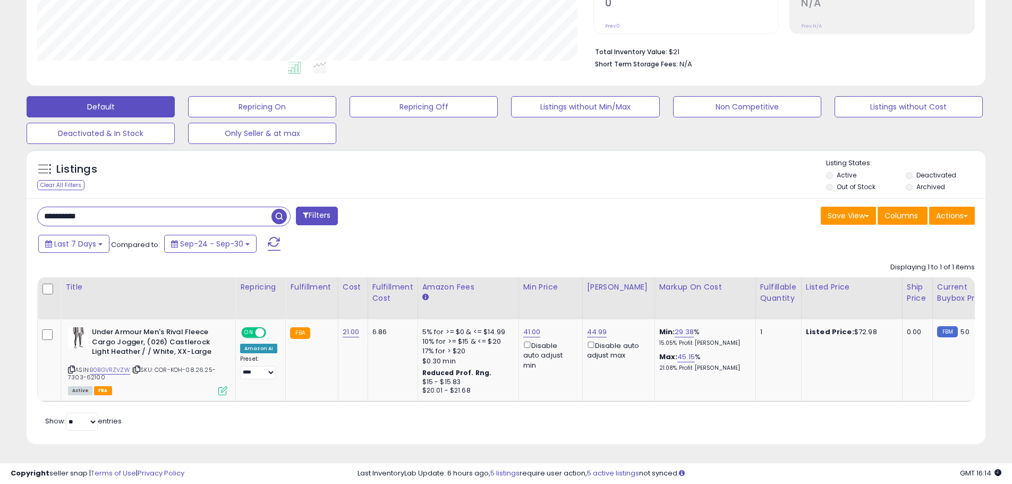
click at [25, 210] on div "Listings Clear All Filters" at bounding box center [506, 301] width 975 height 314
paste input "text"
click at [284, 209] on span "button" at bounding box center [279, 216] width 15 height 15
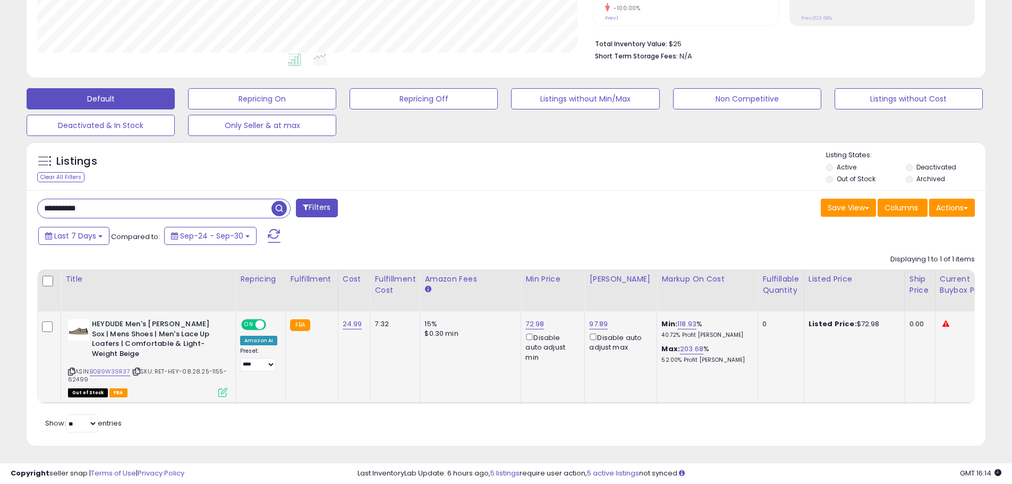
drag, startPoint x: 90, startPoint y: 359, endPoint x: 129, endPoint y: 361, distance: 38.3
click at [129, 361] on div "ASIN: B0B9W39R37 | SKU: RET-HEY-08.28.25-1155-62499 Out of Stock FBA" at bounding box center [147, 357] width 159 height 77
copy div "B0B9W39R37"
drag, startPoint x: 109, startPoint y: 204, endPoint x: 20, endPoint y: 213, distance: 90.3
click at [20, 213] on div "Listings Clear All Filters" at bounding box center [506, 298] width 975 height 324
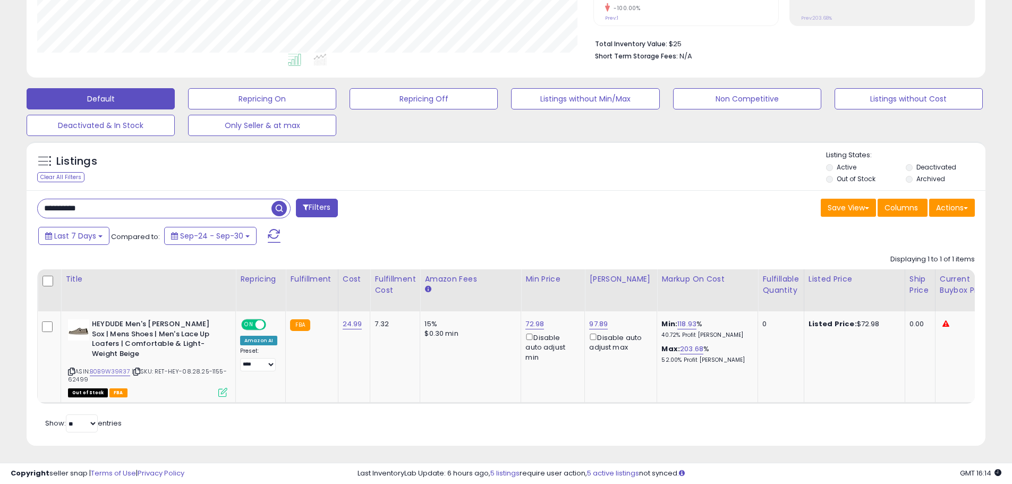
paste input "text"
drag, startPoint x: 280, startPoint y: 208, endPoint x: 164, endPoint y: 206, distance: 115.9
click at [279, 208] on span "button" at bounding box center [279, 208] width 15 height 15
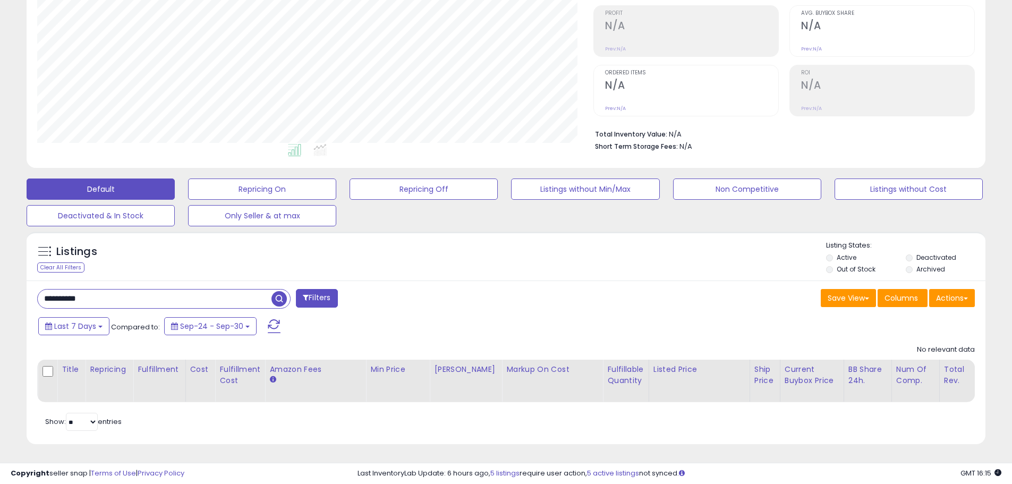
drag, startPoint x: 124, startPoint y: 287, endPoint x: 78, endPoint y: 293, distance: 47.2
click at [43, 281] on div "**********" at bounding box center [506, 363] width 959 height 164
paste input "text"
click at [275, 293] on span "button" at bounding box center [279, 298] width 15 height 15
drag, startPoint x: 71, startPoint y: 282, endPoint x: 30, endPoint y: 282, distance: 41.5
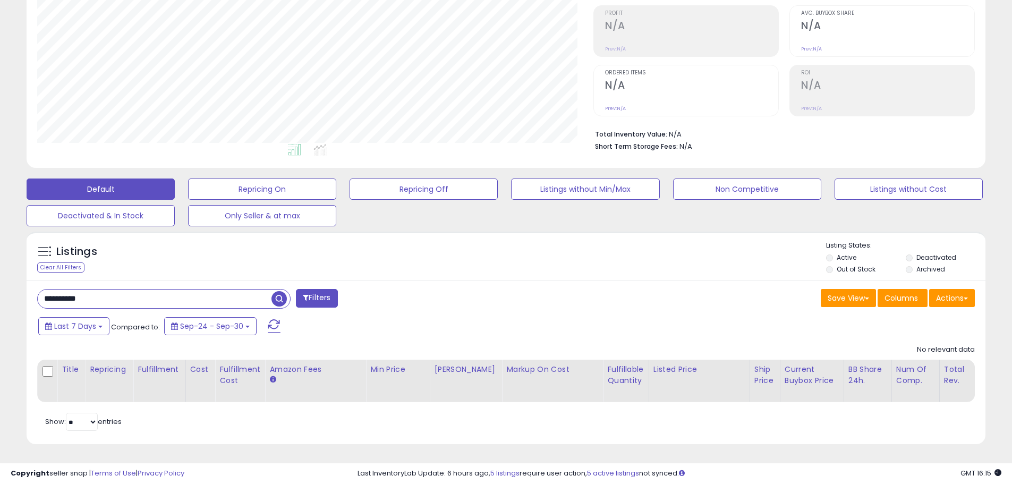
click at [30, 289] on div "**********" at bounding box center [267, 299] width 477 height 21
paste input "text"
type input "**********"
click at [281, 292] on span "button" at bounding box center [279, 298] width 15 height 15
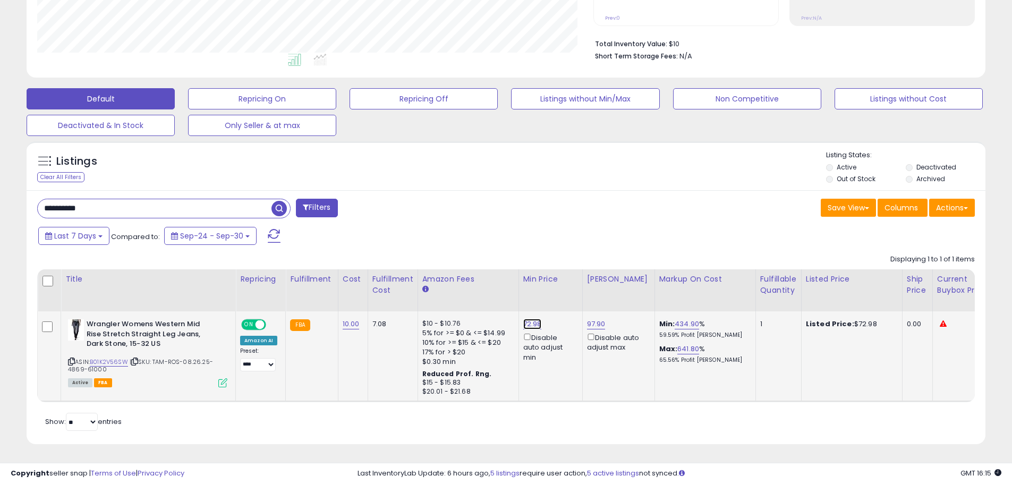
click at [524, 319] on link "72.98" at bounding box center [532, 324] width 19 height 11
drag, startPoint x: 489, startPoint y: 278, endPoint x: 148, endPoint y: 239, distance: 343.9
click at [168, 241] on div "**********" at bounding box center [506, 317] width 959 height 255
type input "*****"
click button "submit" at bounding box center [560, 286] width 18 height 16
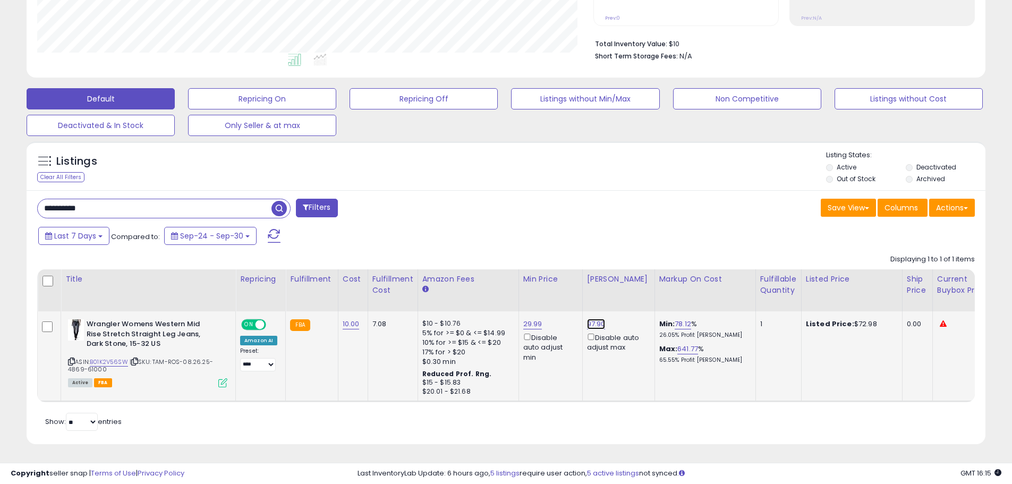
click at [590, 319] on link "97.90" at bounding box center [596, 324] width 19 height 11
drag, startPoint x: 558, startPoint y: 280, endPoint x: 151, endPoint y: 225, distance: 410.7
click at [274, 226] on div "**********" at bounding box center [506, 317] width 959 height 255
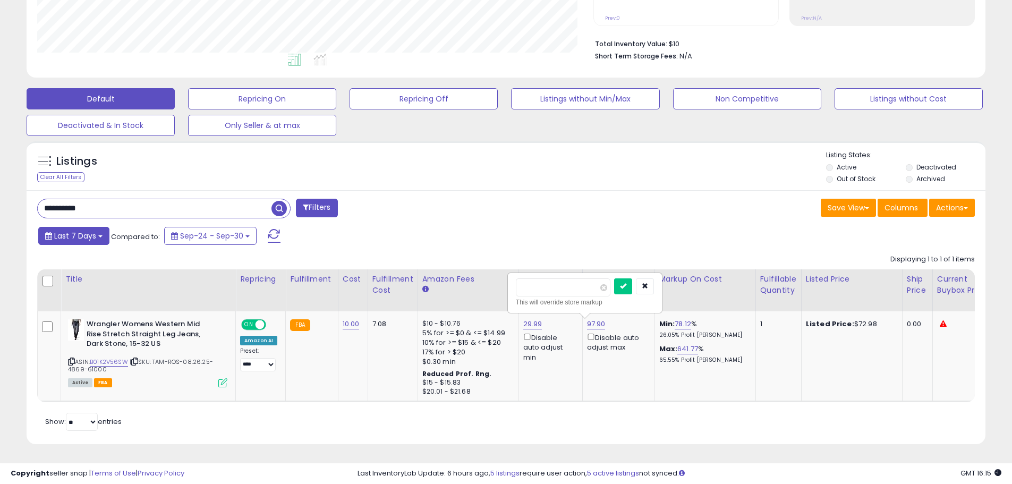
type input "*****"
click button "submit" at bounding box center [623, 286] width 18 height 16
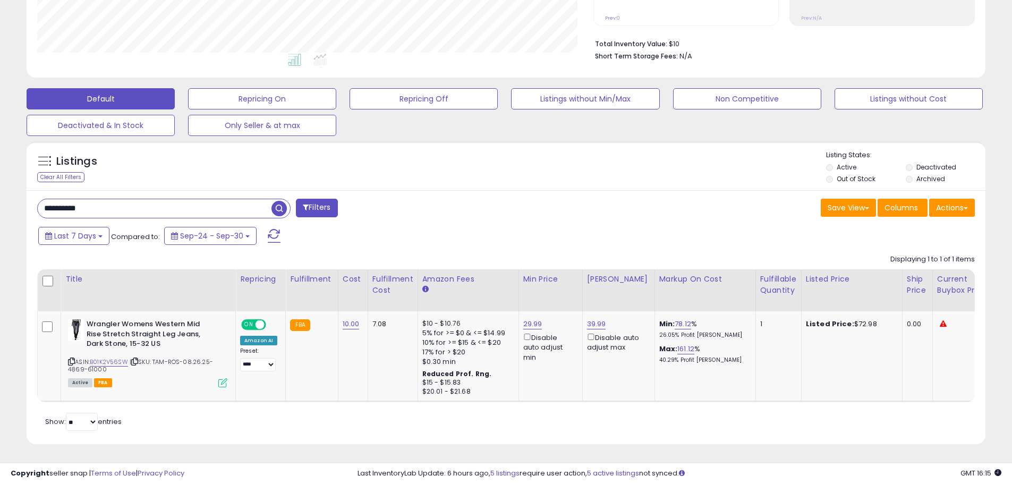
click at [128, 199] on input "**********" at bounding box center [155, 208] width 234 height 19
click at [126, 95] on button "Default" at bounding box center [101, 98] width 148 height 21
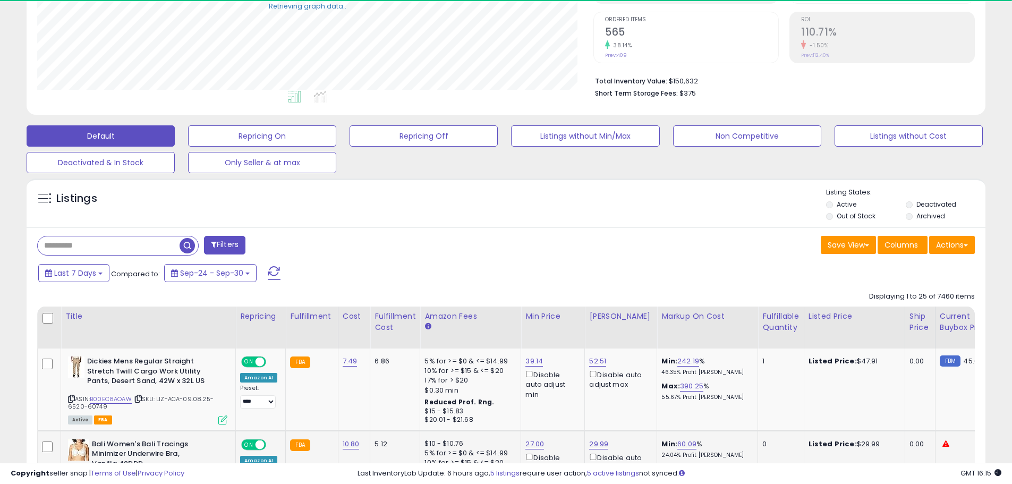
scroll to position [324, 0]
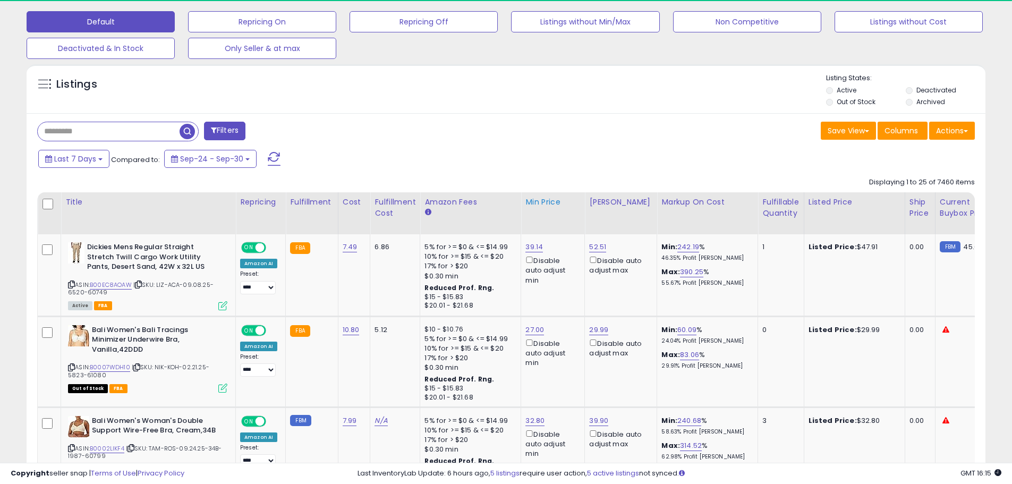
click at [534, 205] on div "Min Price" at bounding box center [553, 202] width 55 height 11
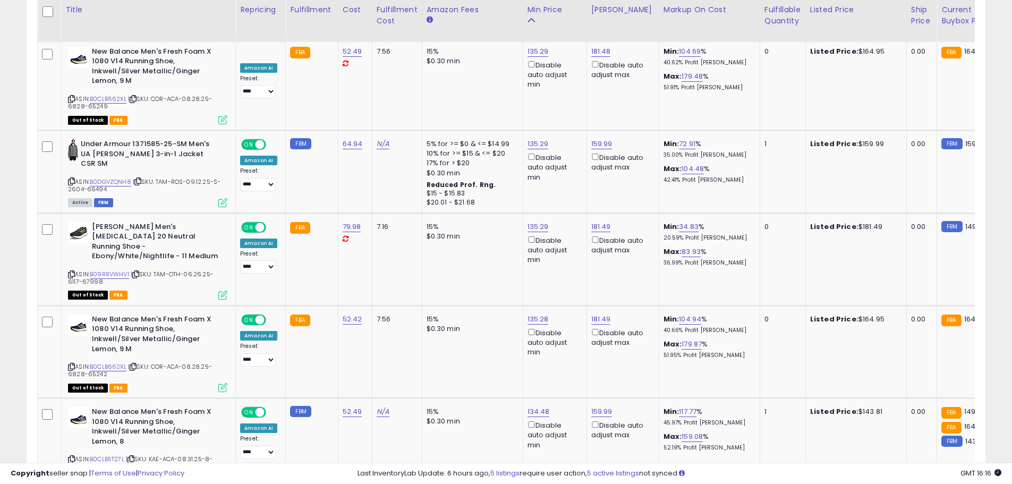
scroll to position [2309, 0]
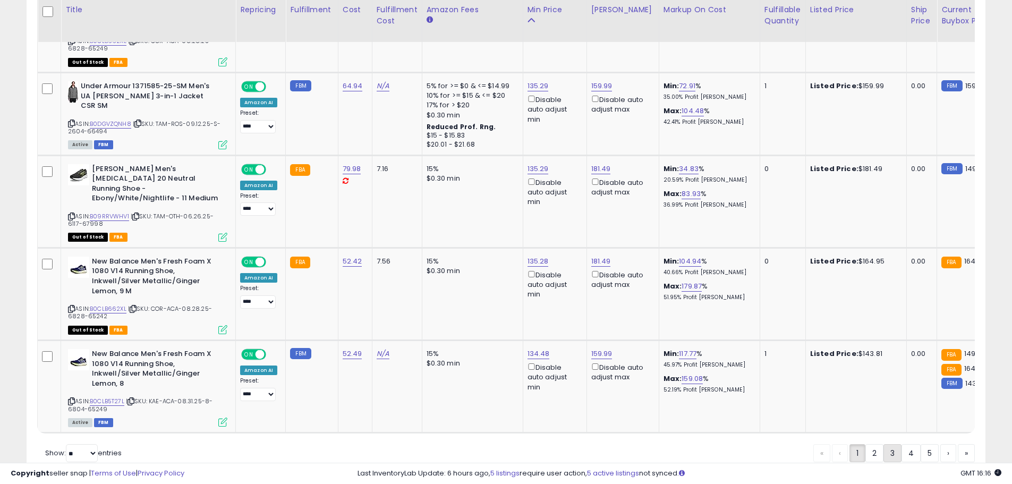
click at [887, 444] on link "3" at bounding box center [893, 453] width 18 height 18
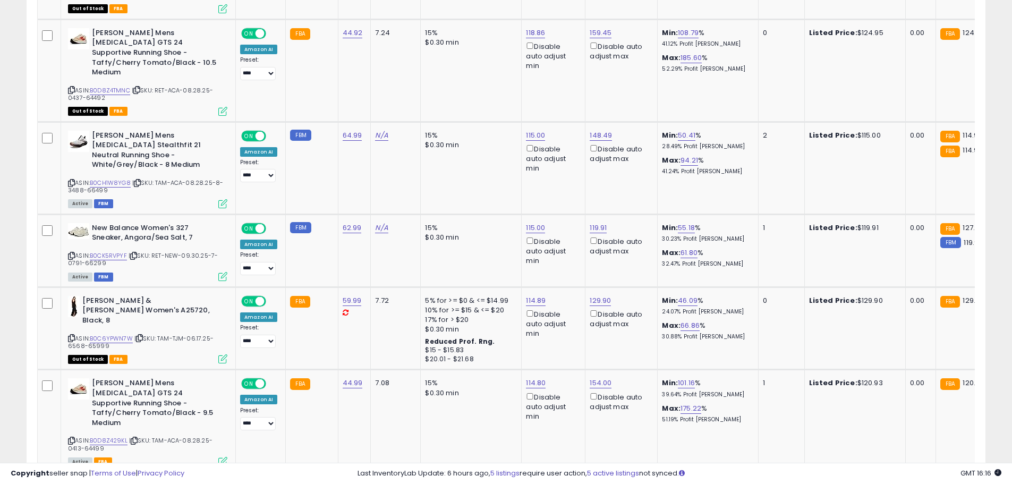
scroll to position [2269, 0]
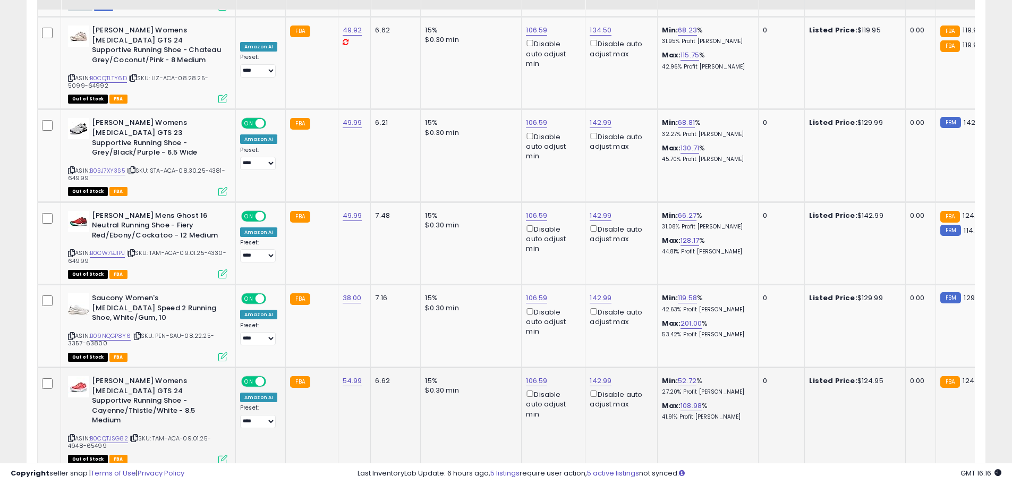
scroll to position [2191, 0]
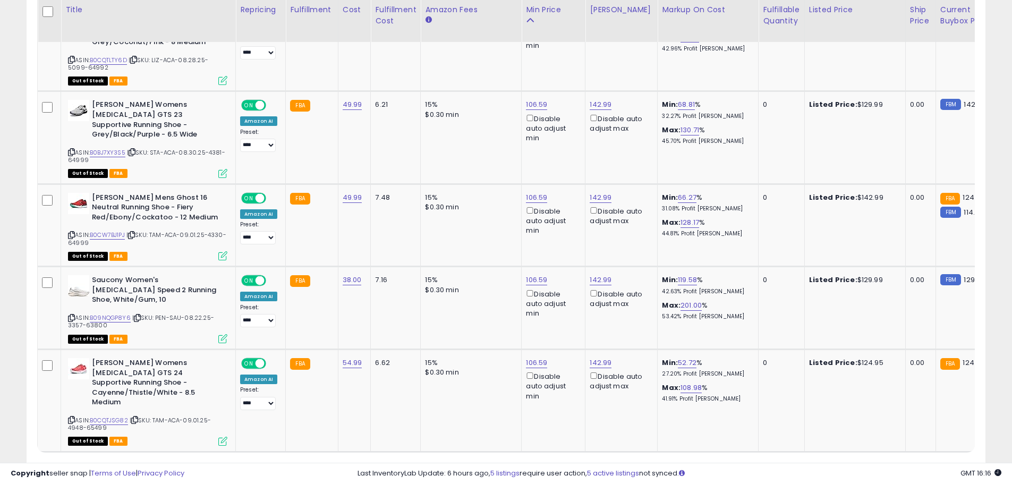
click at [922, 463] on link "7" at bounding box center [929, 472] width 19 height 18
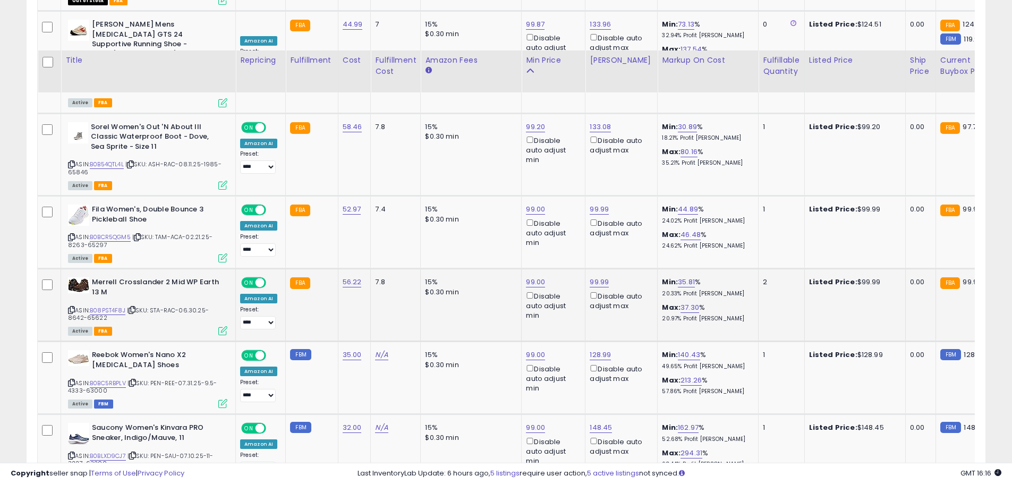
scroll to position [2113, 0]
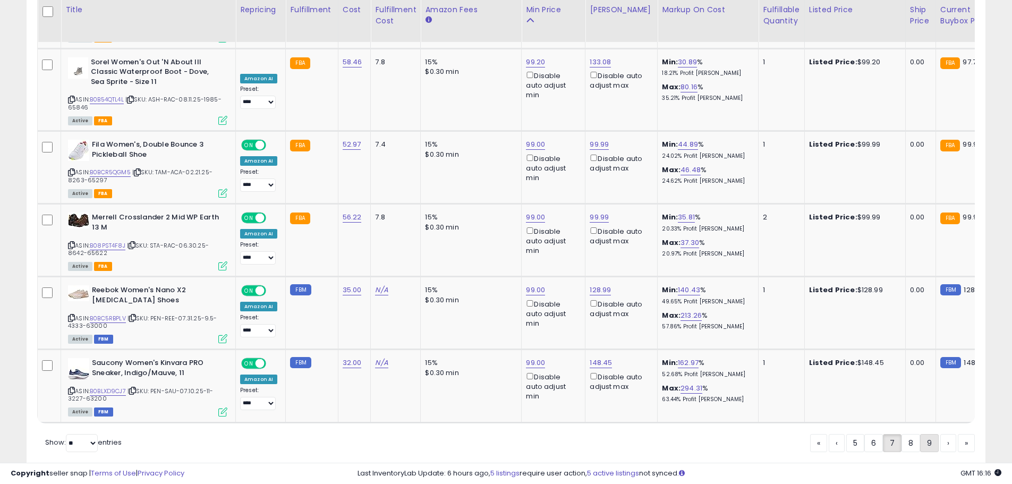
click at [927, 434] on link "9" at bounding box center [929, 443] width 19 height 18
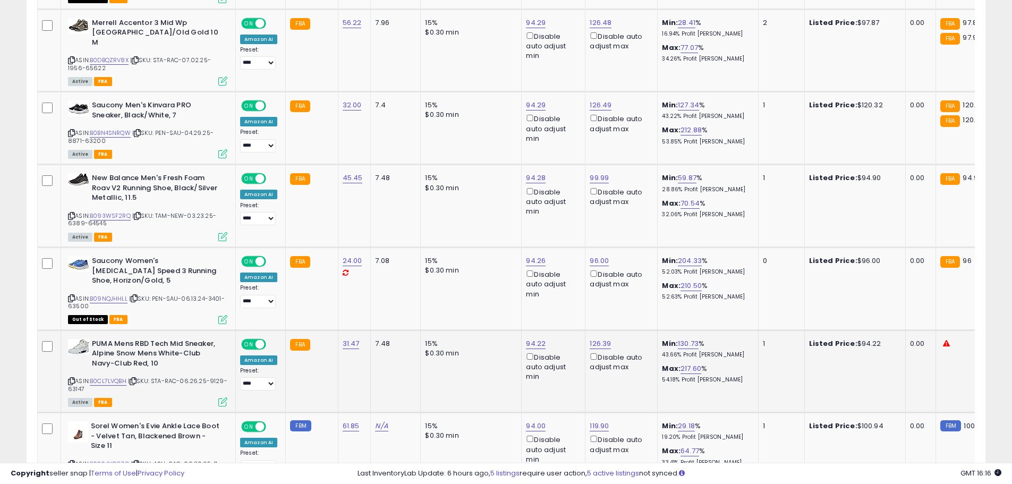
scroll to position [2133, 0]
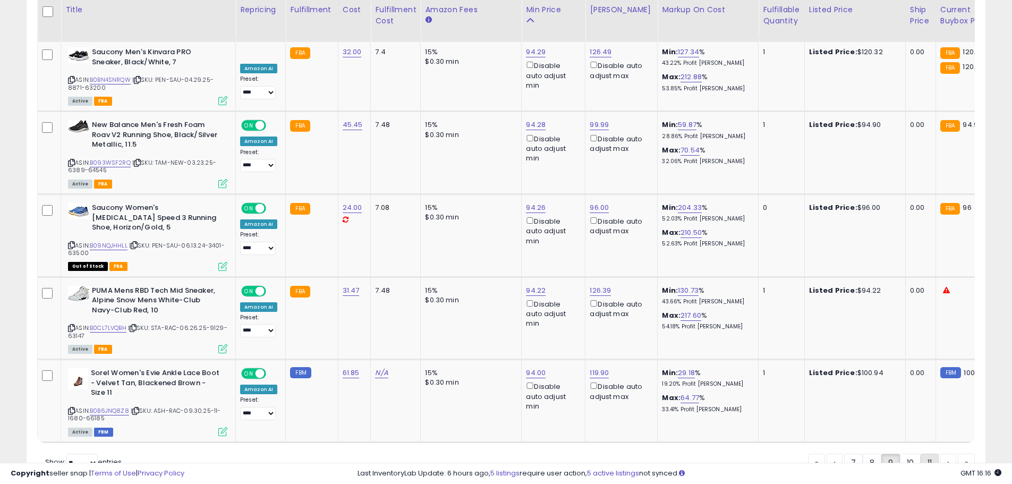
click at [928, 454] on link "11" at bounding box center [930, 463] width 18 height 18
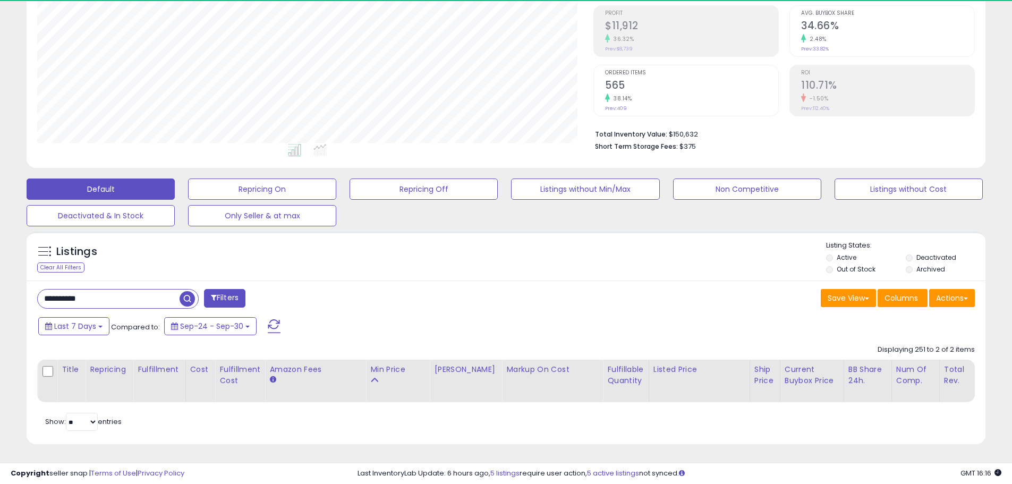
scroll to position [164, 0]
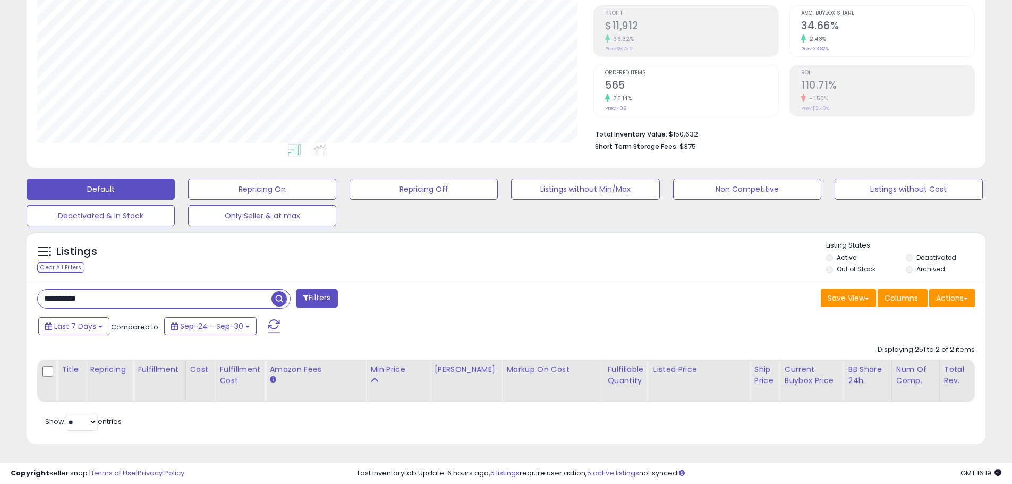
drag, startPoint x: 109, startPoint y: 290, endPoint x: 21, endPoint y: 285, distance: 88.3
click at [5, 284] on div "**********" at bounding box center [506, 173] width 1002 height 569
paste input "text"
click at [275, 291] on span "button" at bounding box center [279, 298] width 15 height 15
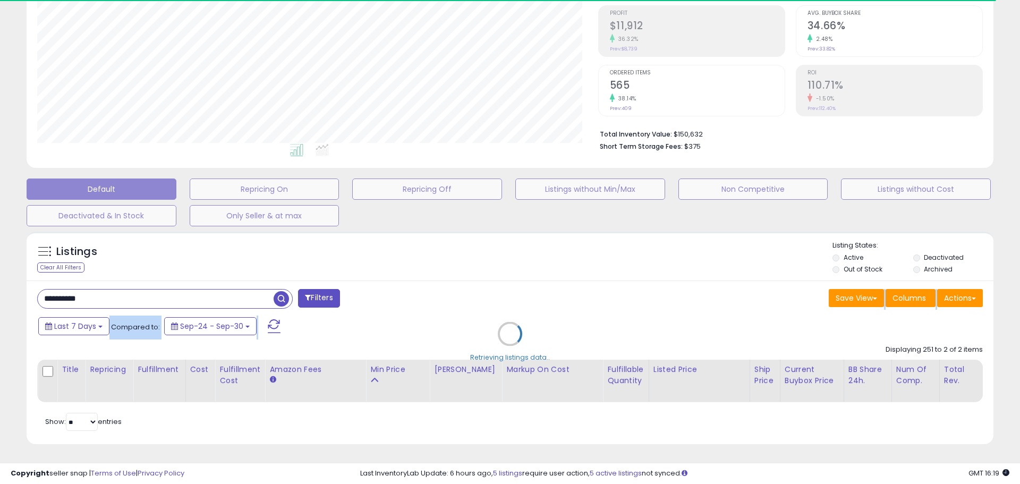
drag, startPoint x: 93, startPoint y: 289, endPoint x: 15, endPoint y: 292, distance: 78.2
click at [15, 292] on div "**********" at bounding box center [510, 173] width 1010 height 569
click at [129, 294] on div "Retrieving listings data.." at bounding box center [510, 341] width 983 height 231
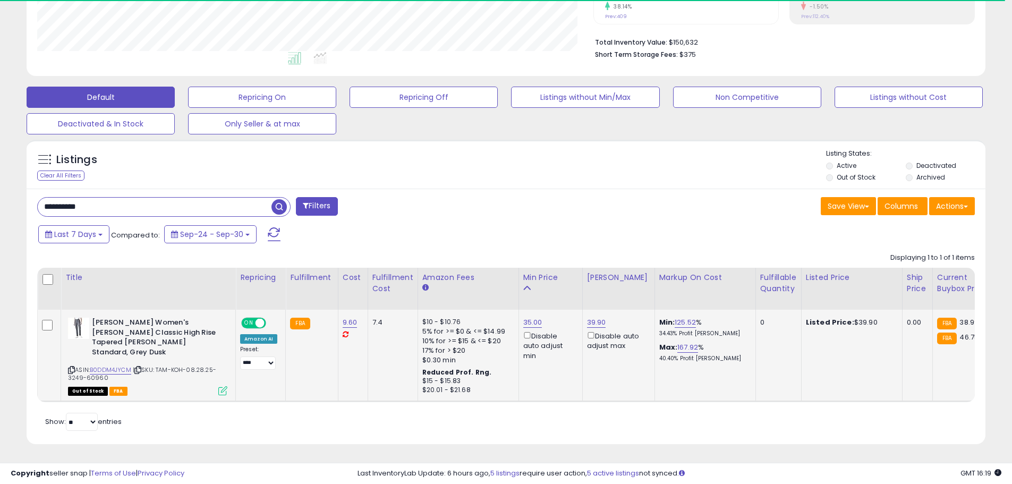
scroll to position [255, 0]
drag, startPoint x: 106, startPoint y: 200, endPoint x: 13, endPoint y: 189, distance: 93.7
click at [13, 189] on div "**********" at bounding box center [506, 127] width 1002 height 661
paste input "text"
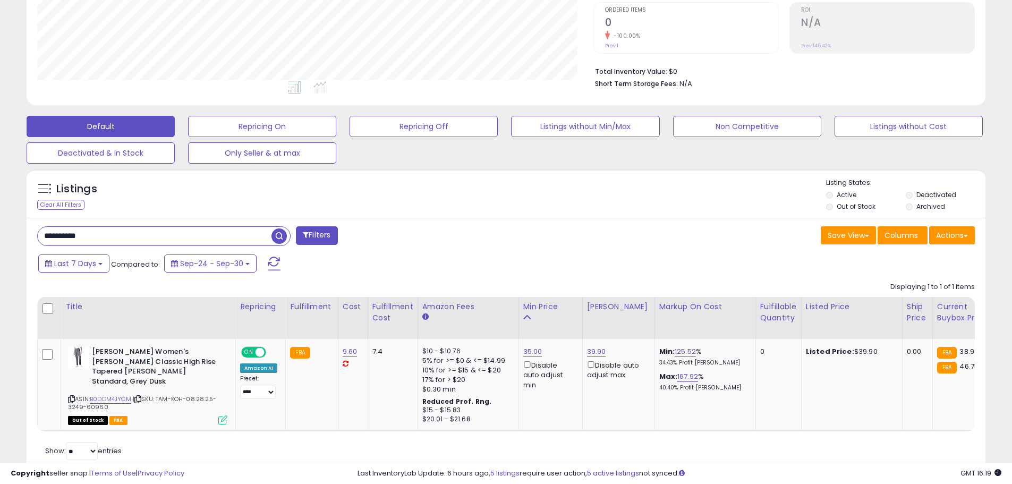
scroll to position [218, 556]
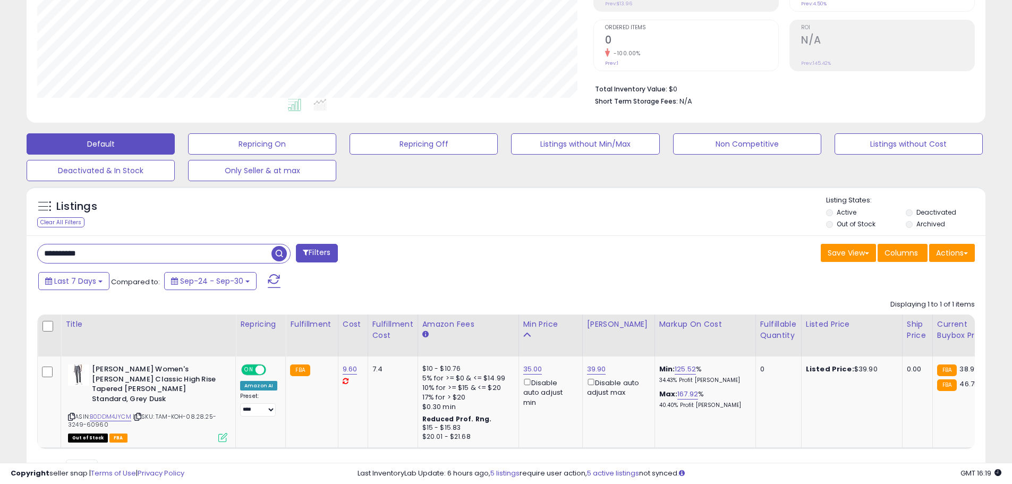
click at [276, 253] on span "button" at bounding box center [279, 253] width 15 height 15
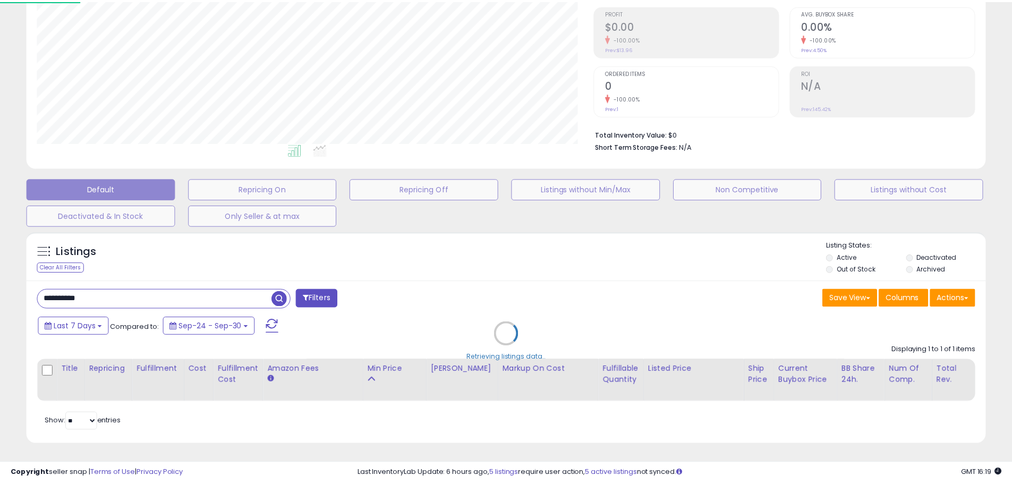
scroll to position [218, 561]
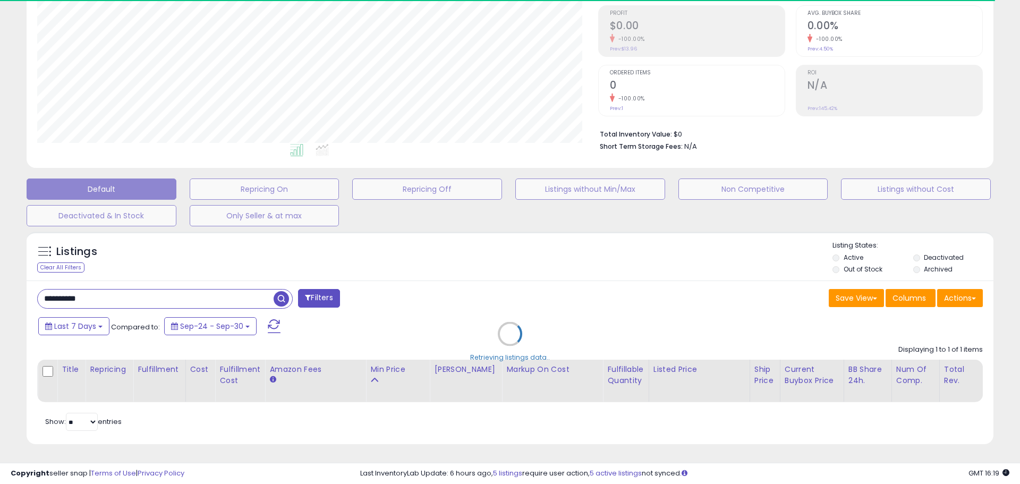
click at [92, 287] on div "Retrieving listings data.." at bounding box center [510, 341] width 983 height 231
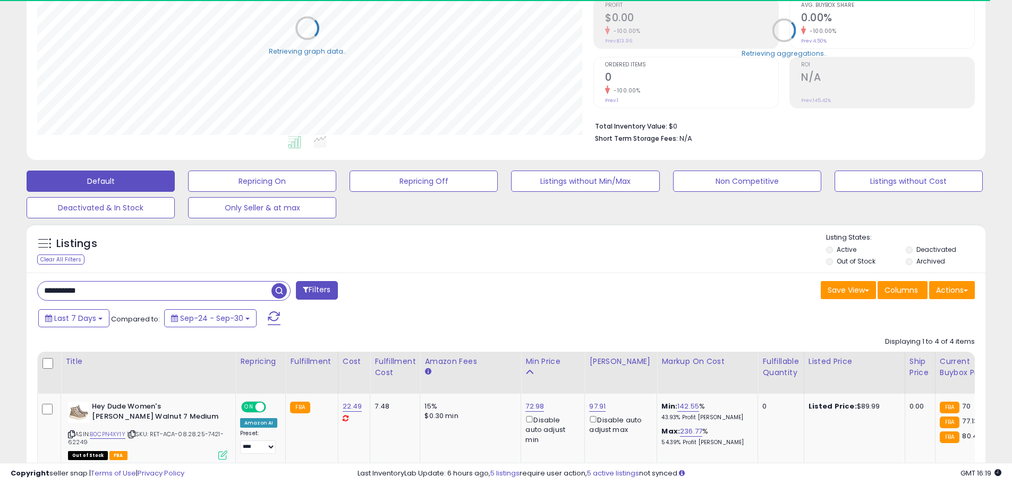
scroll to position [531174, 530836]
drag, startPoint x: 96, startPoint y: 292, endPoint x: -17, endPoint y: 293, distance: 112.7
click at [0, 293] on html "Unable to login Retrieving listings data.. has not yet accepted the Terms of Us…" at bounding box center [506, 78] width 1012 height 484
paste input "text"
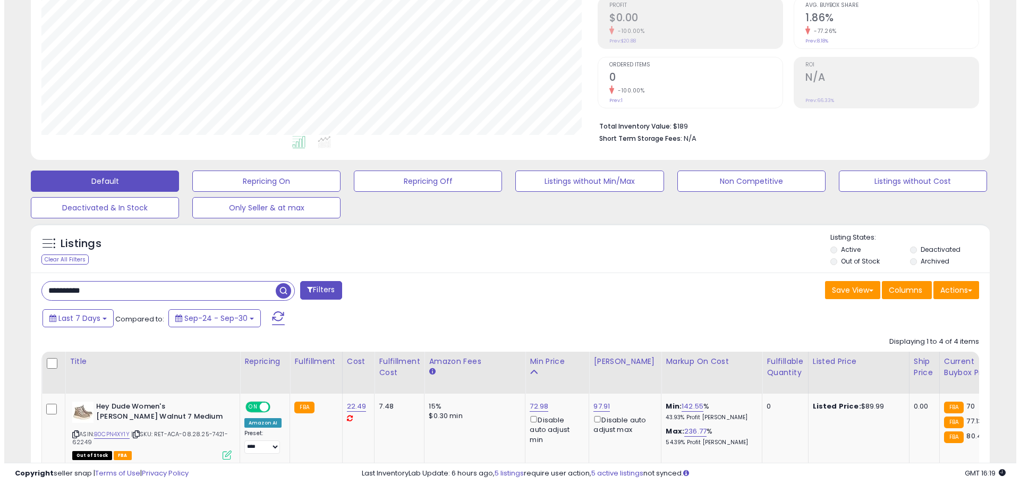
scroll to position [218, 556]
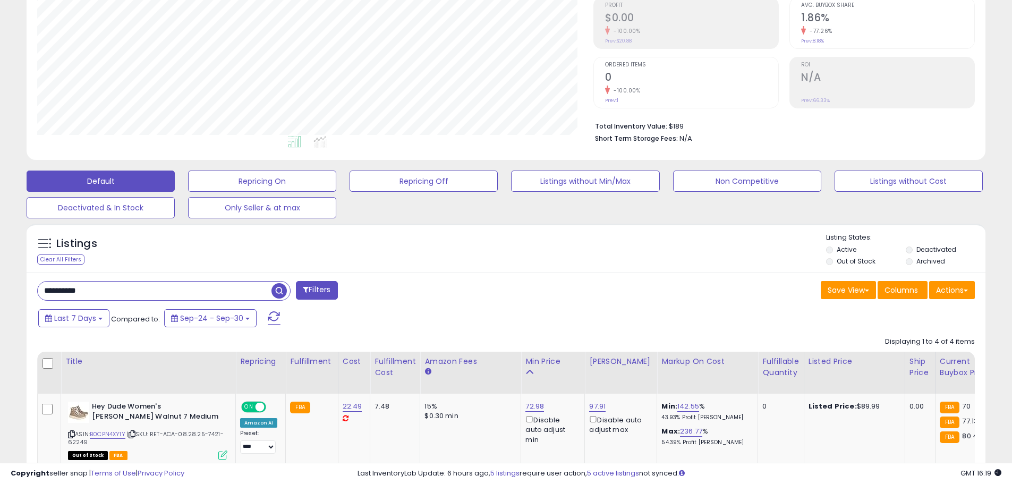
type input "**********"
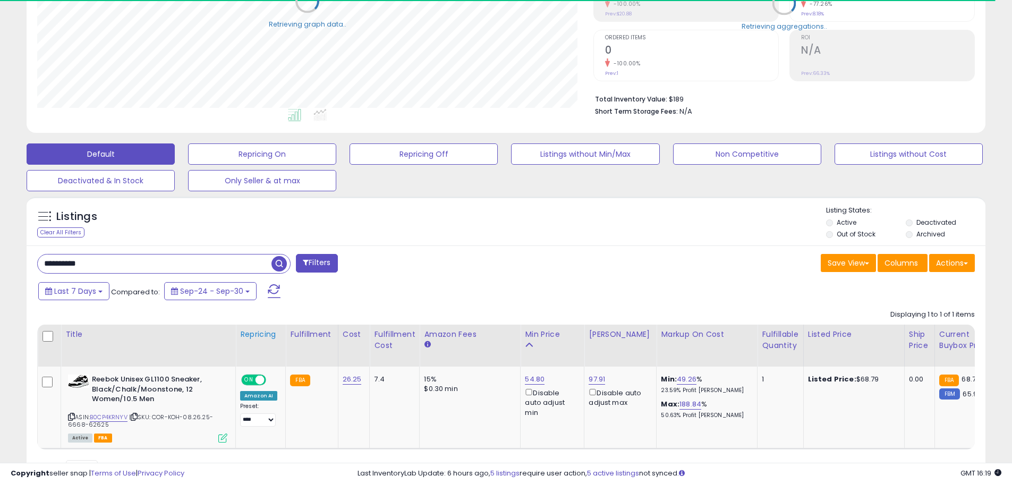
scroll to position [217, 0]
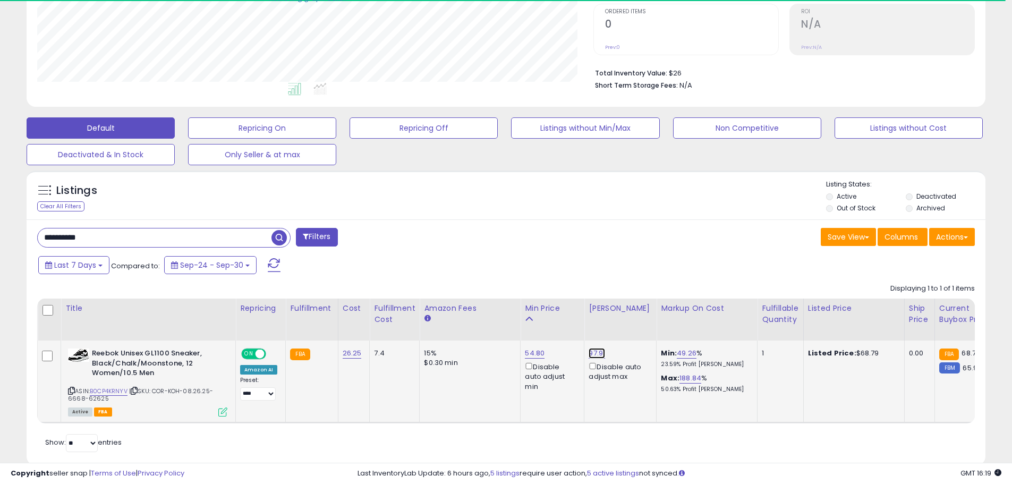
click at [589, 353] on link "97.91" at bounding box center [597, 353] width 16 height 11
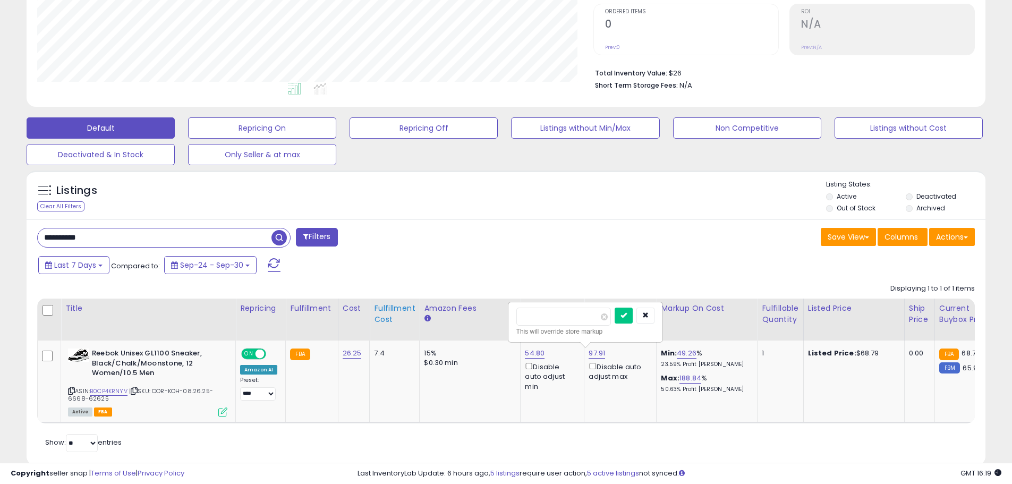
scroll to position [218, 556]
drag, startPoint x: 553, startPoint y: 319, endPoint x: 403, endPoint y: 307, distance: 149.8
click at [404, 307] on table "Title Repricing" at bounding box center [846, 361] width 1619 height 125
type input "*****"
click button "submit" at bounding box center [624, 316] width 18 height 16
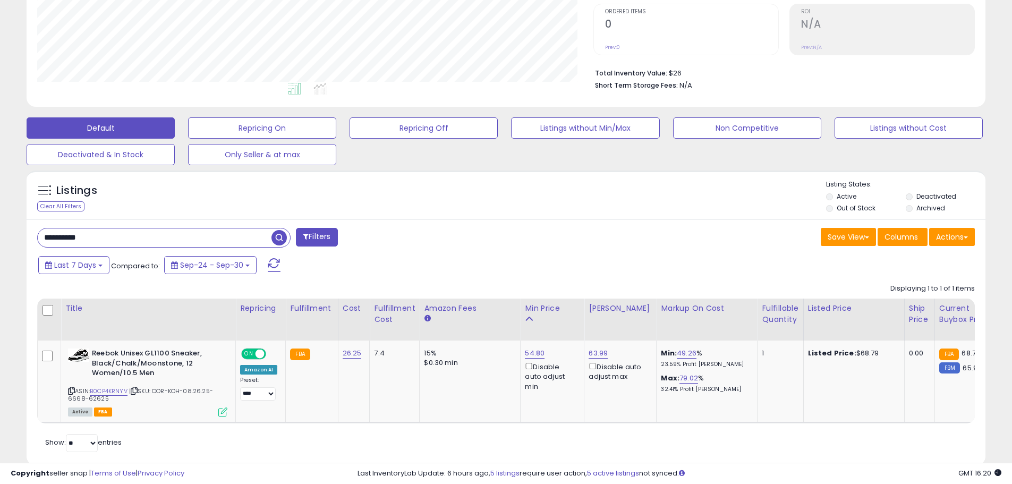
drag, startPoint x: 40, startPoint y: 231, endPoint x: -31, endPoint y: 226, distance: 71.9
click at [0, 226] on html "Unable to login Retrieving listings data.. has not yet accepted the Terms of Us…" at bounding box center [506, 25] width 1012 height 484
paste input "text"
click at [279, 239] on span "button" at bounding box center [279, 237] width 15 height 15
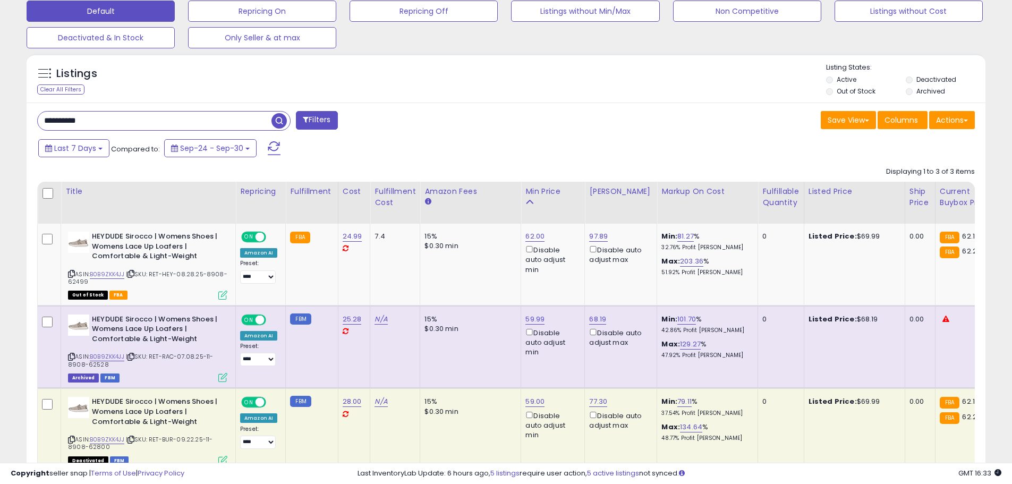
scroll to position [377, 0]
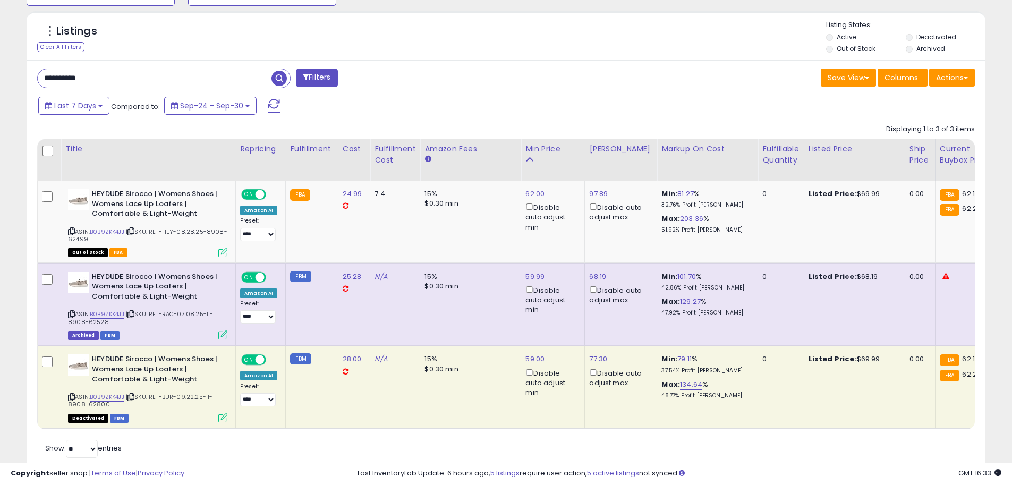
drag, startPoint x: 107, startPoint y: 79, endPoint x: 24, endPoint y: 72, distance: 83.7
click at [24, 72] on div "Listings Clear All Filters" at bounding box center [506, 245] width 975 height 479
paste input "text"
click at [278, 81] on span "button" at bounding box center [279, 78] width 15 height 15
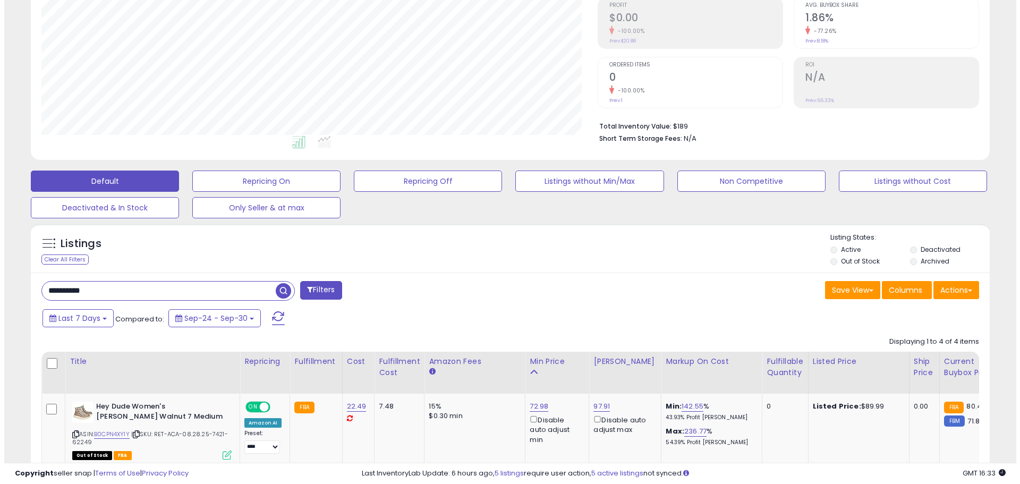
scroll to position [218, 556]
drag, startPoint x: 137, startPoint y: 290, endPoint x: 66, endPoint y: 289, distance: 70.2
click at [36, 297] on div "**********" at bounding box center [267, 291] width 477 height 21
paste input "text"
click at [280, 287] on span "button" at bounding box center [279, 290] width 15 height 15
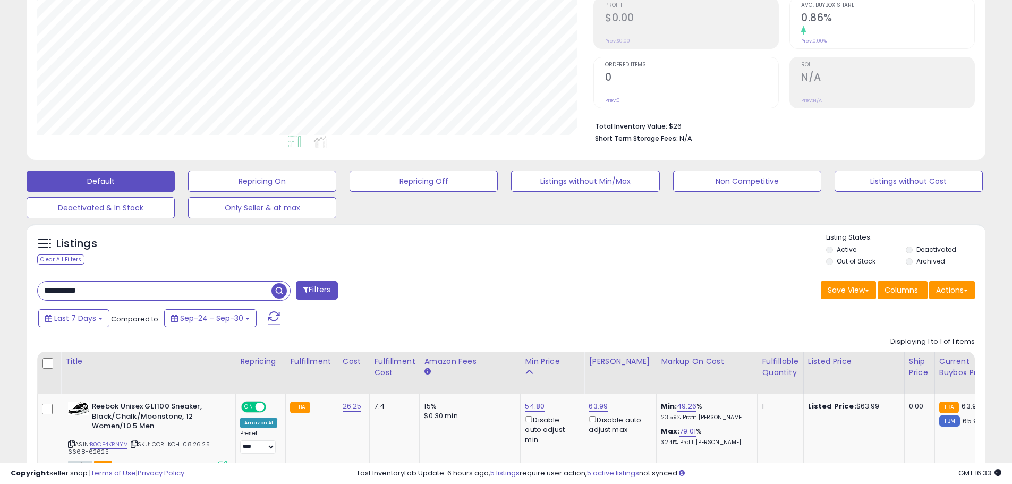
drag, startPoint x: 103, startPoint y: 286, endPoint x: 34, endPoint y: 290, distance: 69.2
click at [26, 290] on div "Listings Clear All Filters" at bounding box center [506, 375] width 975 height 314
paste input "text"
type input "**********"
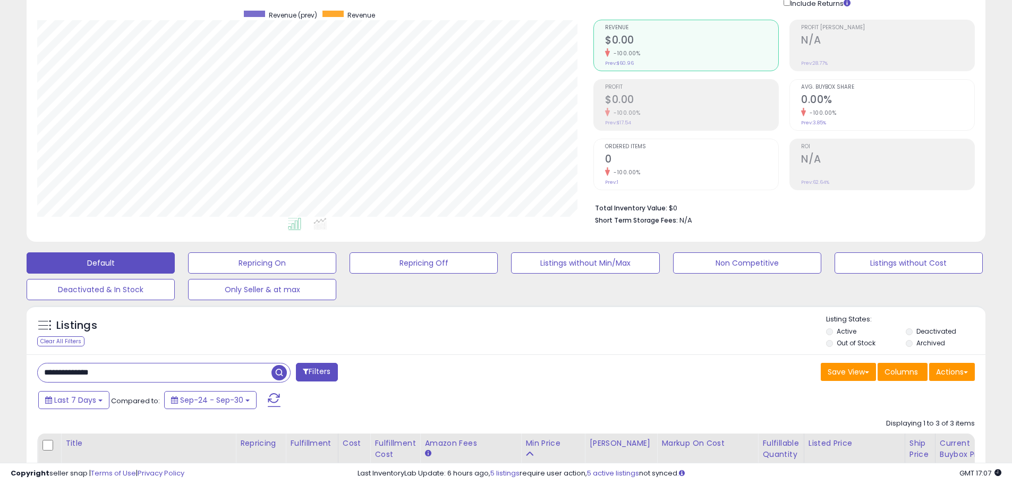
scroll to position [0, 0]
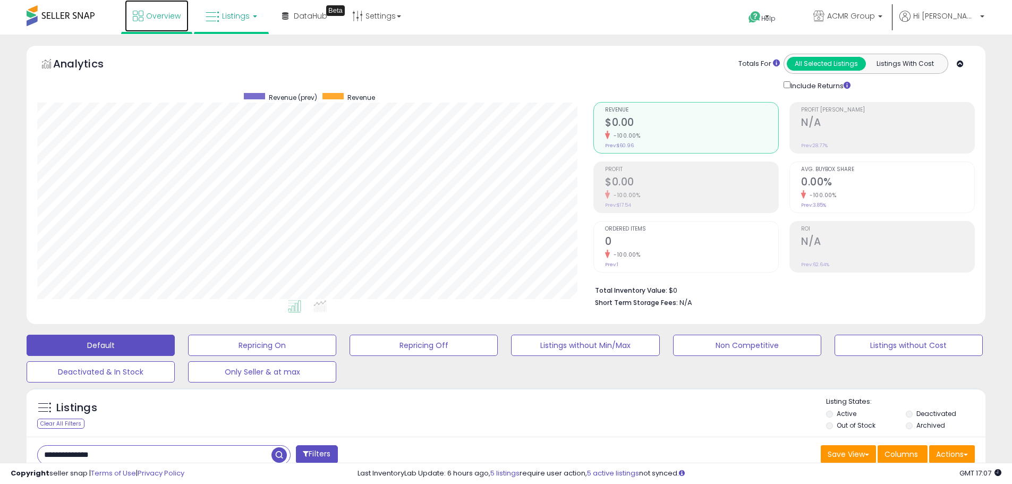
click at [151, 11] on span "Overview" at bounding box center [163, 16] width 35 height 11
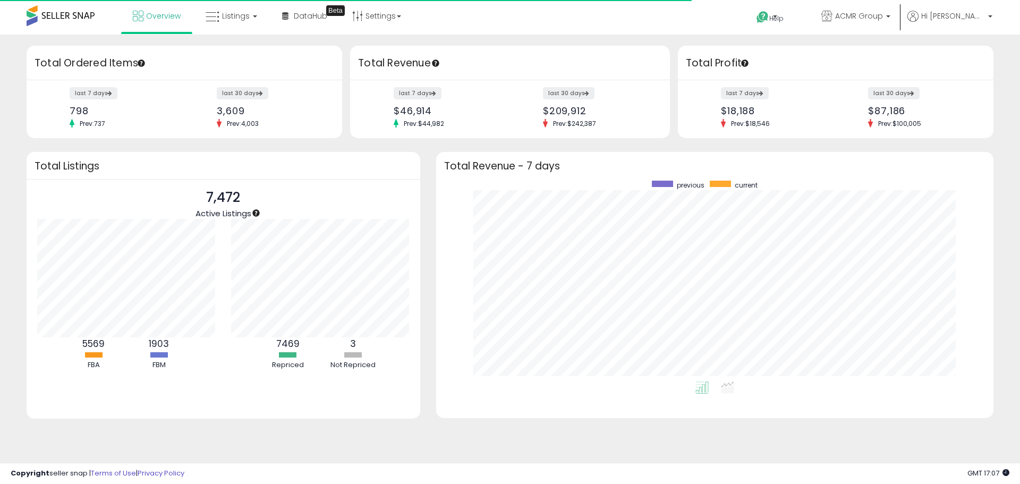
scroll to position [201, 536]
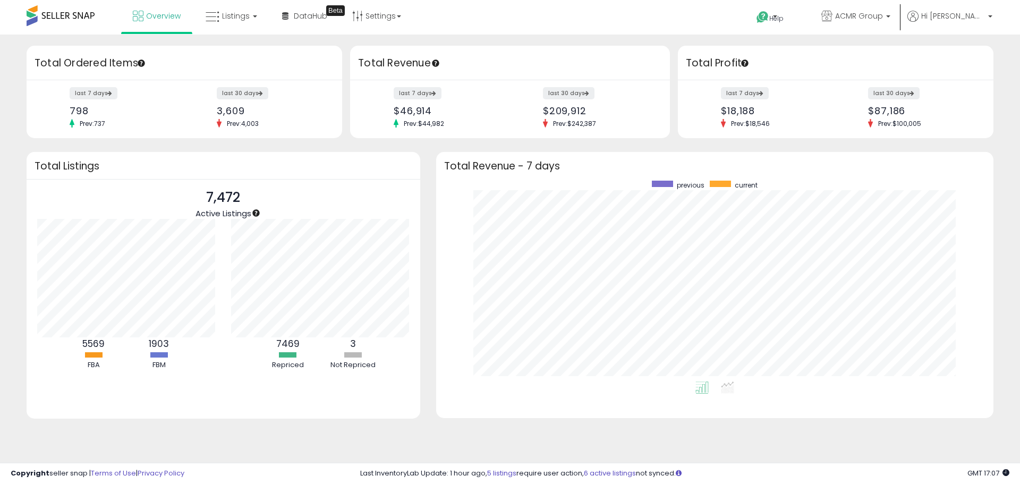
click at [216, 217] on span "Active Listings" at bounding box center [224, 213] width 56 height 11
click at [264, 210] on div at bounding box center [266, 213] width 4 height 9
click at [232, 200] on p "7,472" at bounding box center [224, 198] width 56 height 20
click at [241, 16] on span "Listings" at bounding box center [236, 16] width 28 height 11
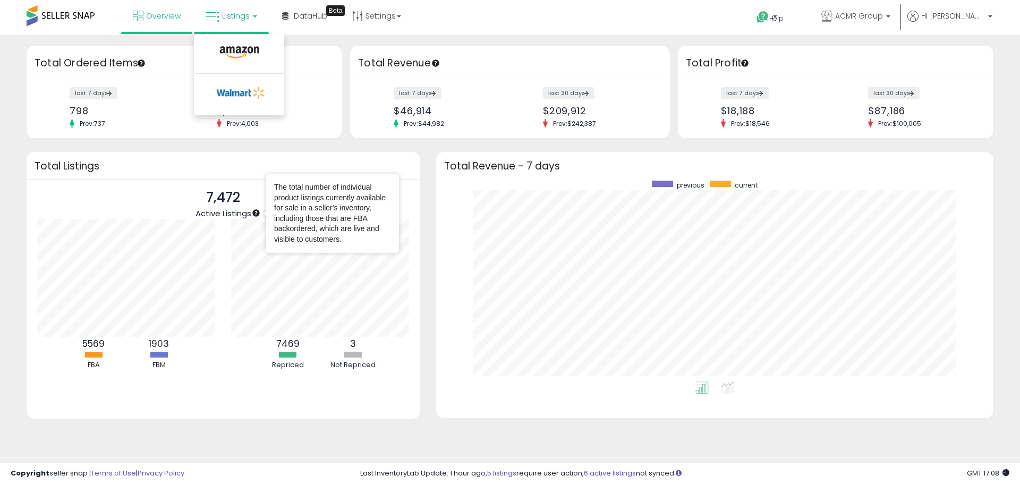
click at [259, 213] on icon "Tooltip anchor" at bounding box center [255, 213] width 7 height 7
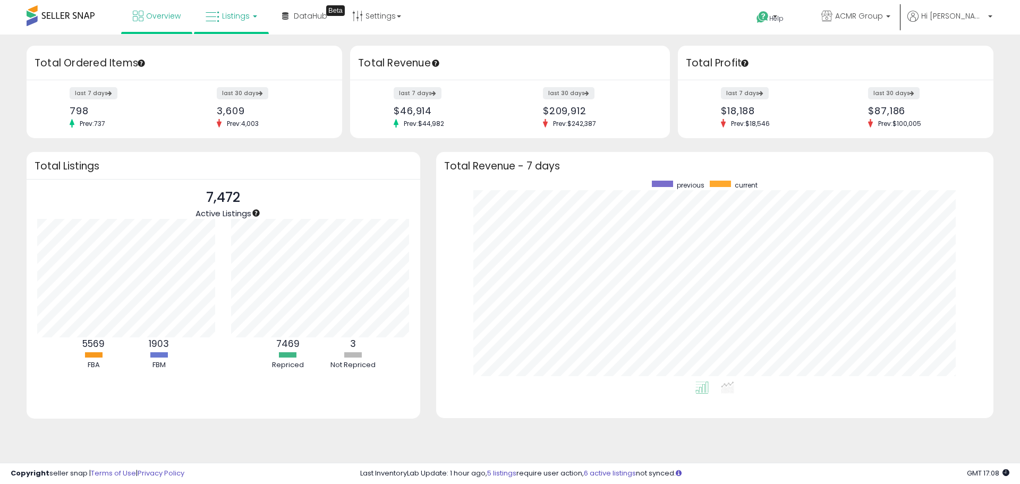
click at [224, 14] on span "Listings" at bounding box center [236, 16] width 28 height 11
click at [257, 51] on icon at bounding box center [239, 53] width 46 height 14
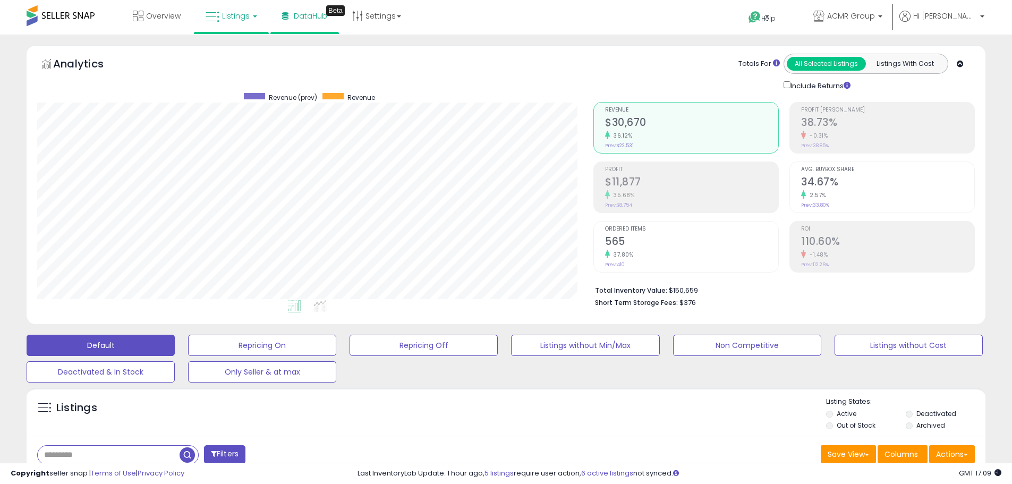
scroll to position [218, 556]
click at [306, 18] on span "DataHub" at bounding box center [310, 16] width 33 height 11
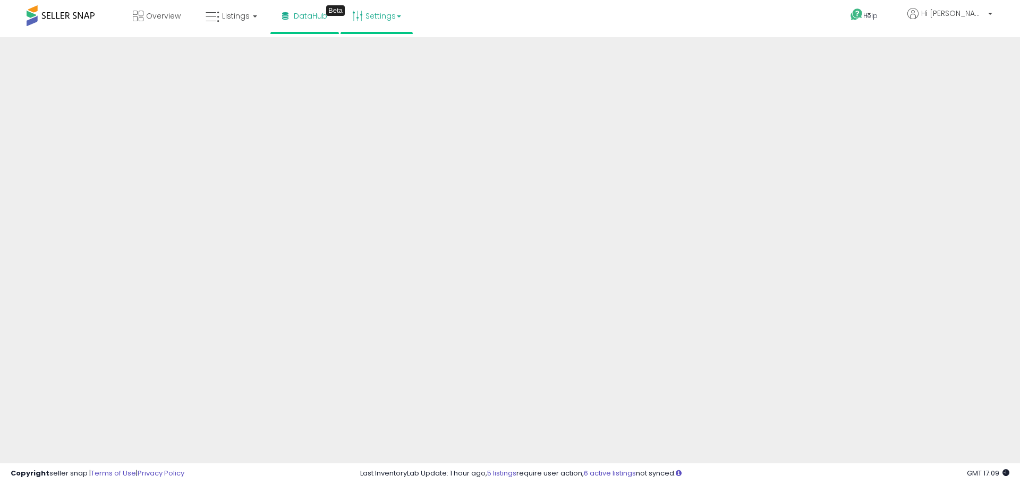
click at [371, 20] on link "Settings" at bounding box center [376, 16] width 65 height 32
click at [155, 14] on span "Overview" at bounding box center [163, 16] width 35 height 11
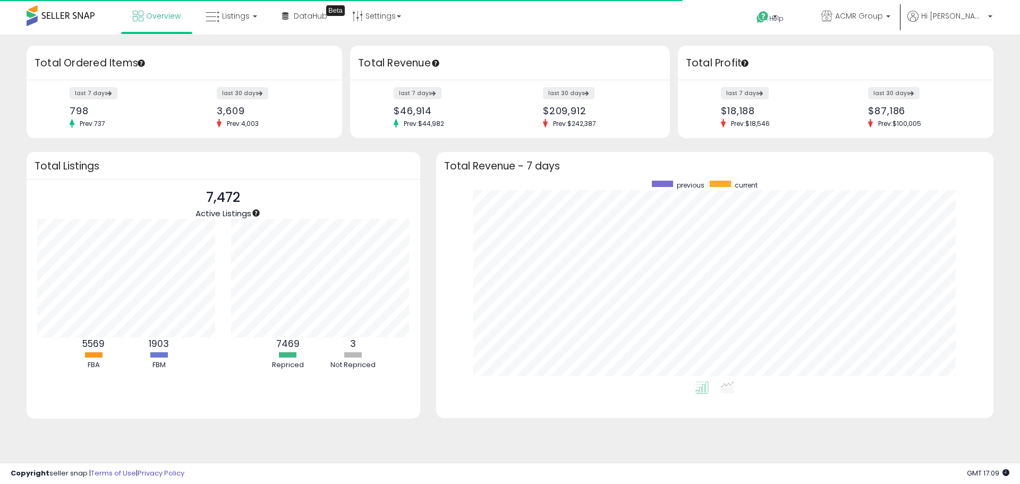
scroll to position [201, 536]
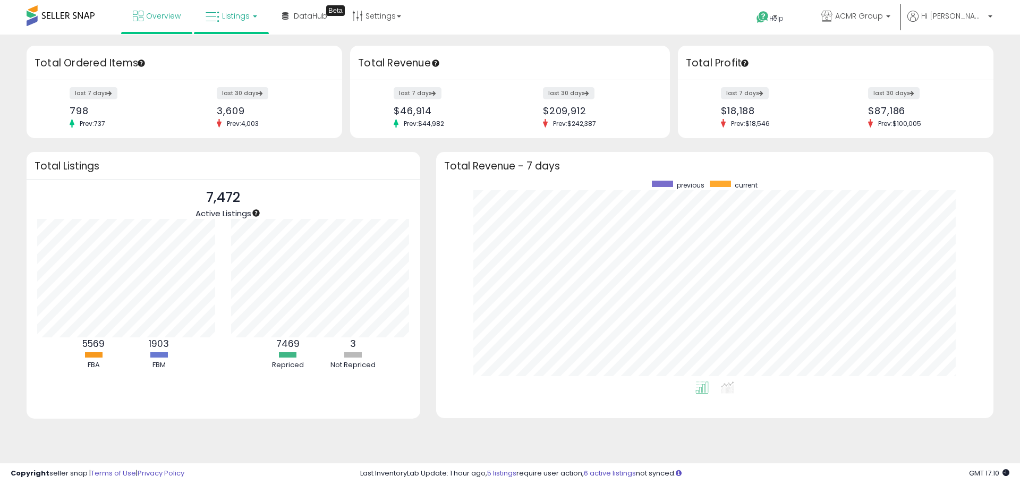
click at [249, 17] on link "Listings" at bounding box center [231, 16] width 67 height 32
click at [241, 54] on icon at bounding box center [239, 53] width 46 height 14
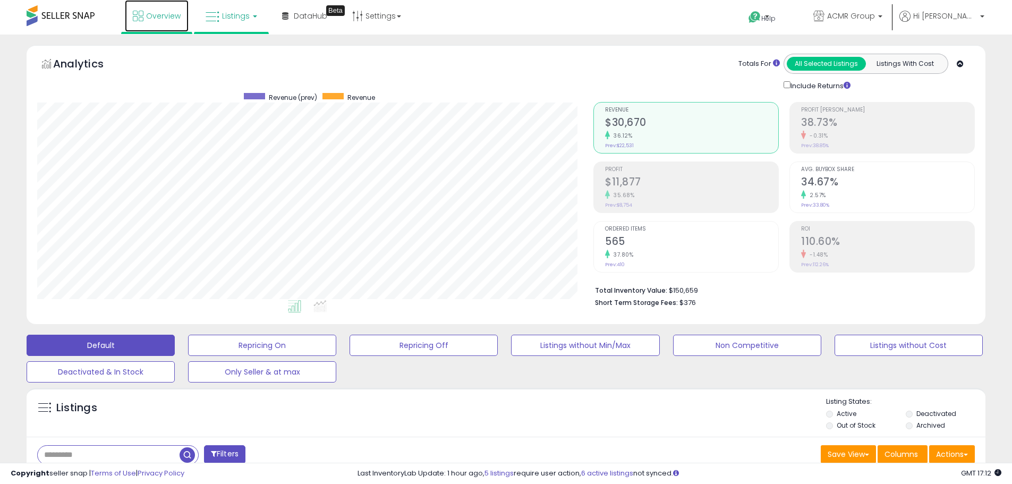
click at [163, 15] on span "Overview" at bounding box center [163, 16] width 35 height 11
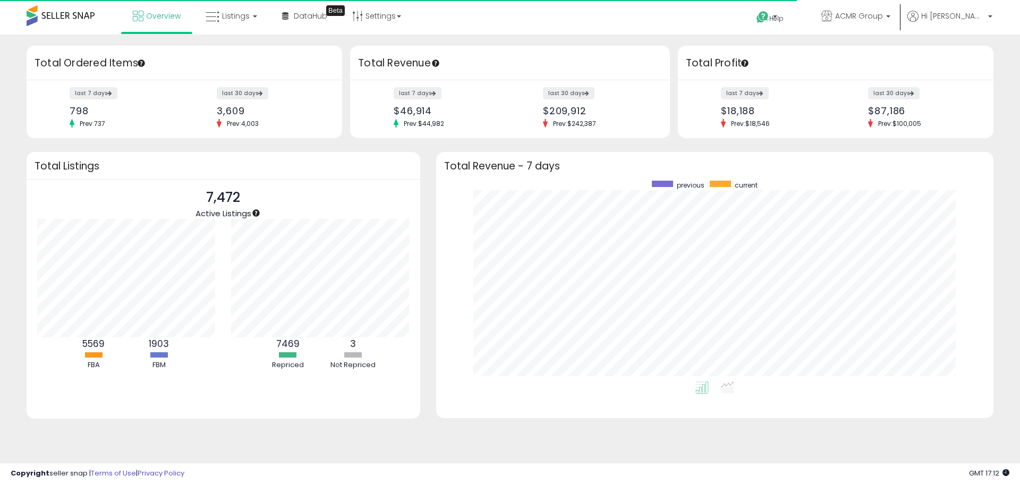
scroll to position [201, 536]
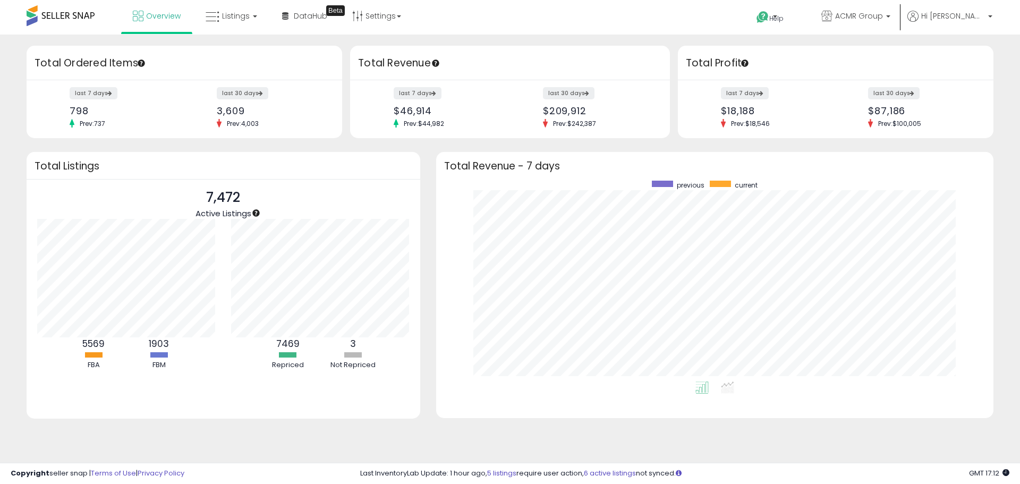
click at [232, 199] on p "7,472" at bounding box center [224, 198] width 56 height 20
